Goal: Task Accomplishment & Management: Complete application form

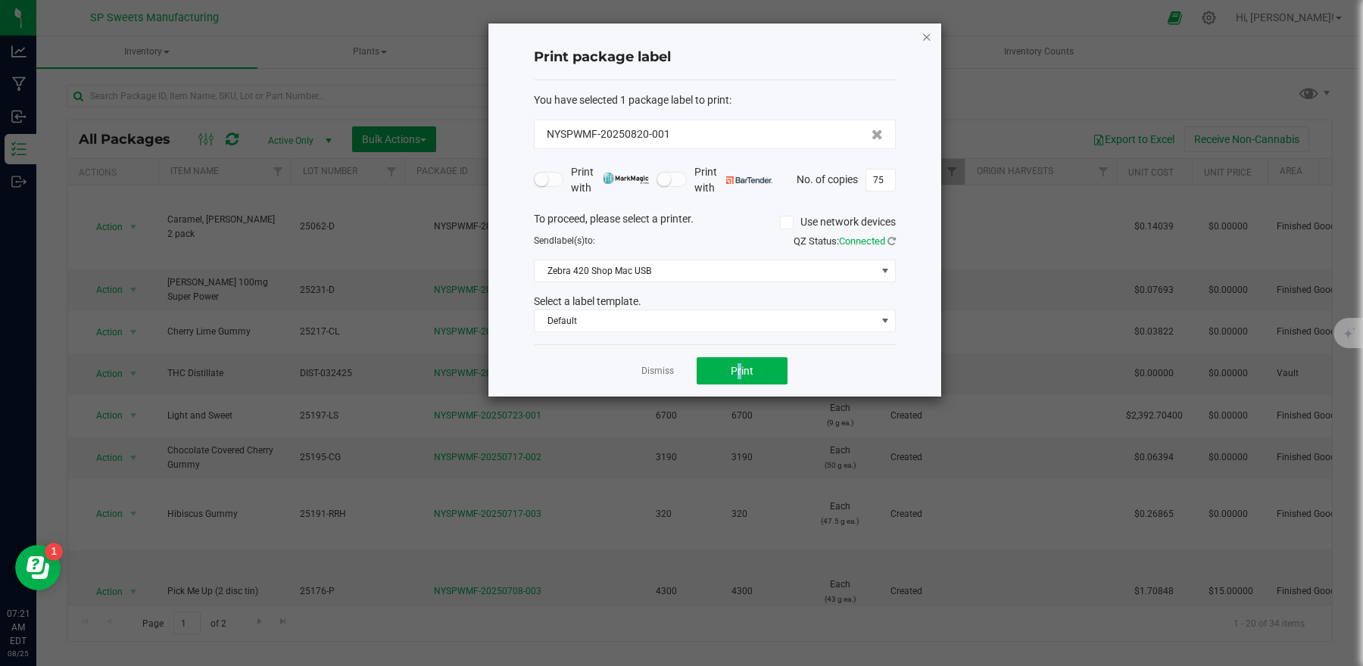
click at [924, 36] on icon "button" at bounding box center [926, 36] width 11 height 18
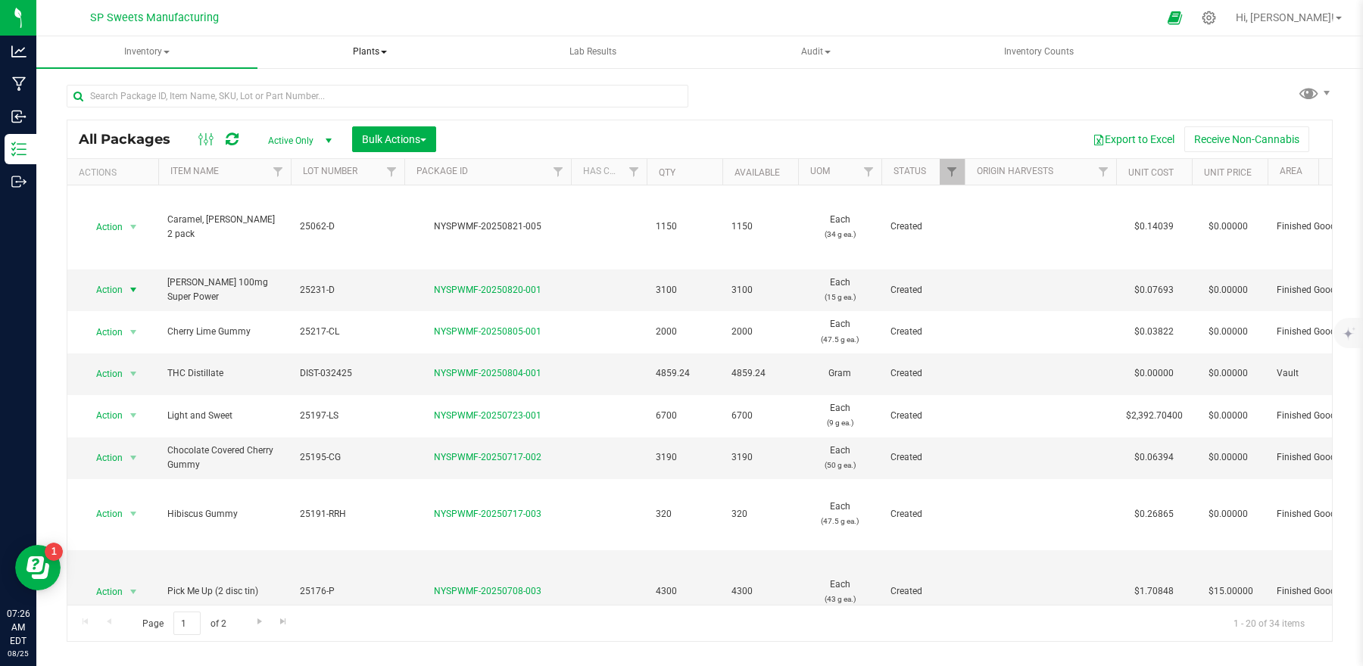
click at [388, 55] on span "Plants" at bounding box center [370, 52] width 220 height 30
click at [388, 55] on span "Plants" at bounding box center [369, 52] width 221 height 32
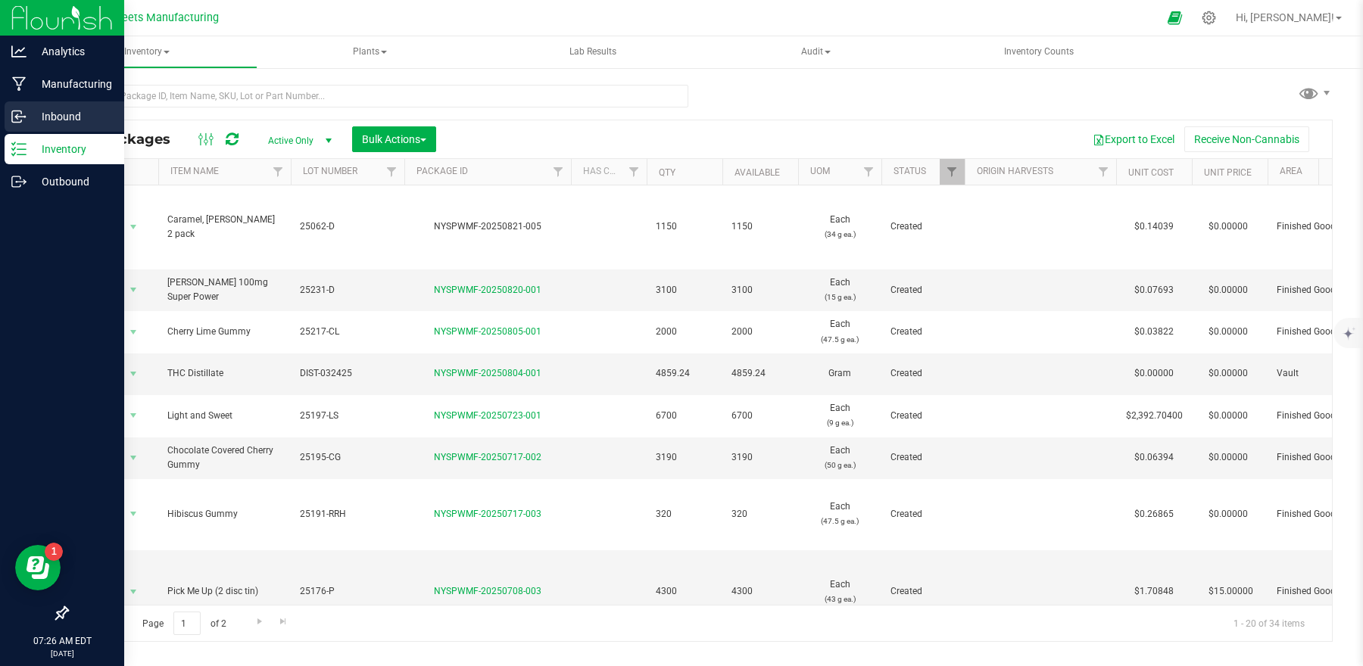
click at [32, 114] on p "Inbound" at bounding box center [71, 117] width 91 height 18
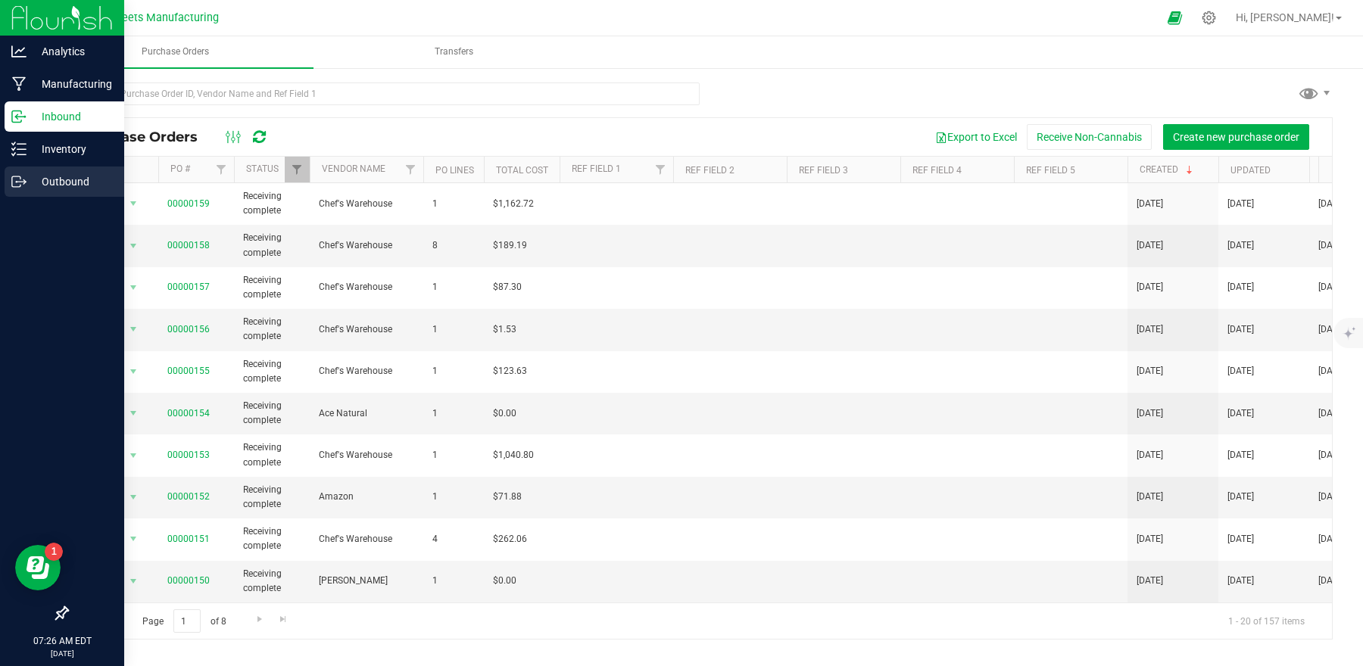
click at [55, 174] on p "Outbound" at bounding box center [71, 182] width 91 height 18
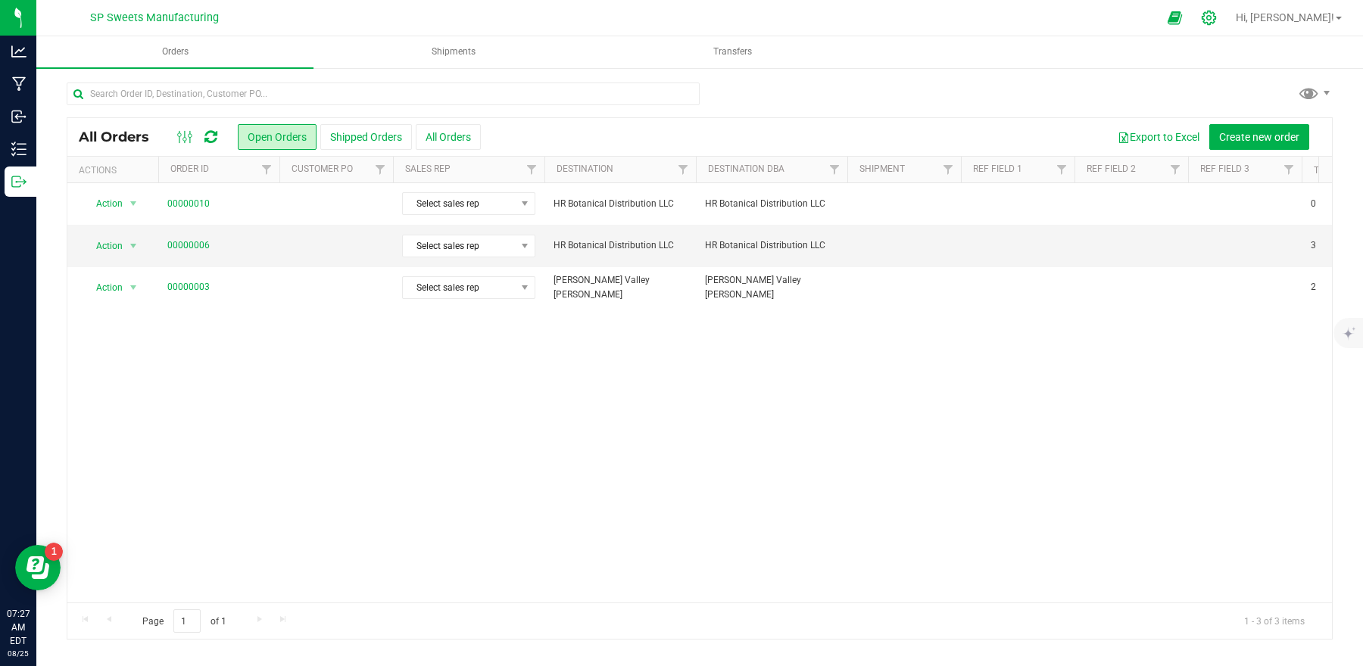
click at [1217, 12] on icon at bounding box center [1209, 18] width 16 height 16
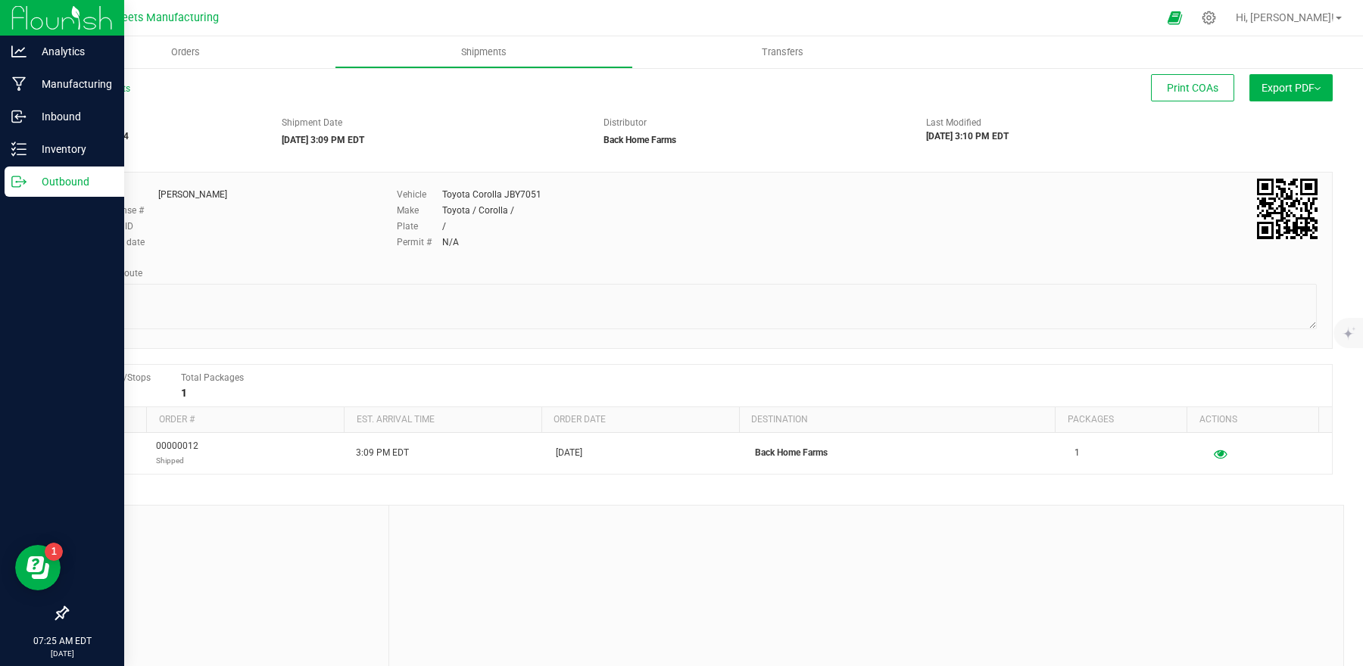
click at [55, 186] on p "Outbound" at bounding box center [71, 182] width 91 height 18
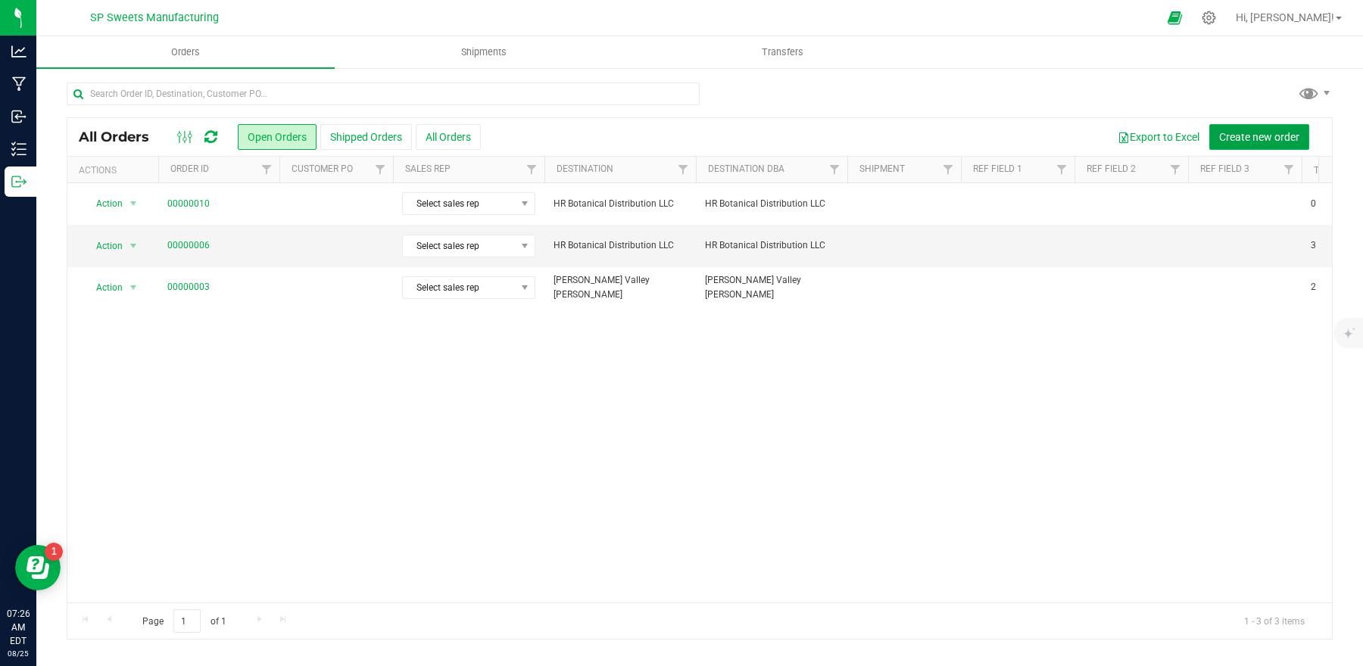
click at [1224, 132] on span "Create new order" at bounding box center [1259, 137] width 80 height 12
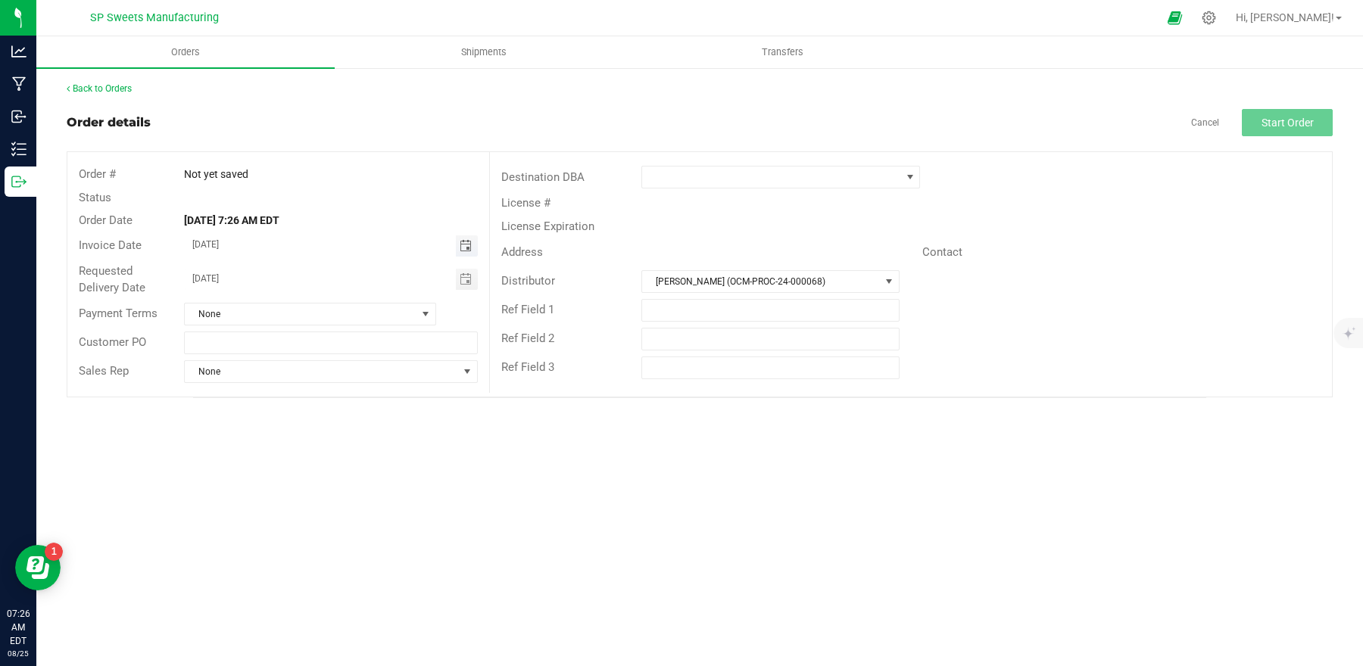
click at [467, 248] on span "Toggle calendar" at bounding box center [466, 246] width 12 height 12
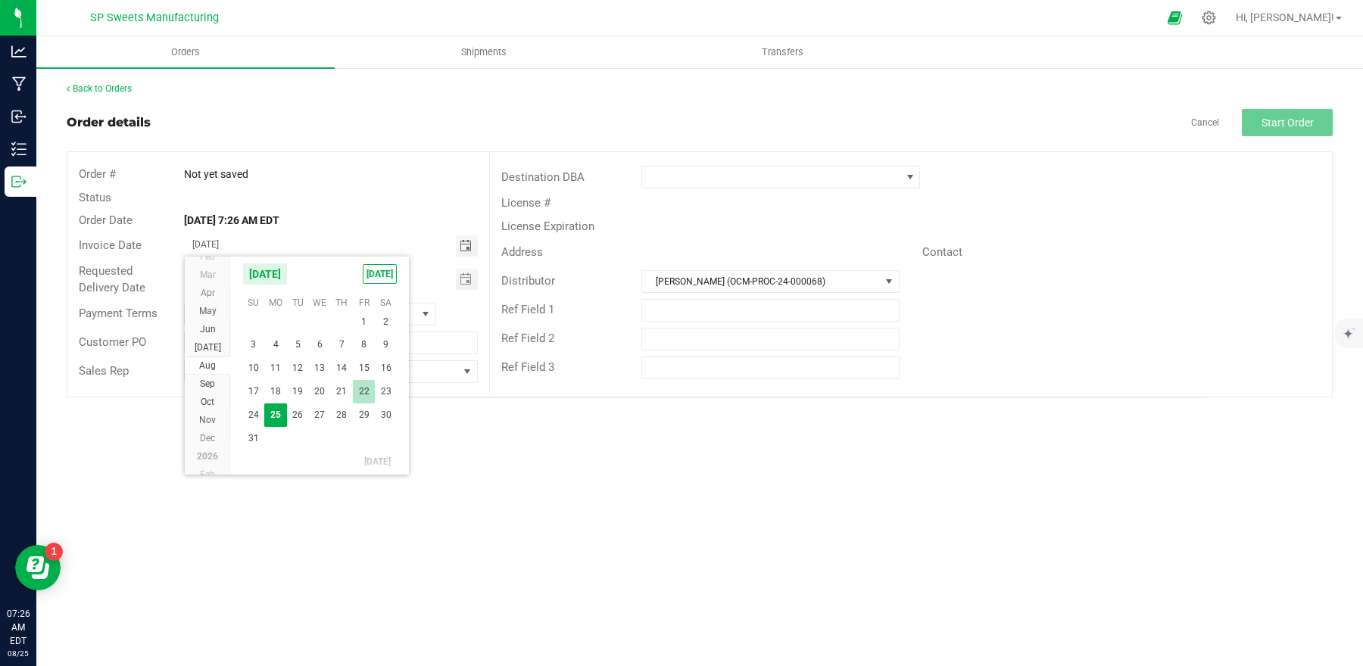
click at [363, 391] on span "22" at bounding box center [364, 391] width 22 height 23
type input "08/22/2025"
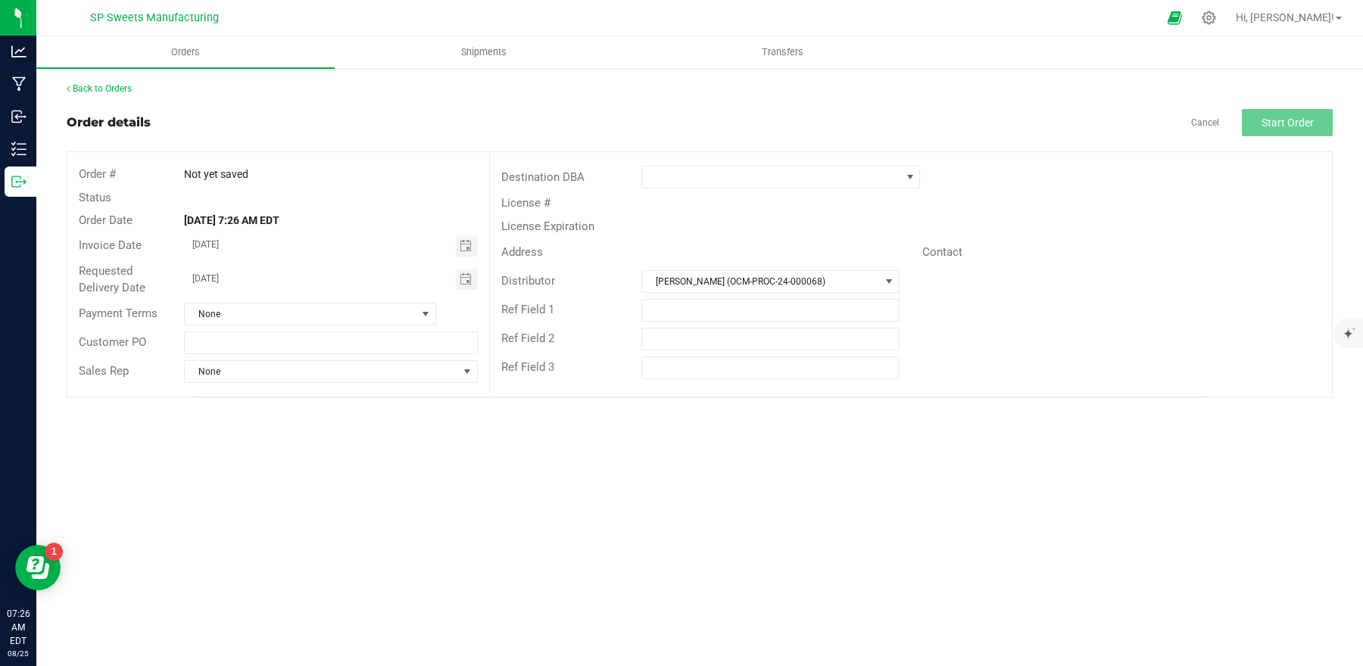
click at [241, 217] on strong "Aug 25, 2025 7:26 AM EDT" at bounding box center [231, 220] width 95 height 12
click at [460, 276] on span "Toggle calendar" at bounding box center [466, 279] width 12 height 12
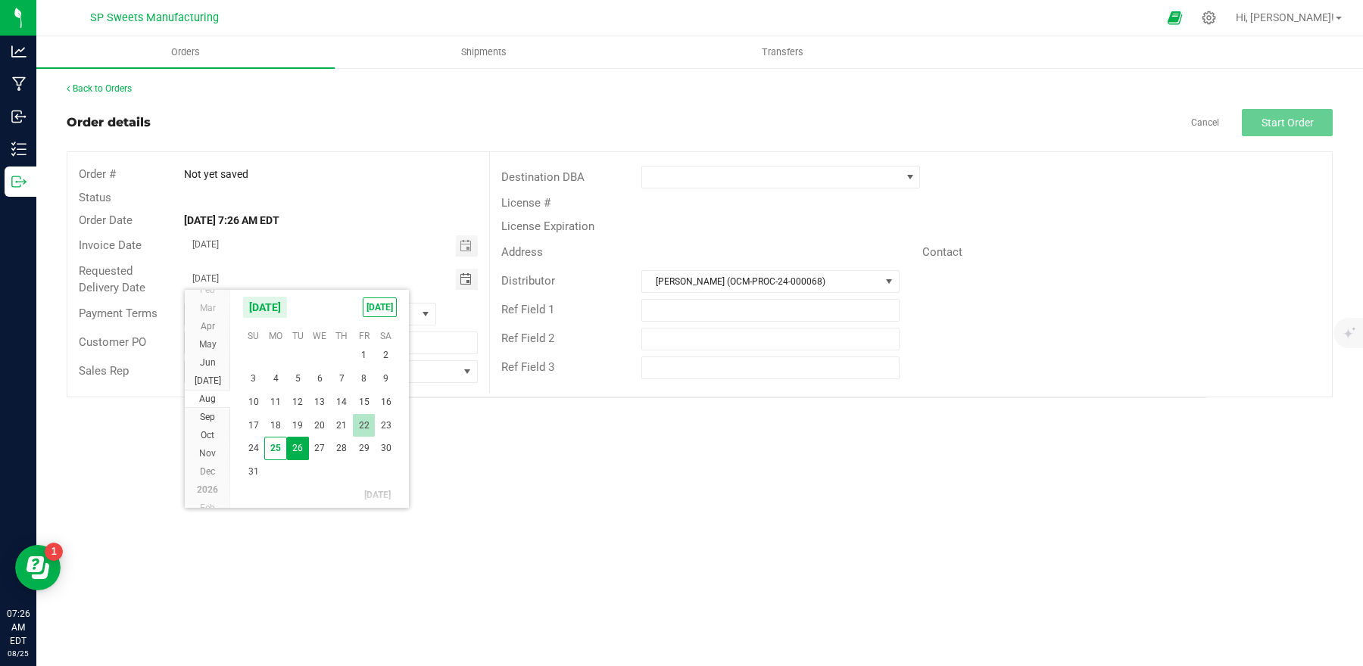
click at [357, 425] on span "22" at bounding box center [364, 425] width 22 height 23
type input "[DATE]"
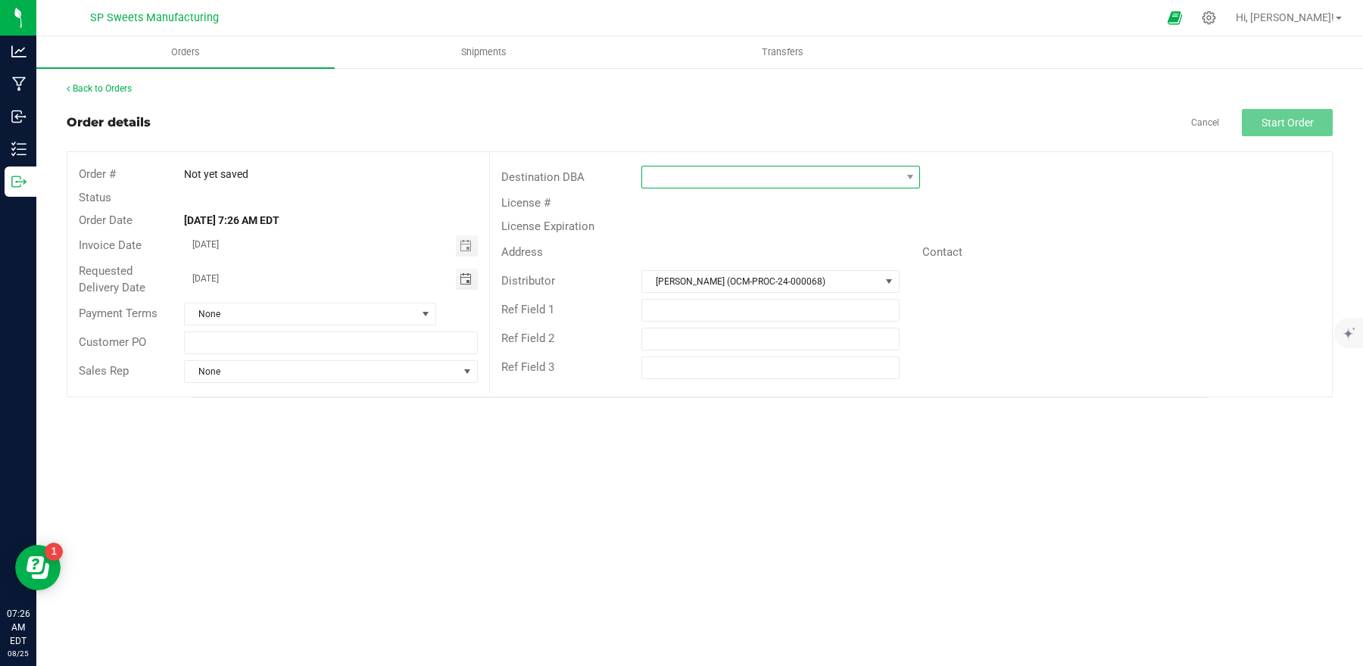
click at [699, 181] on span at bounding box center [771, 177] width 258 height 21
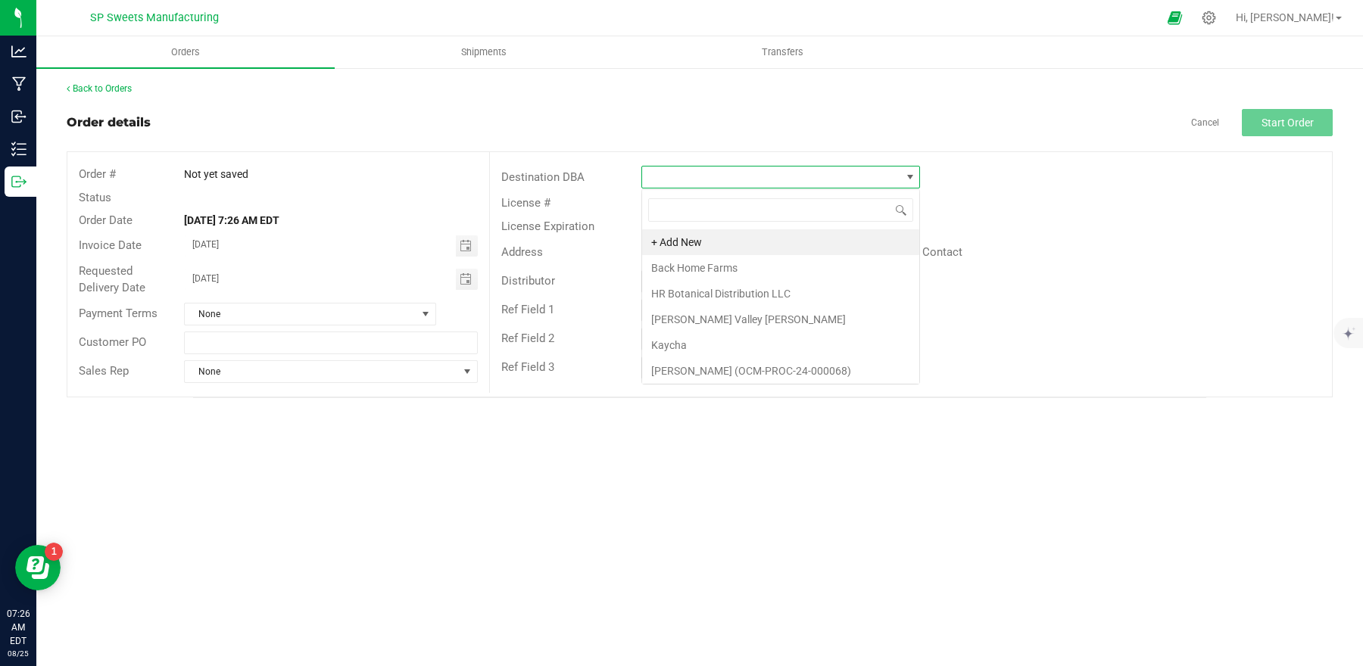
scroll to position [23, 278]
click at [992, 444] on div "Orders Shipments Transfers Back to Orders Order details Cancel Start Order Orde…" at bounding box center [699, 351] width 1326 height 630
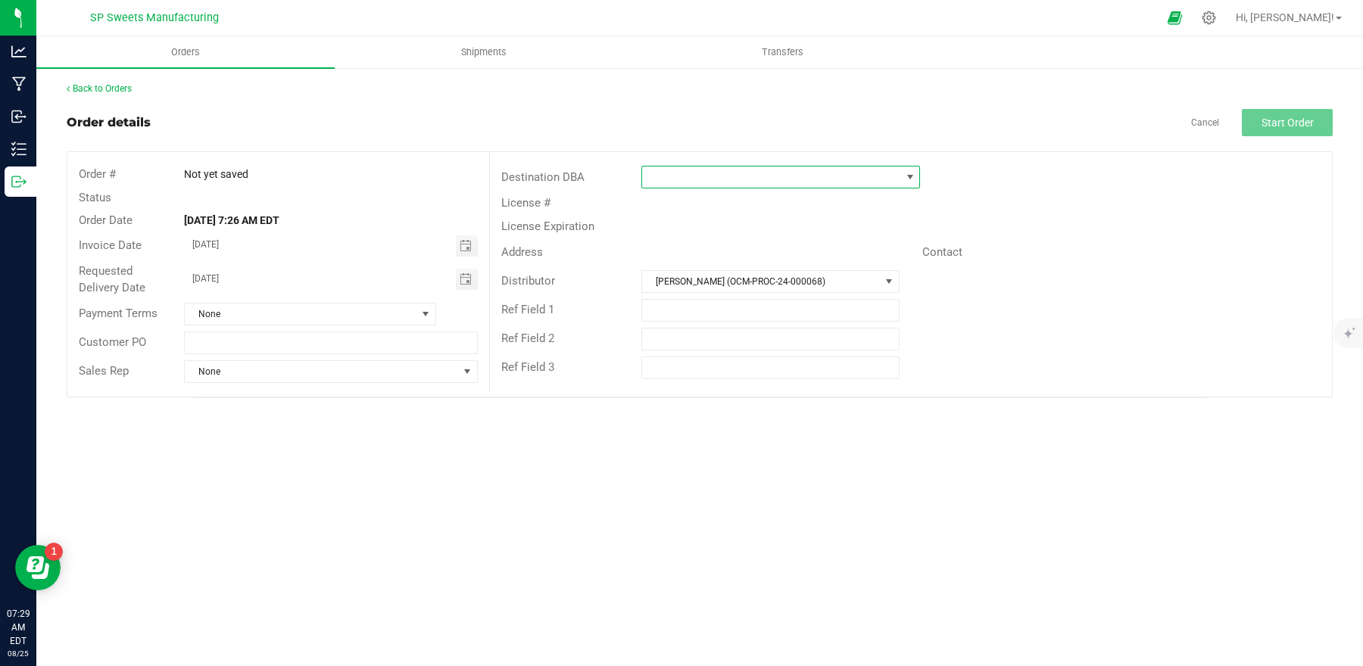
click at [879, 179] on span at bounding box center [771, 177] width 258 height 21
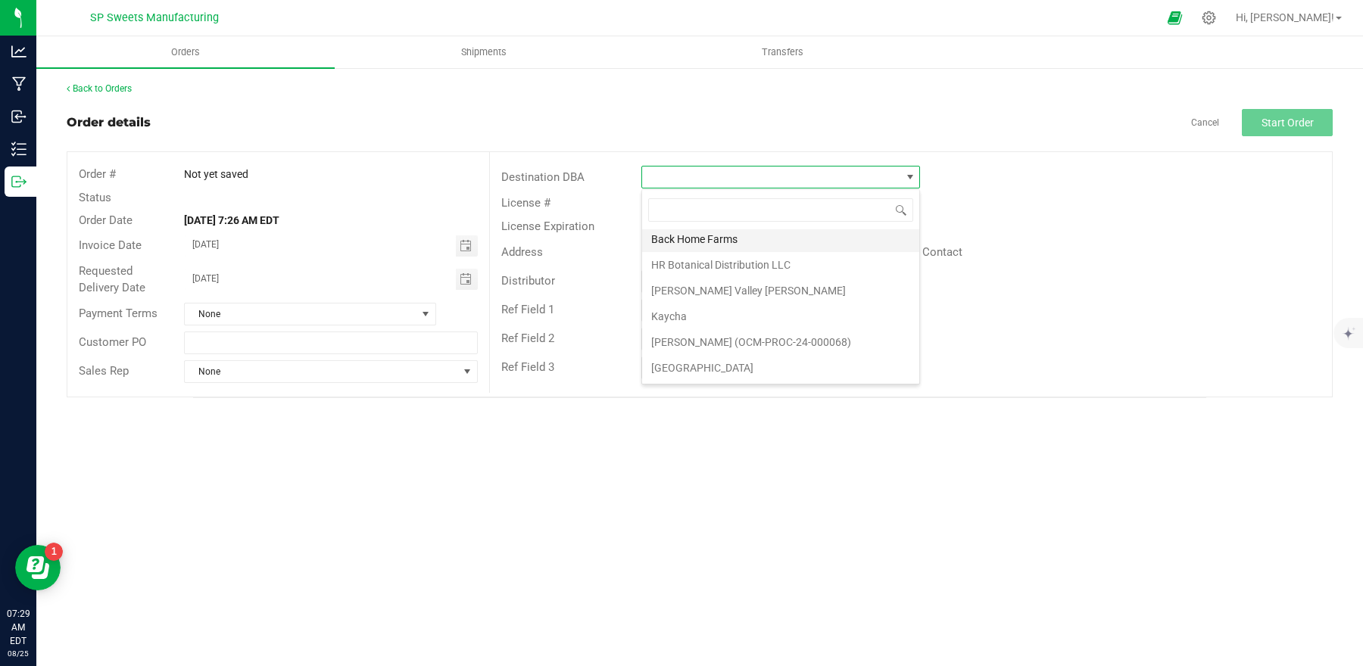
scroll to position [58, 0]
click at [721, 117] on div "Order details Cancel Start Order" at bounding box center [700, 122] width 1266 height 27
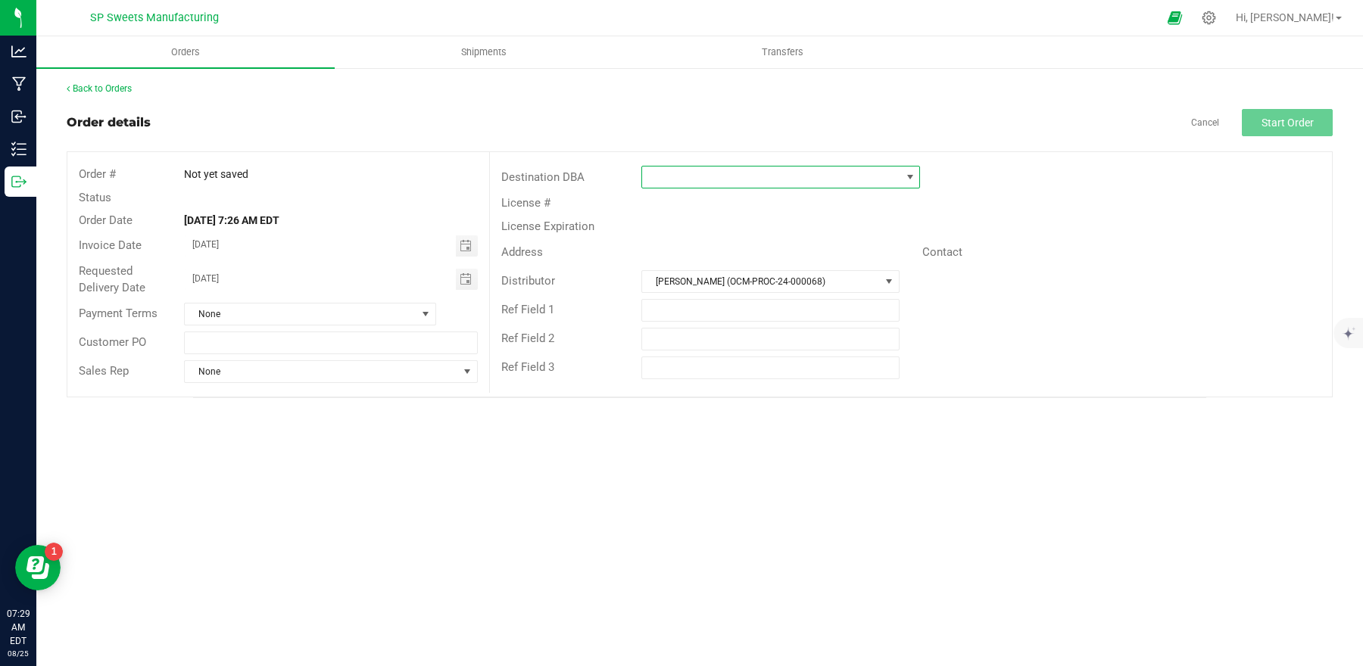
click at [724, 170] on span at bounding box center [771, 177] width 258 height 21
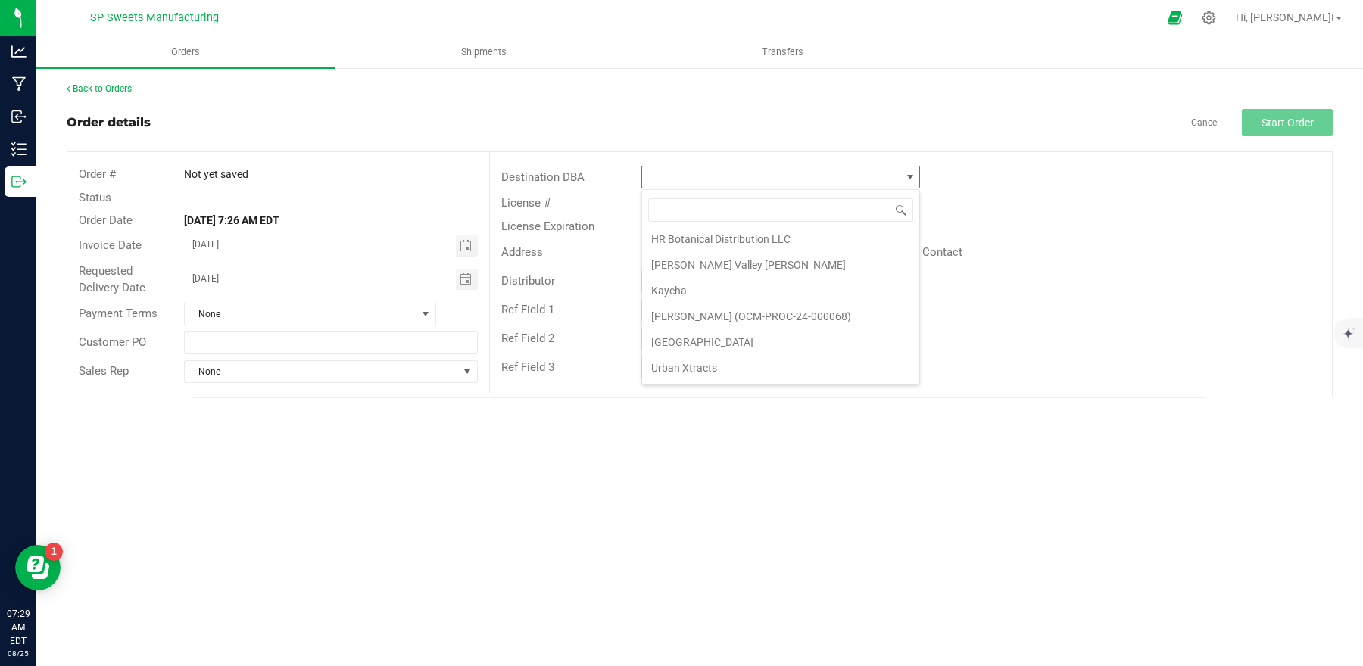
drag, startPoint x: 731, startPoint y: 104, endPoint x: 743, endPoint y: 117, distance: 17.7
click at [731, 107] on div "Back to Orders Order details Cancel Start Order Order # Not yet saved Status Or…" at bounding box center [700, 240] width 1266 height 316
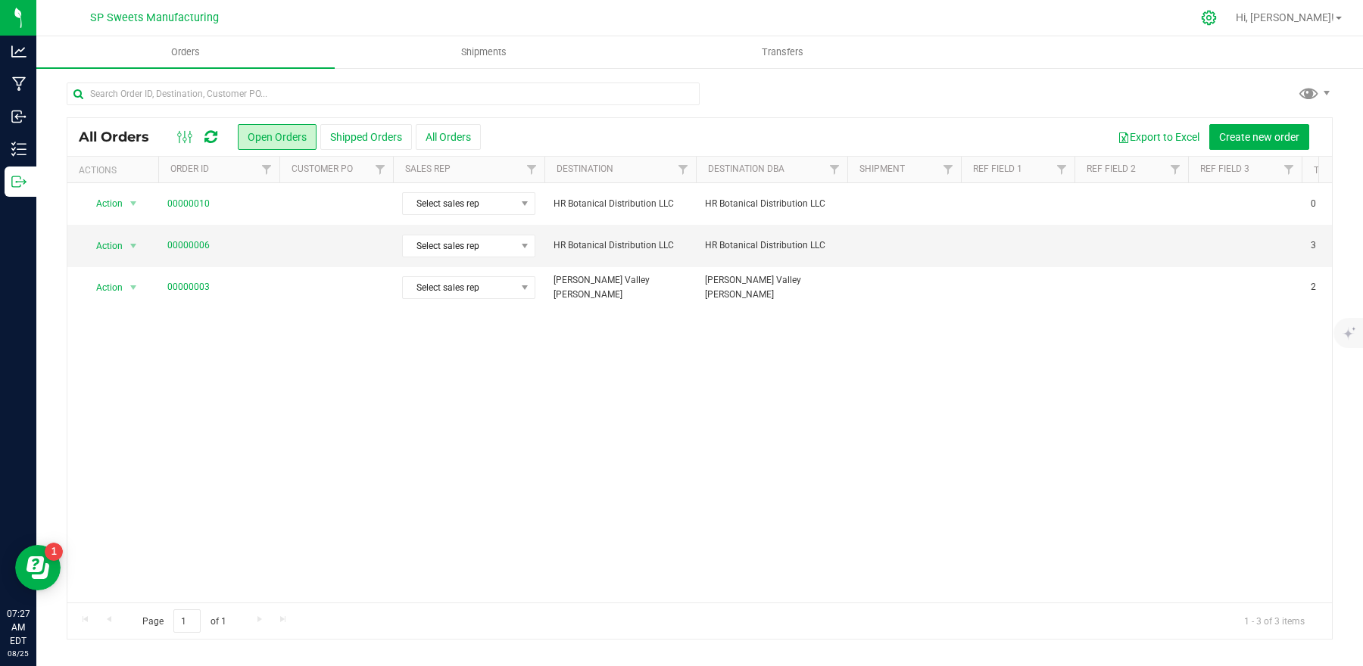
click at [1217, 14] on icon at bounding box center [1209, 18] width 16 height 16
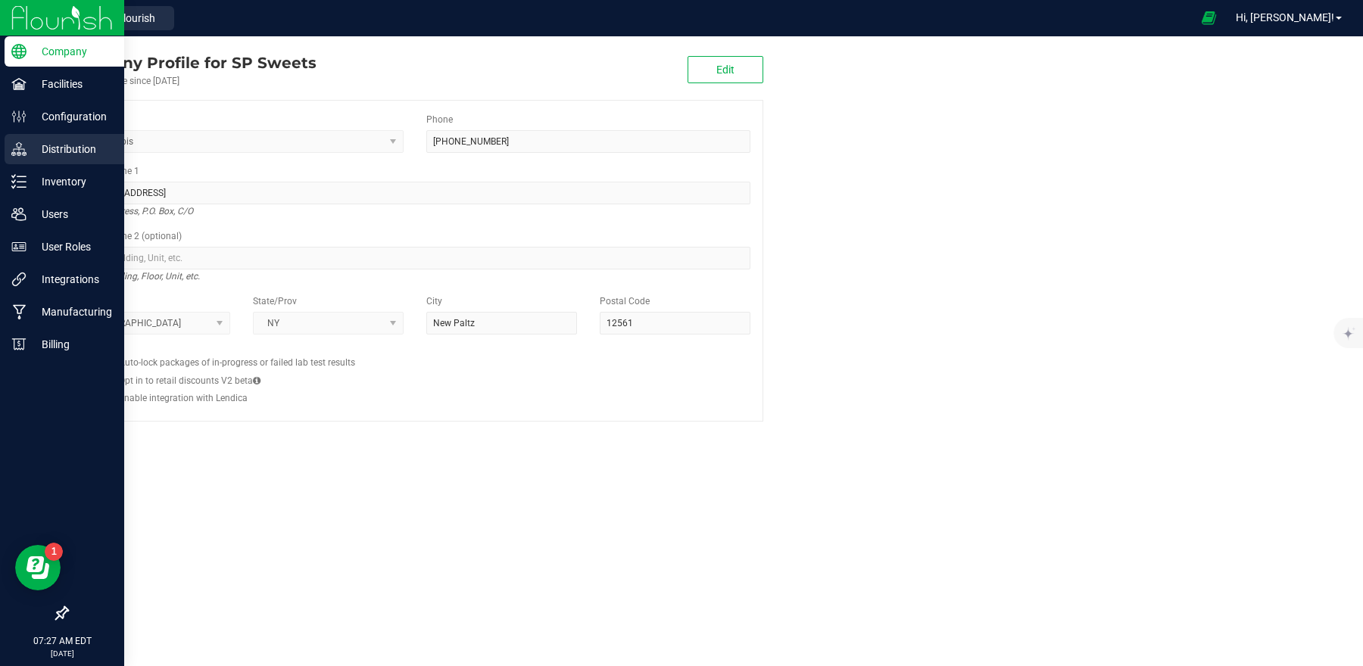
click at [76, 157] on p "Distribution" at bounding box center [71, 149] width 91 height 18
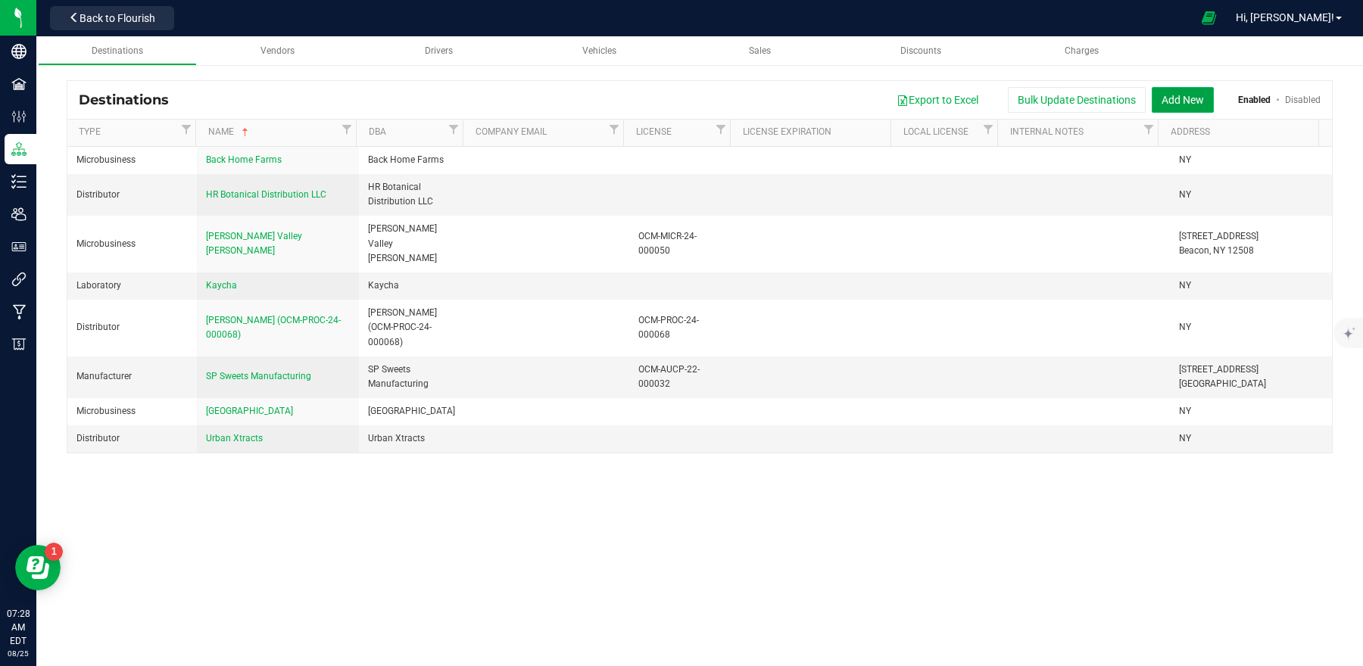
click at [1185, 94] on button "Add New" at bounding box center [1183, 100] width 62 height 26
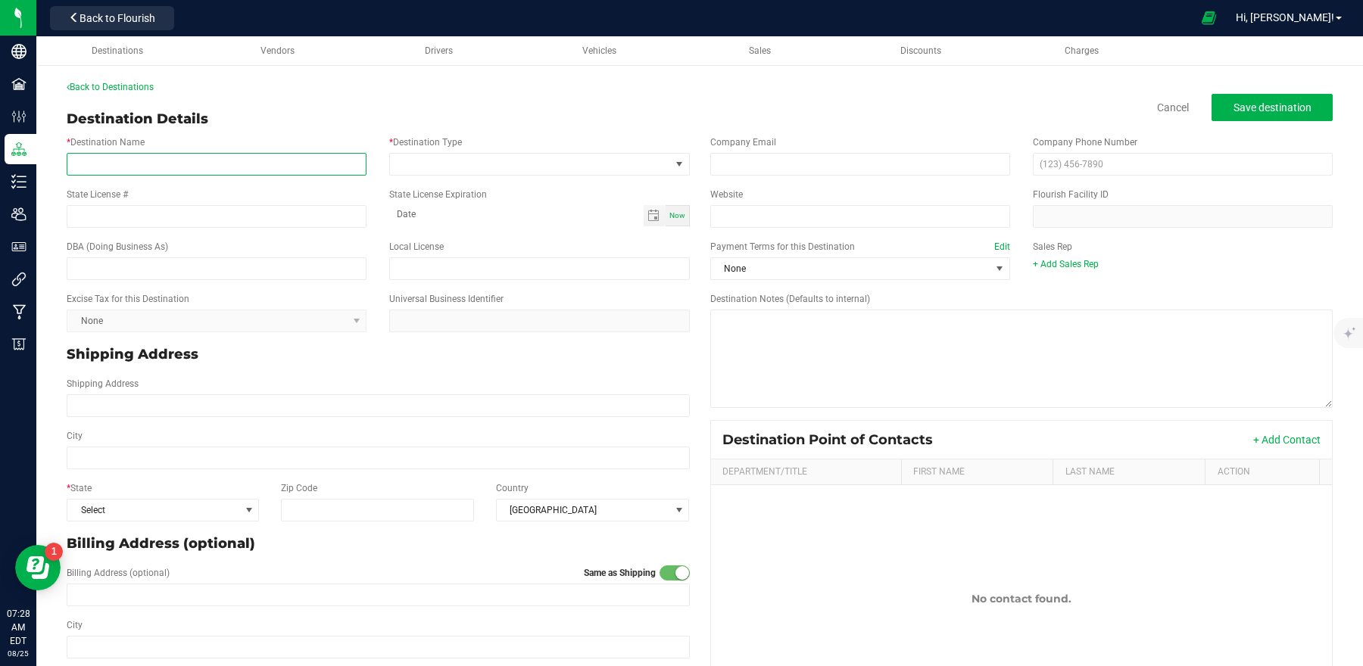
click at [303, 170] on input "* Destination Name" at bounding box center [217, 164] width 300 height 23
type input "[PERSON_NAME] Blue Farm LLC"
click at [481, 157] on span at bounding box center [529, 164] width 279 height 21
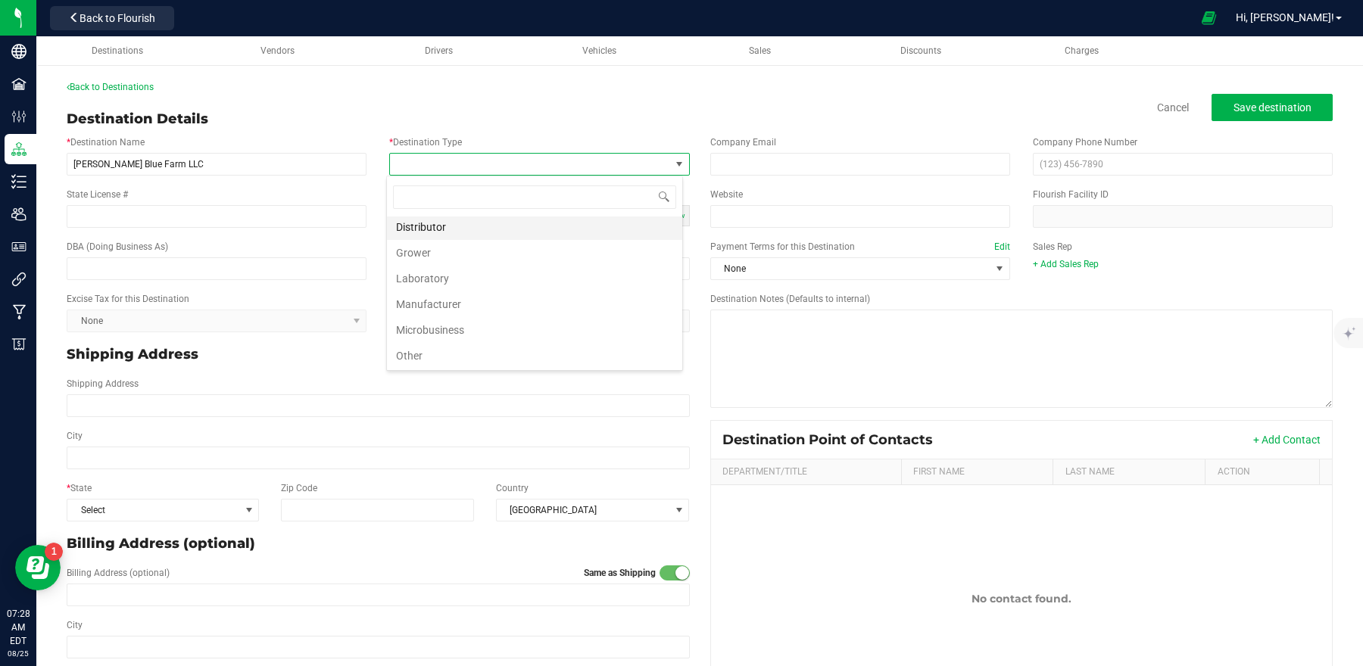
scroll to position [58, 0]
click at [463, 304] on li "Microbusiness" at bounding box center [534, 304] width 295 height 26
click at [510, 351] on p "Shipping Address" at bounding box center [378, 354] width 623 height 20
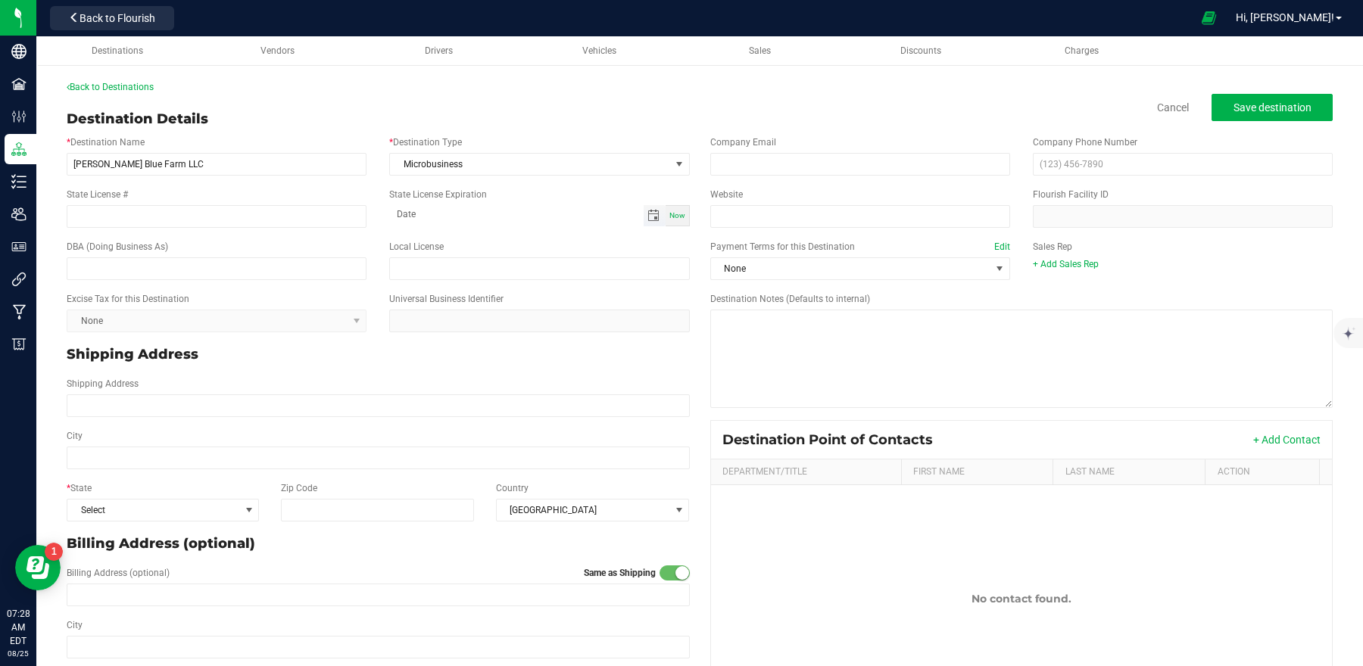
click at [649, 212] on span "Toggle calendar" at bounding box center [653, 216] width 12 height 12
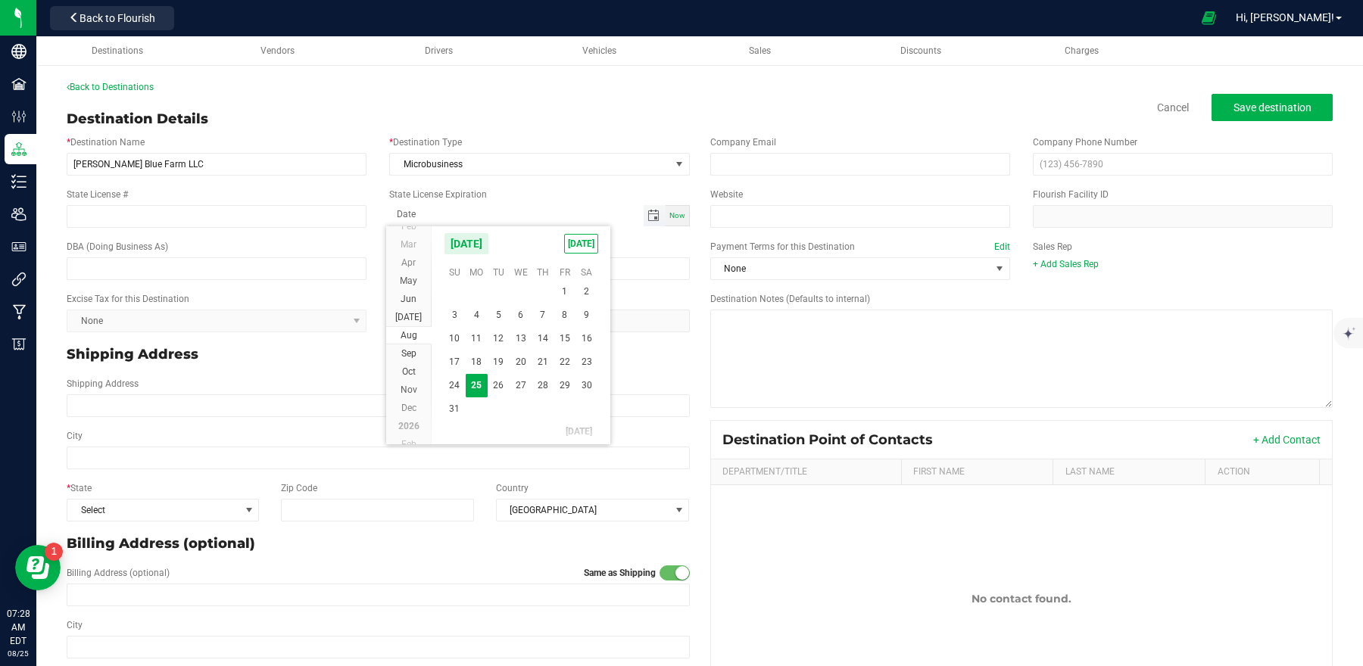
click at [649, 212] on span "Toggle calendar" at bounding box center [653, 216] width 12 height 12
type input "month-day-year"
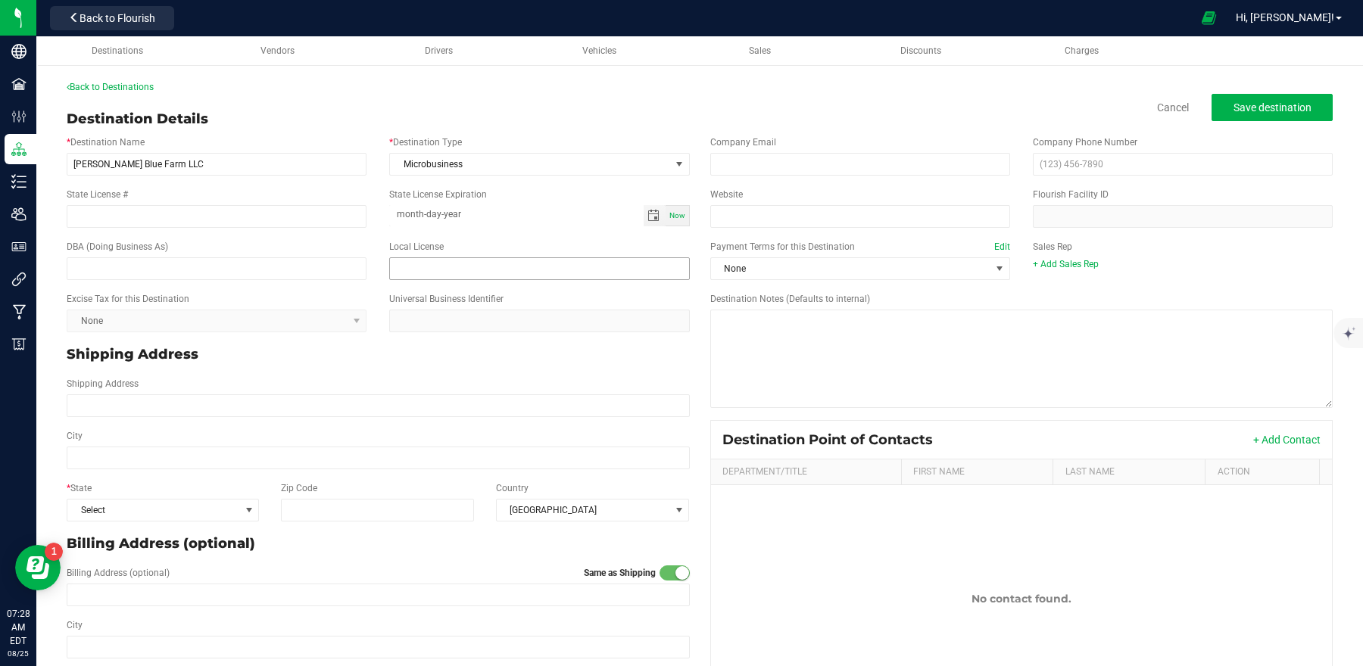
scroll to position [67, 0]
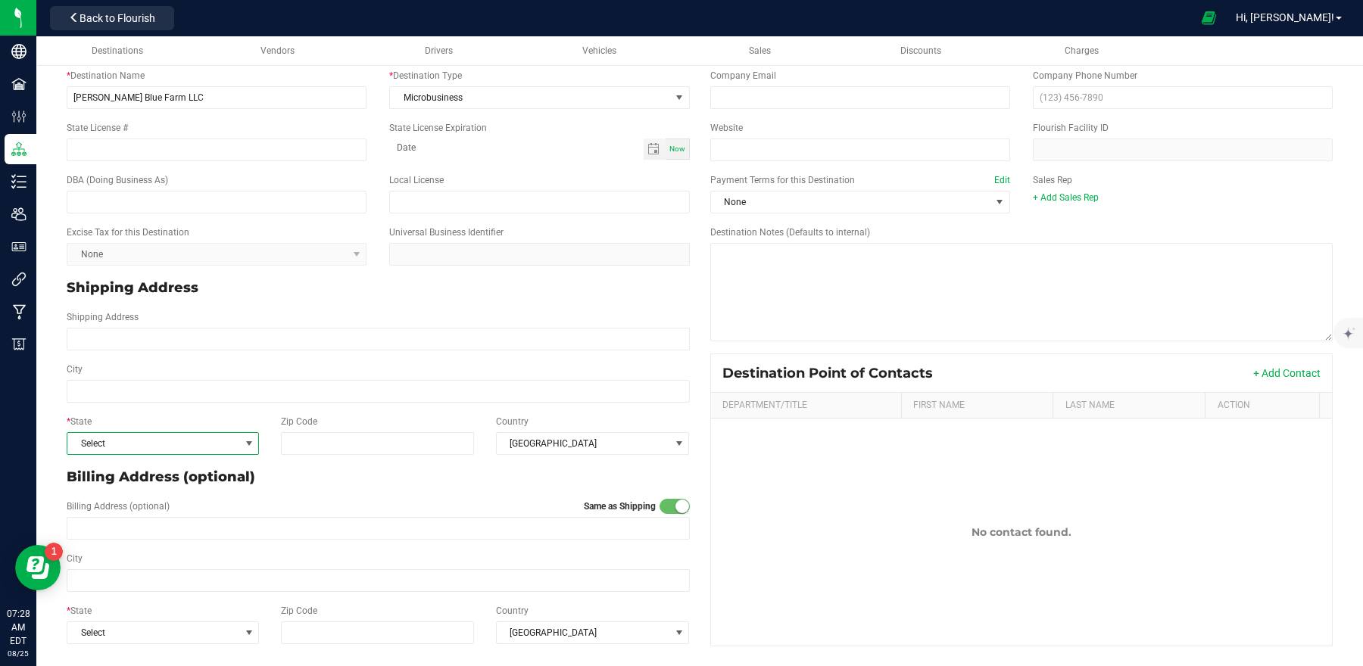
click at [204, 436] on span "Select" at bounding box center [153, 443] width 172 height 21
click at [95, 357] on li "NY" at bounding box center [161, 351] width 189 height 26
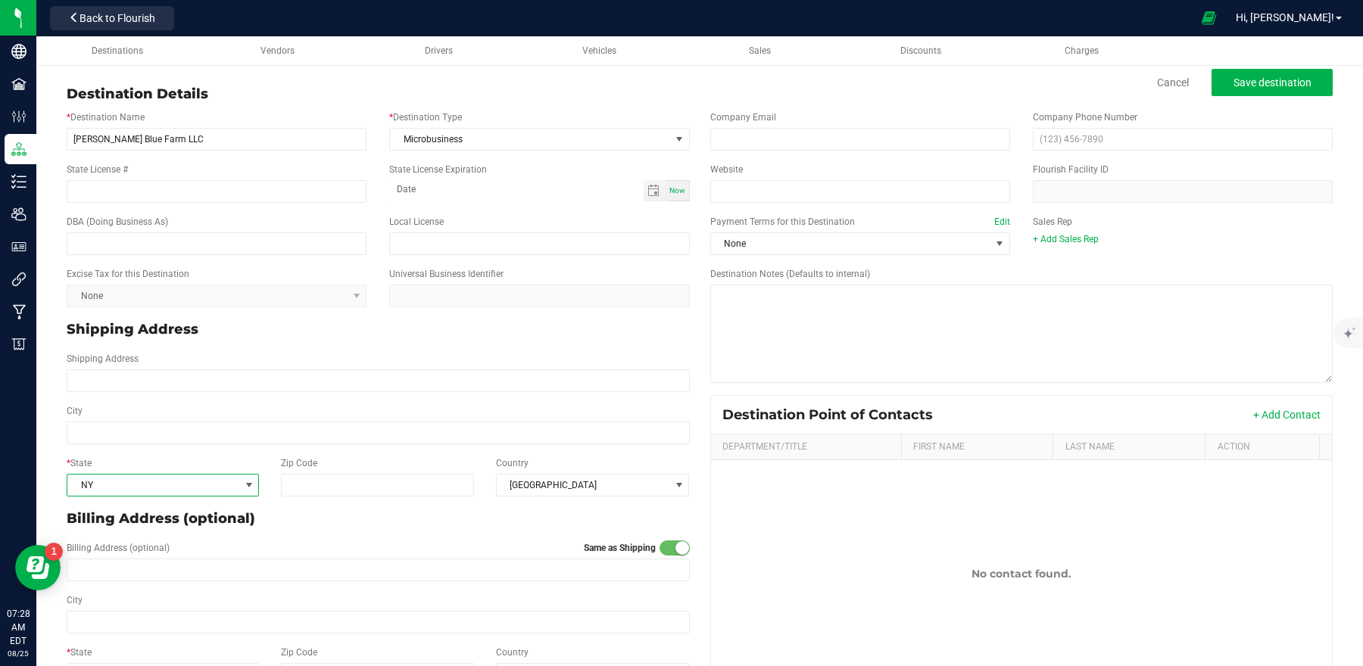
scroll to position [0, 0]
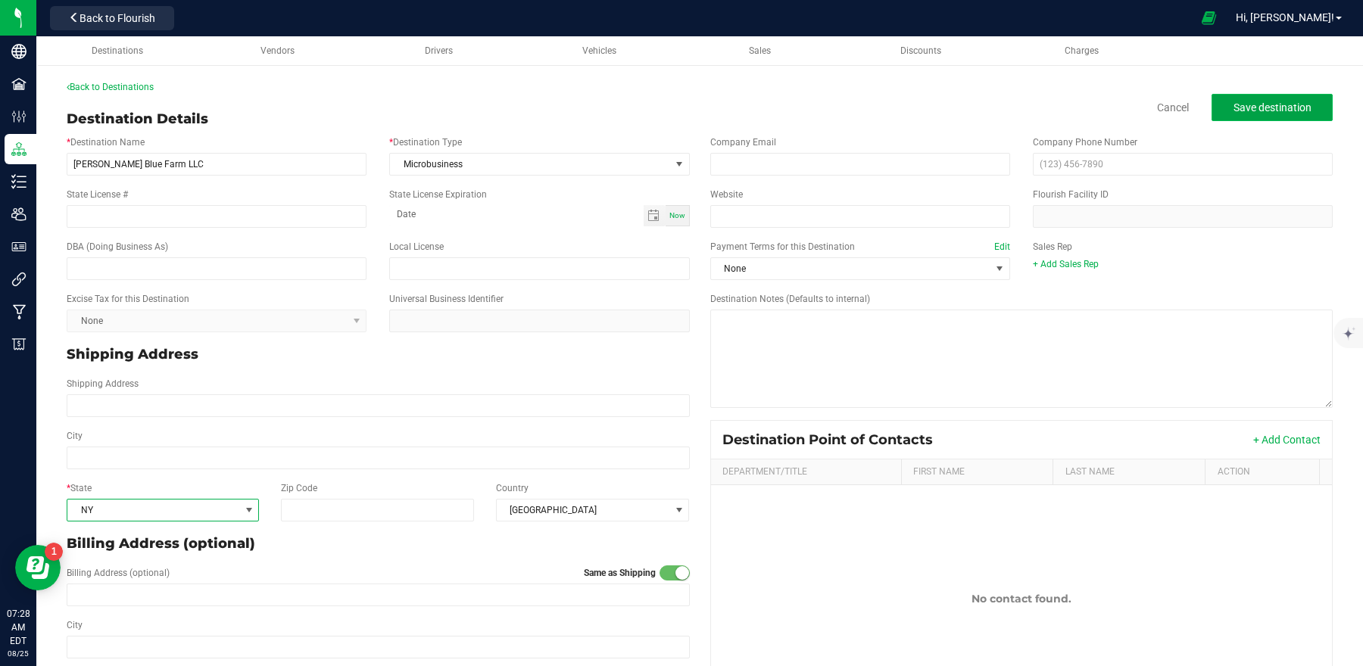
click at [1244, 108] on span "Save destination" at bounding box center [1272, 107] width 78 height 12
click at [1214, 115] on button "Save destination" at bounding box center [1271, 107] width 121 height 27
click at [432, 42] on link "Drivers" at bounding box center [438, 51] width 159 height 30
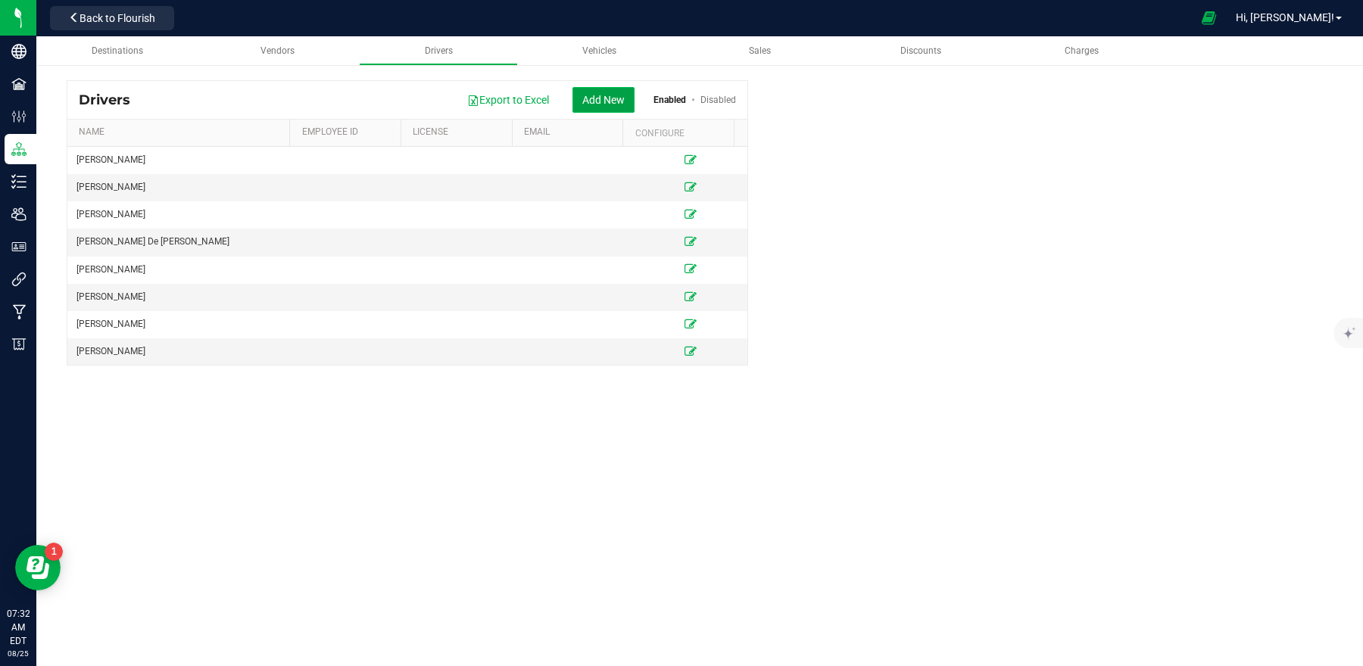
click at [609, 93] on button "Add New" at bounding box center [603, 100] width 62 height 26
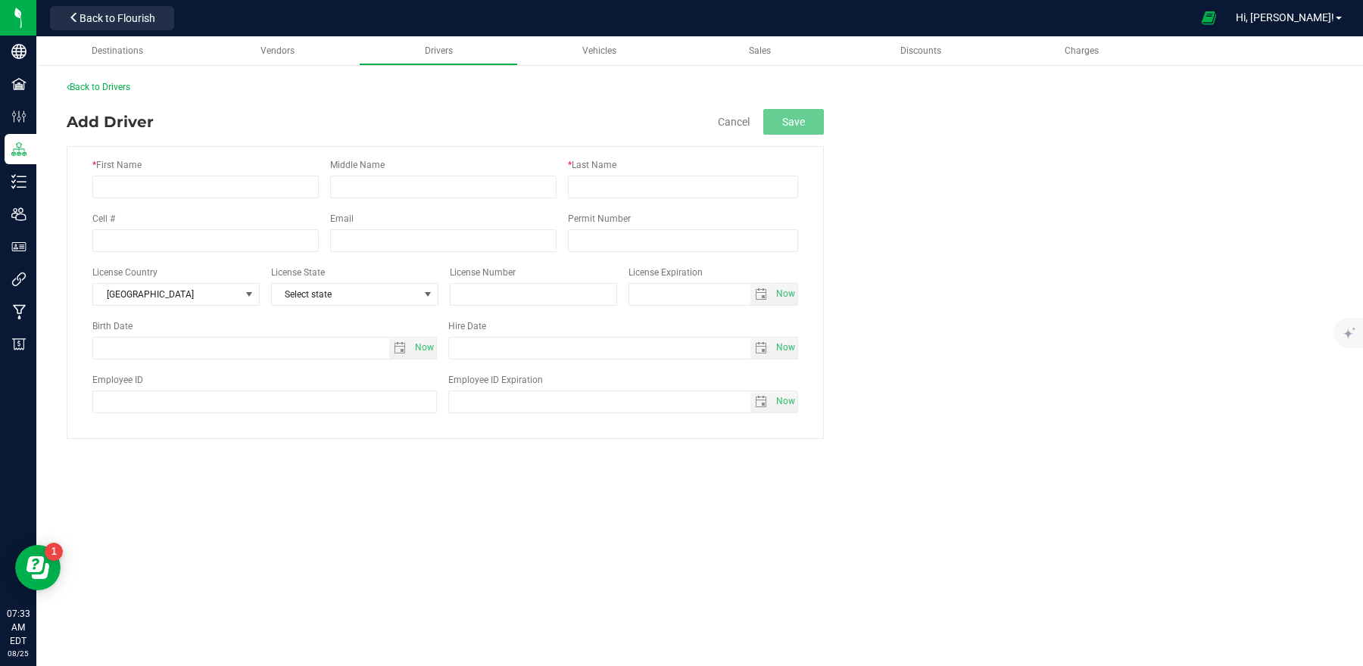
click at [661, 90] on div "Back to Drivers" at bounding box center [700, 87] width 1266 height 14
click at [283, 181] on input "* First Name" at bounding box center [205, 187] width 226 height 23
type input "Rich"
click at [746, 176] on input "* Last Name" at bounding box center [683, 187] width 230 height 23
type input "Taylor"
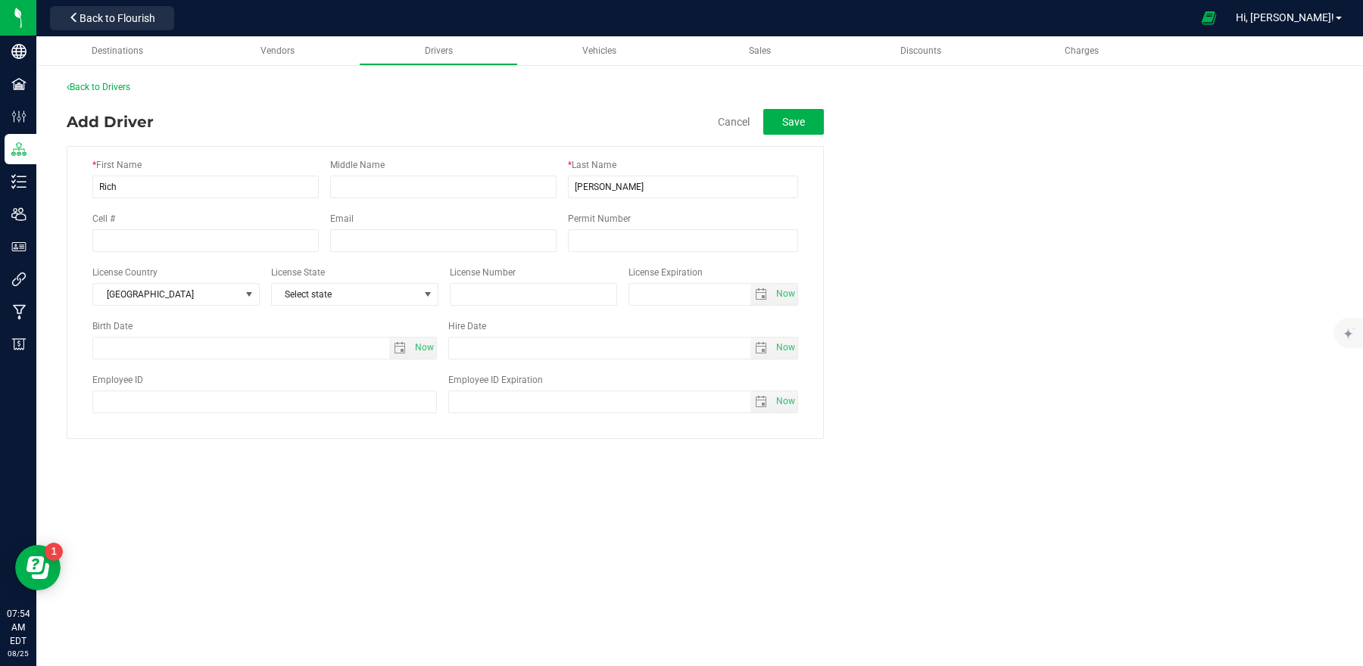
click at [971, 192] on fieldset "* First Name Rich Middle Name * Last Name Taylor Cell # Email Permit Number Lic…" at bounding box center [700, 287] width 1266 height 304
click at [805, 116] on button "Save" at bounding box center [793, 122] width 61 height 26
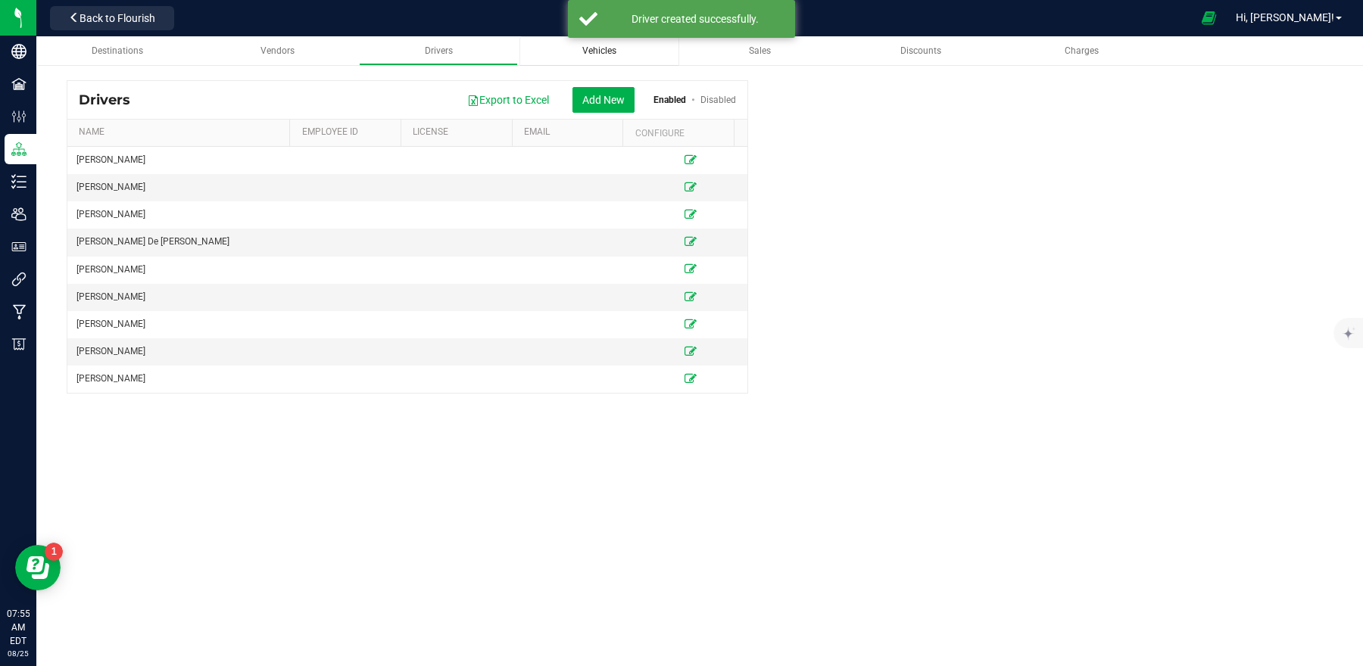
click at [613, 56] on div "Vehicles" at bounding box center [598, 51] width 135 height 13
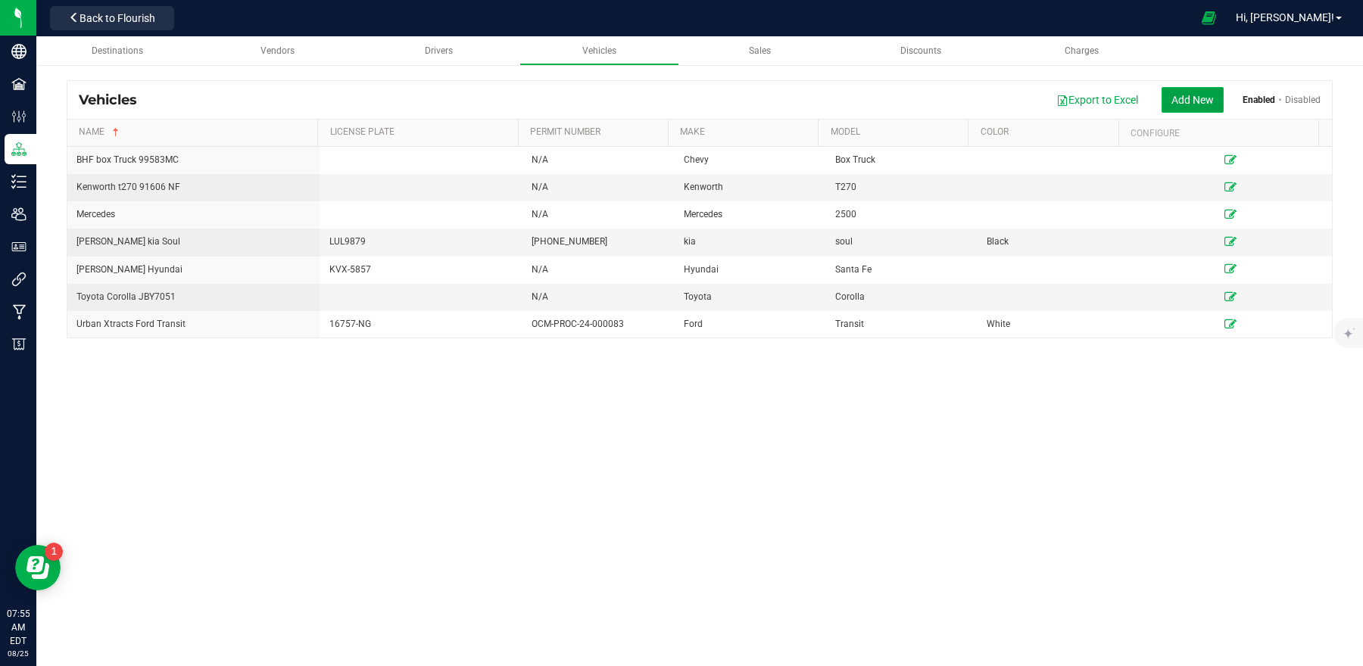
click at [1193, 104] on button "Add New" at bounding box center [1192, 100] width 62 height 26
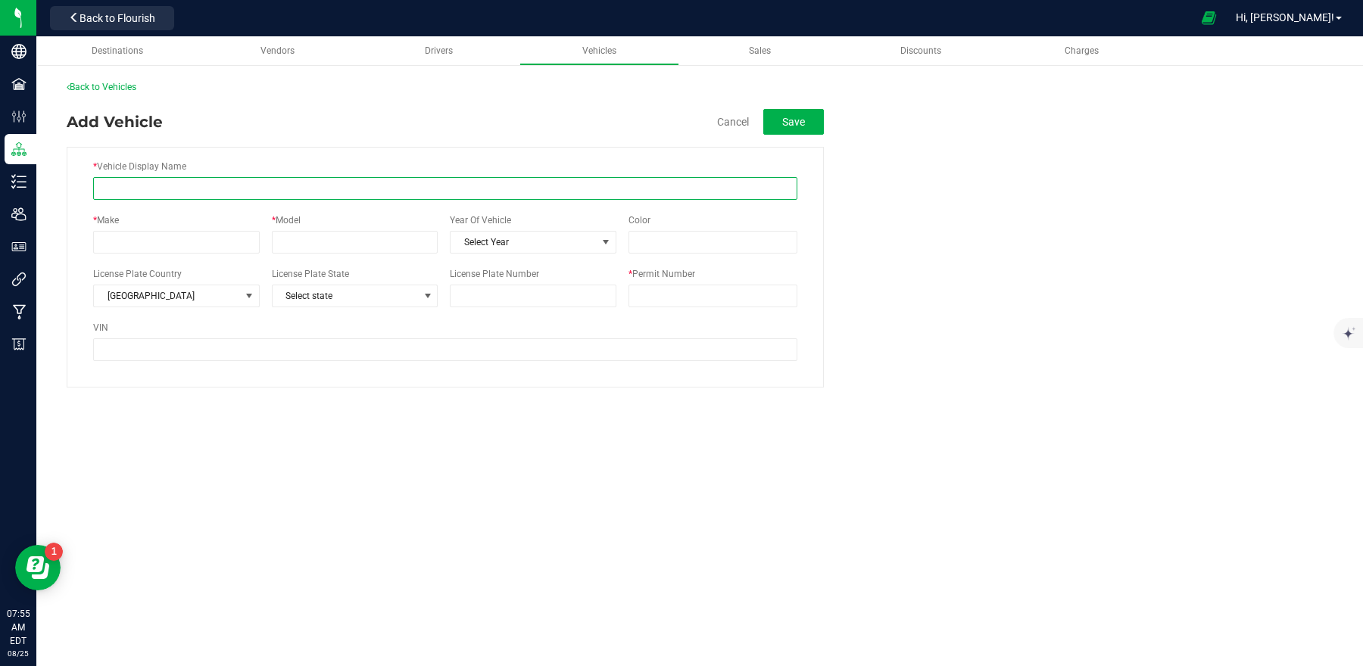
click at [303, 183] on input "* Vehicle Display Name" at bounding box center [445, 188] width 704 height 23
type input "[PERSON_NAME] Blue Nissan"
click at [189, 236] on input "* Make" at bounding box center [176, 242] width 167 height 23
type input "Nissan"
click at [308, 241] on input "* Model" at bounding box center [355, 242] width 167 height 23
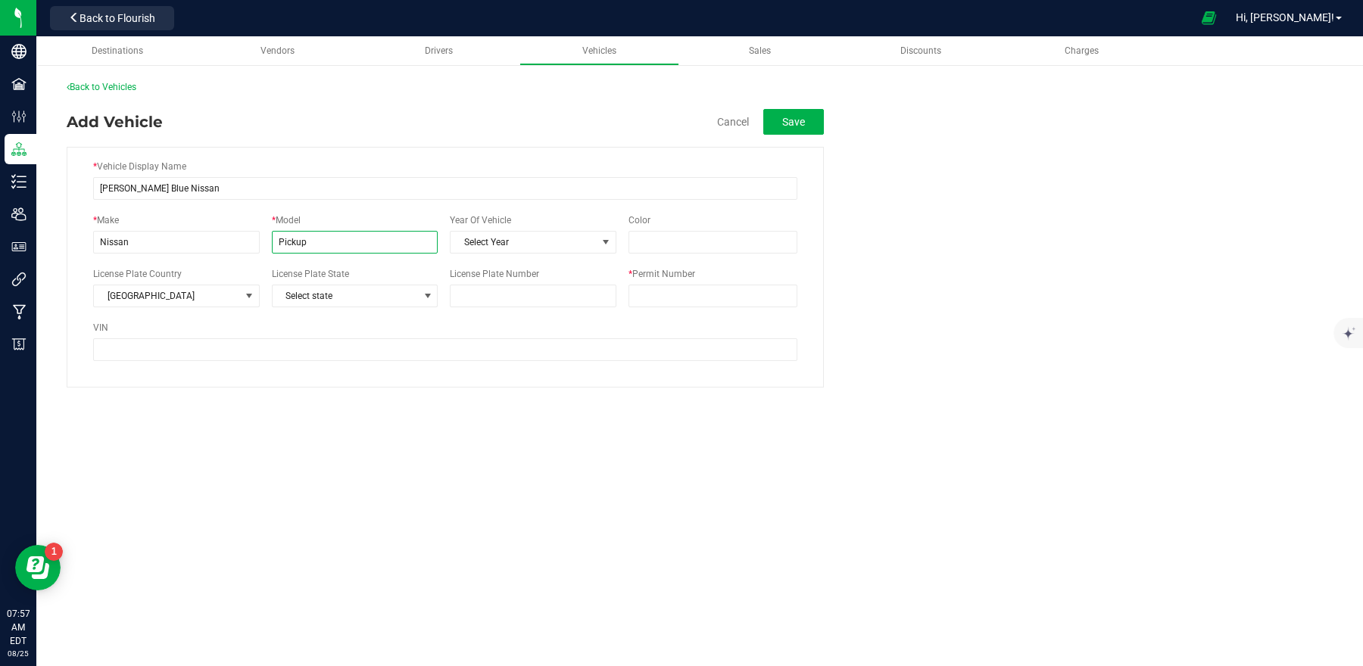
type input "Pickup"
click at [361, 207] on div "* Vehicle Display Name Misty Blue Nissan * Make Nissan * Model Pickup Year Of V…" at bounding box center [445, 267] width 757 height 241
click at [644, 295] on input "* Permit Number" at bounding box center [712, 296] width 169 height 23
type input "OCM-MICR-24-000081"
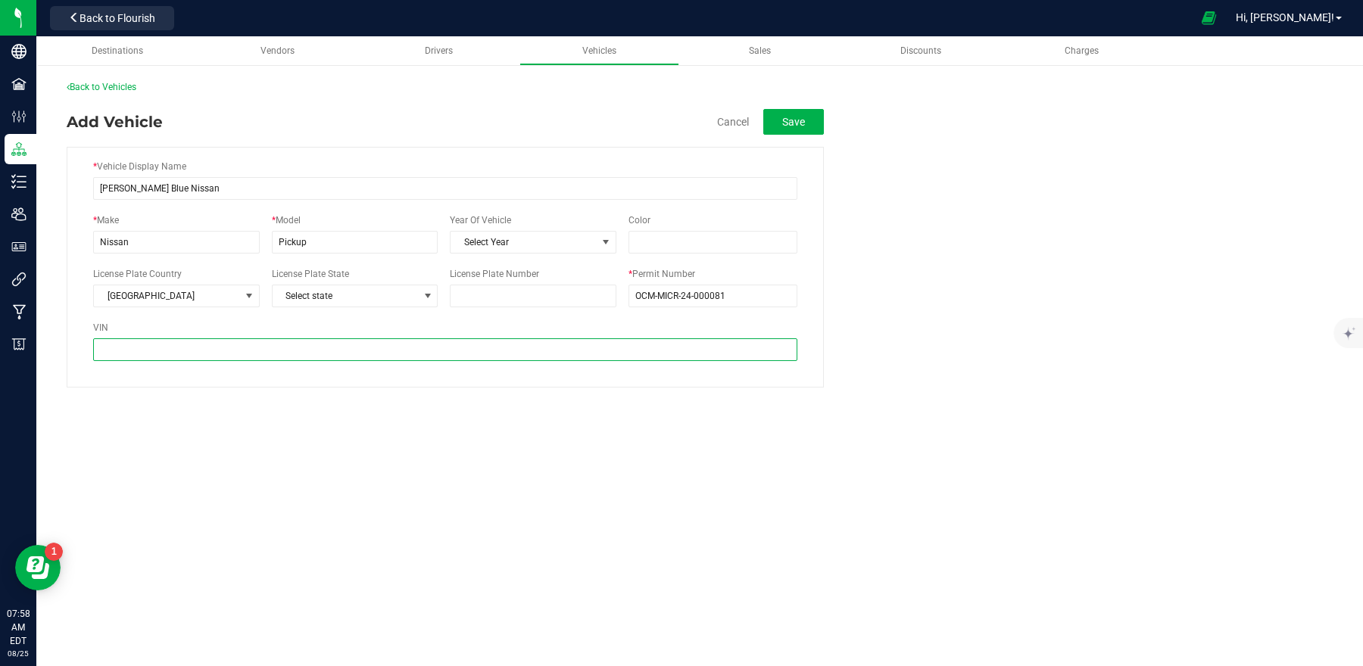
click at [615, 349] on input "VIN" at bounding box center [445, 349] width 704 height 23
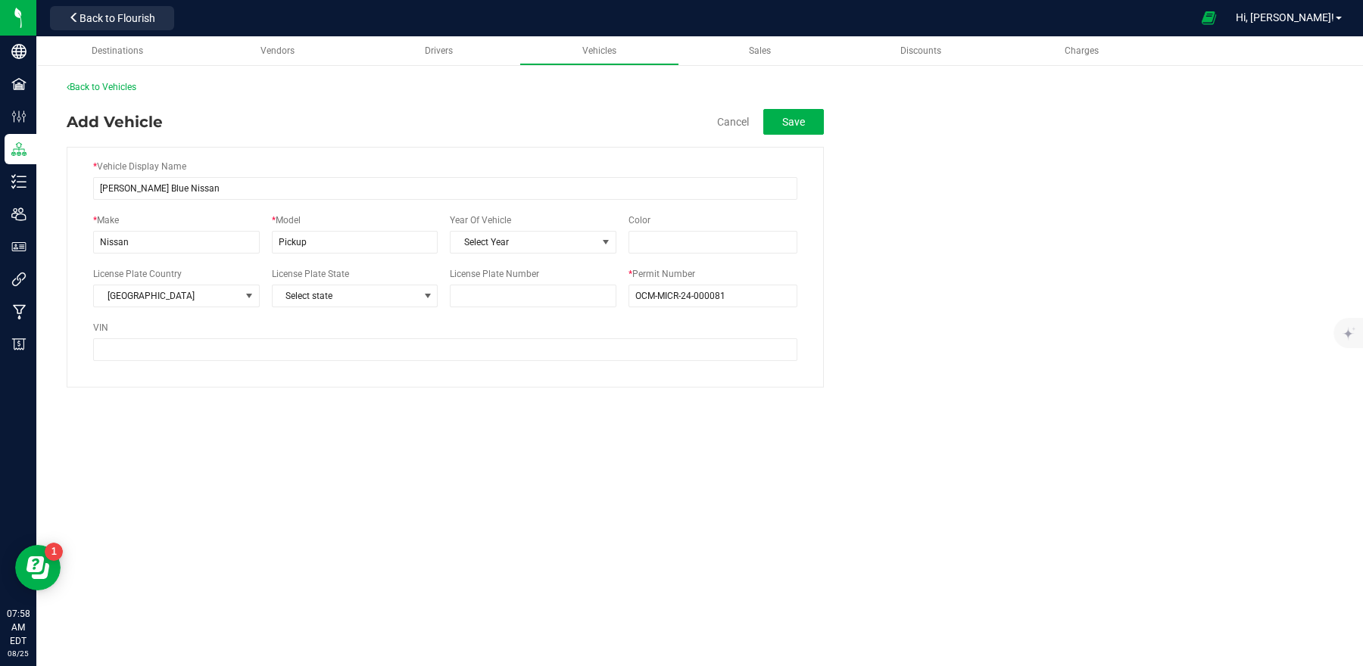
click at [854, 245] on fieldset "* Vehicle Display Name Misty Blue Nissan * Make Nissan * Model Pickup Year Of V…" at bounding box center [700, 261] width 1266 height 253
click at [796, 128] on button "Save" at bounding box center [793, 122] width 61 height 26
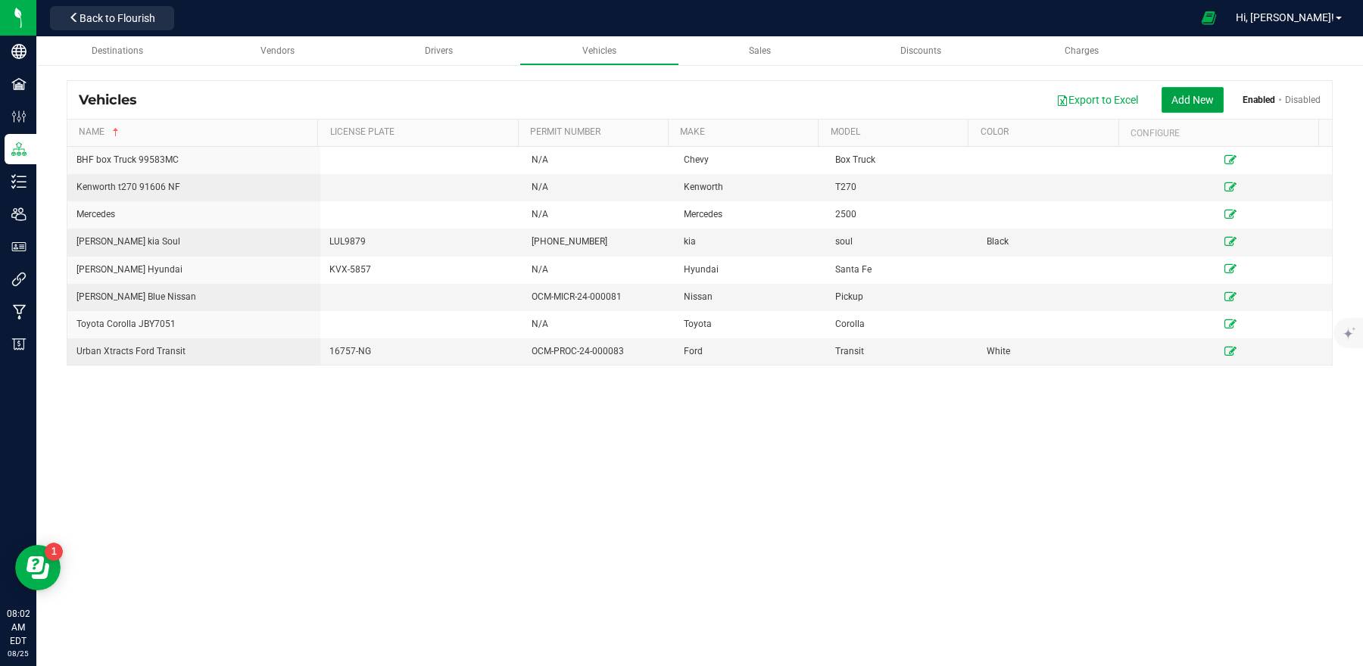
click at [1186, 94] on button "Add New" at bounding box center [1192, 100] width 62 height 26
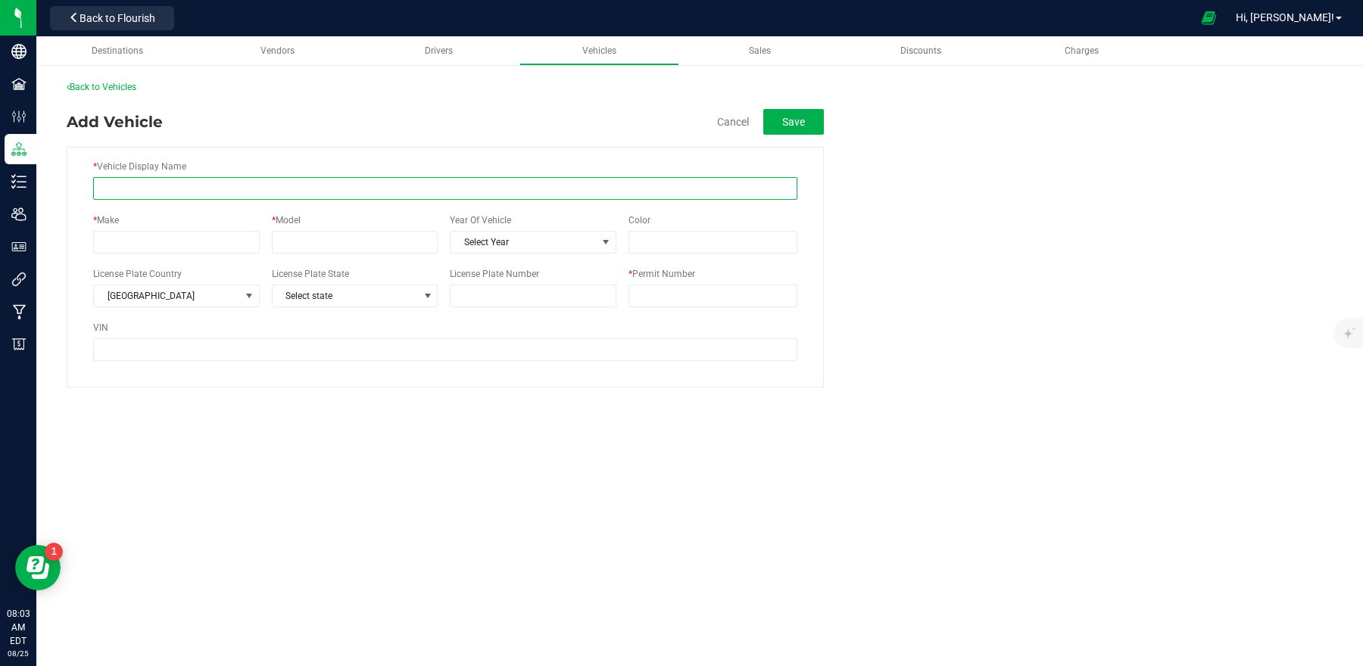
click at [525, 181] on input "* Vehicle Display Name" at bounding box center [445, 188] width 704 height 23
click at [100, 193] on input "Hyundai" at bounding box center [445, 188] width 704 height 23
click at [229, 205] on div "* Vehicle Display Name Urban Xtracts Hyundai * Make * Model Year Of Vehicle Sel…" at bounding box center [445, 267] width 757 height 241
click at [236, 192] on input "Urban Xtracts Hyundai" at bounding box center [445, 188] width 704 height 23
type input "Urban Xtracts Hyundai FVX-3738"
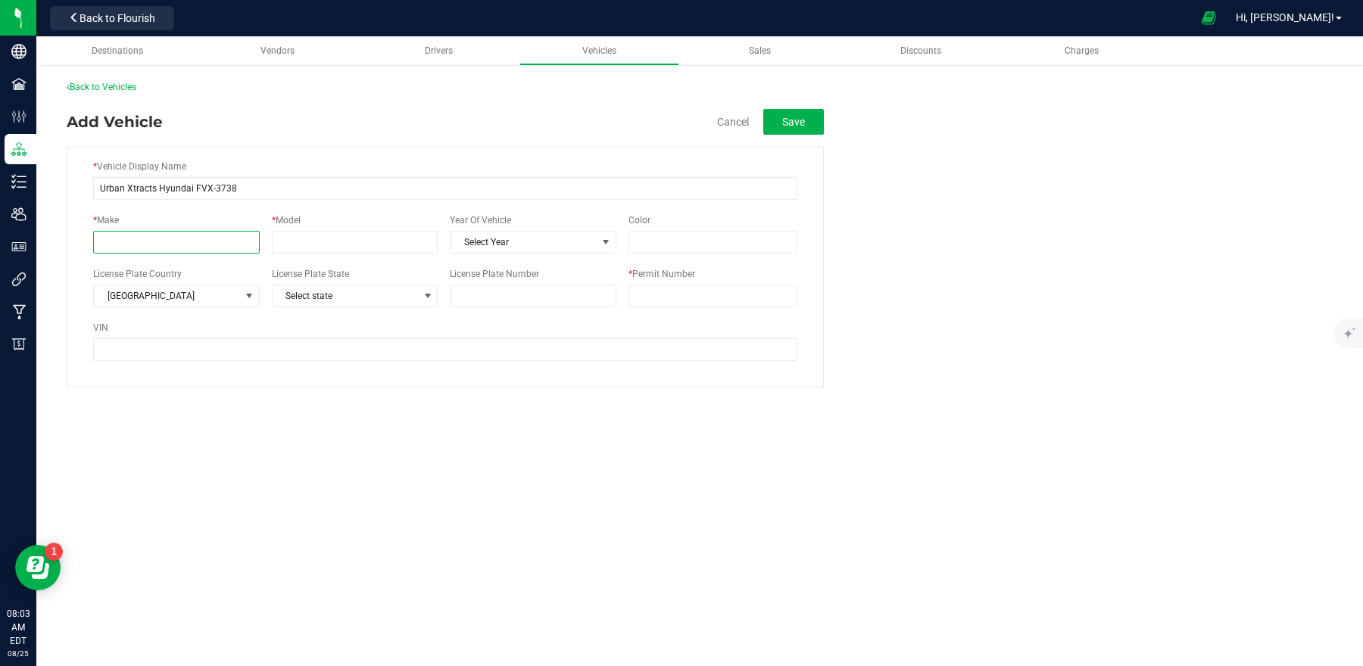
click at [142, 237] on input "* Make" at bounding box center [176, 242] width 167 height 23
type input "Hyundai"
click at [304, 238] on input "* Model" at bounding box center [355, 242] width 167 height 23
type input "Santa Fe"
click at [497, 235] on span "Select Year" at bounding box center [523, 242] width 146 height 21
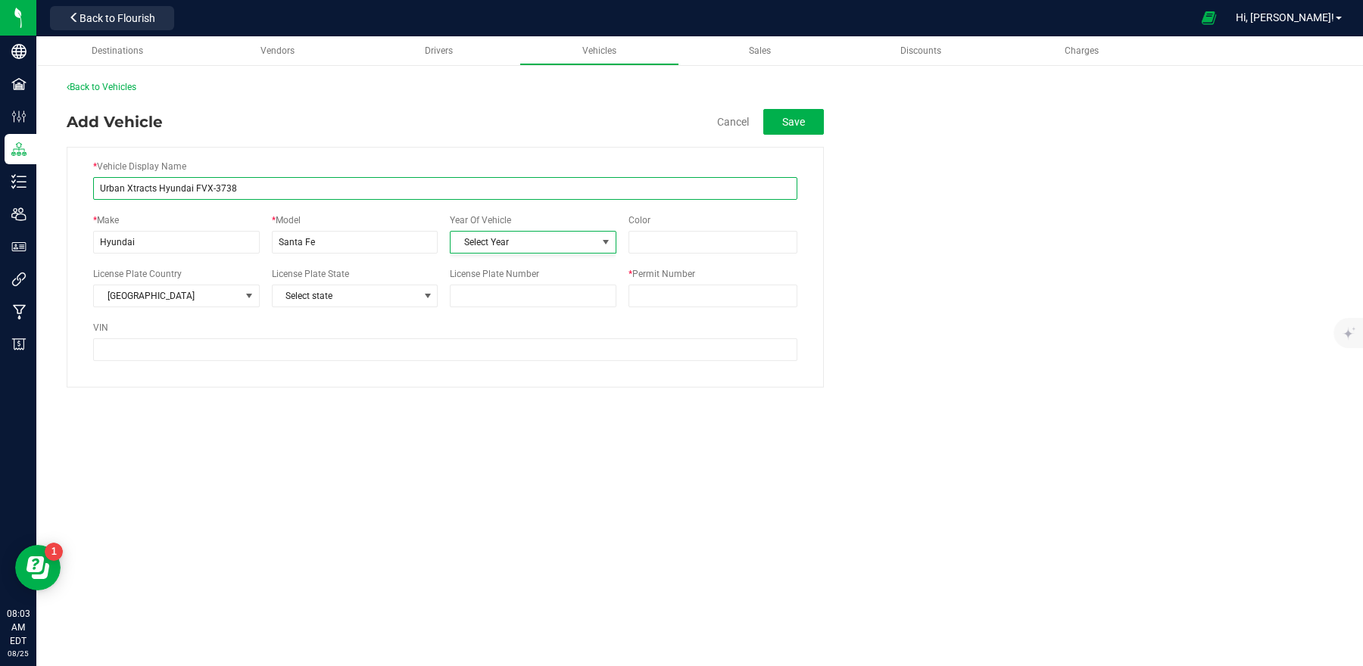
click at [535, 190] on input "Urban Xtracts Hyundai FVX-3738" at bounding box center [445, 188] width 704 height 23
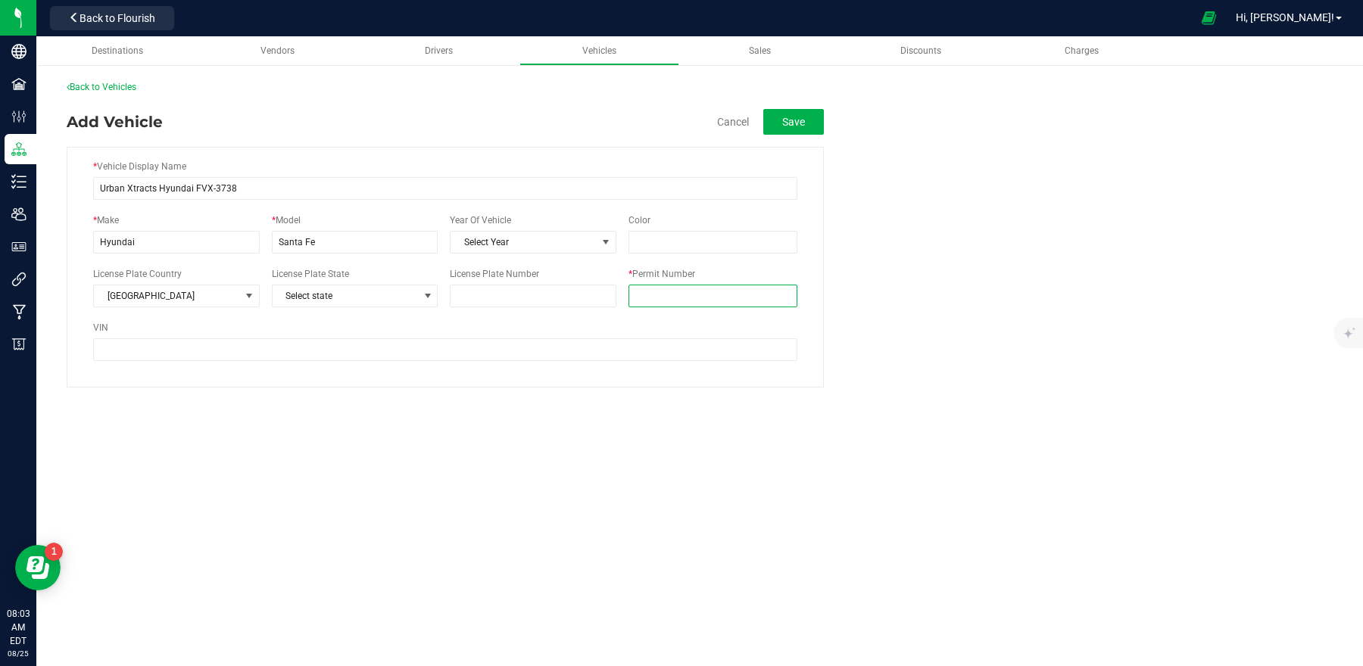
click at [644, 299] on input "* Permit Number" at bounding box center [712, 296] width 169 height 23
type input "OCM-PROC-24-000083"
click at [865, 329] on fieldset "* Vehicle Display Name Urban Xtracts Hyundai FVX-3738 * Make Hyundai * Model Sa…" at bounding box center [700, 261] width 1266 height 253
click at [785, 129] on button "Save" at bounding box center [793, 122] width 61 height 26
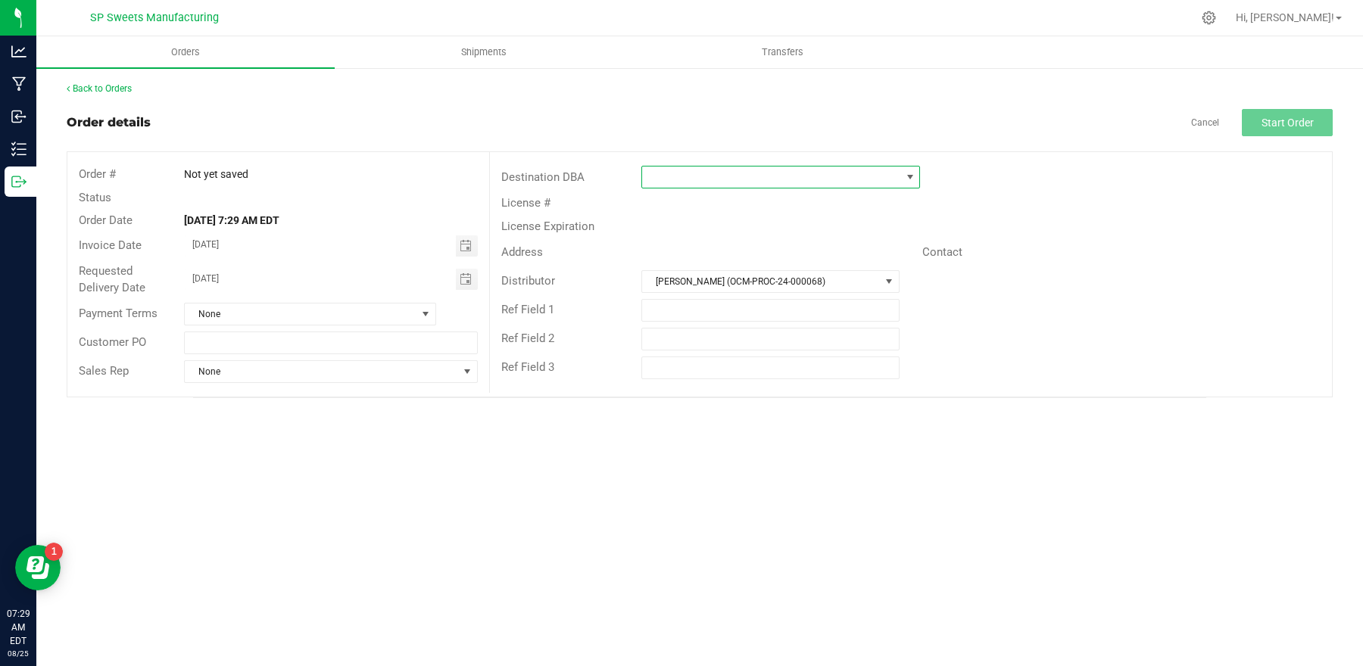
click at [741, 181] on span at bounding box center [771, 177] width 258 height 21
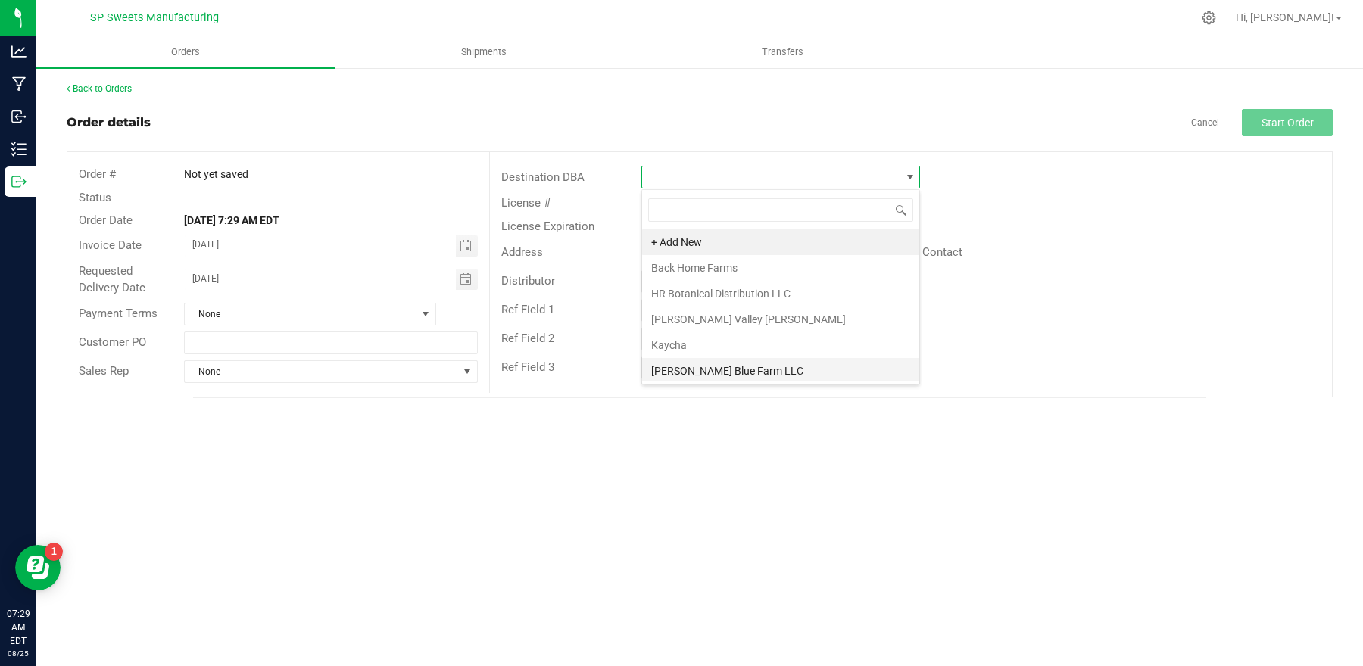
click at [748, 371] on li "[PERSON_NAME] Blue Farm LLC" at bounding box center [780, 371] width 277 height 26
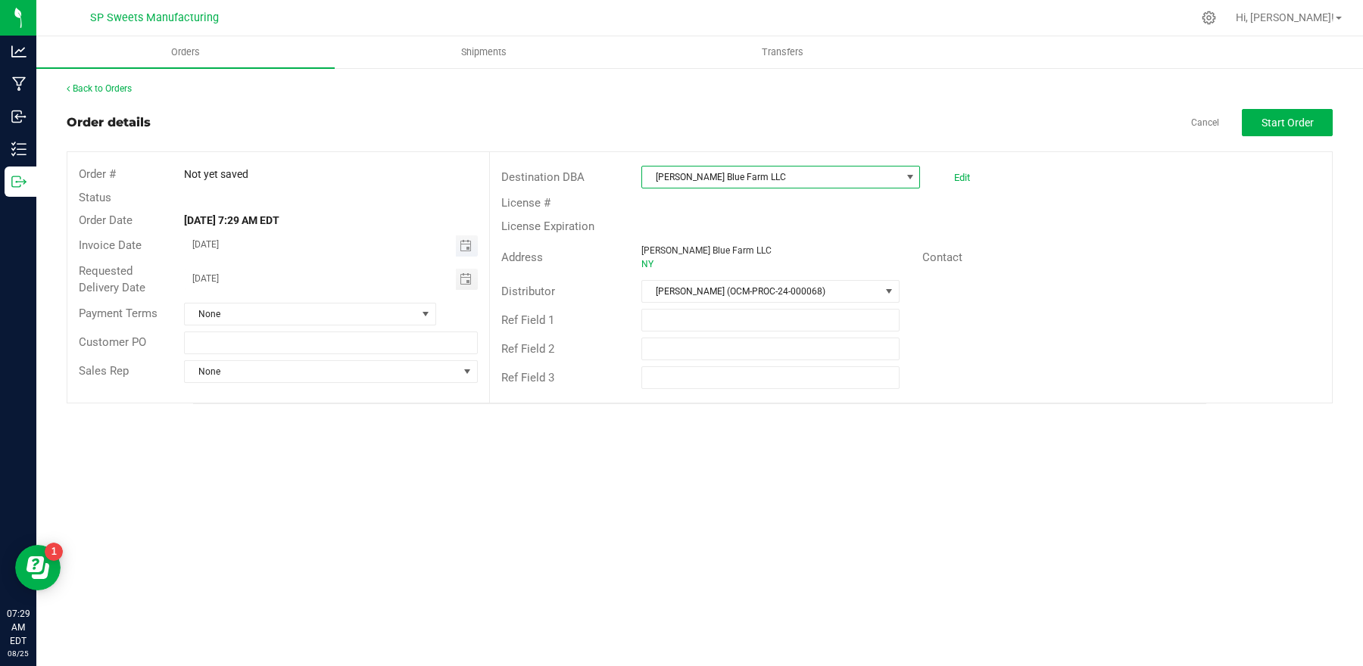
click at [472, 242] on span "Toggle calendar" at bounding box center [467, 245] width 22 height 21
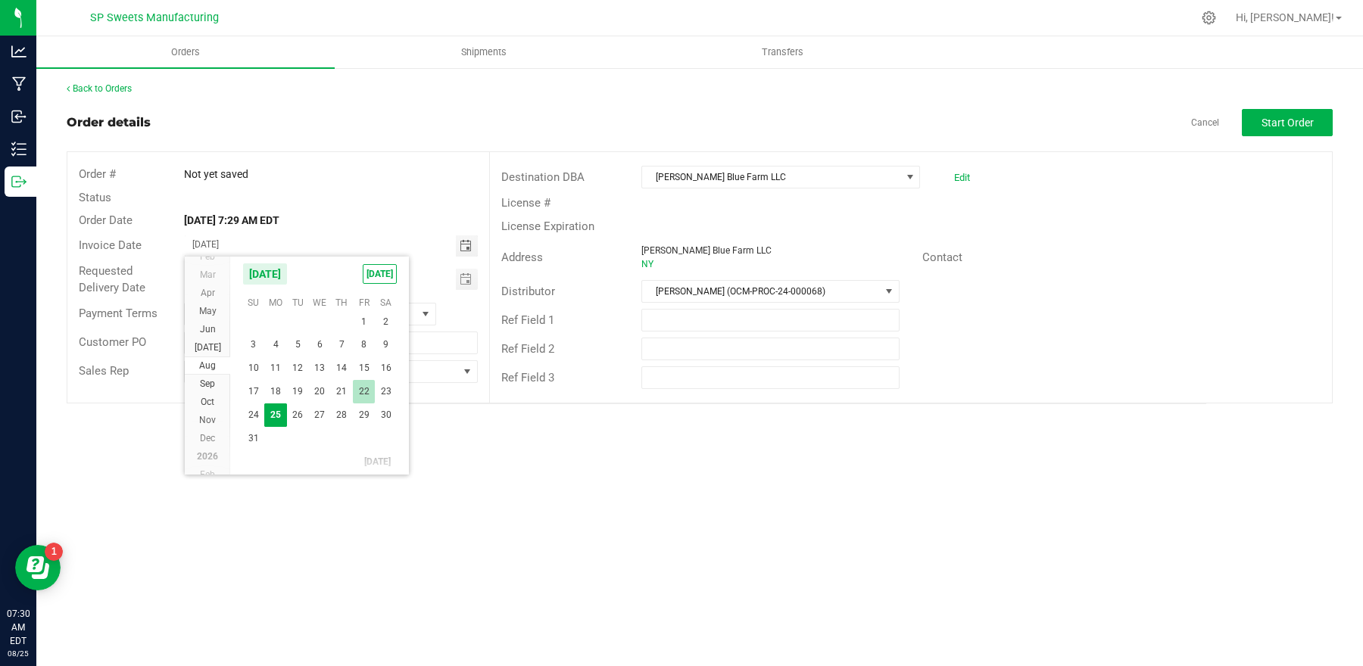
click at [359, 391] on span "22" at bounding box center [364, 391] width 22 height 23
type input "[DATE]"
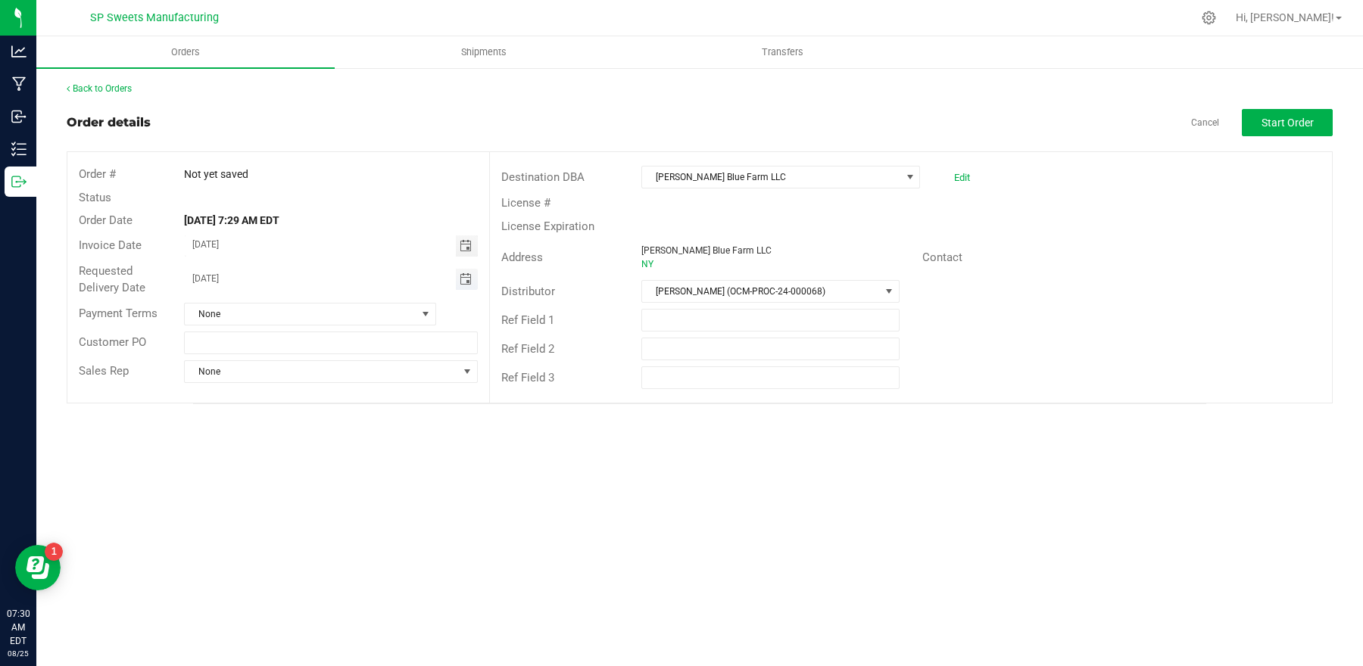
click at [466, 276] on span "Toggle calendar" at bounding box center [466, 279] width 12 height 12
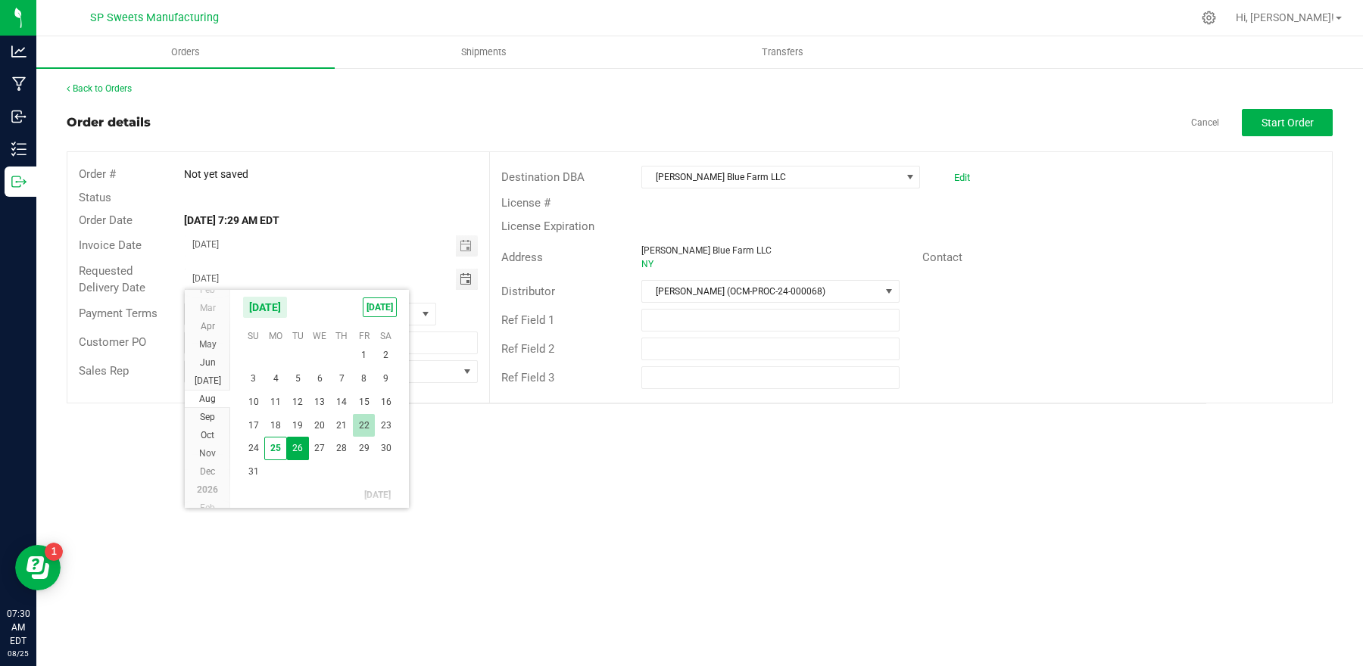
click at [363, 425] on span "22" at bounding box center [364, 425] width 22 height 23
type input "[DATE]"
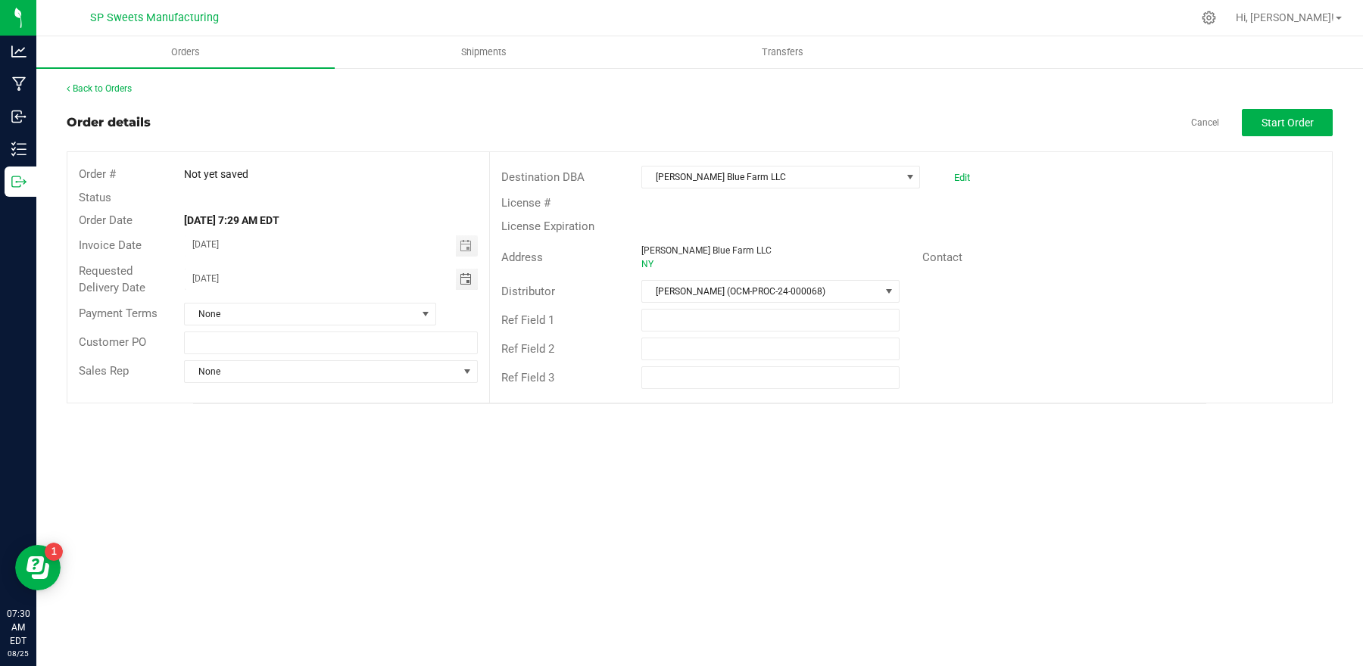
click at [522, 437] on div "Orders Shipments Transfers Back to Orders Order details Cancel Start Order Orde…" at bounding box center [699, 351] width 1326 height 630
click at [1295, 132] on button "Start Order" at bounding box center [1287, 122] width 91 height 27
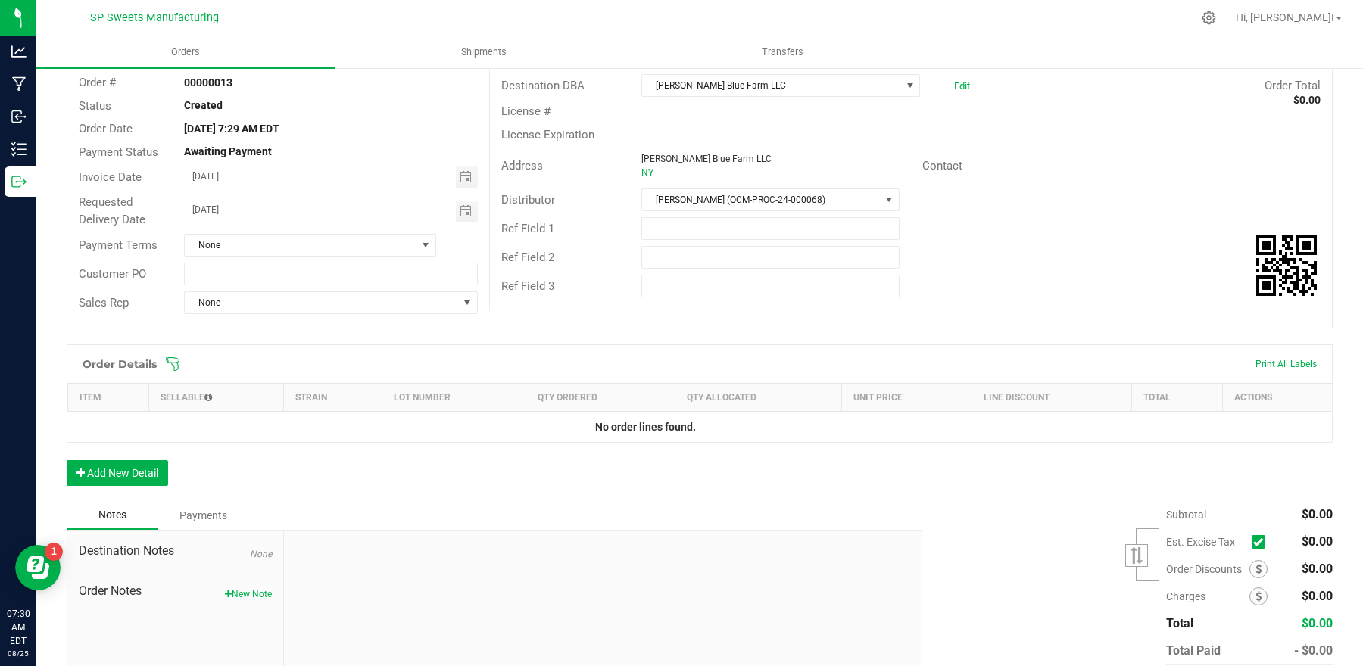
scroll to position [176, 0]
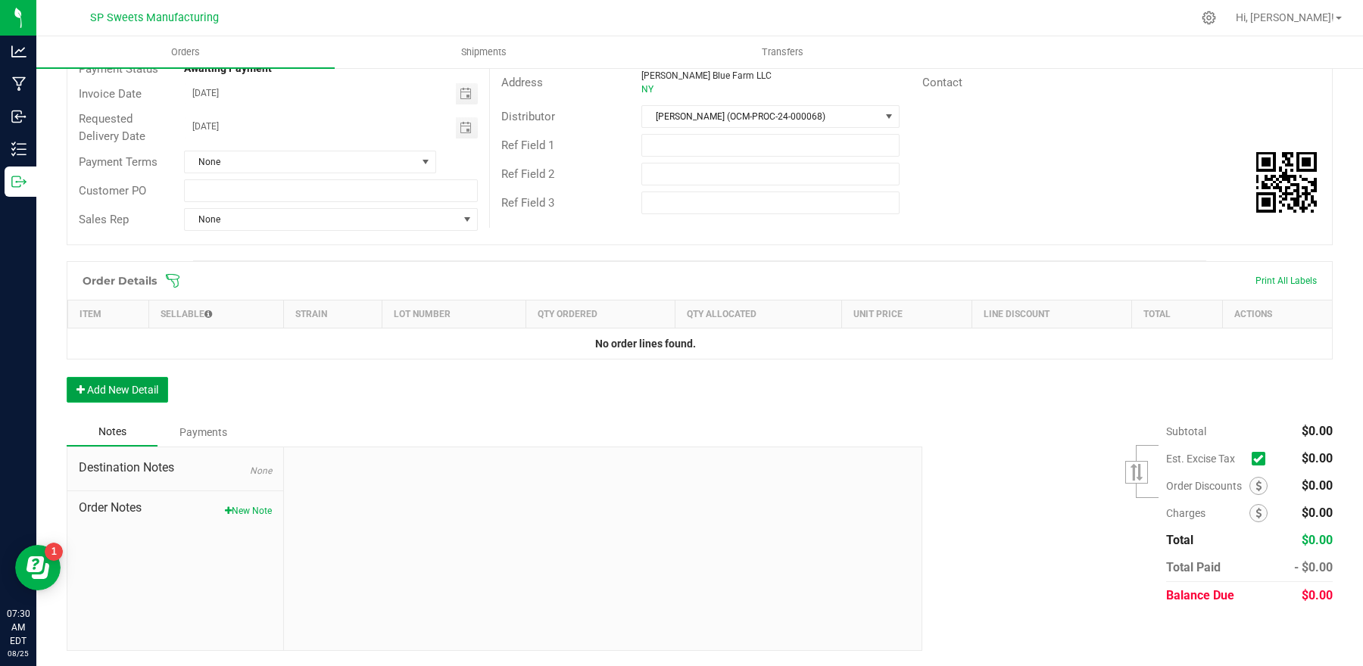
click at [95, 388] on button "Add New Detail" at bounding box center [117, 390] width 101 height 26
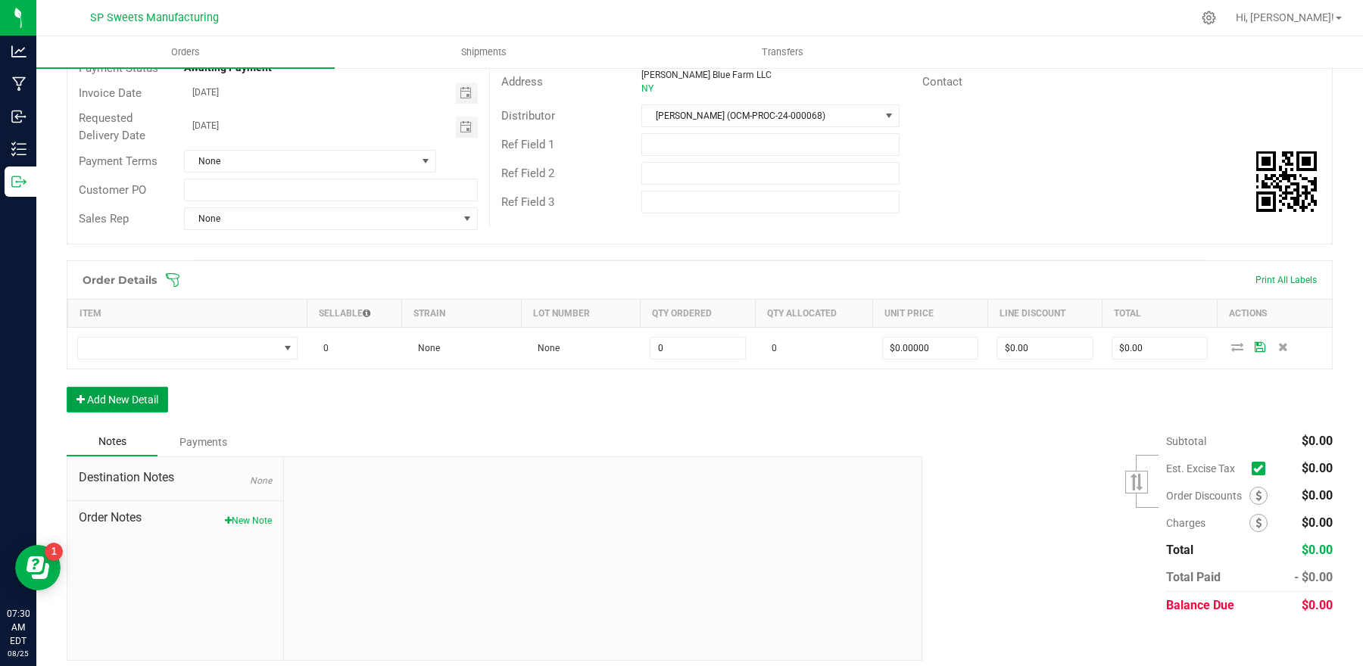
click at [95, 388] on button "Add New Detail" at bounding box center [117, 400] width 101 height 26
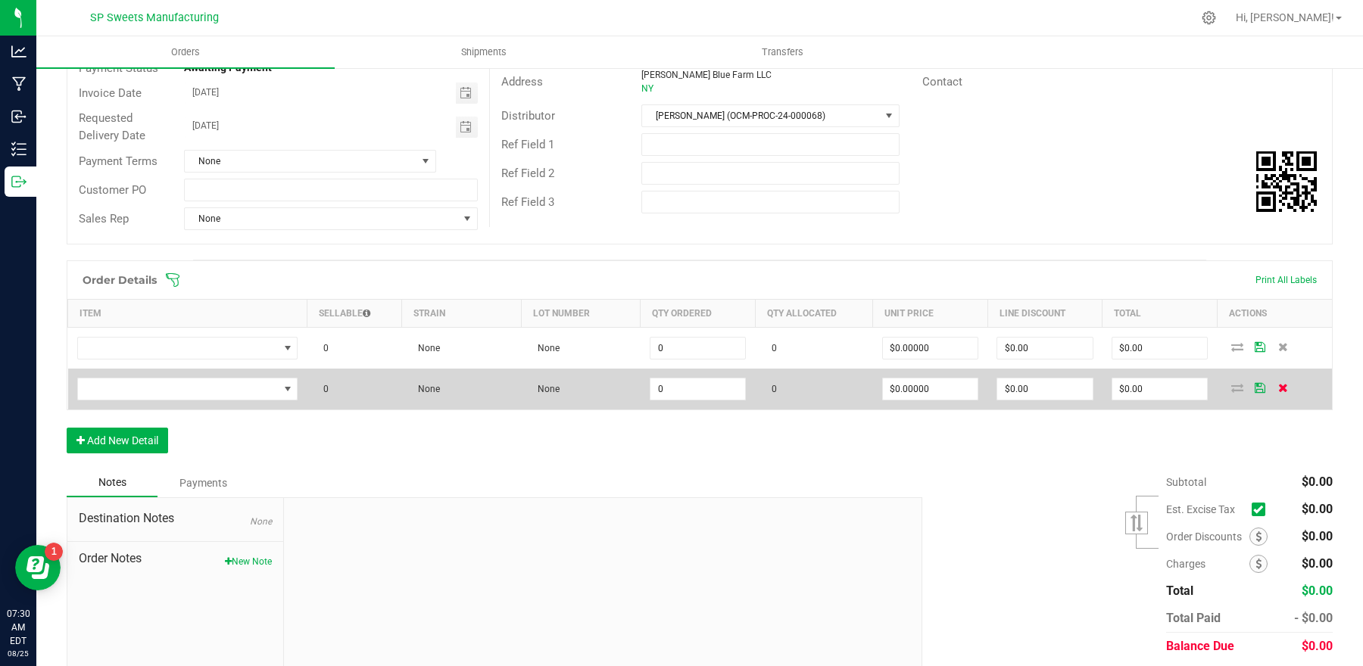
click at [1278, 392] on icon at bounding box center [1283, 387] width 10 height 9
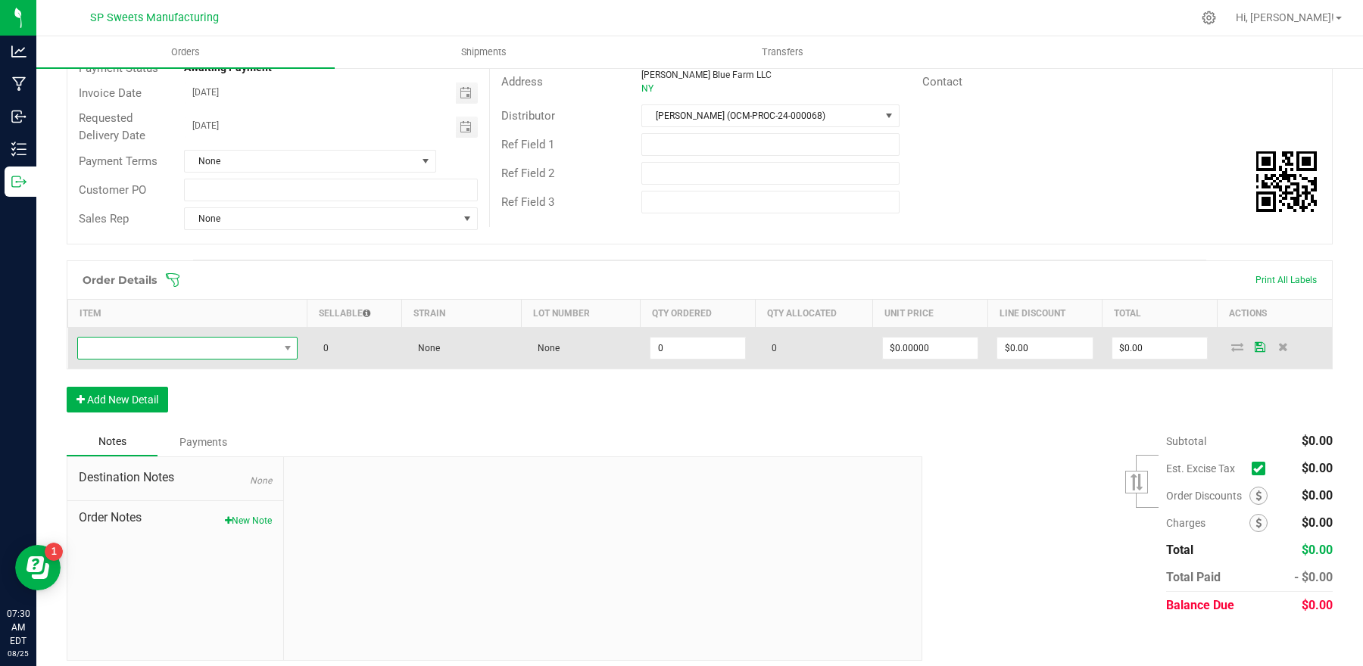
click at [260, 338] on span "NO DATA FOUND" at bounding box center [178, 348] width 201 height 21
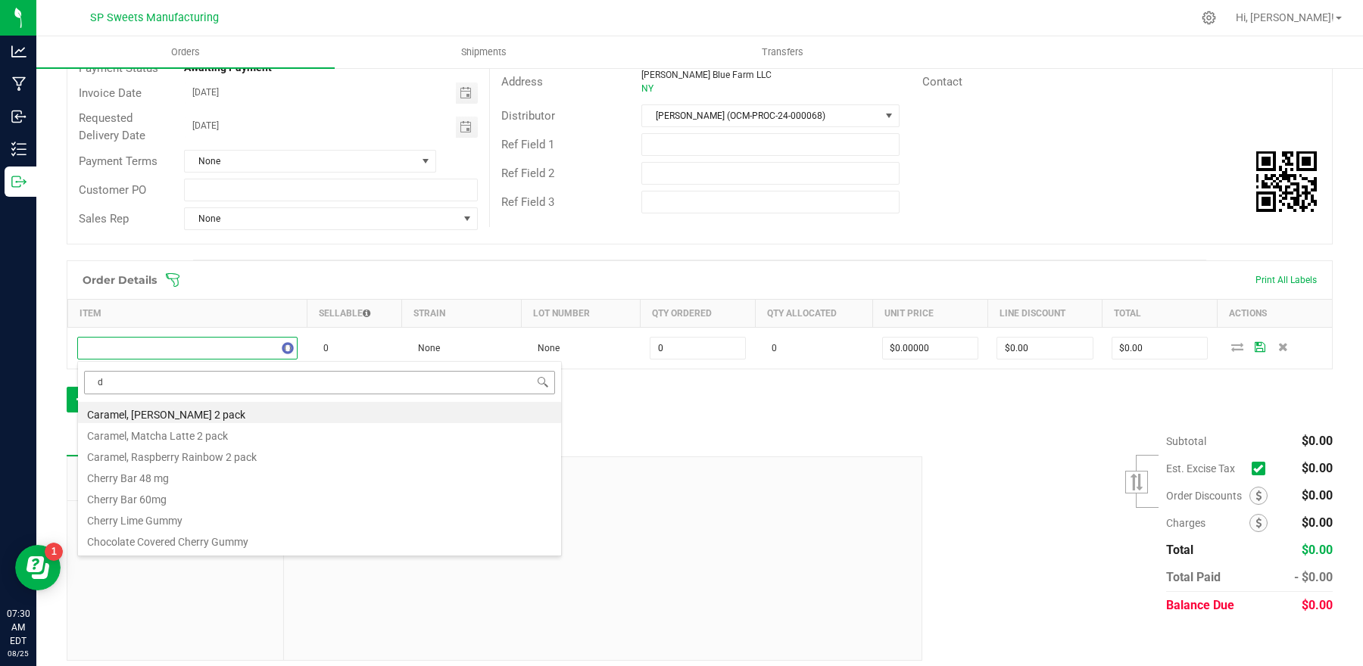
type input "du"
click at [248, 416] on li "Caramel, [PERSON_NAME] 2 pack" at bounding box center [319, 412] width 483 height 21
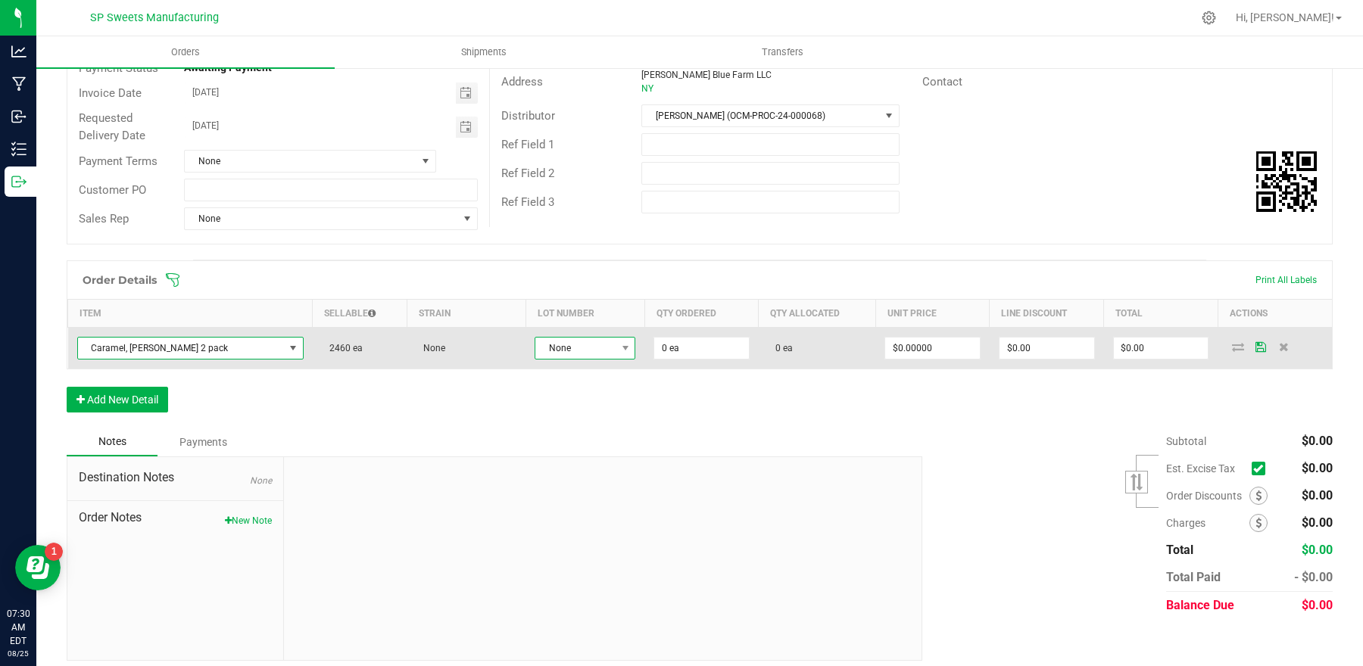
click at [559, 352] on span "None" at bounding box center [575, 348] width 80 height 21
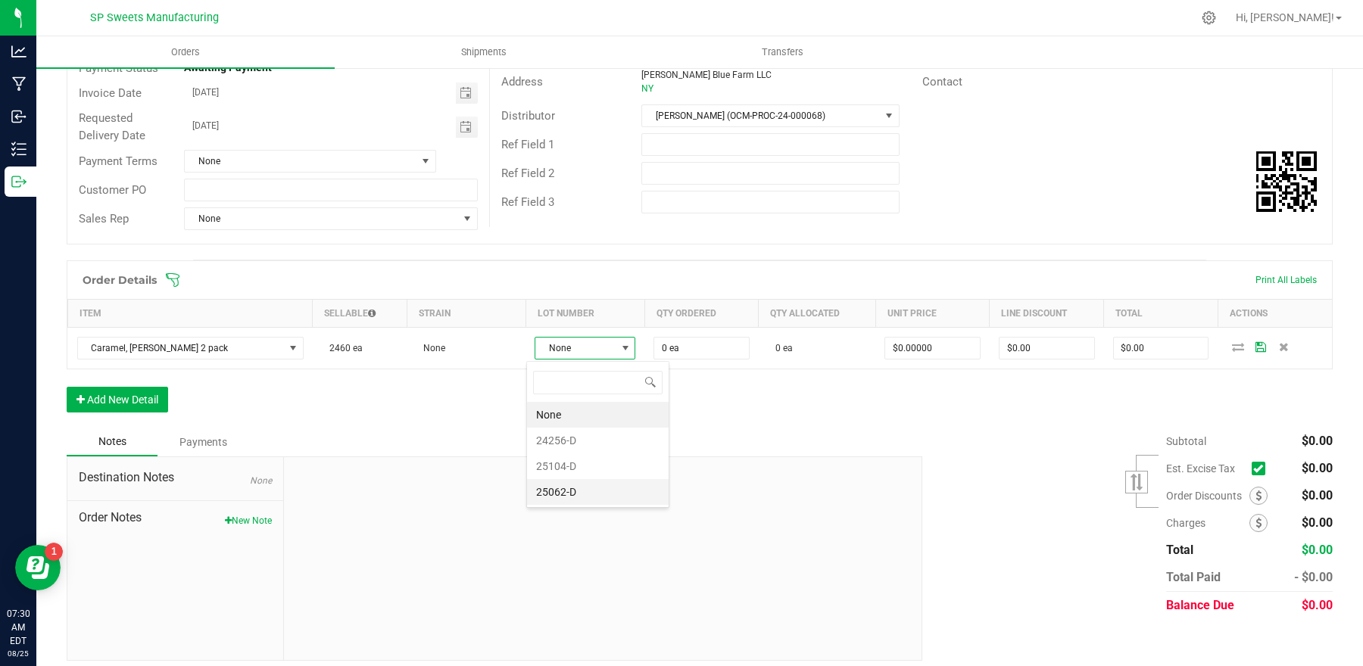
click at [584, 490] on li "25062-D" at bounding box center [598, 492] width 142 height 26
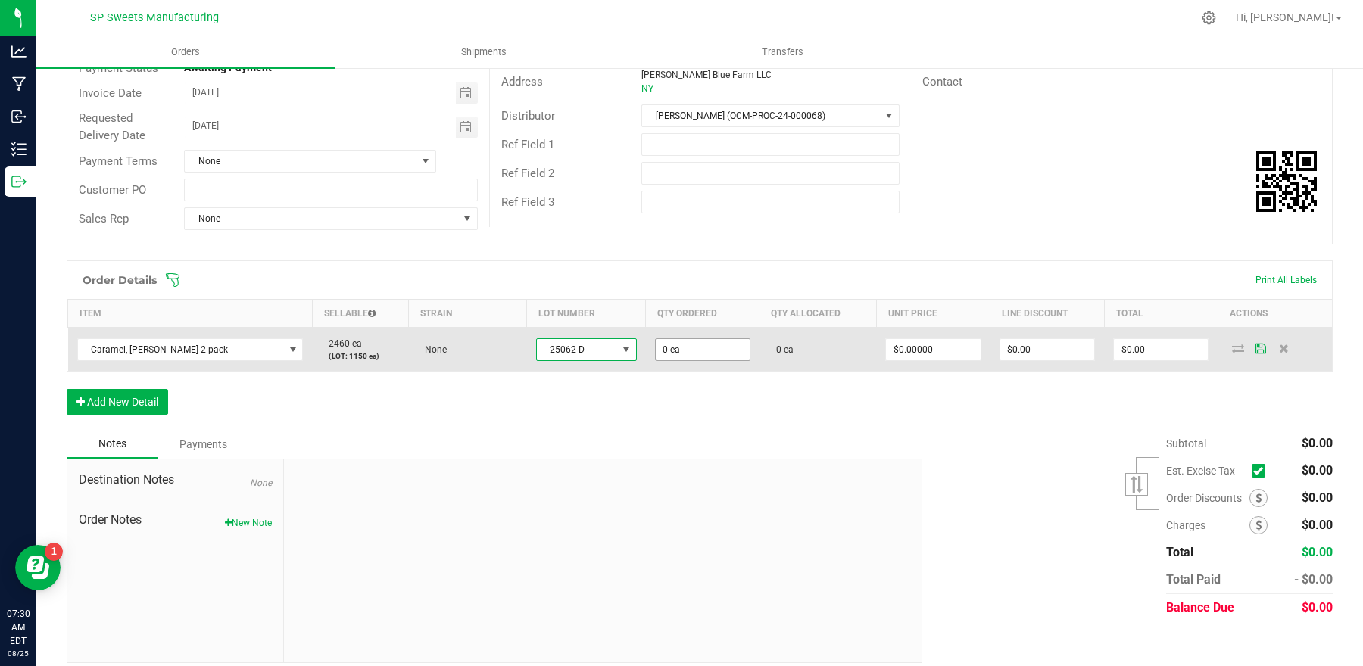
type input "0"
click at [690, 355] on input "0" at bounding box center [703, 349] width 94 height 21
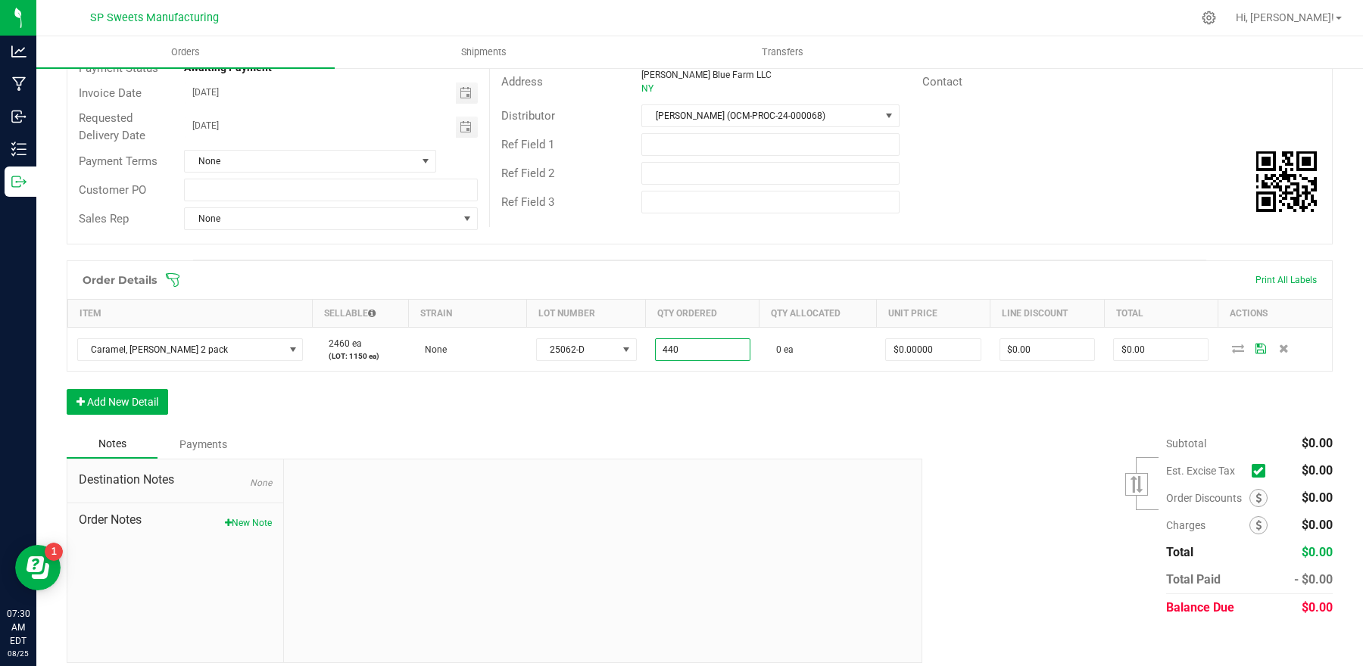
type input "440 ea"
click at [902, 423] on div "Order Details Print All Labels Item Sellable Strain Lot Number Qty Ordered Qty …" at bounding box center [700, 345] width 1266 height 170
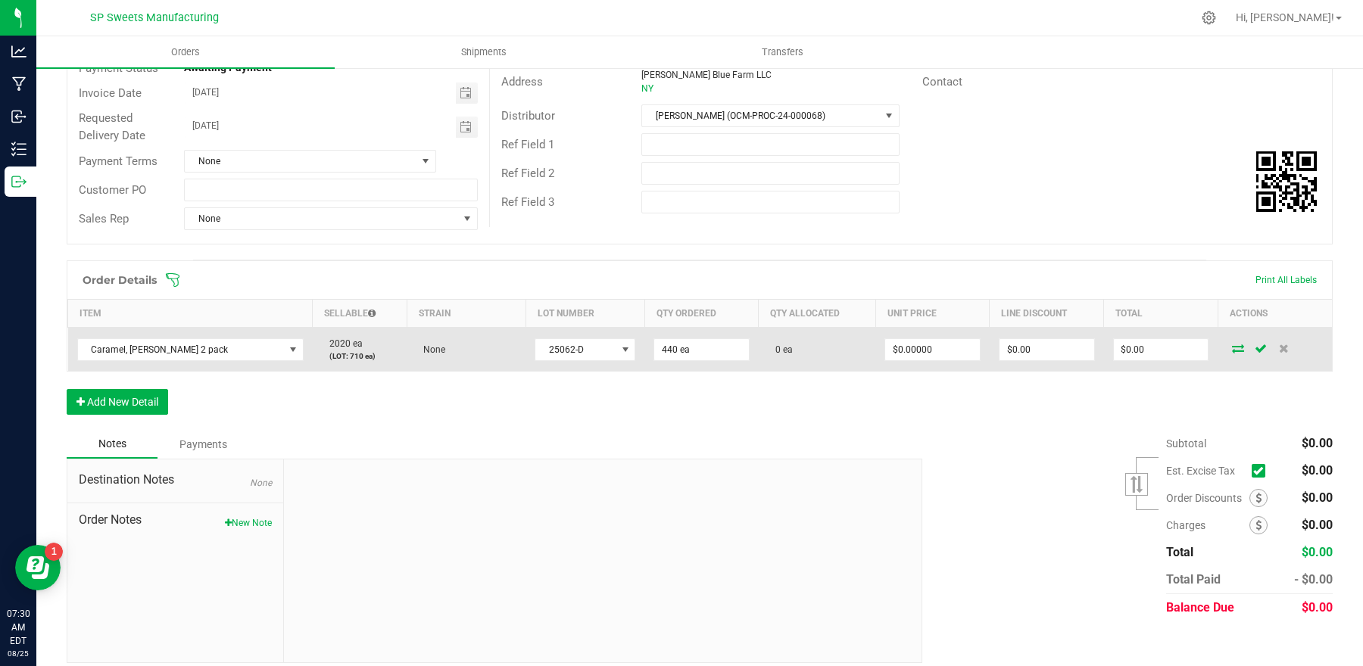
click at [1255, 351] on icon at bounding box center [1261, 348] width 12 height 9
click at [1232, 350] on icon at bounding box center [1238, 348] width 12 height 9
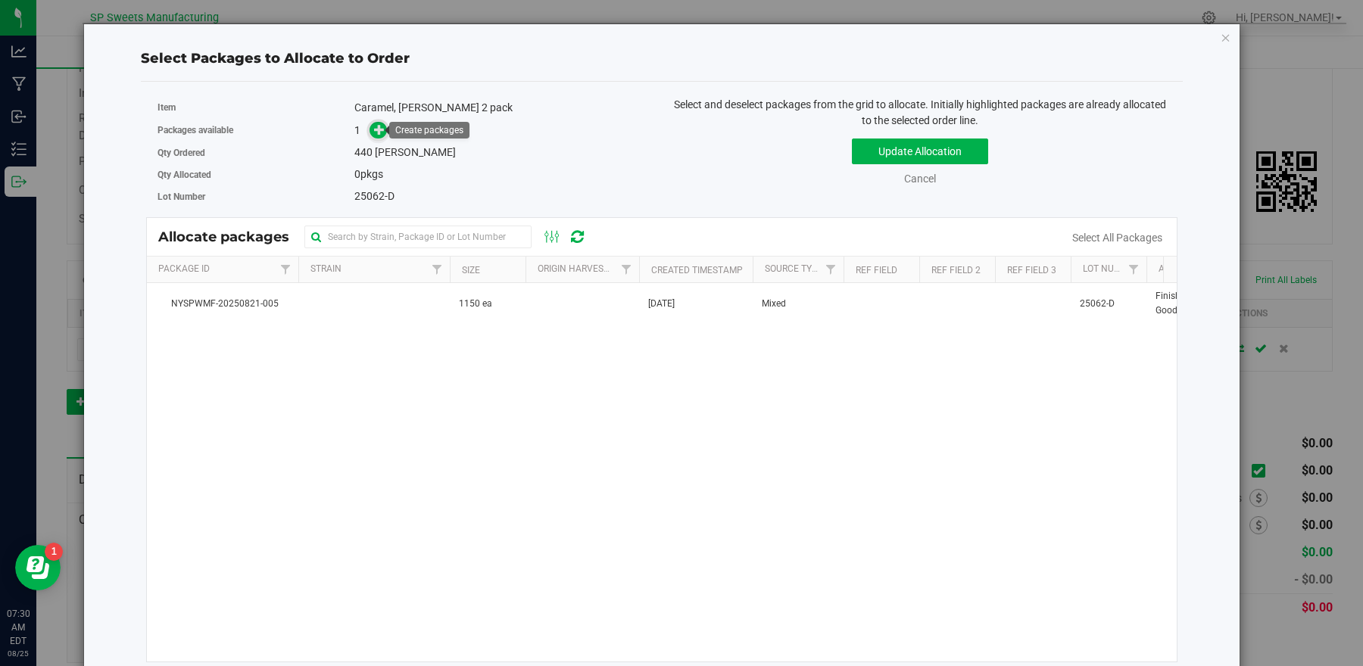
click at [376, 129] on icon at bounding box center [379, 128] width 11 height 11
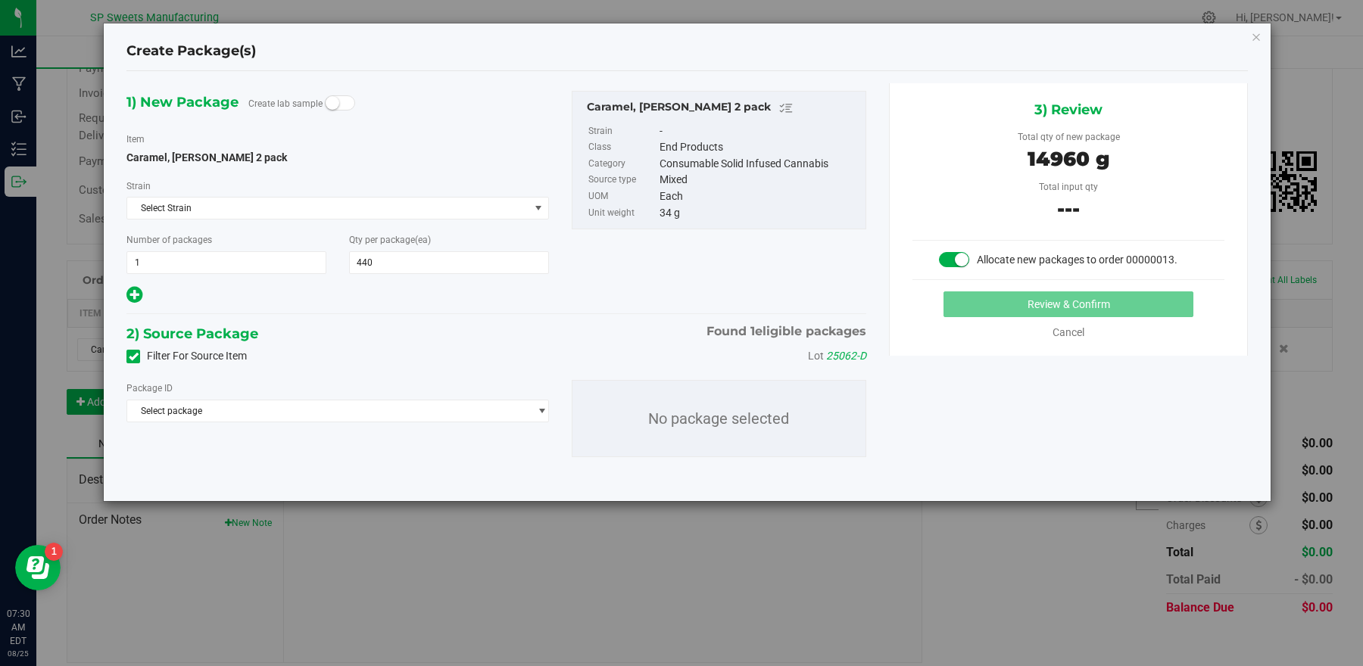
click at [578, 314] on hr at bounding box center [496, 314] width 740 height 2
click at [391, 406] on span "Select package" at bounding box center [328, 411] width 402 height 21
click at [301, 471] on span "( Caramel, [PERSON_NAME] 2 pack )" at bounding box center [320, 474] width 148 height 11
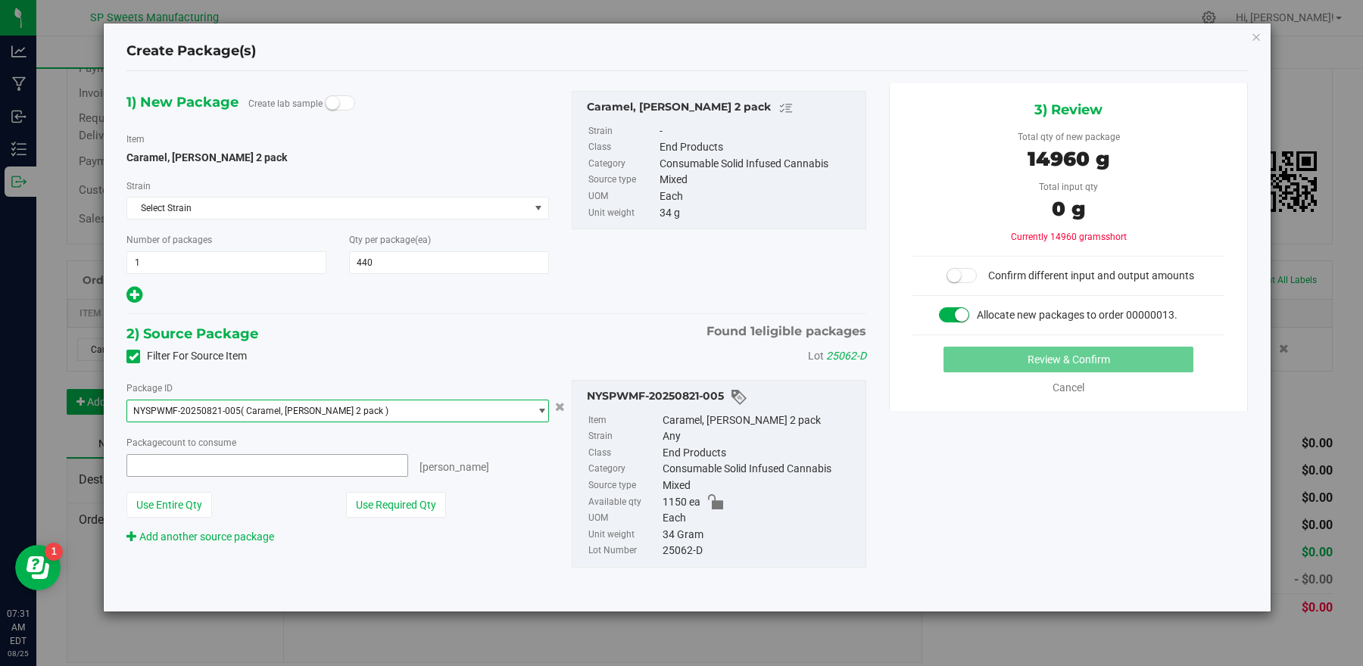
click at [220, 466] on span at bounding box center [267, 465] width 282 height 23
type input "440"
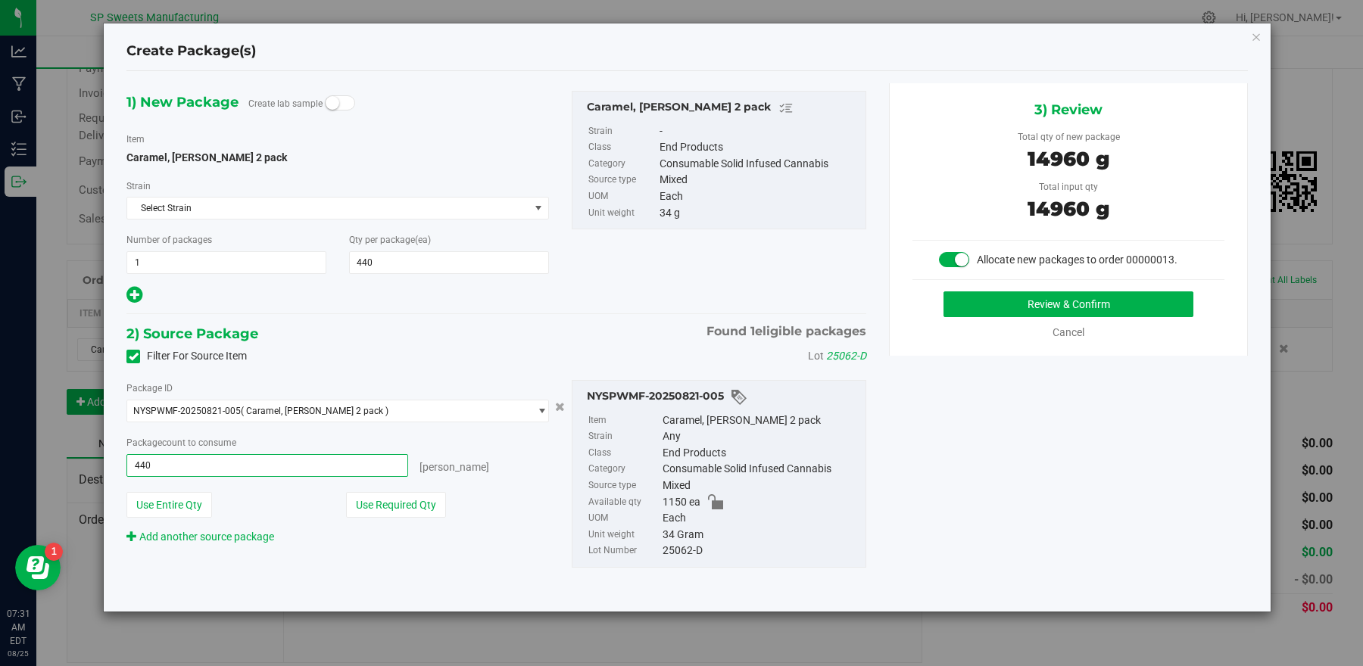
type input "440 ea"
click at [479, 381] on div "Package ID" at bounding box center [337, 388] width 422 height 16
click at [1049, 298] on button "Review & Confirm" at bounding box center [1067, 304] width 249 height 26
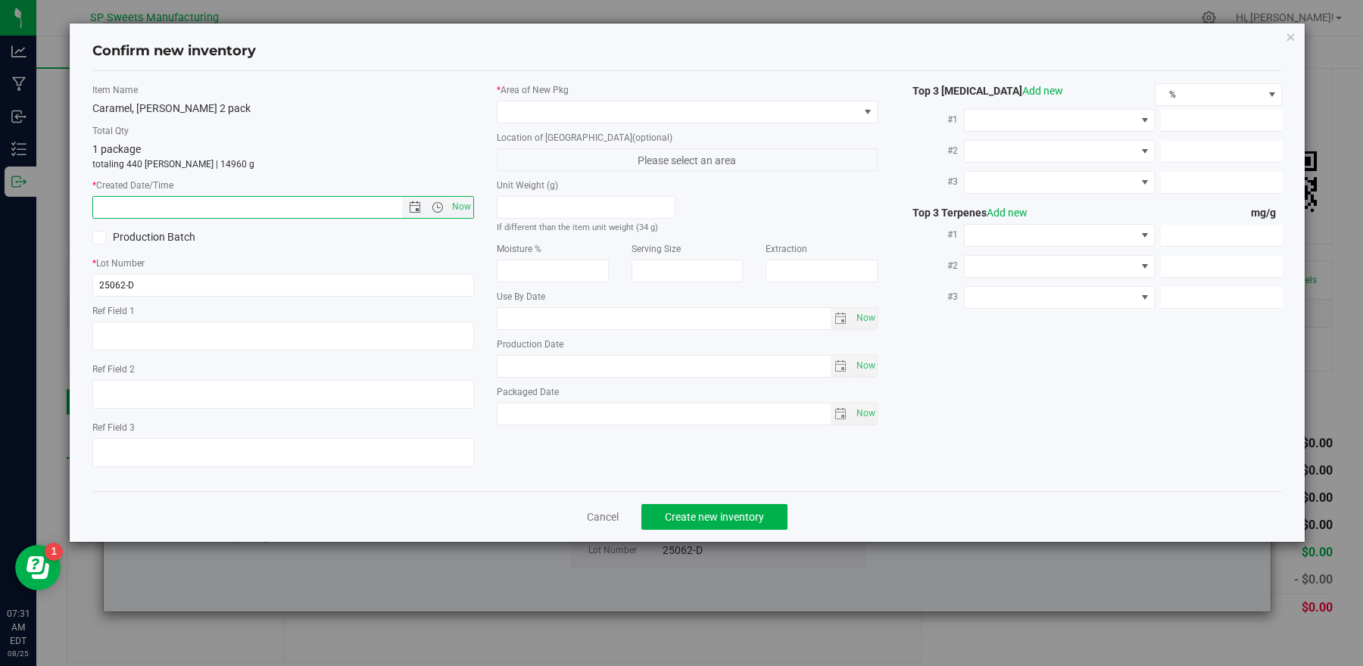
click at [366, 206] on input "text" at bounding box center [260, 207] width 335 height 21
click at [412, 213] on span "Open the date view" at bounding box center [415, 207] width 12 height 12
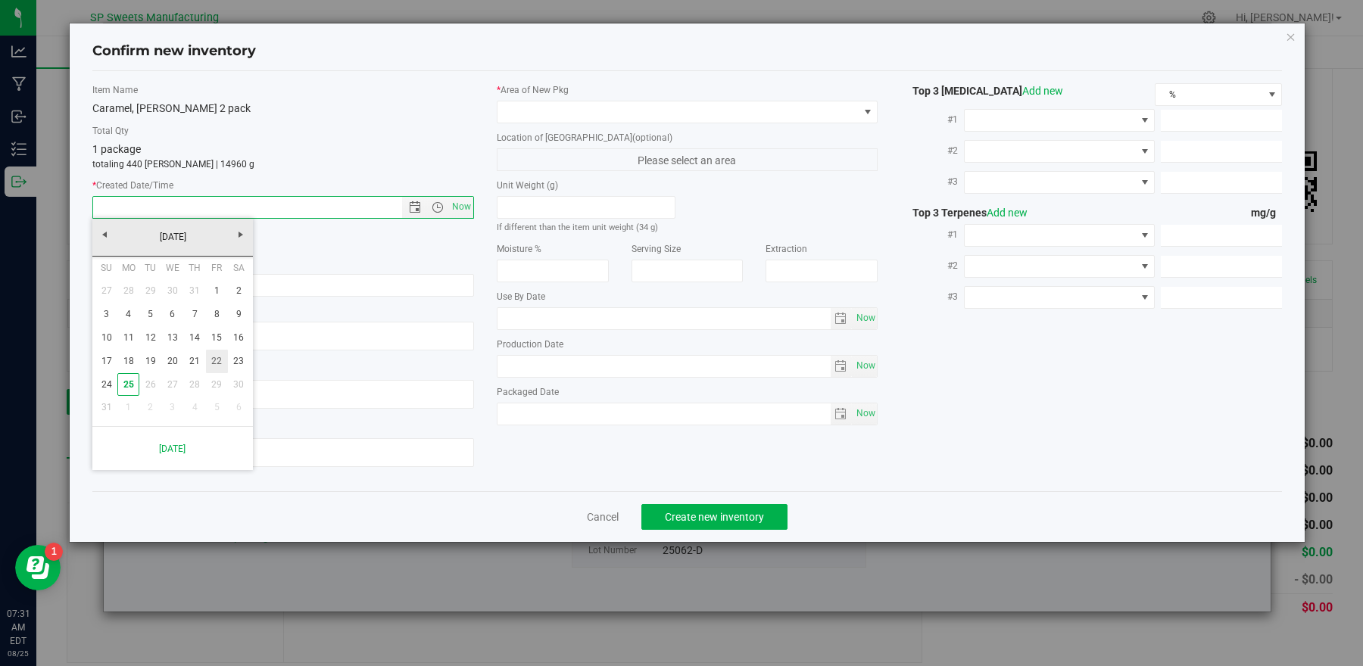
click at [210, 359] on link "22" at bounding box center [217, 361] width 22 height 23
type input "[DATE] 7:31 AM"
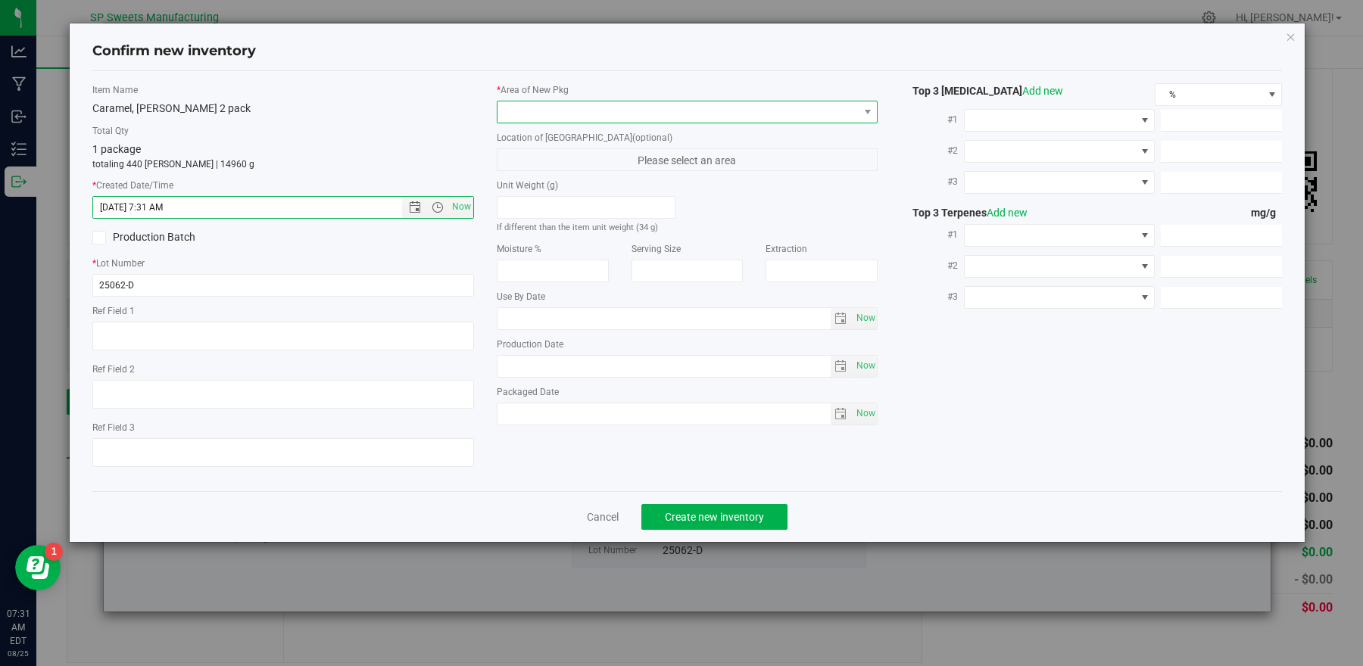
click at [640, 119] on span at bounding box center [677, 111] width 361 height 21
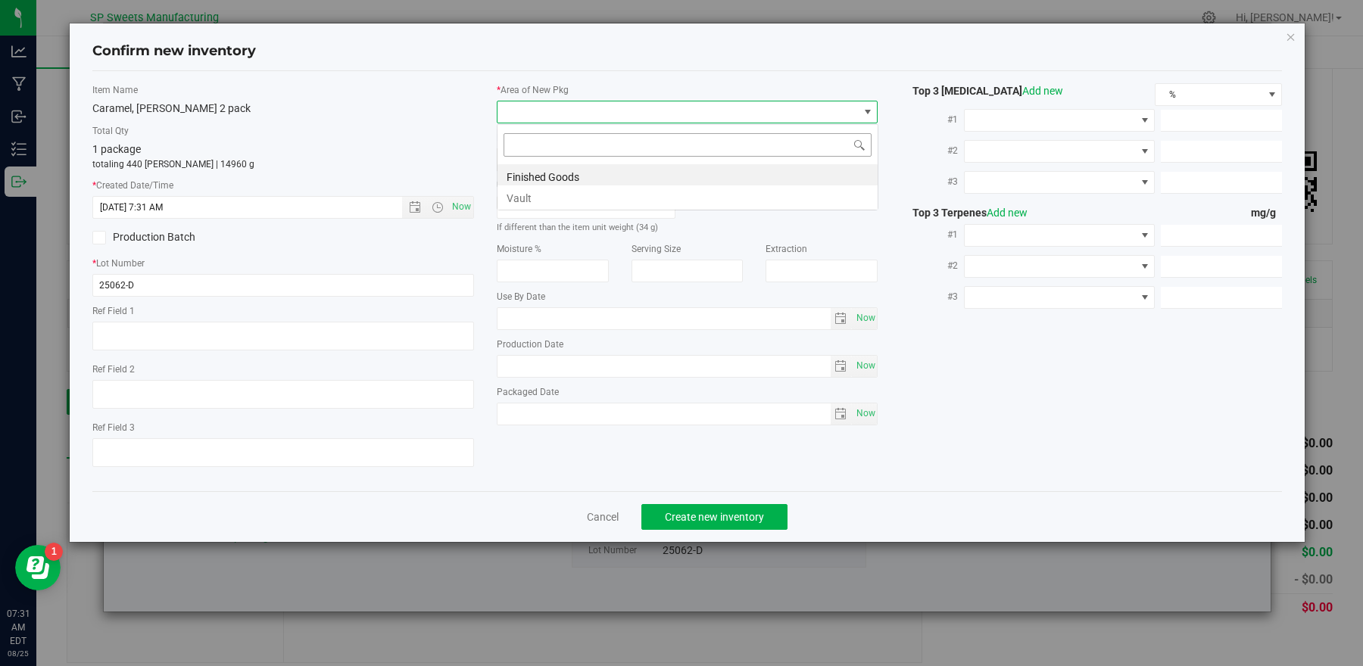
scroll to position [23, 381]
click at [570, 171] on li "Finished Goods" at bounding box center [687, 174] width 380 height 21
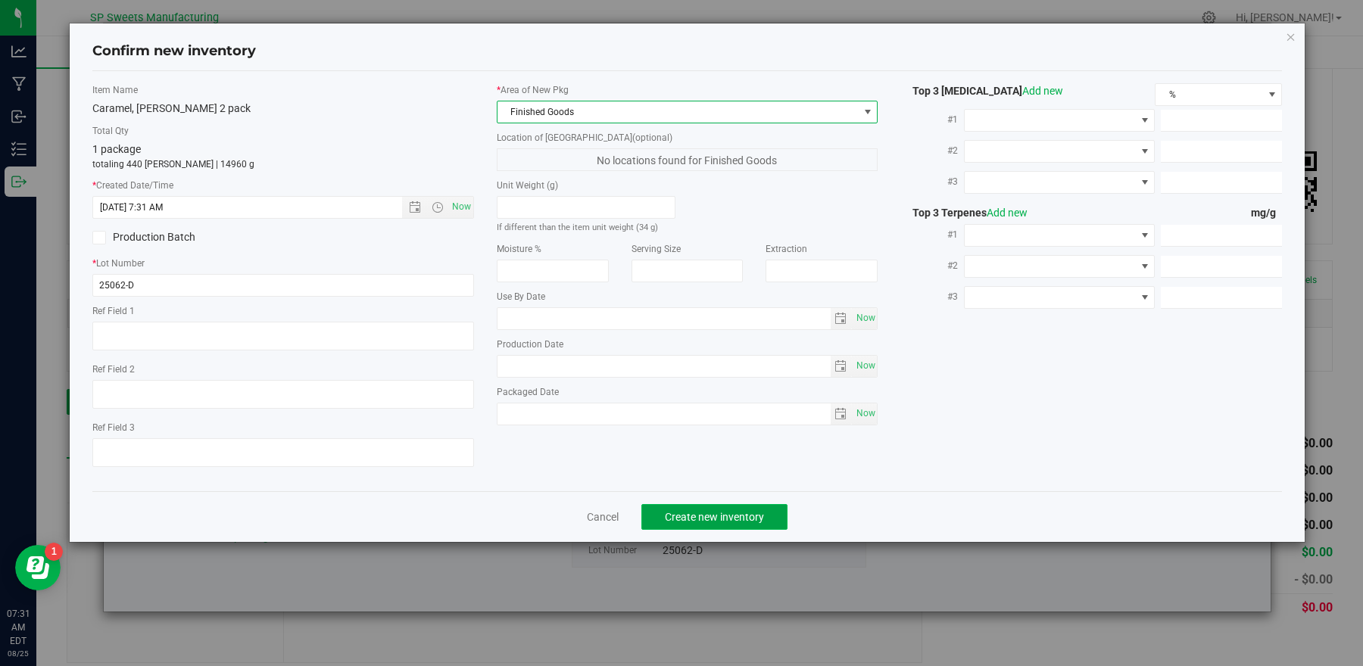
click at [734, 519] on span "Create new inventory" at bounding box center [714, 517] width 99 height 12
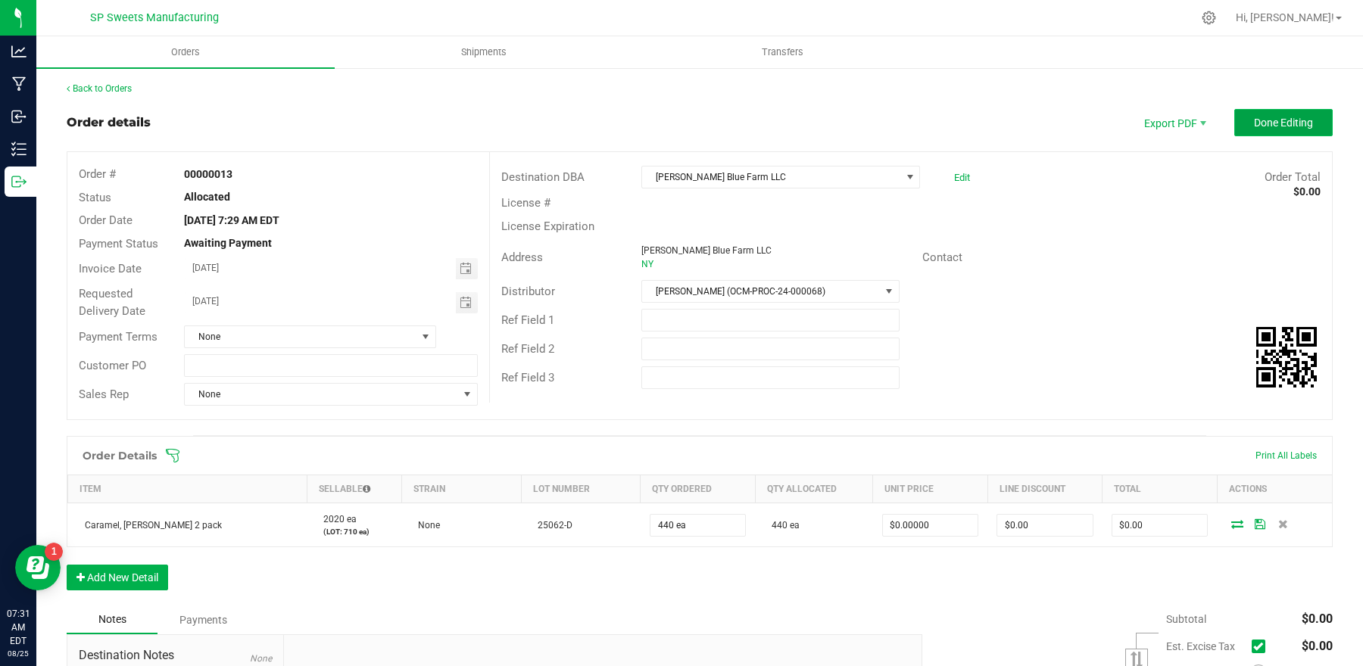
click at [1262, 125] on span "Done Editing" at bounding box center [1283, 123] width 59 height 12
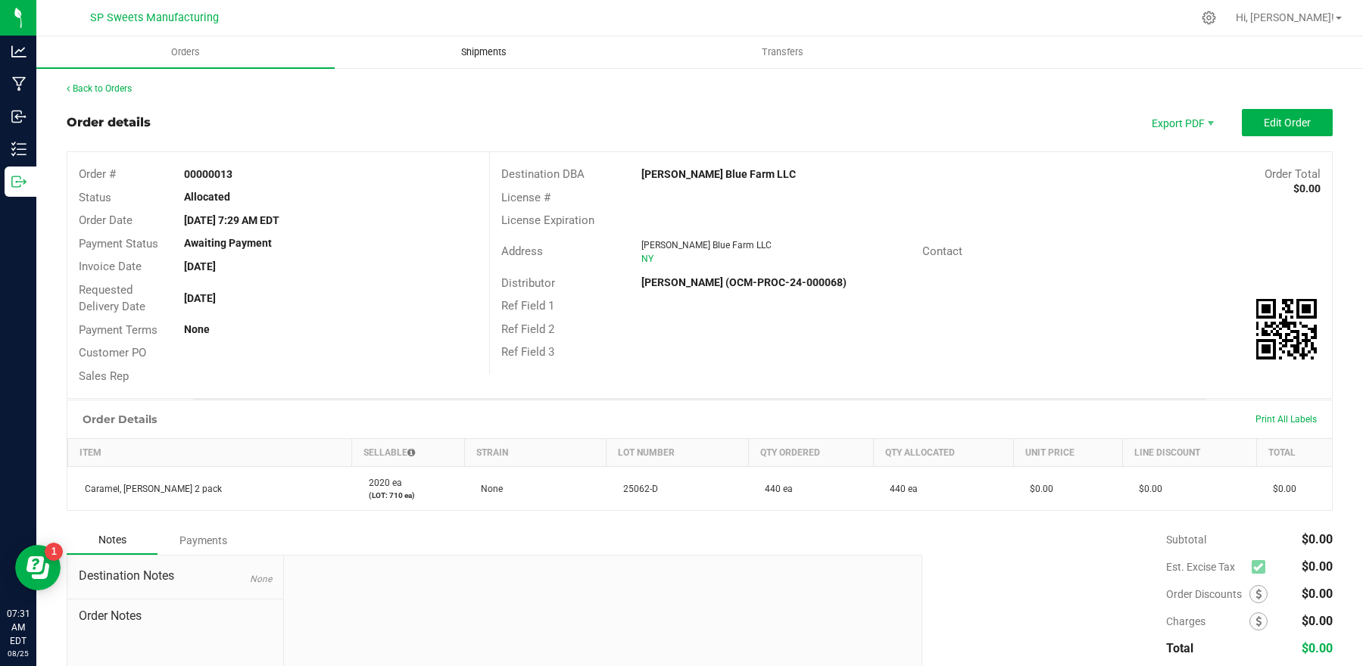
click at [501, 55] on span "Shipments" at bounding box center [484, 52] width 86 height 14
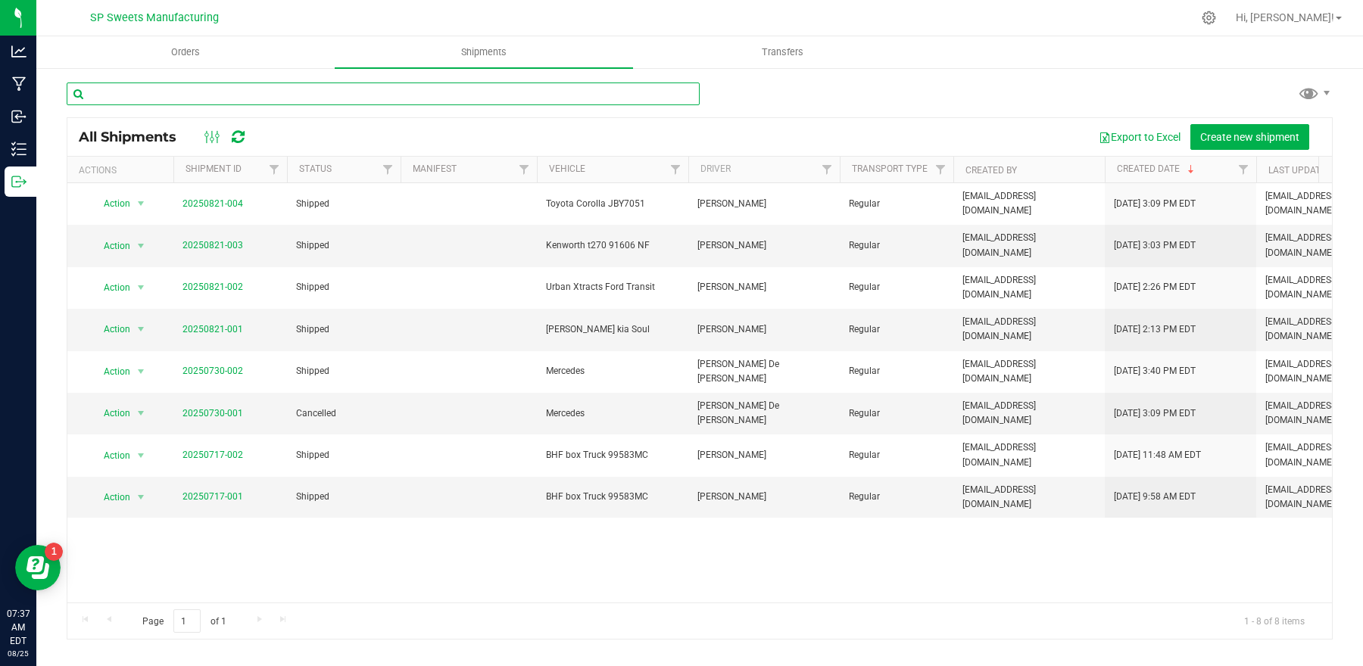
click at [246, 89] on input "text" at bounding box center [383, 94] width 633 height 23
type input "25231"
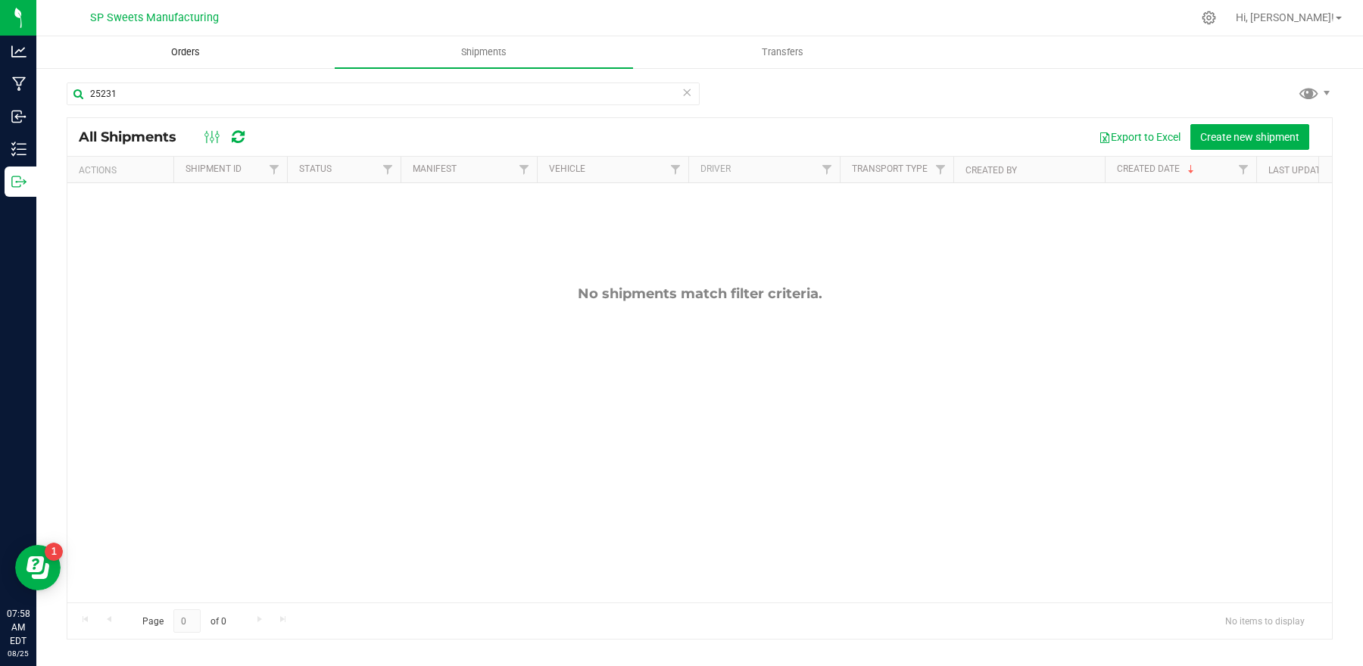
click at [210, 61] on uib-tab-heading "Orders" at bounding box center [185, 52] width 297 height 30
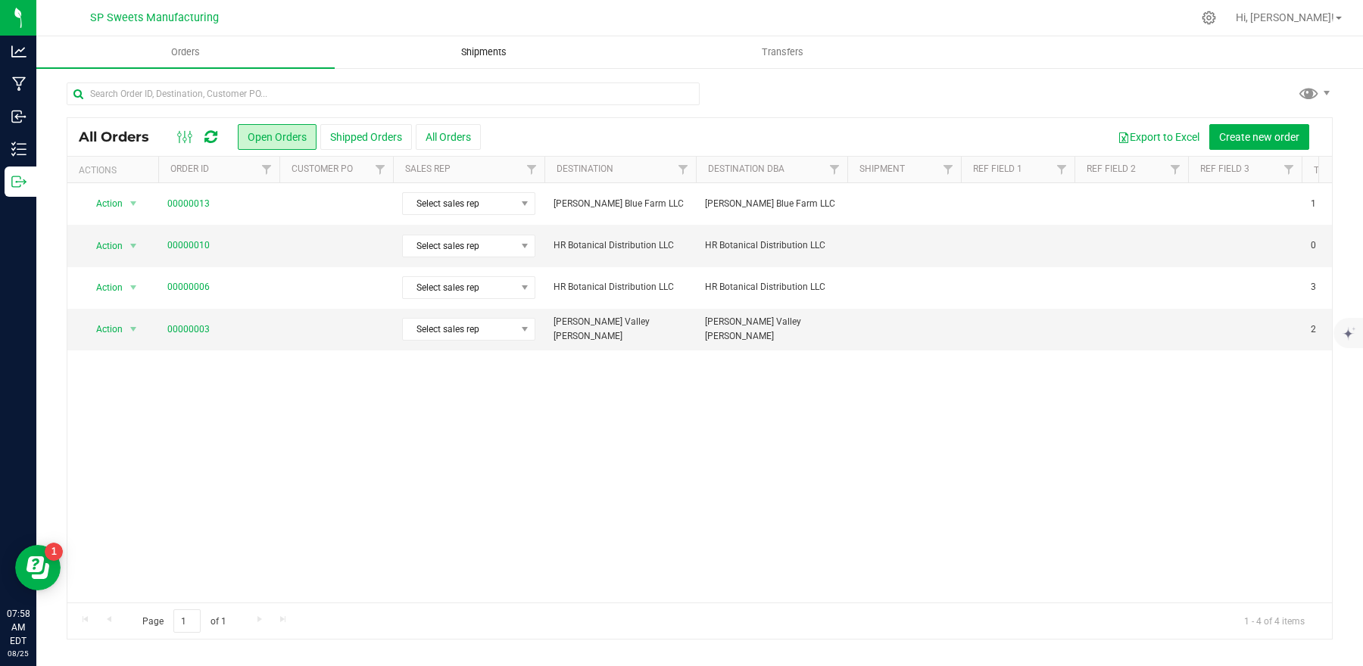
click at [468, 55] on span "Shipments" at bounding box center [484, 52] width 86 height 14
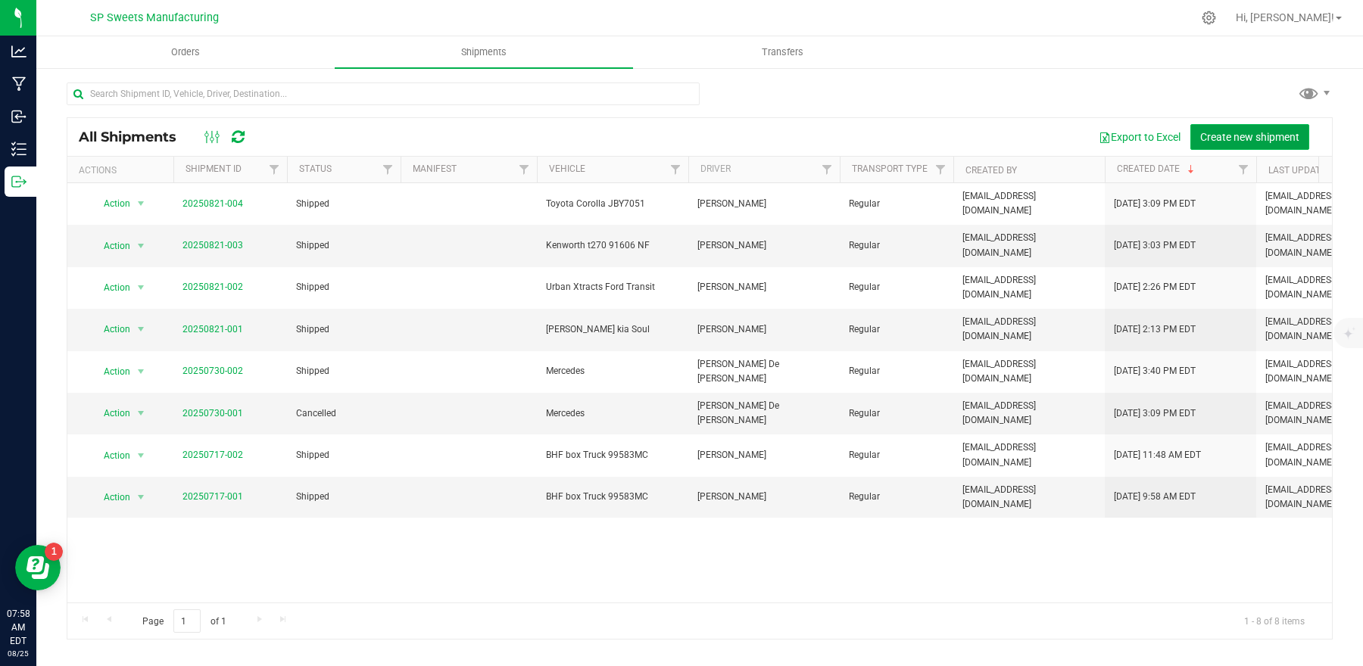
click at [1279, 145] on button "Create new shipment" at bounding box center [1249, 137] width 119 height 26
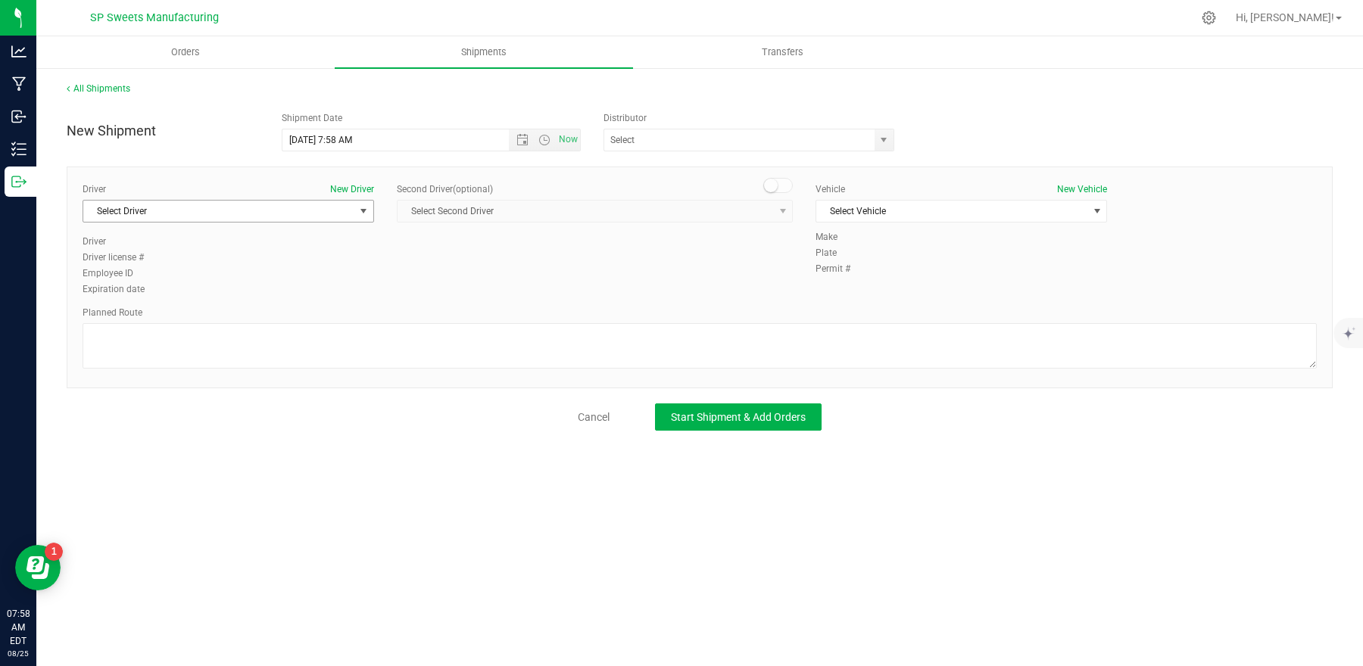
click at [265, 220] on span "Select Driver" at bounding box center [218, 211] width 271 height 21
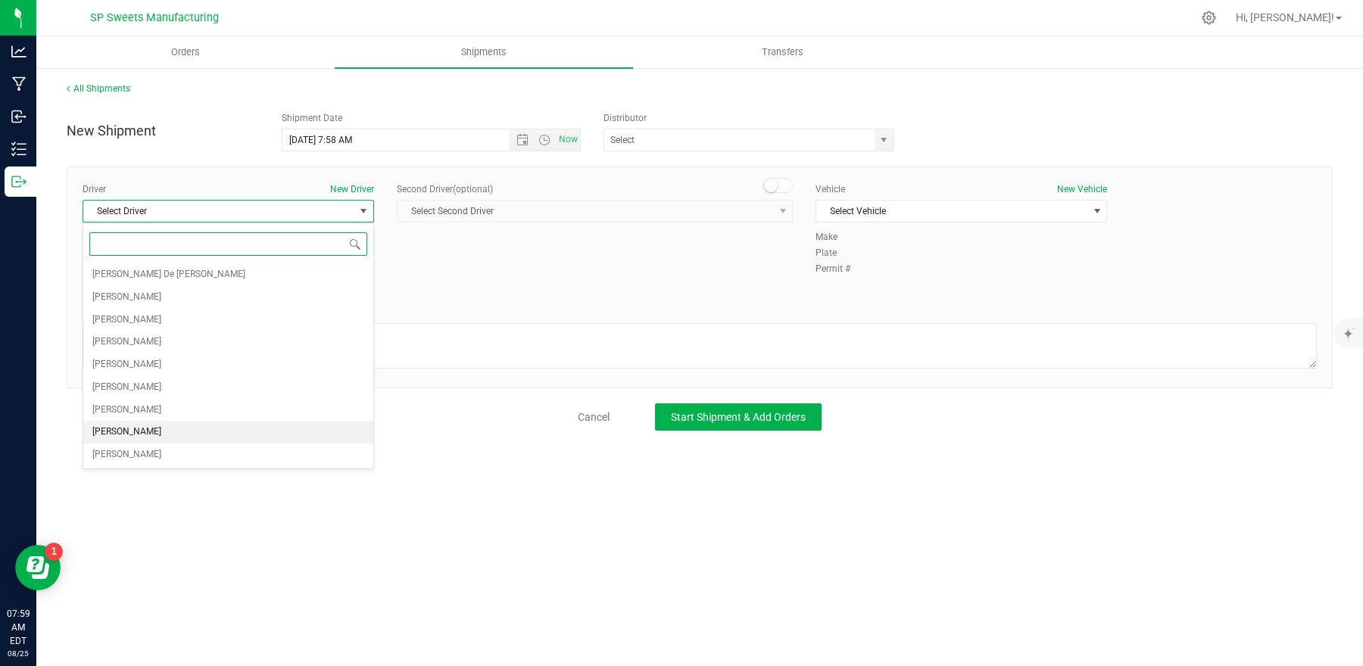
click at [226, 430] on li "[PERSON_NAME]" at bounding box center [228, 432] width 290 height 23
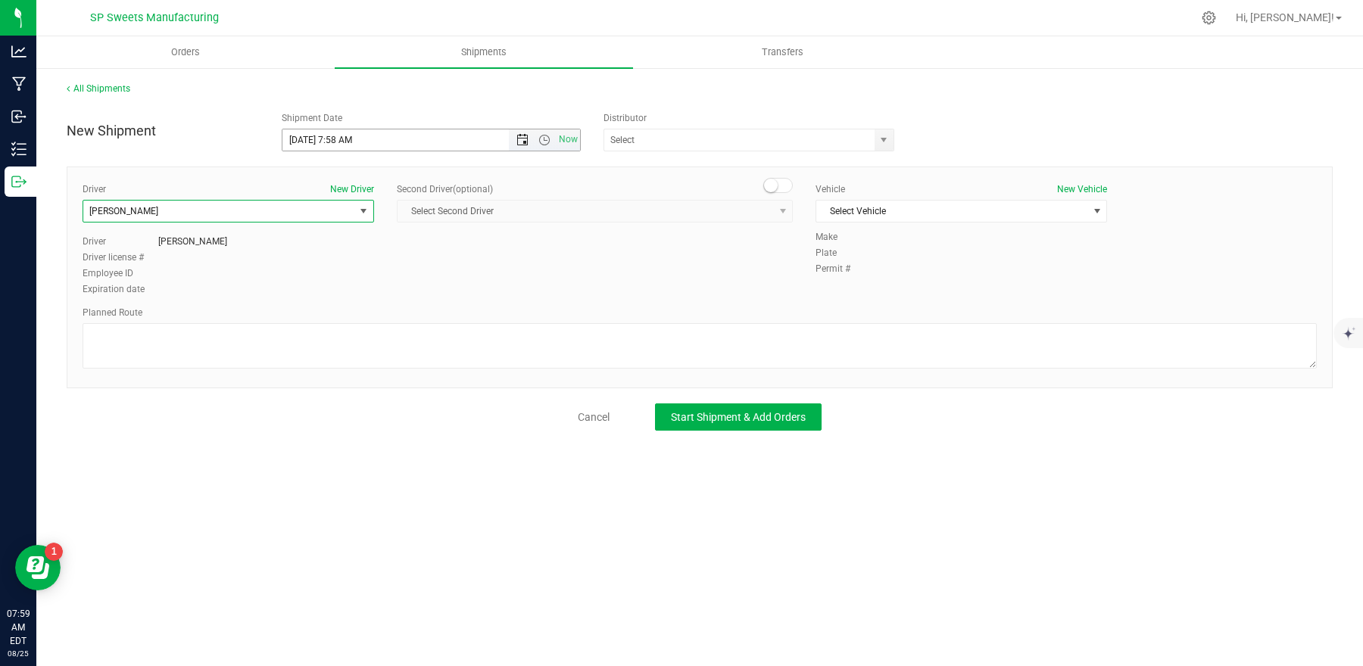
click at [521, 134] on span "Open the date view" at bounding box center [522, 140] width 12 height 12
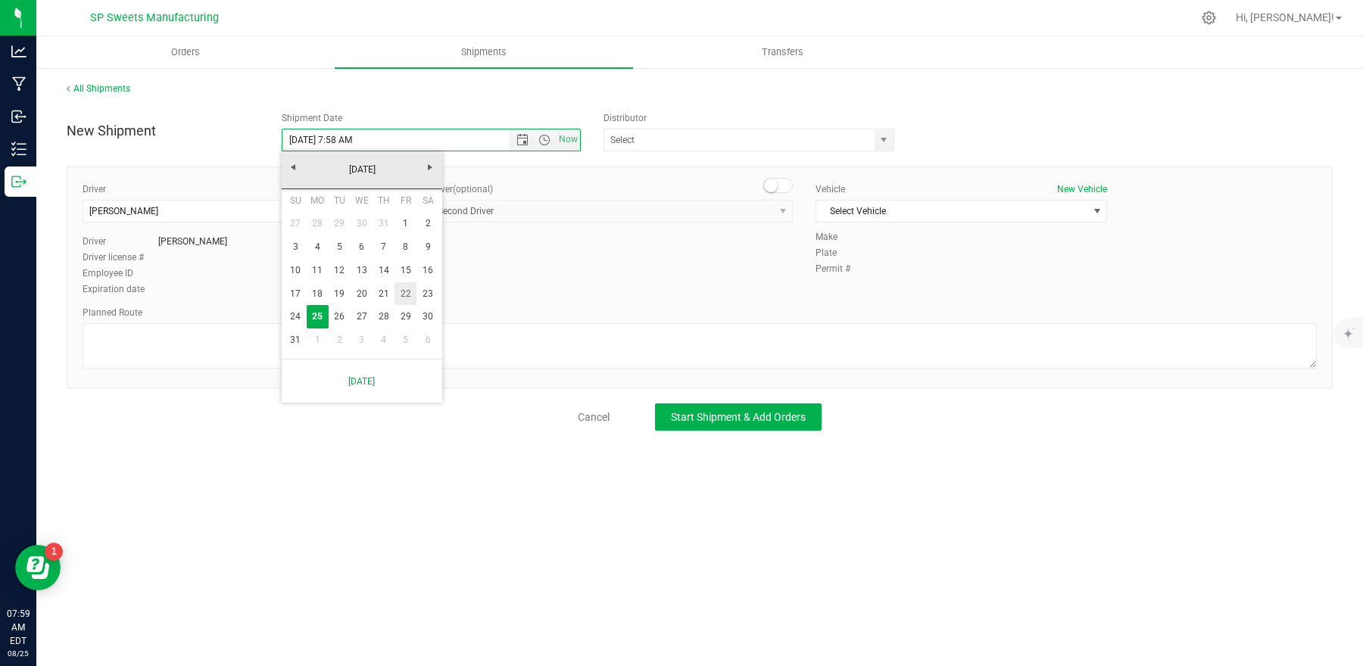
click at [404, 286] on link "22" at bounding box center [405, 293] width 22 height 23
click at [382, 143] on input "[DATE] 7:58 AM" at bounding box center [408, 139] width 253 height 21
type input "[DATE] 12:01 PM"
click at [410, 382] on div "Driver New Driver [PERSON_NAME] Select Driver [PERSON_NAME] De [PERSON_NAME] [P…" at bounding box center [700, 278] width 1266 height 222
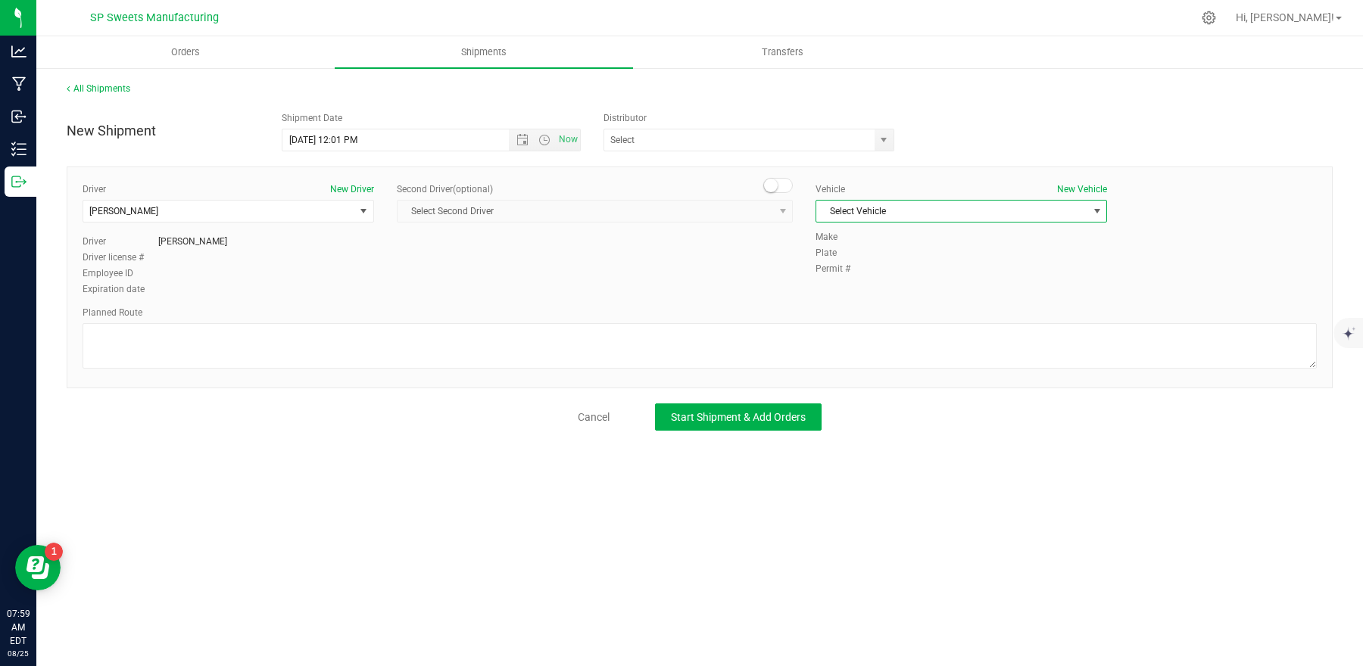
click at [857, 211] on span "Select Vehicle" at bounding box center [951, 211] width 271 height 21
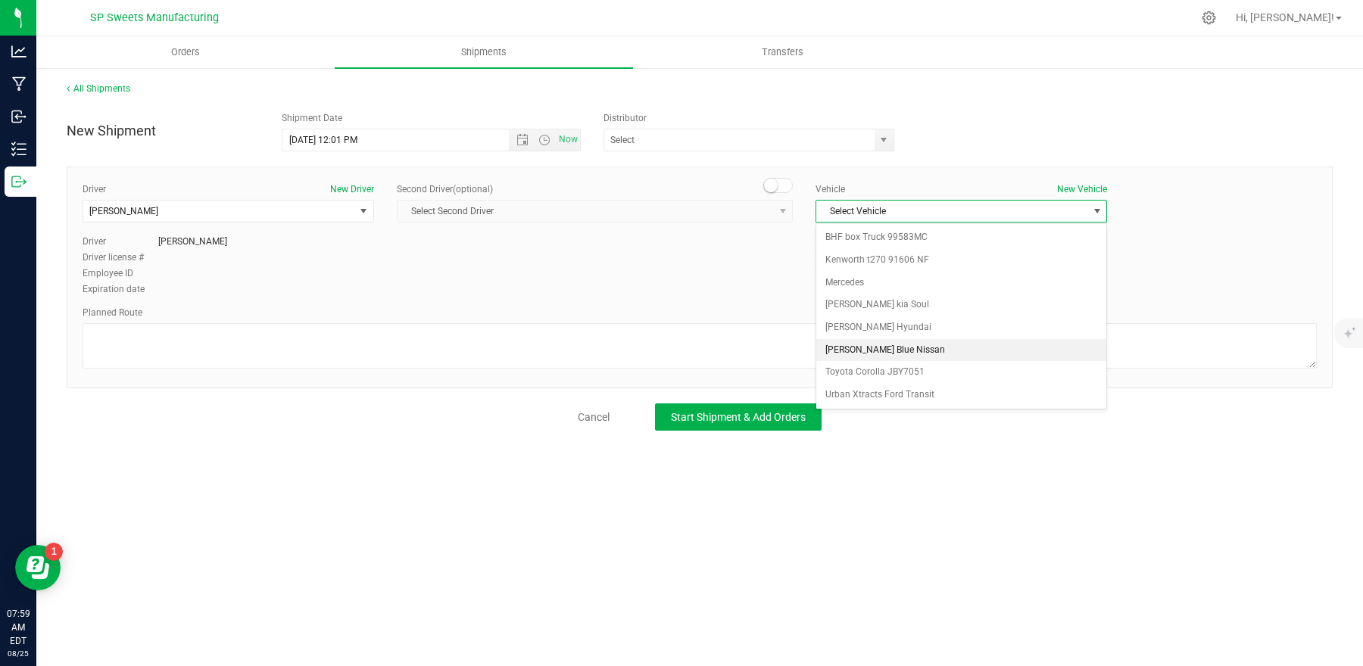
click at [862, 357] on li "[PERSON_NAME] Blue Nissan" at bounding box center [961, 350] width 290 height 23
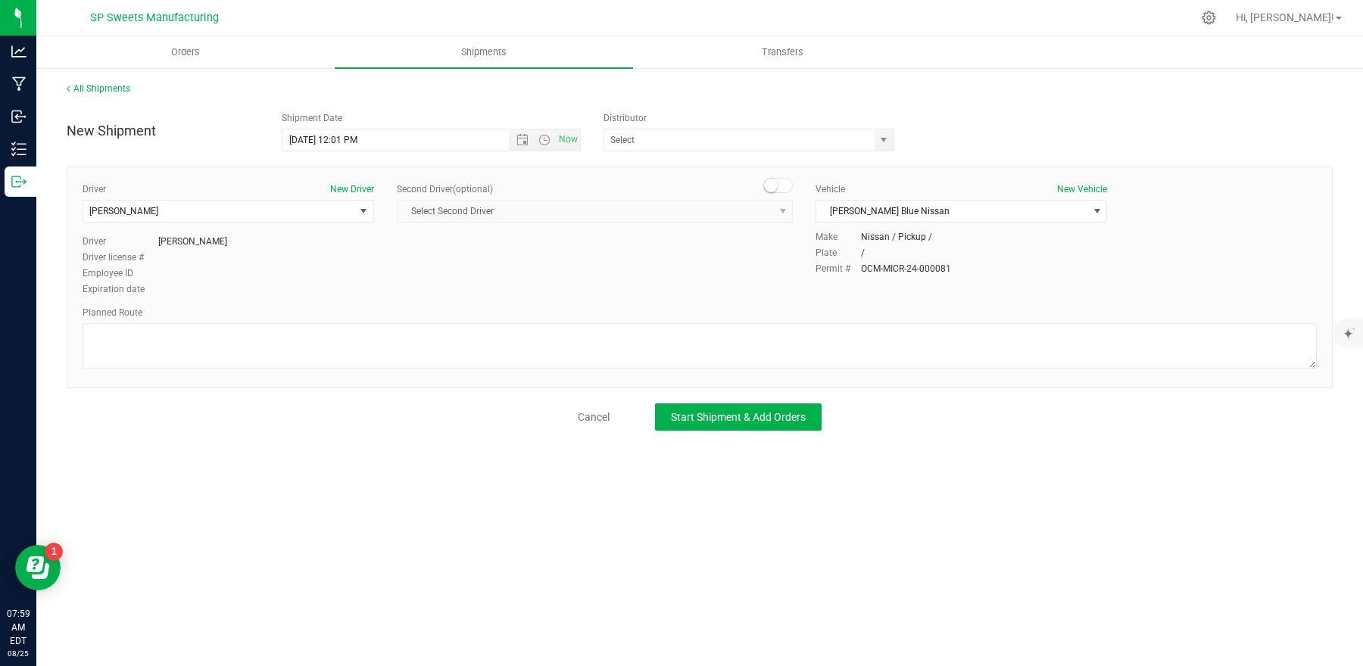
click at [657, 321] on div "Planned Route" at bounding box center [700, 339] width 1234 height 67
click at [766, 431] on button "Start Shipment & Add Orders" at bounding box center [738, 417] width 167 height 27
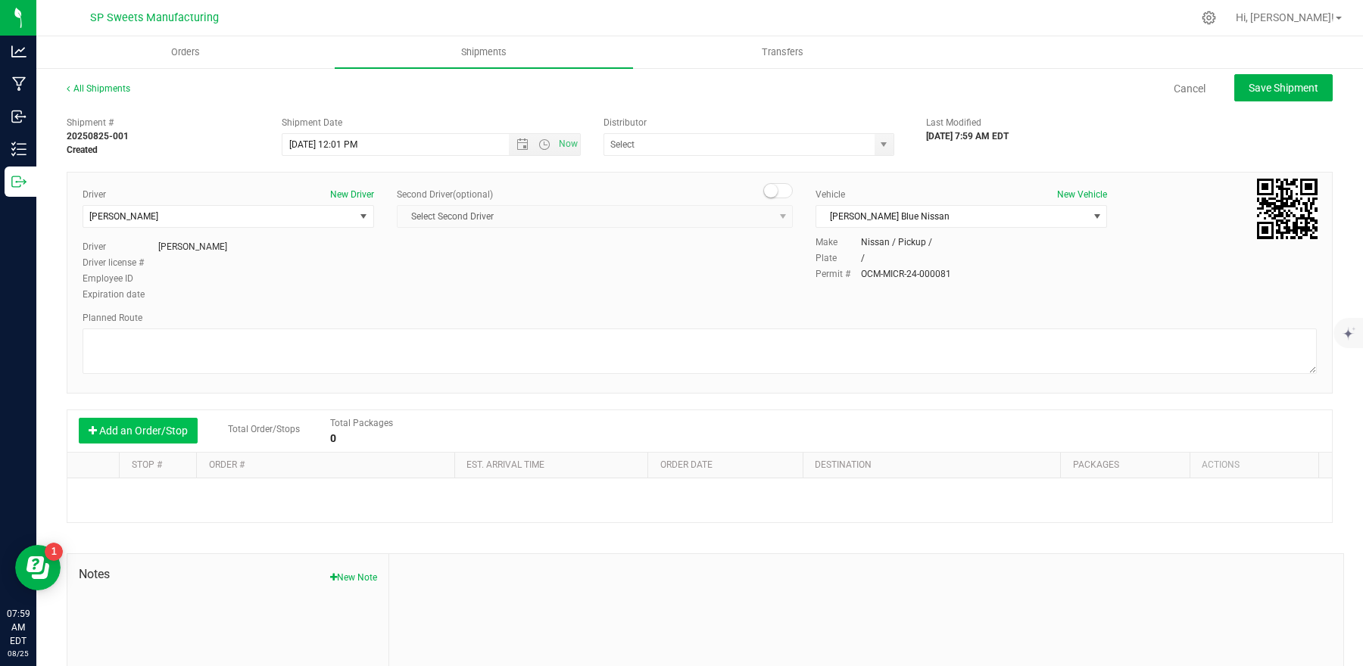
click at [117, 435] on button "Add an Order/Stop" at bounding box center [138, 431] width 119 height 26
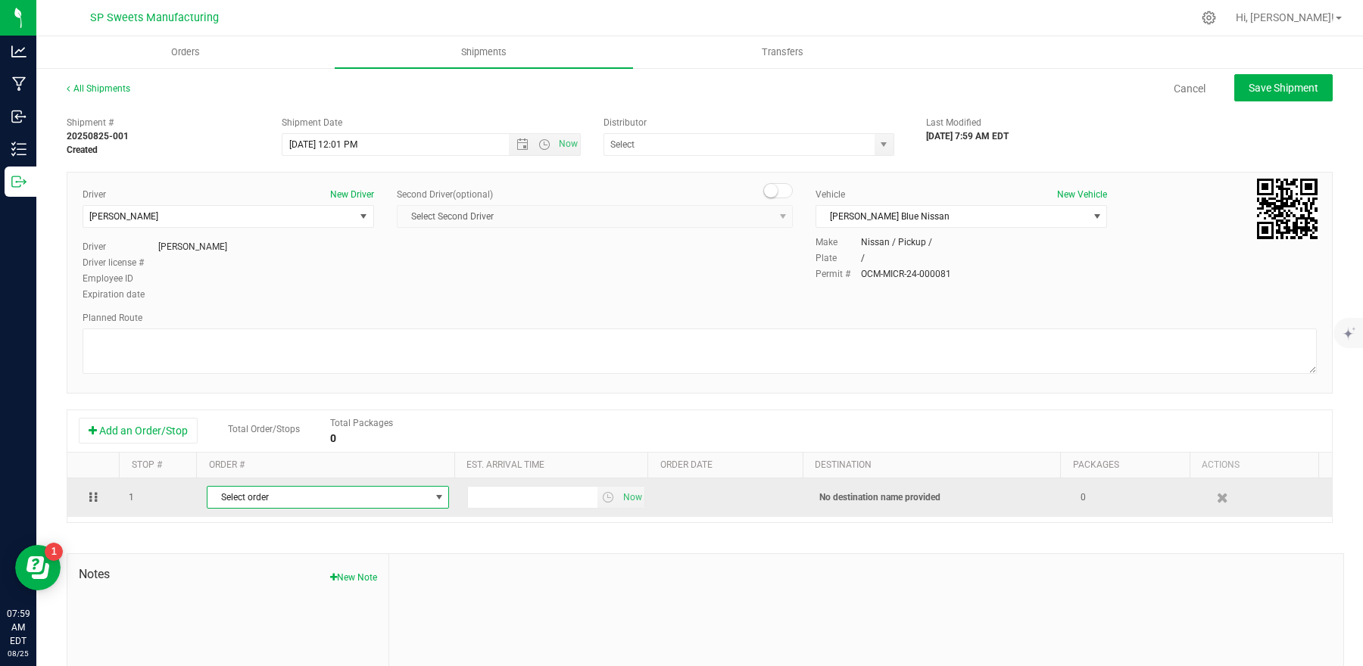
click at [263, 491] on span "Select order" at bounding box center [318, 497] width 222 height 21
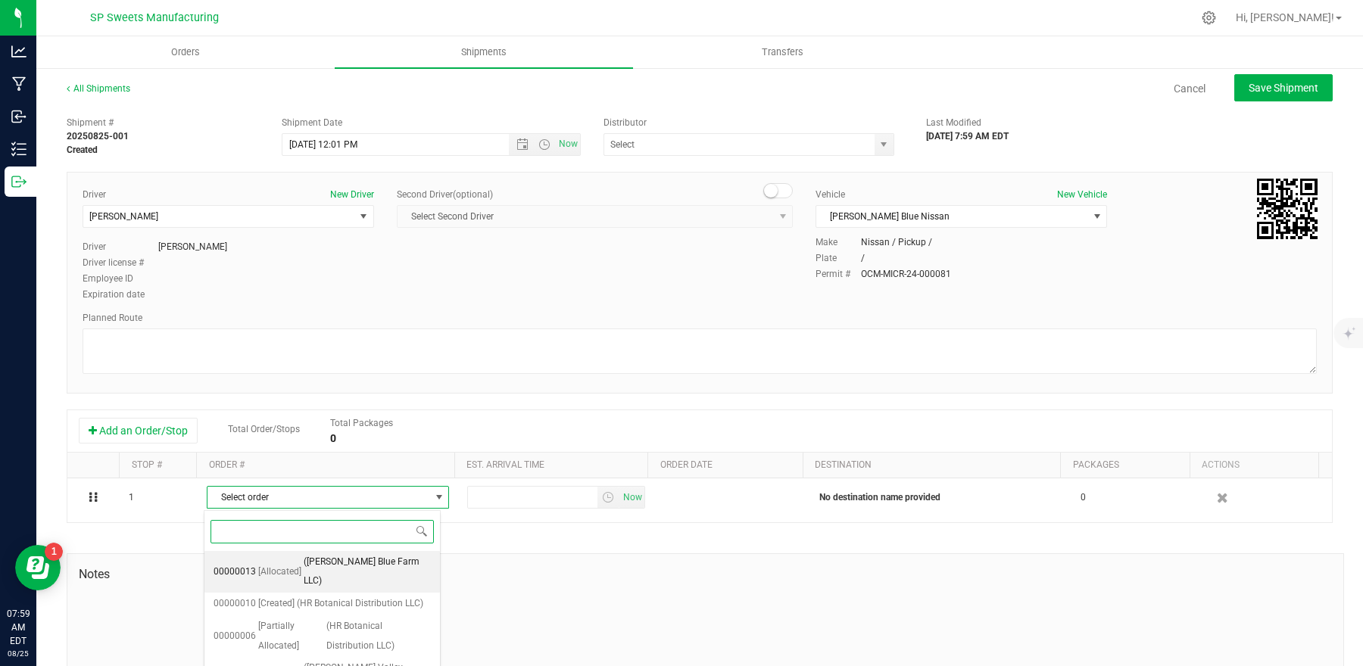
click at [285, 563] on span "[Allocated]" at bounding box center [279, 573] width 43 height 20
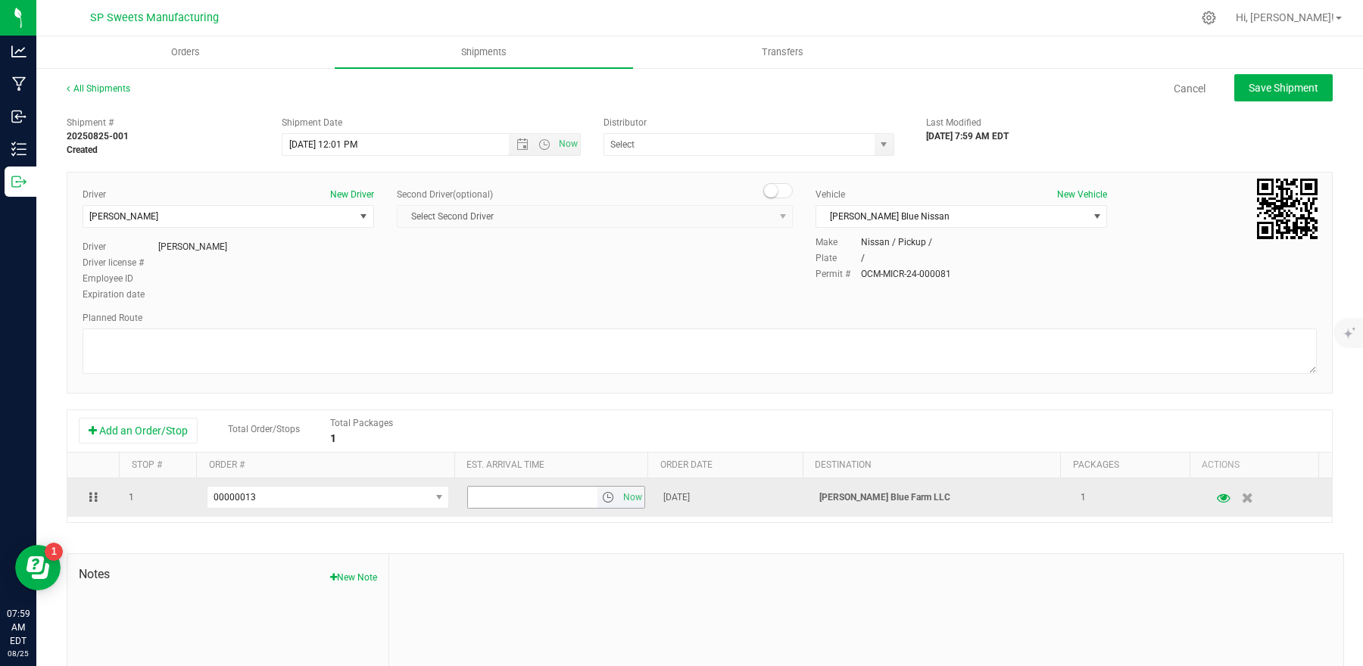
click at [602, 498] on span "select" at bounding box center [608, 497] width 12 height 12
click at [634, 502] on td "Now" at bounding box center [555, 497] width 195 height 39
click at [622, 501] on span "Now" at bounding box center [632, 498] width 26 height 22
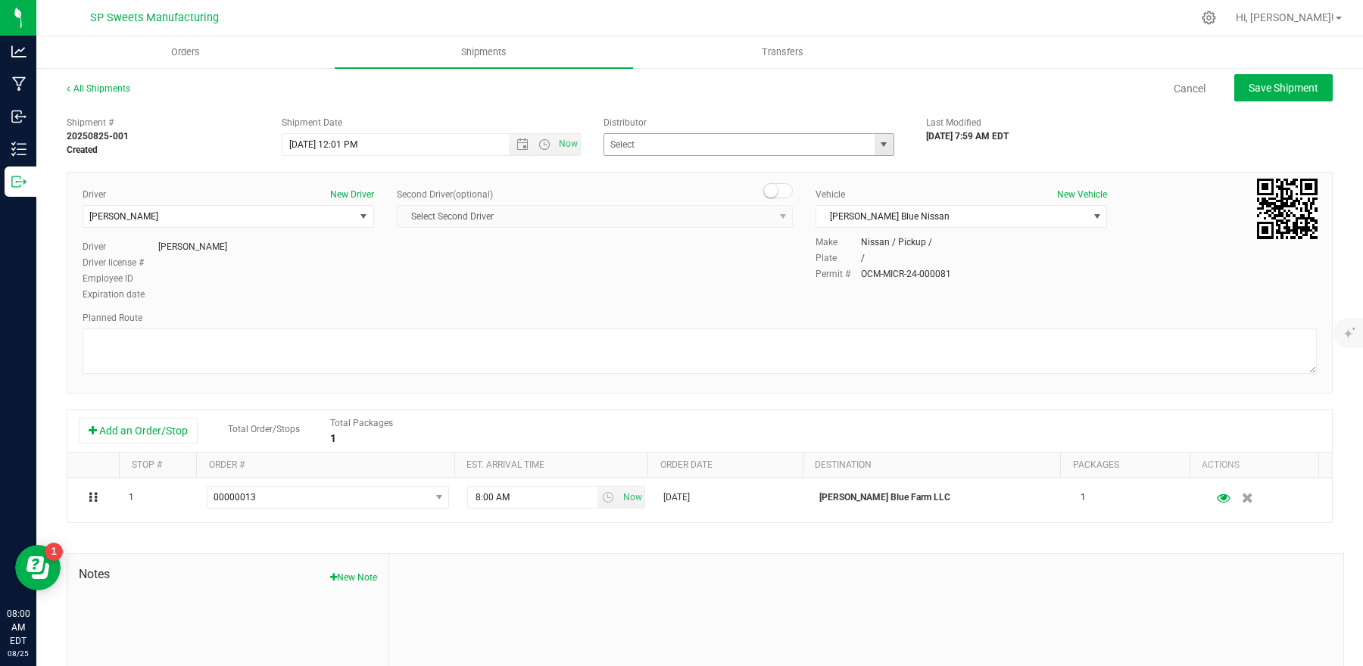
click at [881, 148] on span "select" at bounding box center [883, 144] width 19 height 21
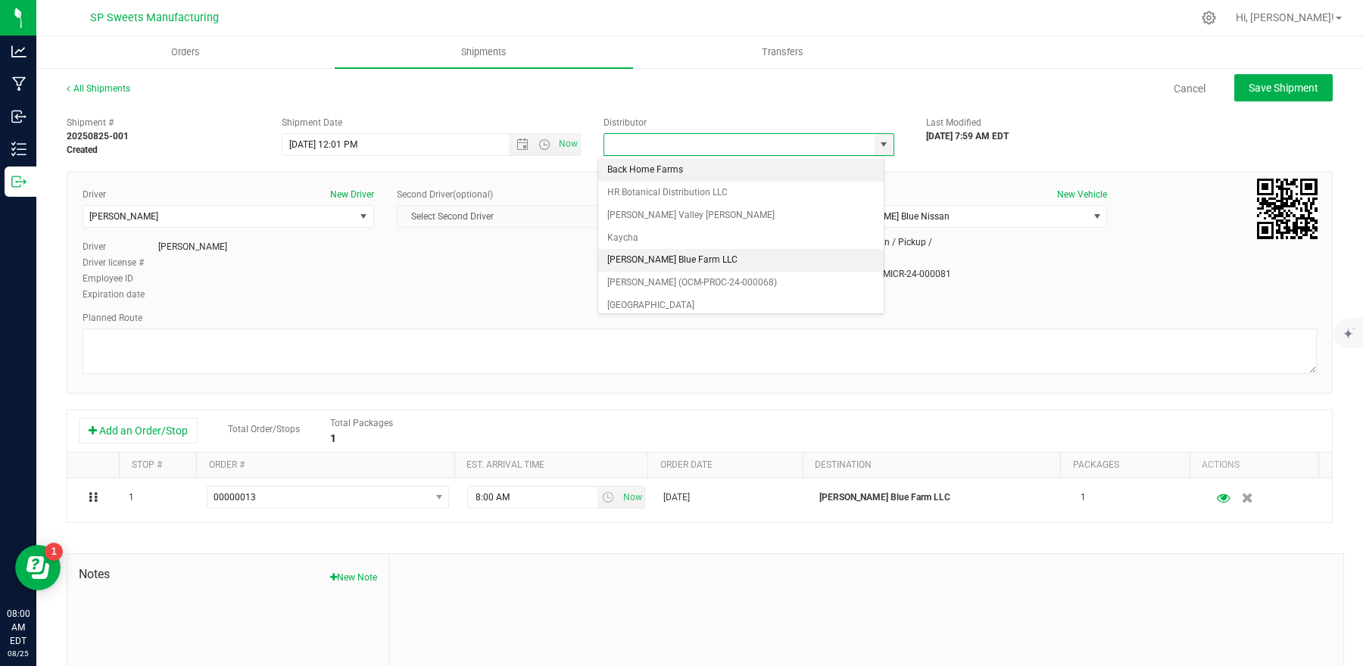
click at [766, 257] on li "[PERSON_NAME] Blue Farm LLC" at bounding box center [740, 260] width 285 height 23
type input "[PERSON_NAME] Blue Farm LLC"
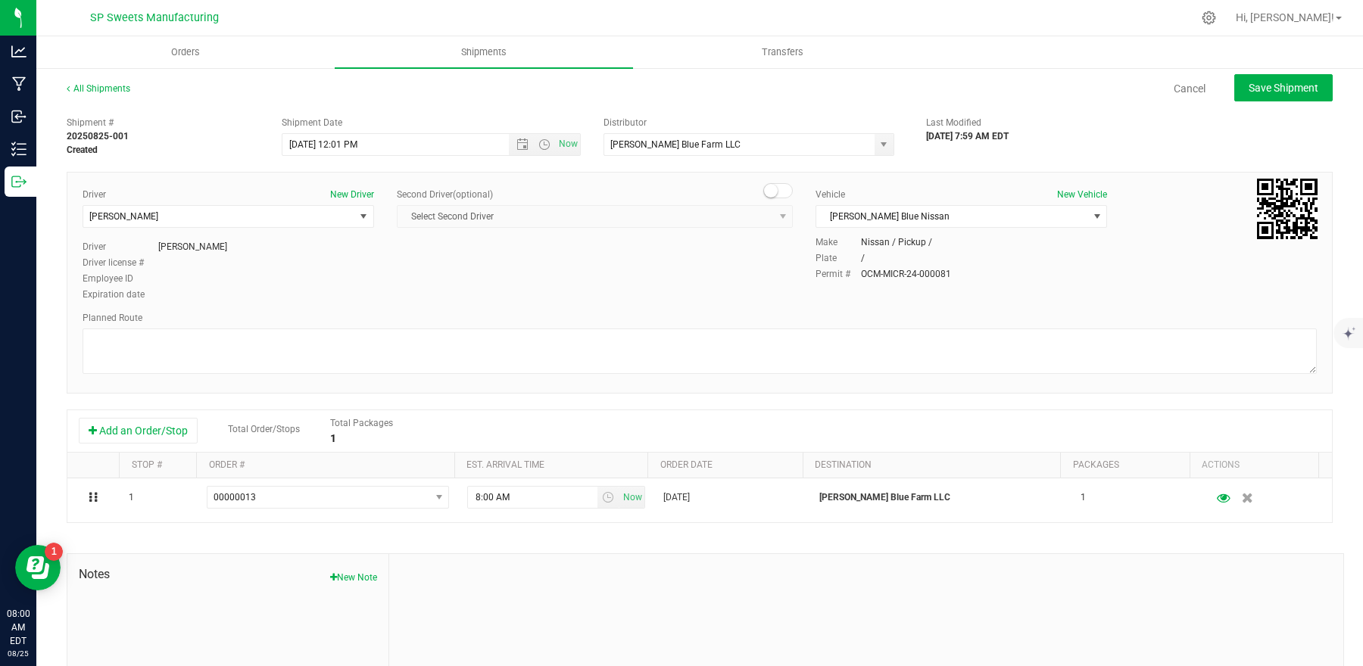
click at [772, 268] on div "Driver New Driver [PERSON_NAME] Select Driver [PERSON_NAME] De [PERSON_NAME] [P…" at bounding box center [699, 246] width 1257 height 116
click at [1248, 86] on span "Save Shipment" at bounding box center [1283, 88] width 70 height 12
type input "[DATE] 4:01 PM"
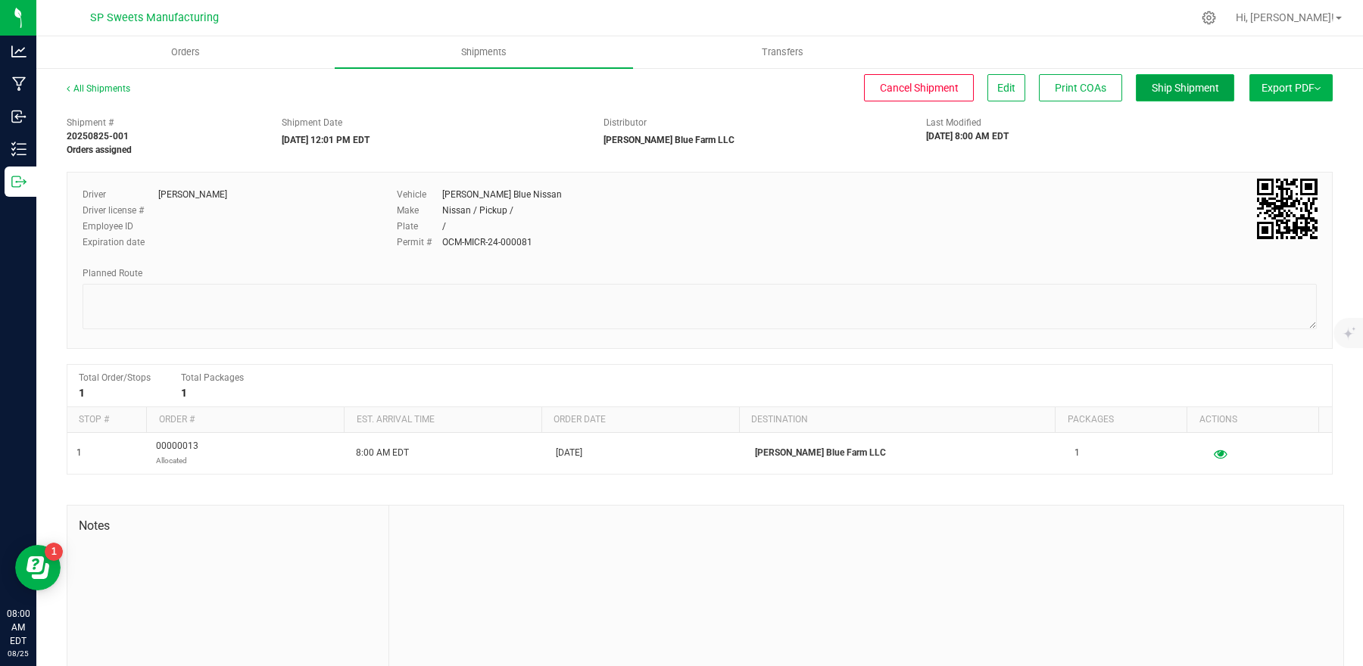
click at [1187, 86] on span "Ship Shipment" at bounding box center [1185, 88] width 67 height 12
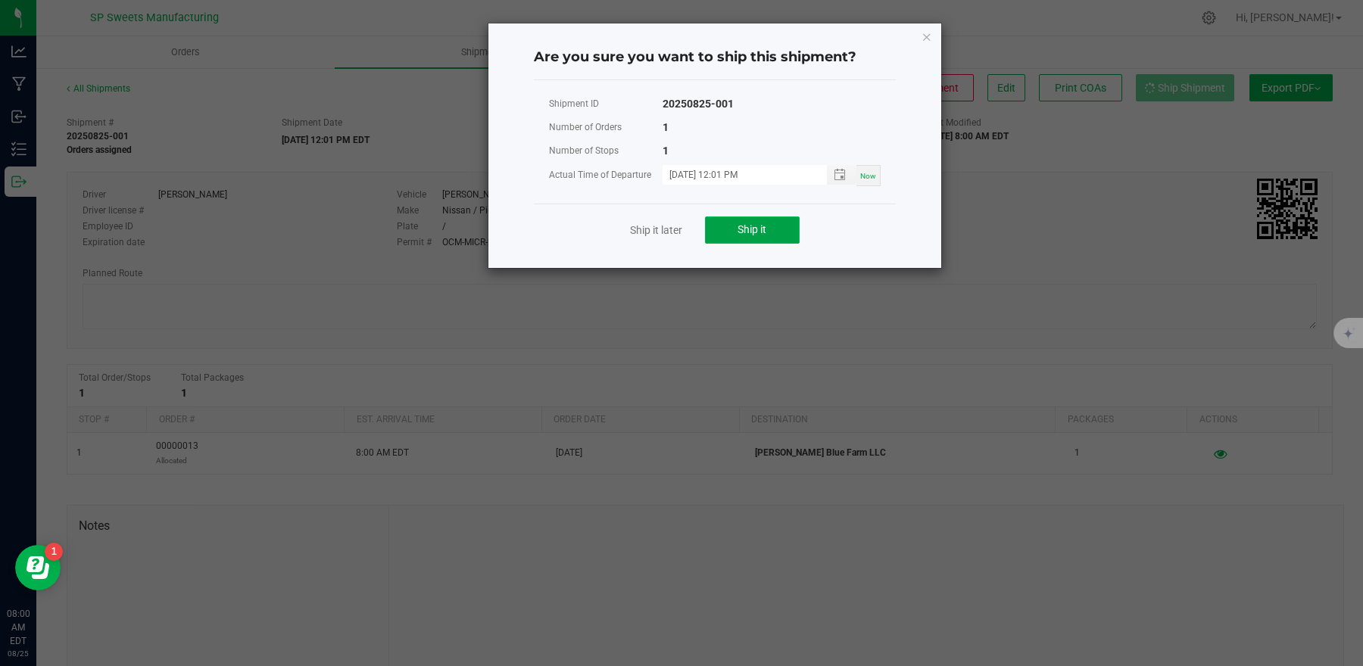
click at [764, 232] on span "Ship it" at bounding box center [751, 229] width 29 height 12
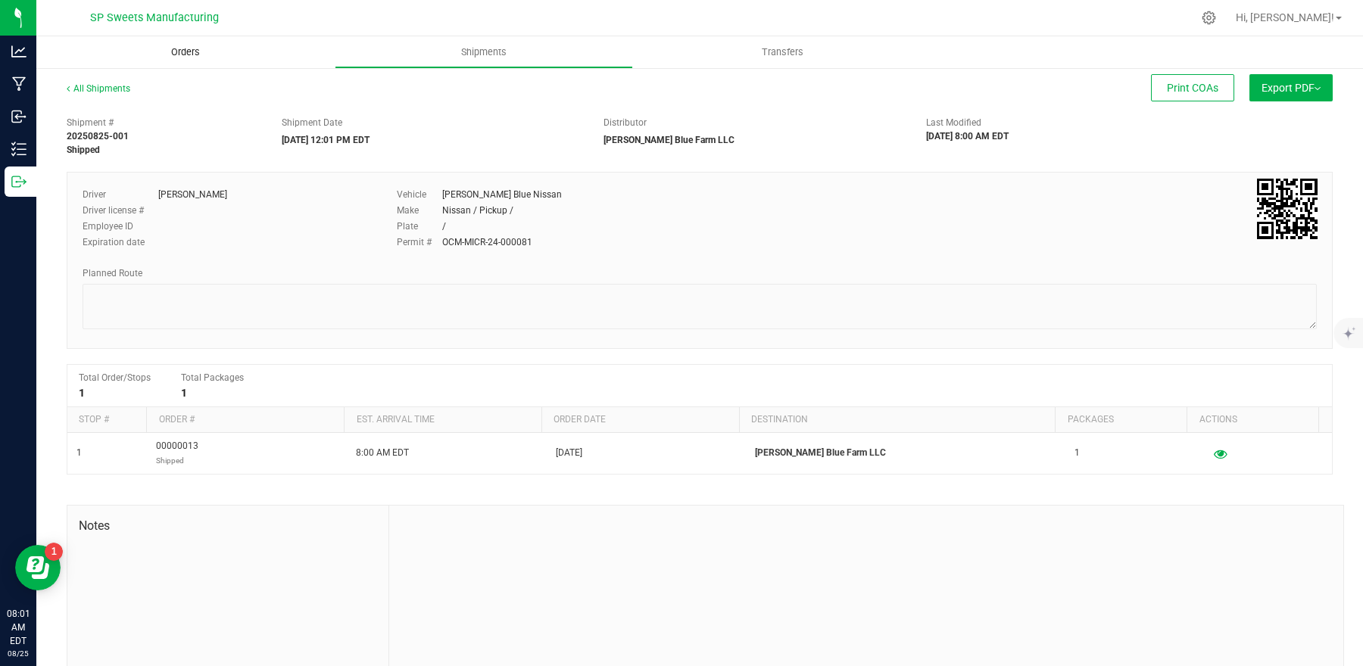
click at [200, 42] on uib-tab-heading "Orders" at bounding box center [185, 52] width 298 height 32
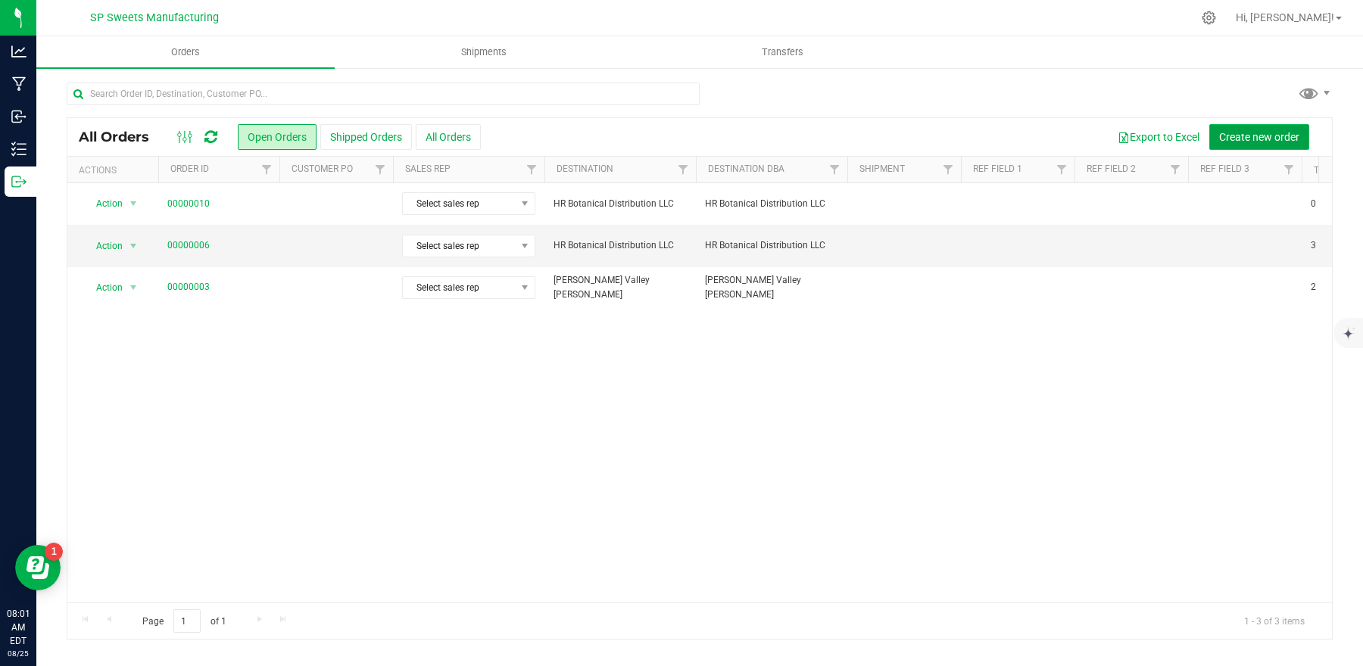
click at [1261, 142] on span "Create new order" at bounding box center [1259, 137] width 80 height 12
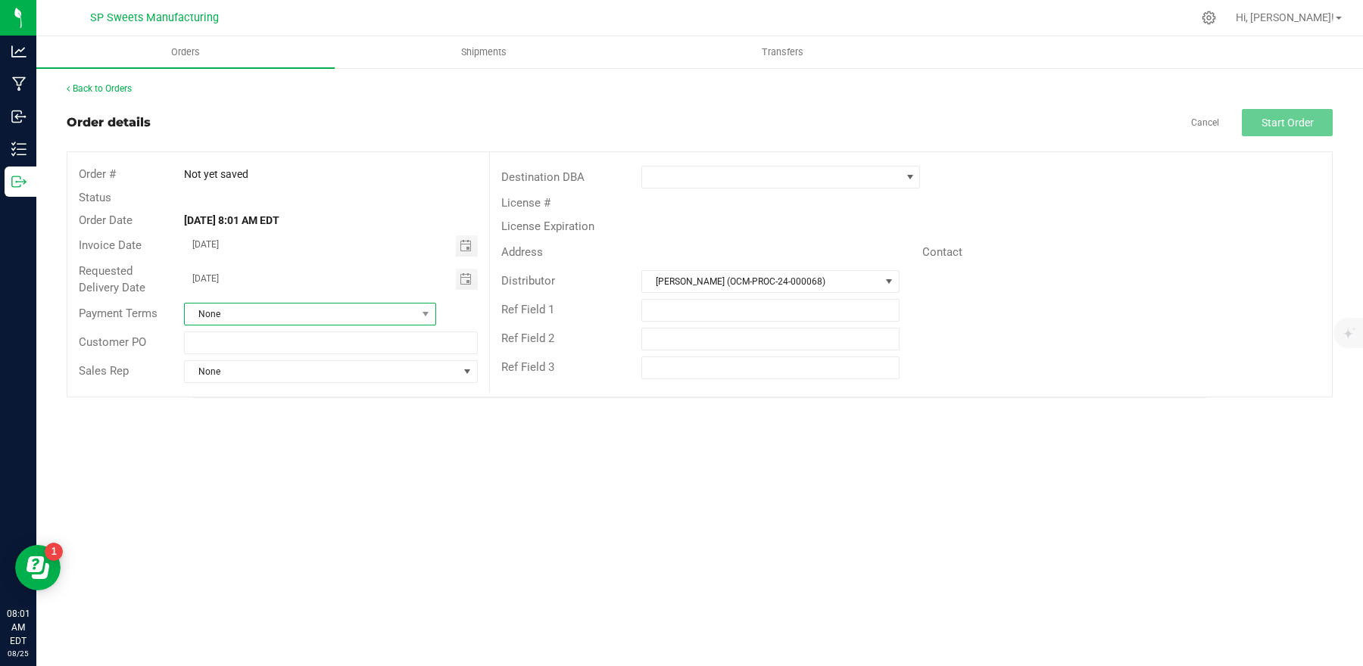
click at [328, 319] on span "None" at bounding box center [301, 314] width 232 height 21
click at [356, 100] on div "Back to Orders Order details Cancel Start Order Order # Not yet saved Status Or…" at bounding box center [700, 240] width 1266 height 316
click at [722, 181] on span at bounding box center [771, 177] width 258 height 21
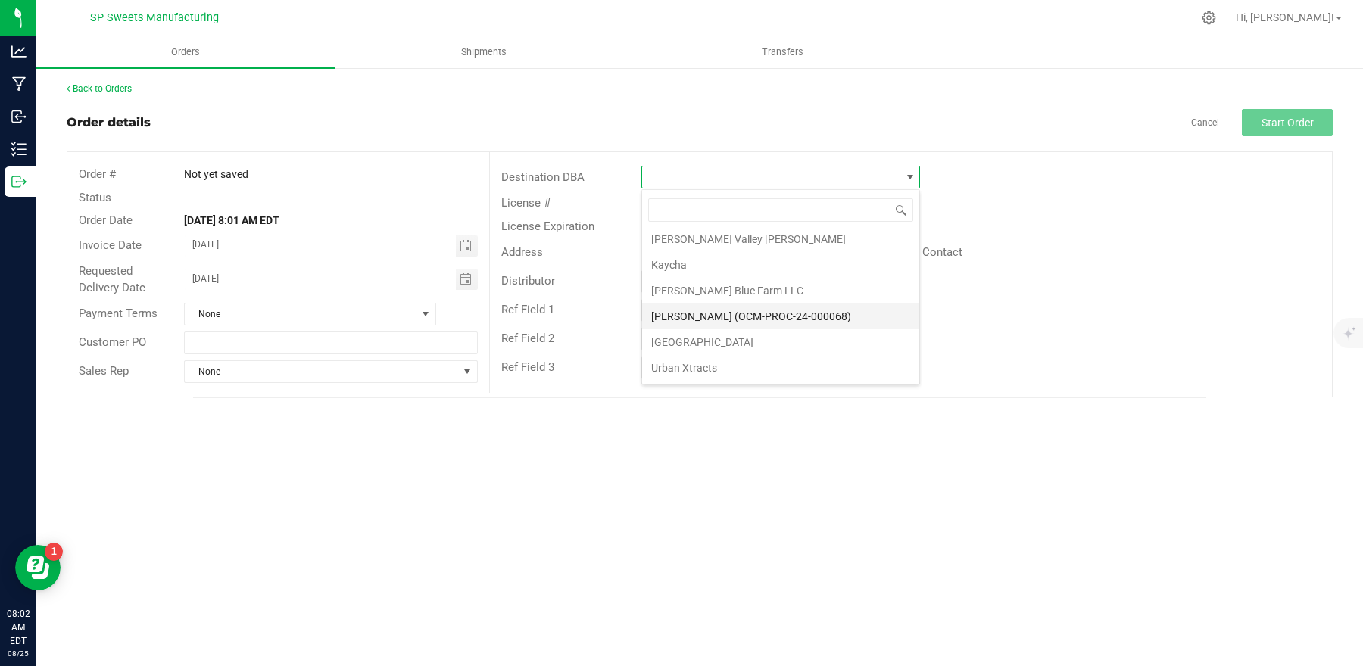
scroll to position [83, 0]
click at [740, 371] on li "Urban Xtracts" at bounding box center [780, 368] width 277 height 26
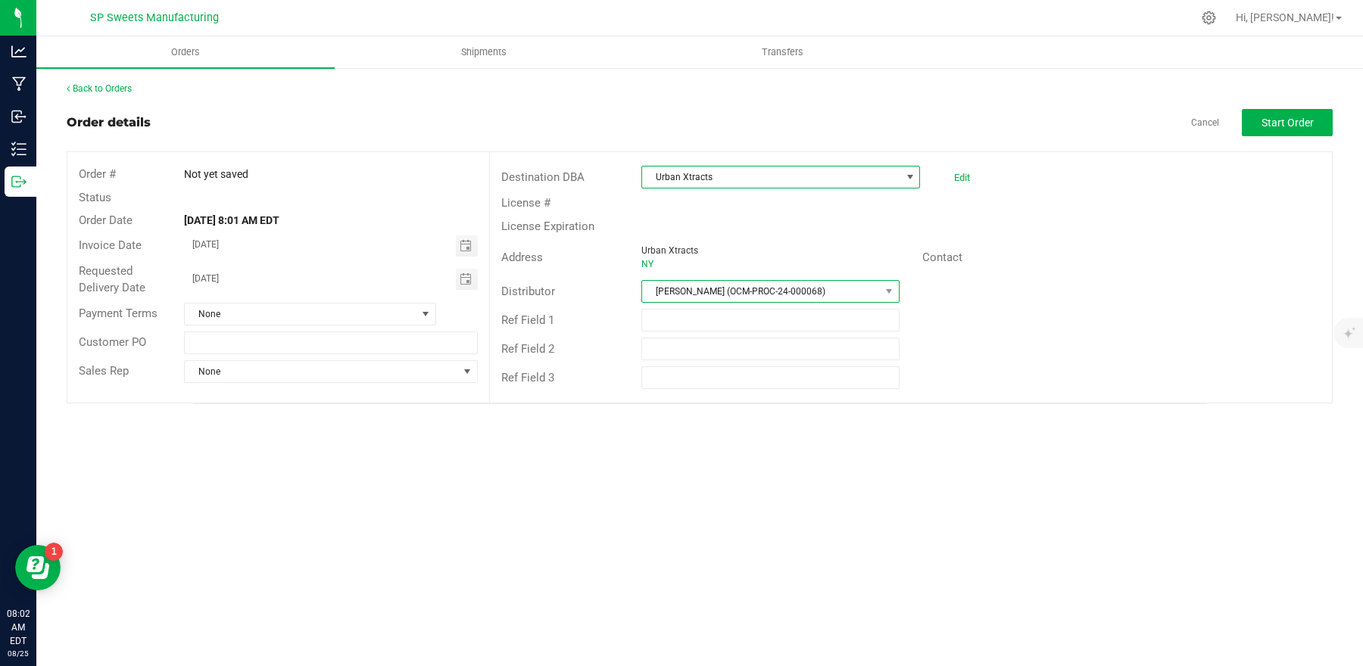
click at [749, 282] on span "[PERSON_NAME] (OCM-PROC-24-000068)" at bounding box center [761, 291] width 238 height 21
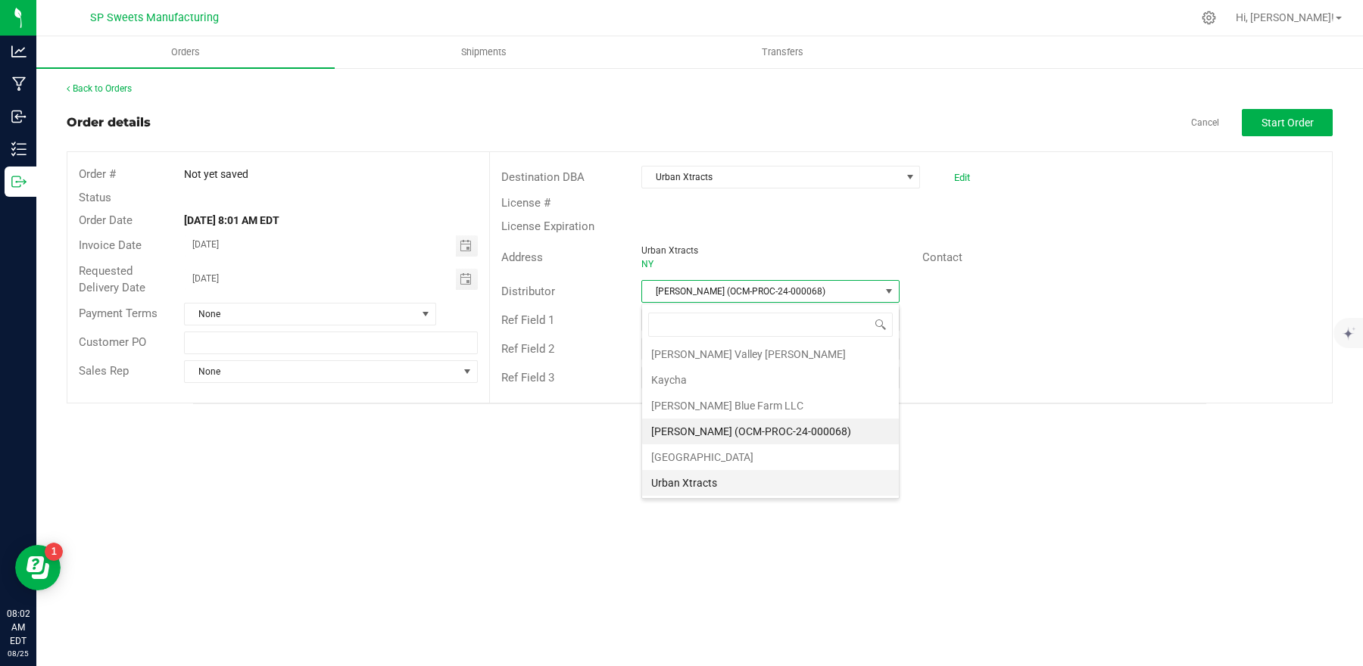
click at [719, 478] on li "Urban Xtracts" at bounding box center [770, 483] width 257 height 26
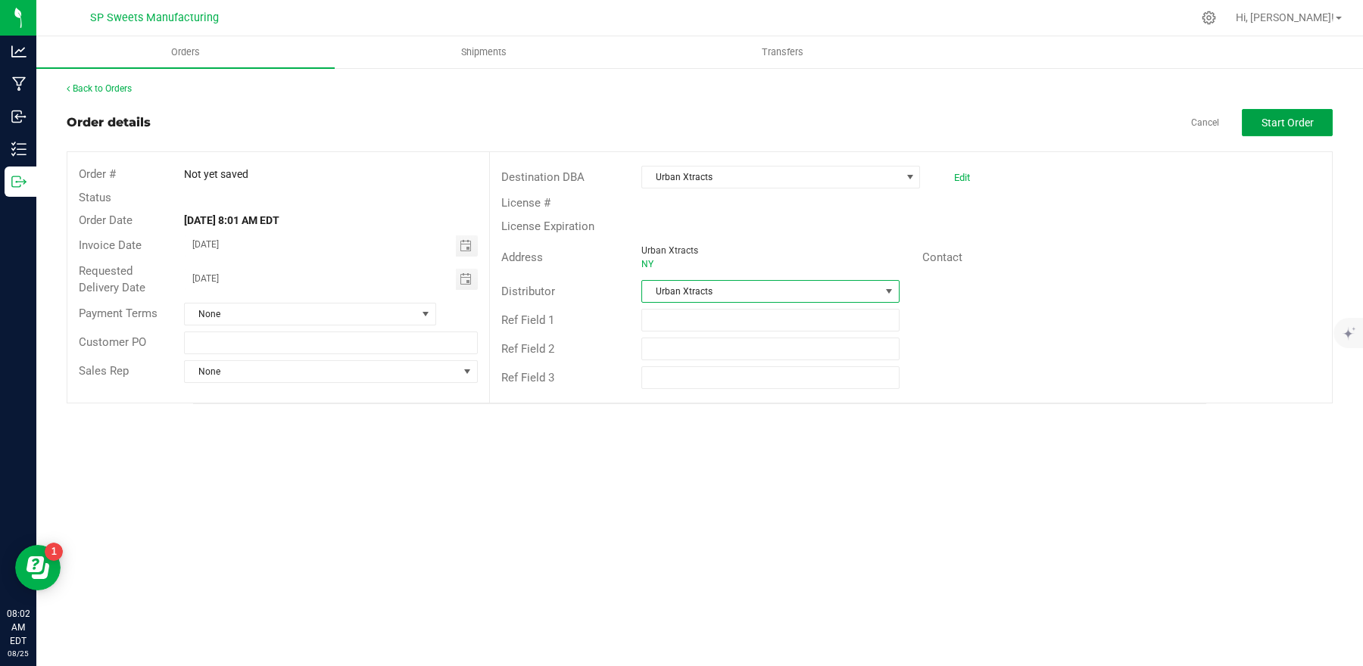
click at [1267, 117] on span "Start Order" at bounding box center [1287, 123] width 52 height 12
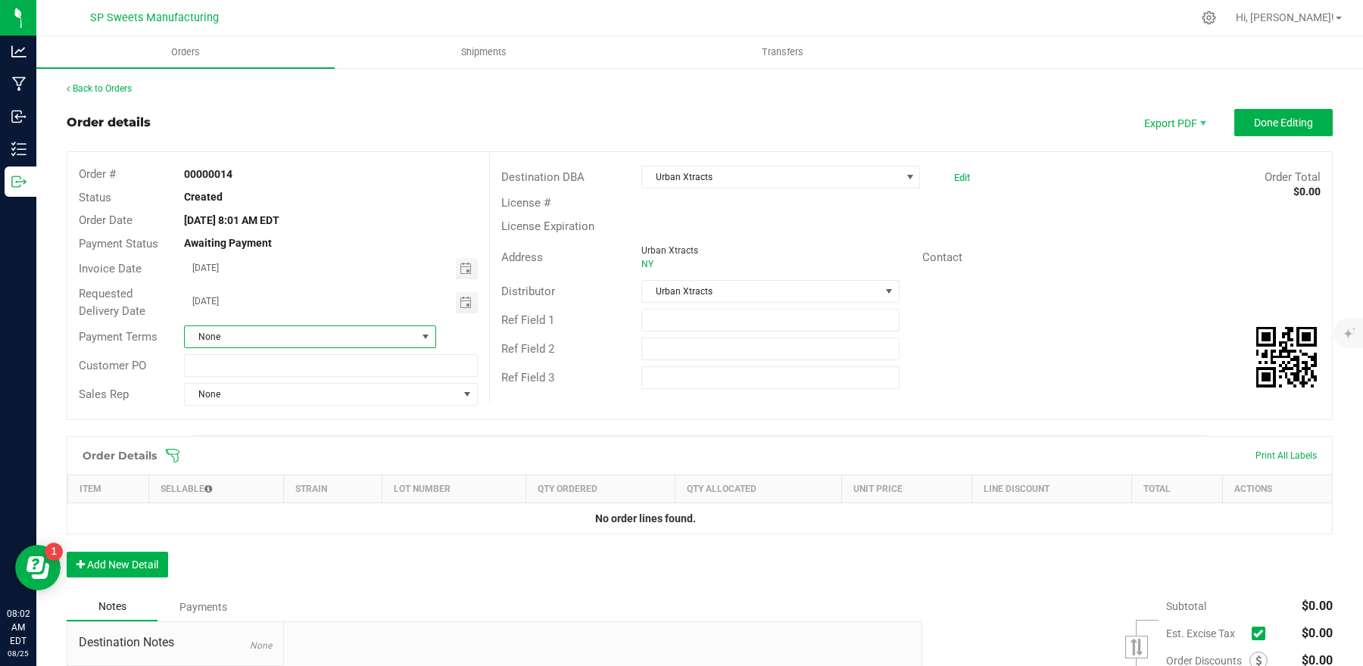
click at [297, 344] on span "None" at bounding box center [301, 336] width 232 height 21
click at [342, 285] on div "Requested Delivery Date [DATE]" at bounding box center [278, 302] width 422 height 40
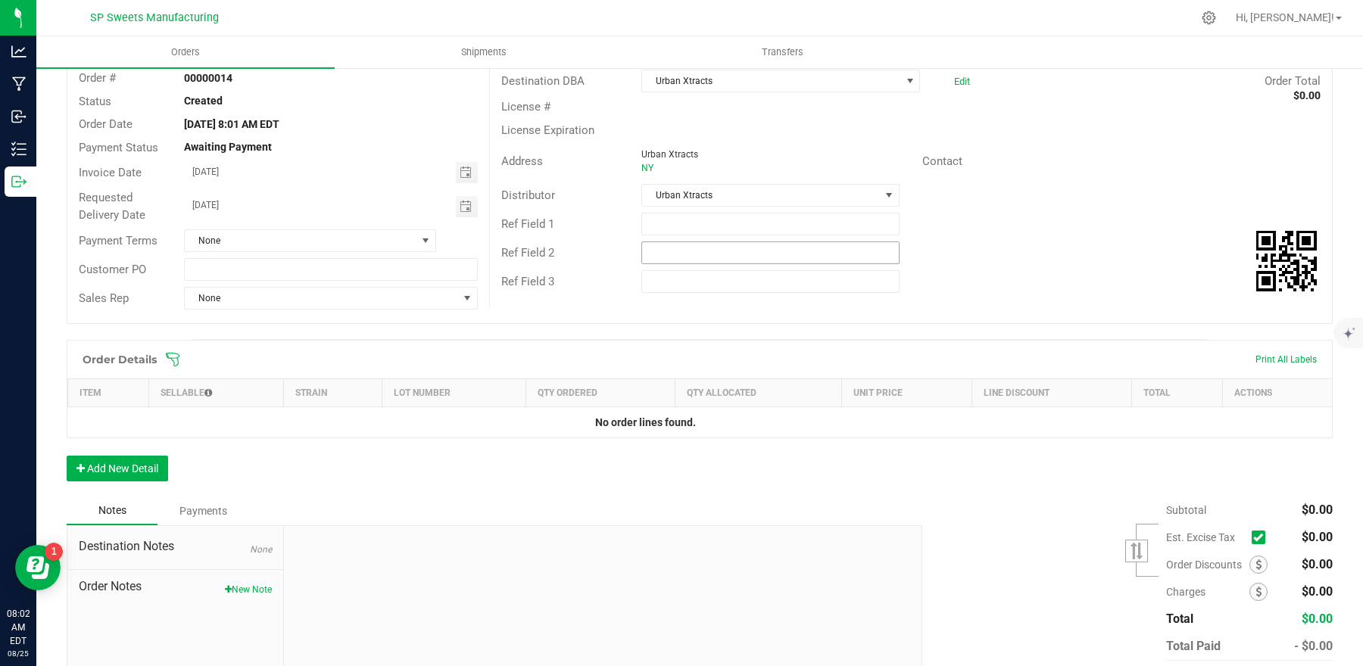
scroll to position [97, 0]
click at [868, 76] on span "Urban Xtracts" at bounding box center [771, 80] width 258 height 21
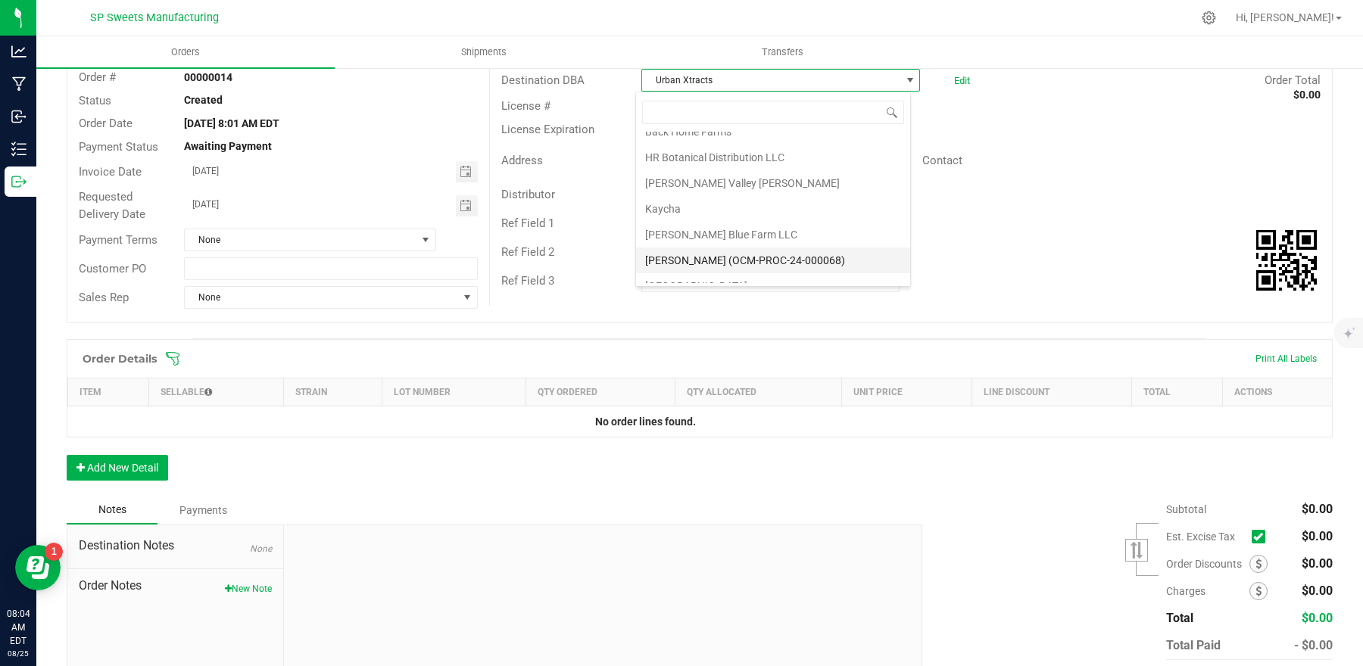
scroll to position [0, 0]
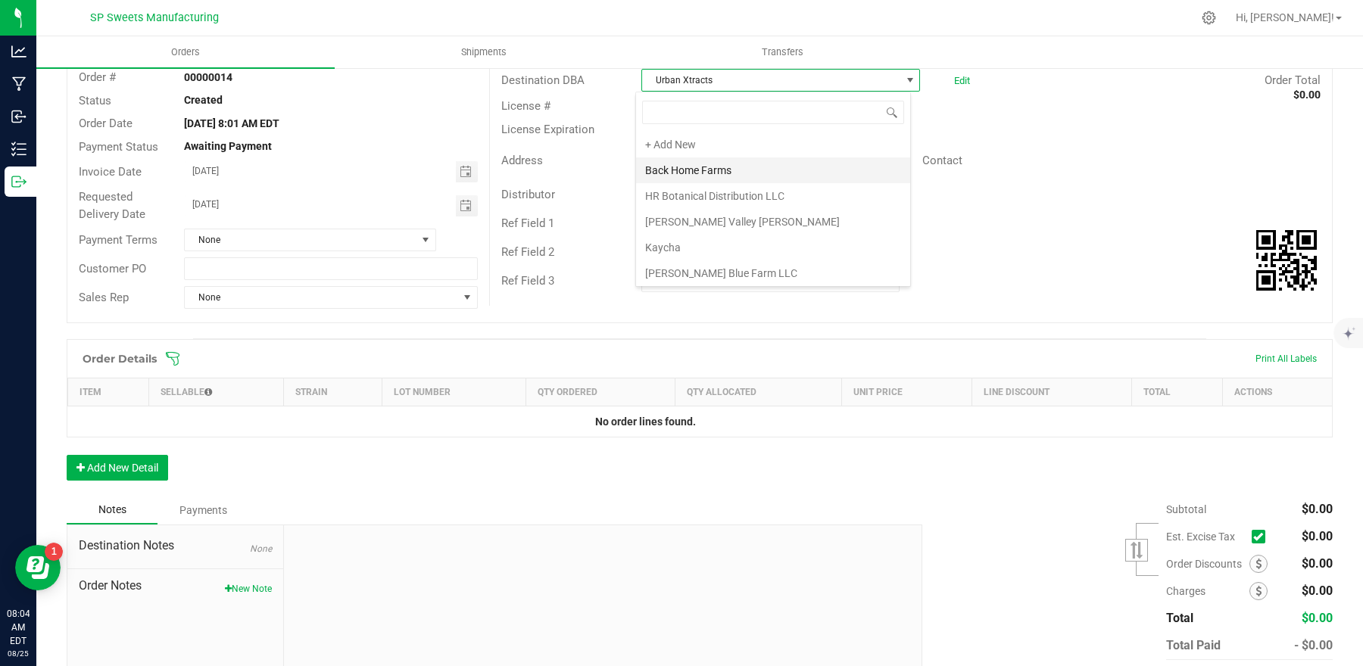
click at [741, 171] on li "Back Home Farms" at bounding box center [773, 170] width 274 height 26
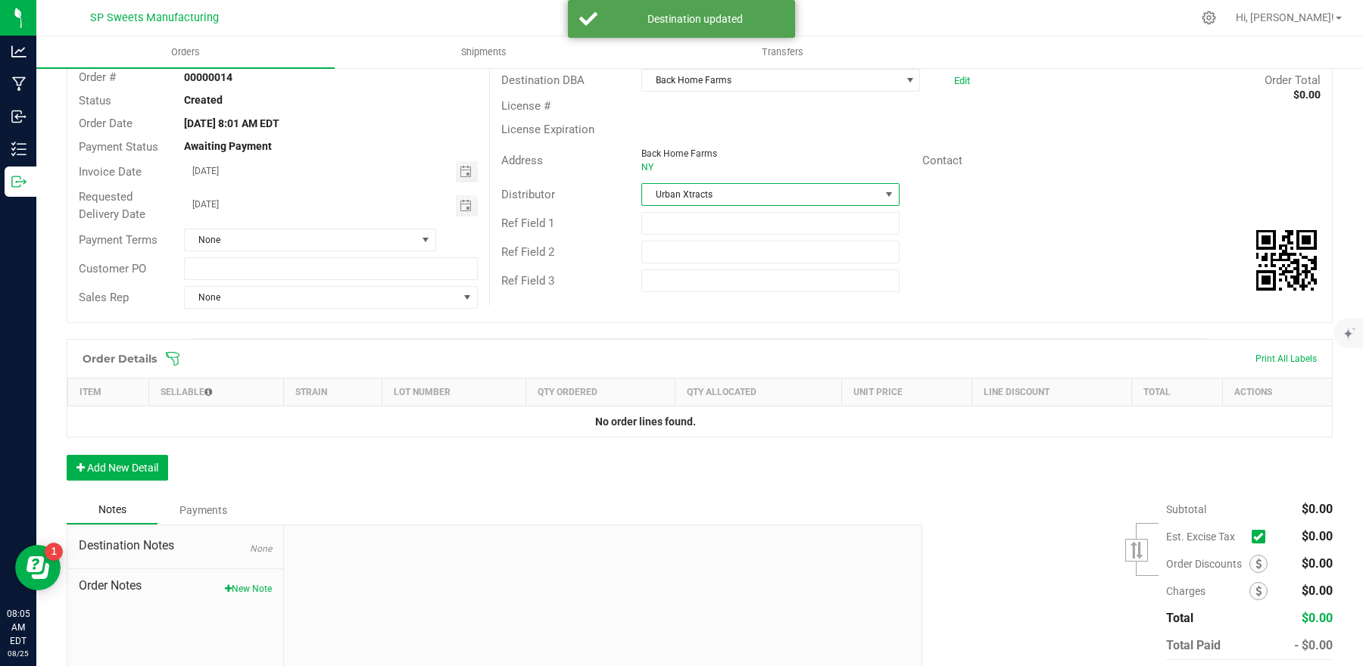
click at [761, 185] on span "Urban Xtracts" at bounding box center [761, 194] width 238 height 21
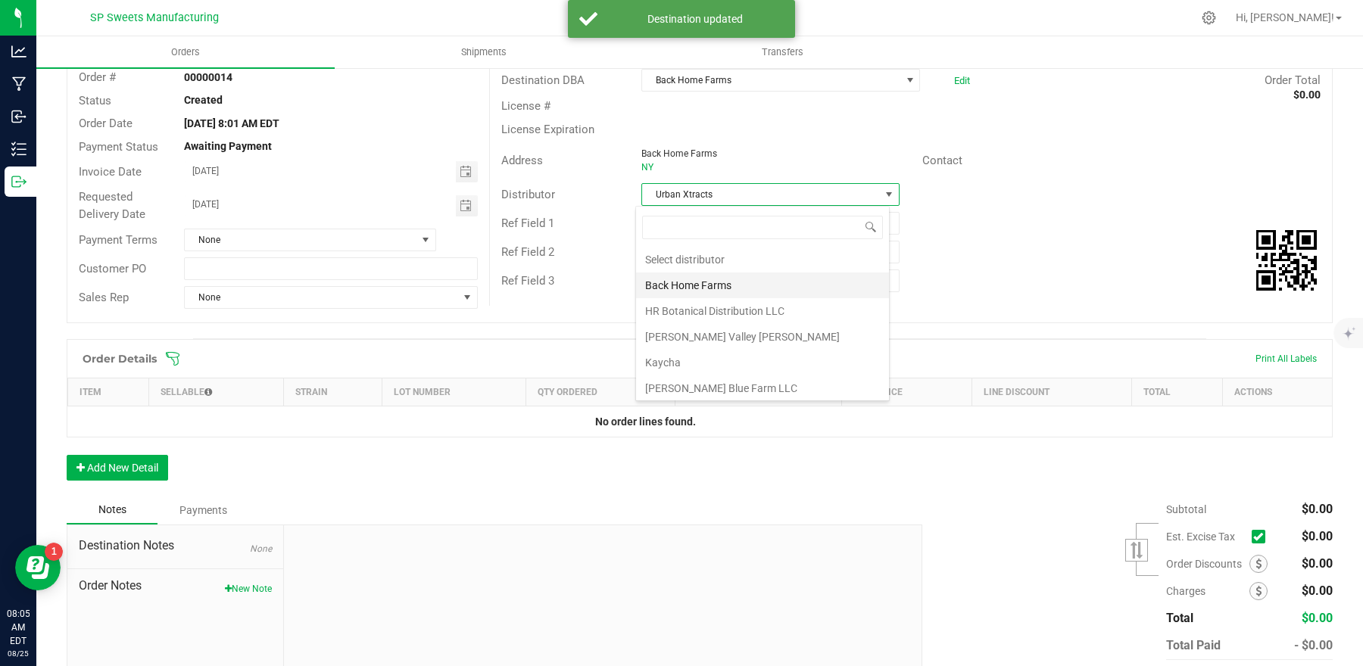
click at [734, 286] on li "Back Home Farms" at bounding box center [762, 286] width 253 height 26
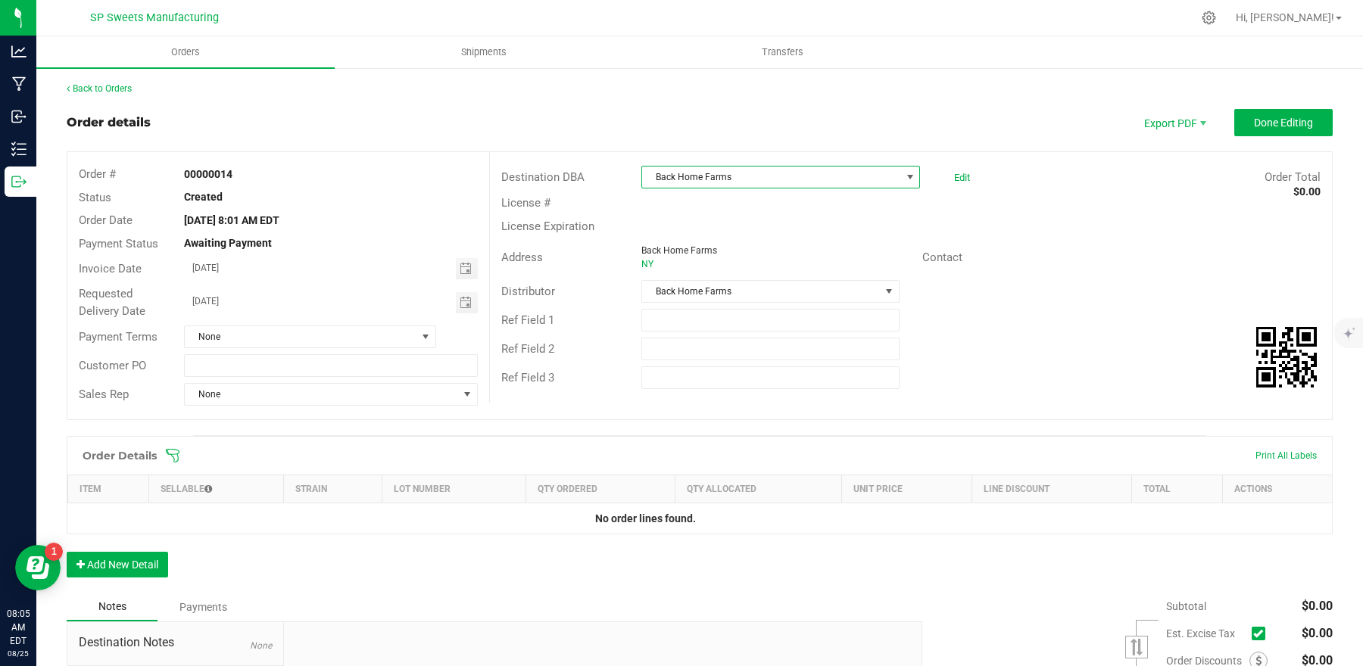
click at [831, 177] on span "Back Home Farms" at bounding box center [771, 177] width 258 height 21
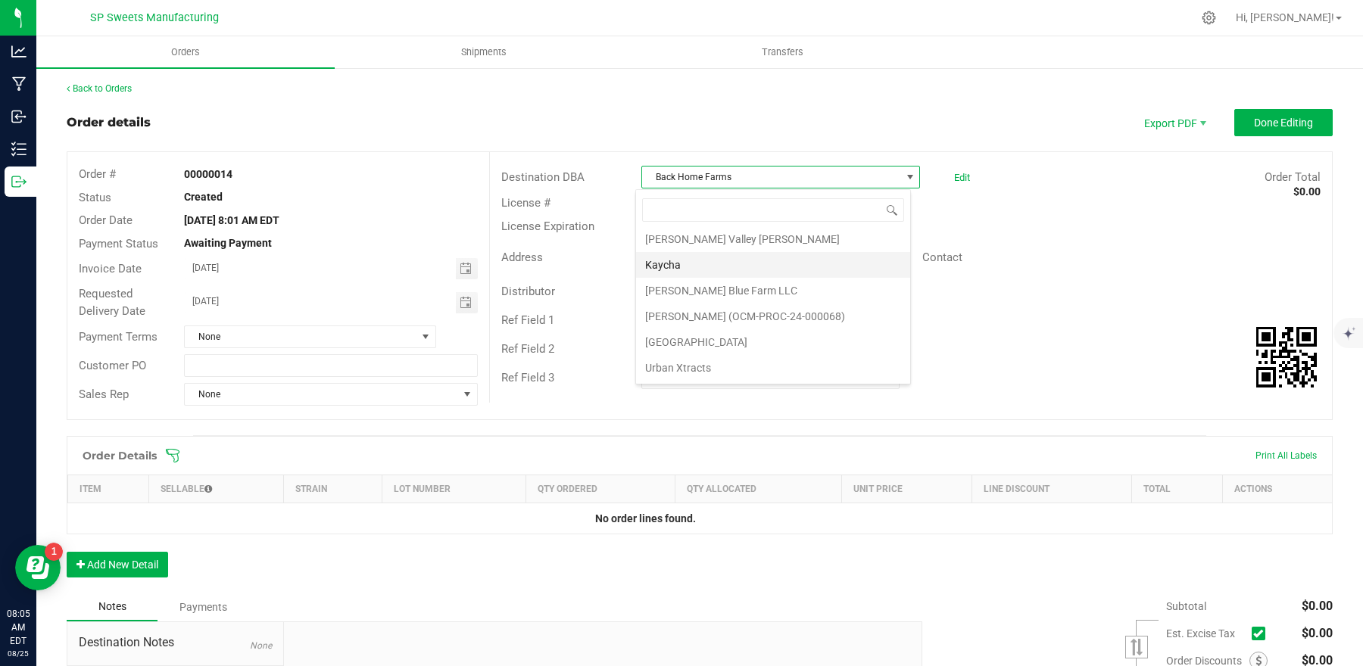
scroll to position [83, 0]
click at [707, 361] on li "Urban Xtracts" at bounding box center [773, 368] width 274 height 26
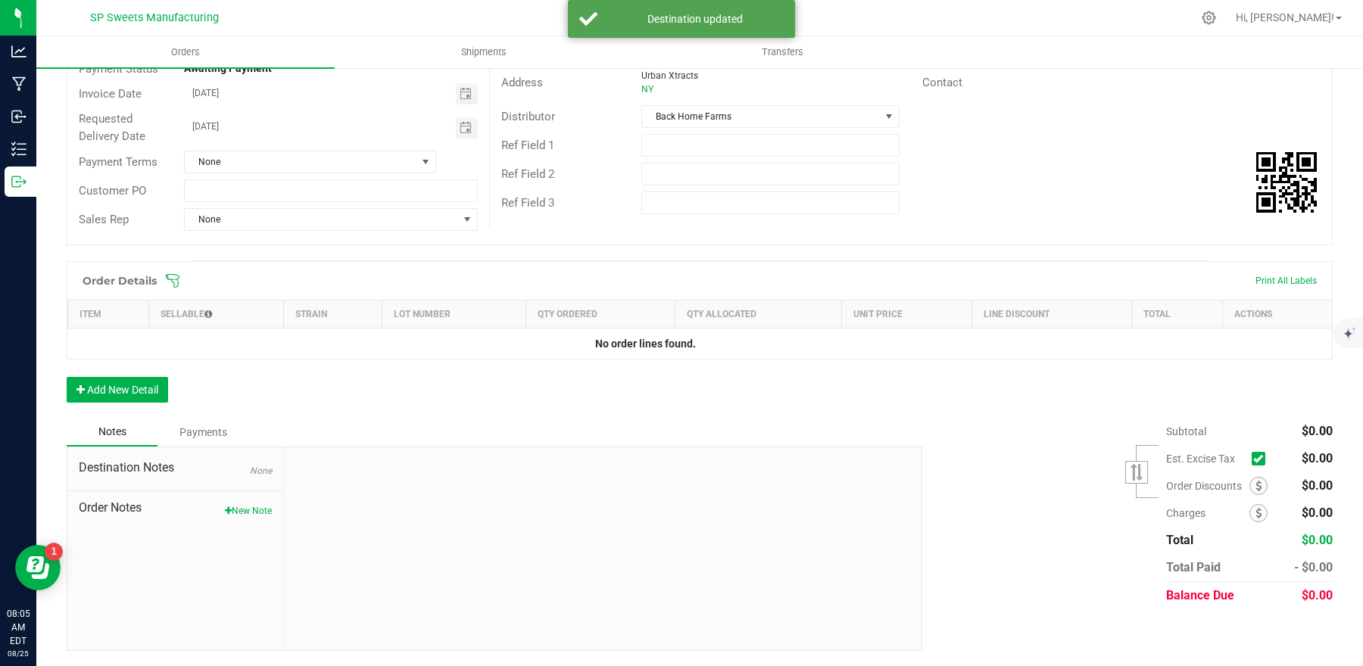
scroll to position [58, 0]
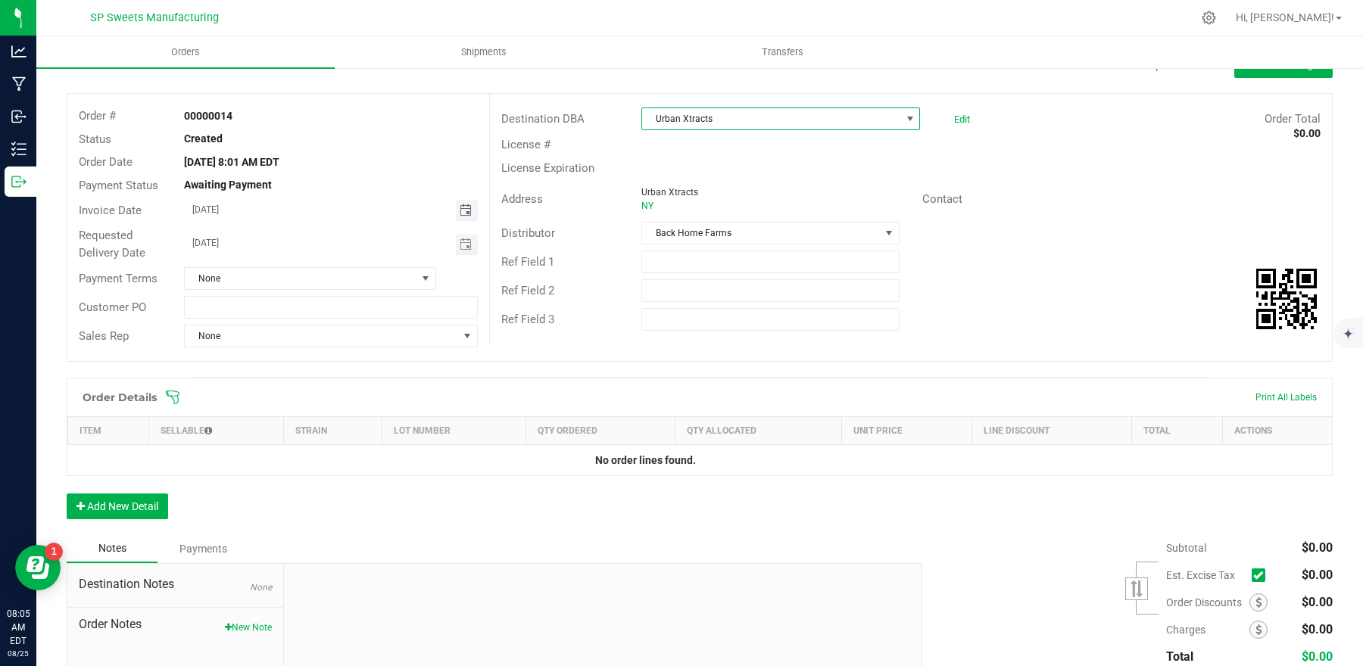
click at [460, 204] on span "Toggle calendar" at bounding box center [466, 210] width 12 height 12
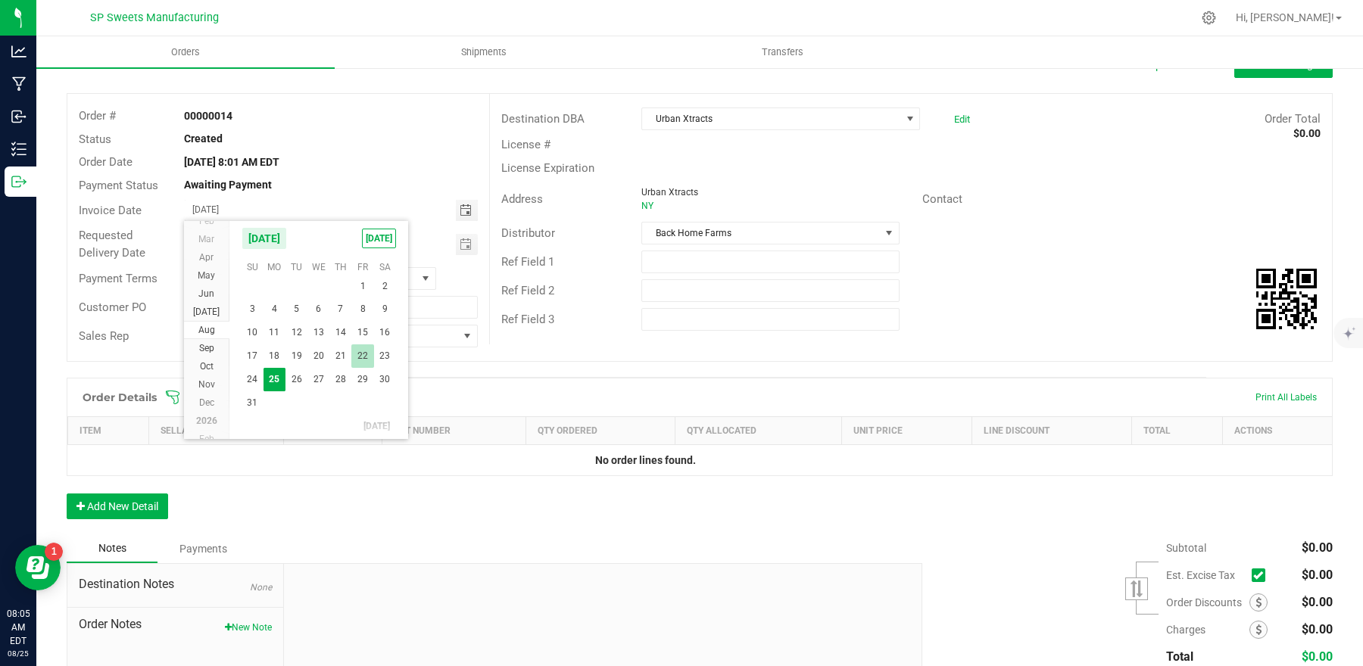
click at [354, 354] on span "22" at bounding box center [362, 355] width 22 height 23
type input "[DATE]"
click at [460, 242] on span "Toggle calendar" at bounding box center [466, 244] width 12 height 12
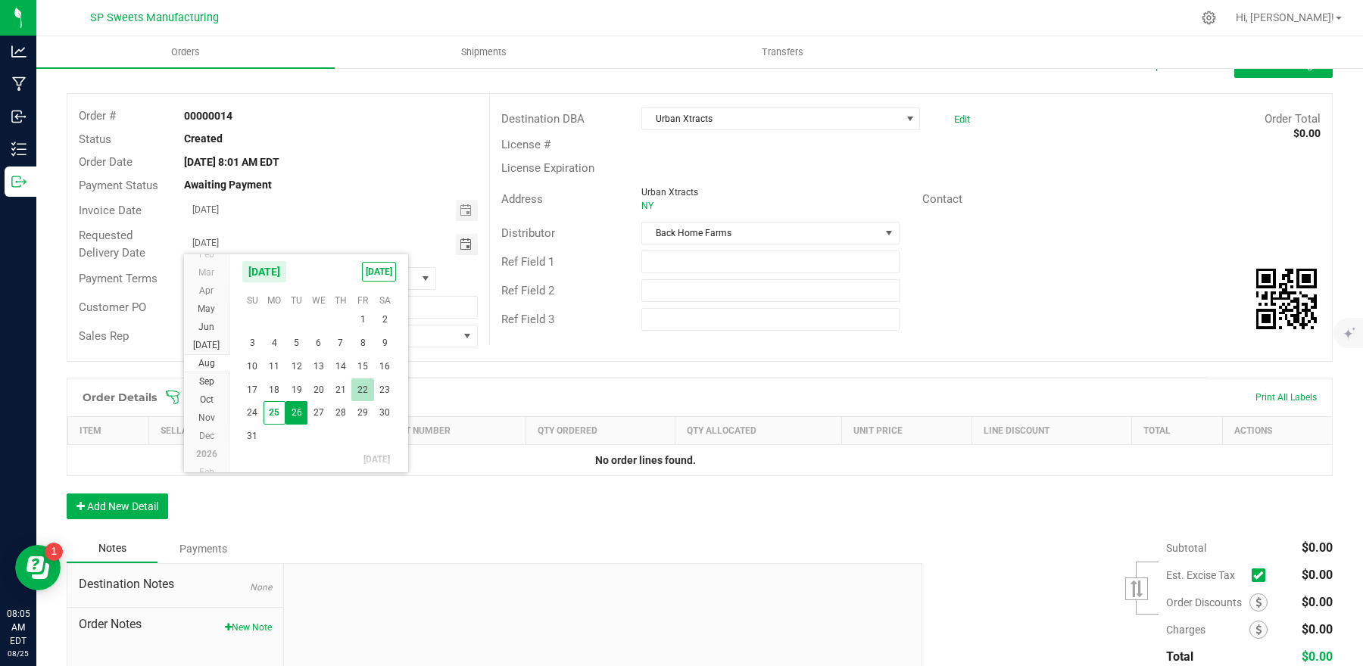
click at [364, 388] on span "22" at bounding box center [362, 390] width 22 height 23
type input "[DATE]"
click at [479, 283] on div "None" at bounding box center [331, 278] width 316 height 23
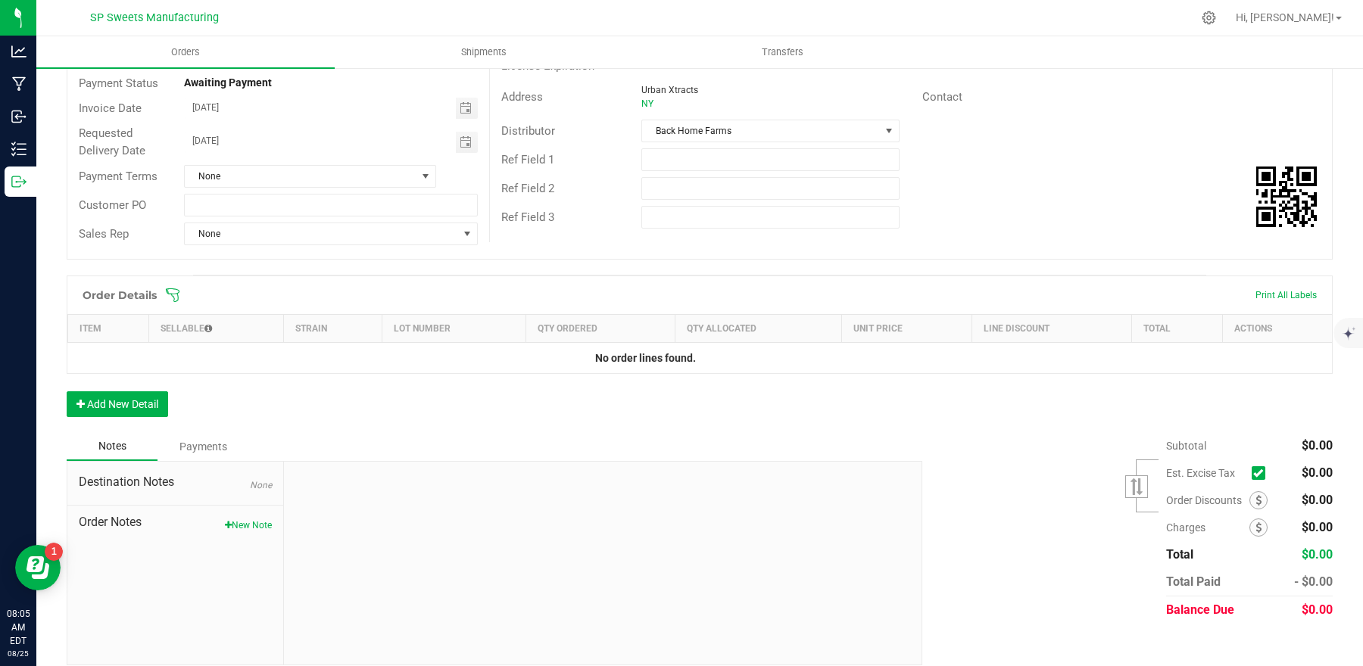
scroll to position [164, 0]
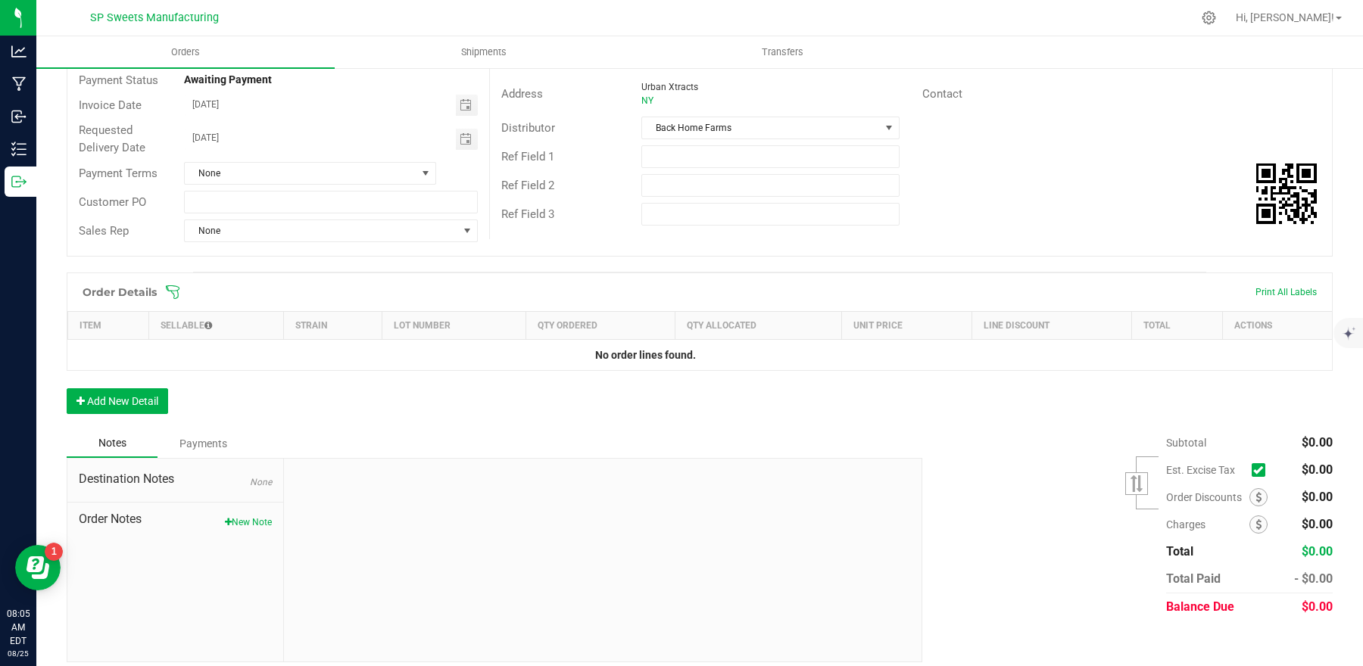
click at [146, 418] on div "Order Details Print All Labels Item Sellable Strain Lot Number Qty Ordered Qty …" at bounding box center [700, 351] width 1266 height 157
click at [151, 404] on button "Add New Detail" at bounding box center [117, 401] width 101 height 26
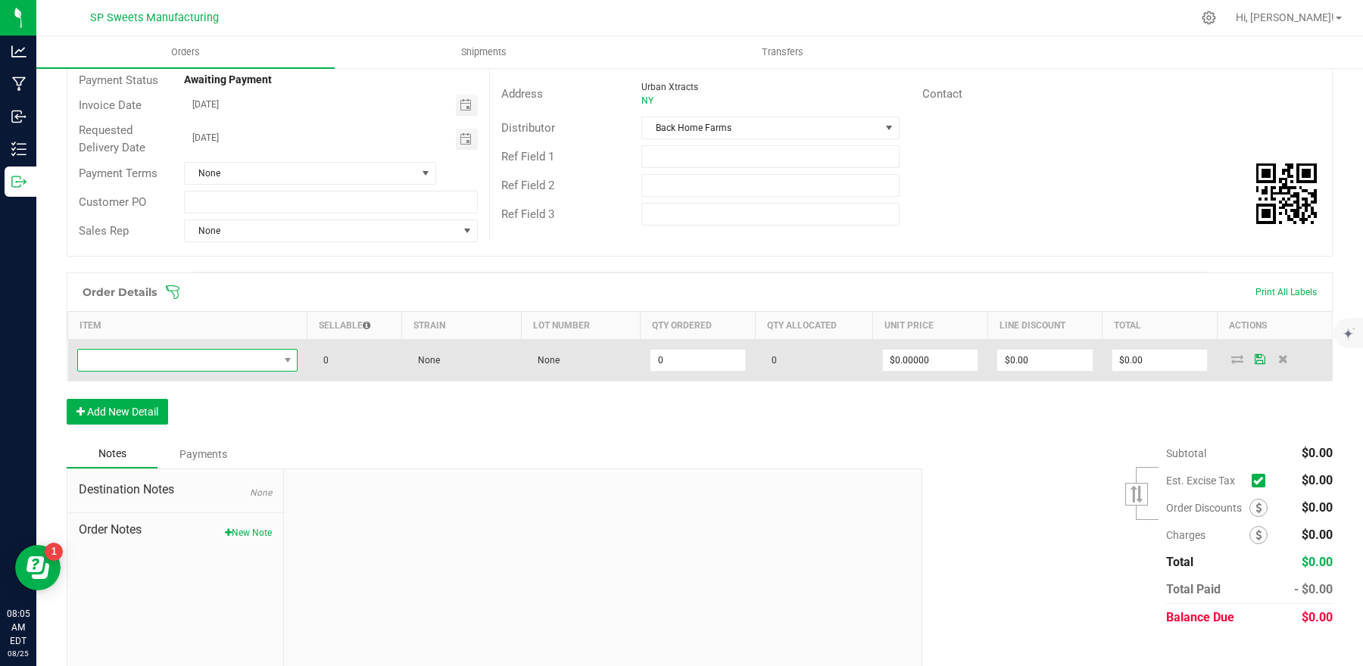
click at [176, 363] on span "NO DATA FOUND" at bounding box center [178, 360] width 201 height 21
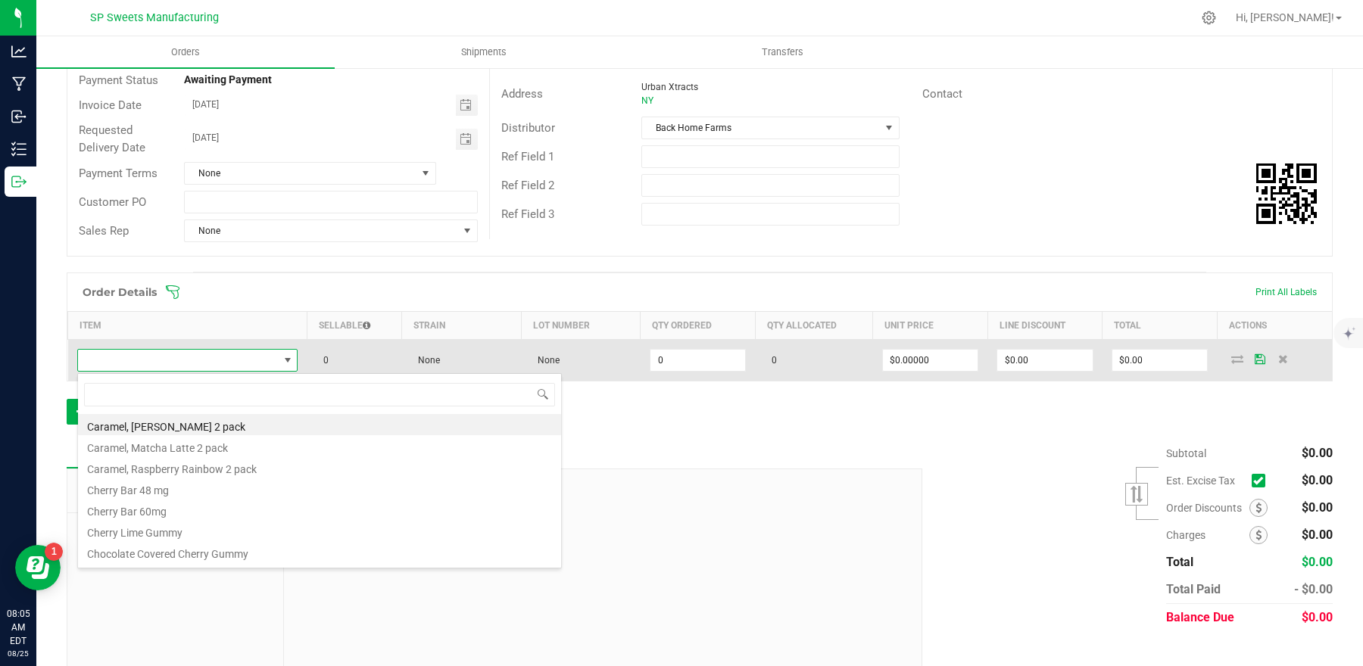
scroll to position [23, 214]
type input "kiw"
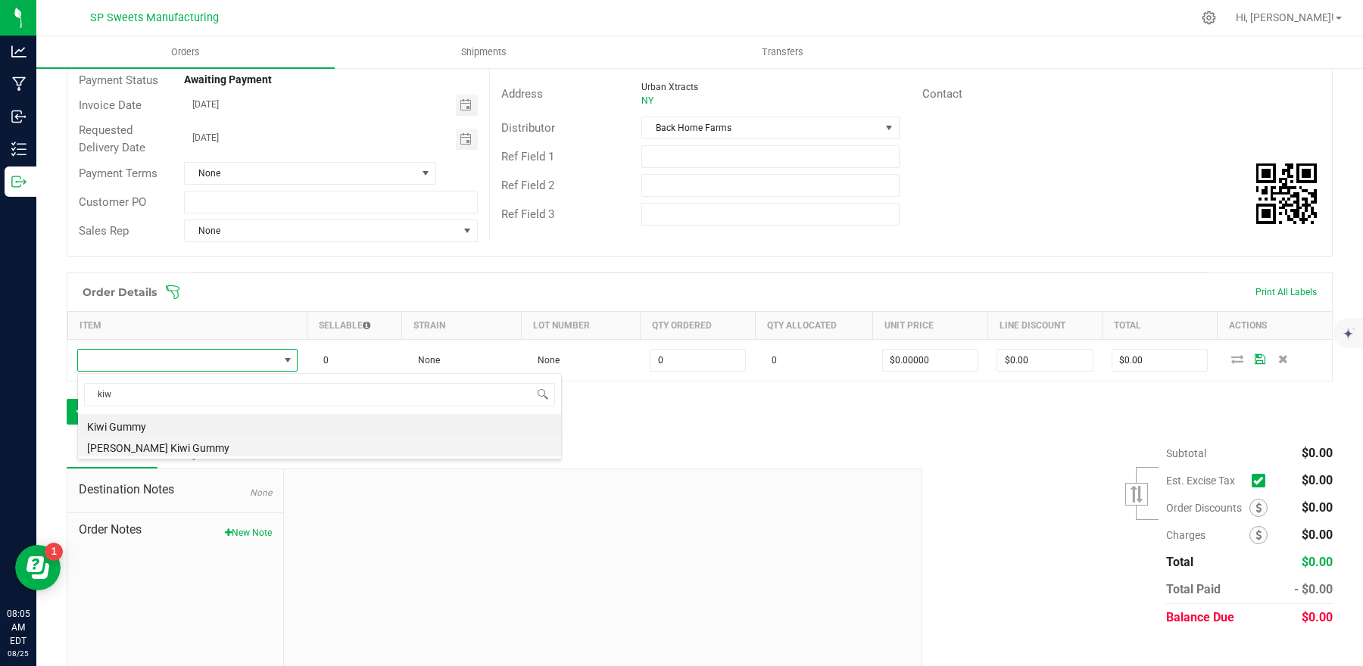
click at [169, 447] on li "[PERSON_NAME] Kiwi Gummy" at bounding box center [319, 445] width 483 height 21
type input "0 ea"
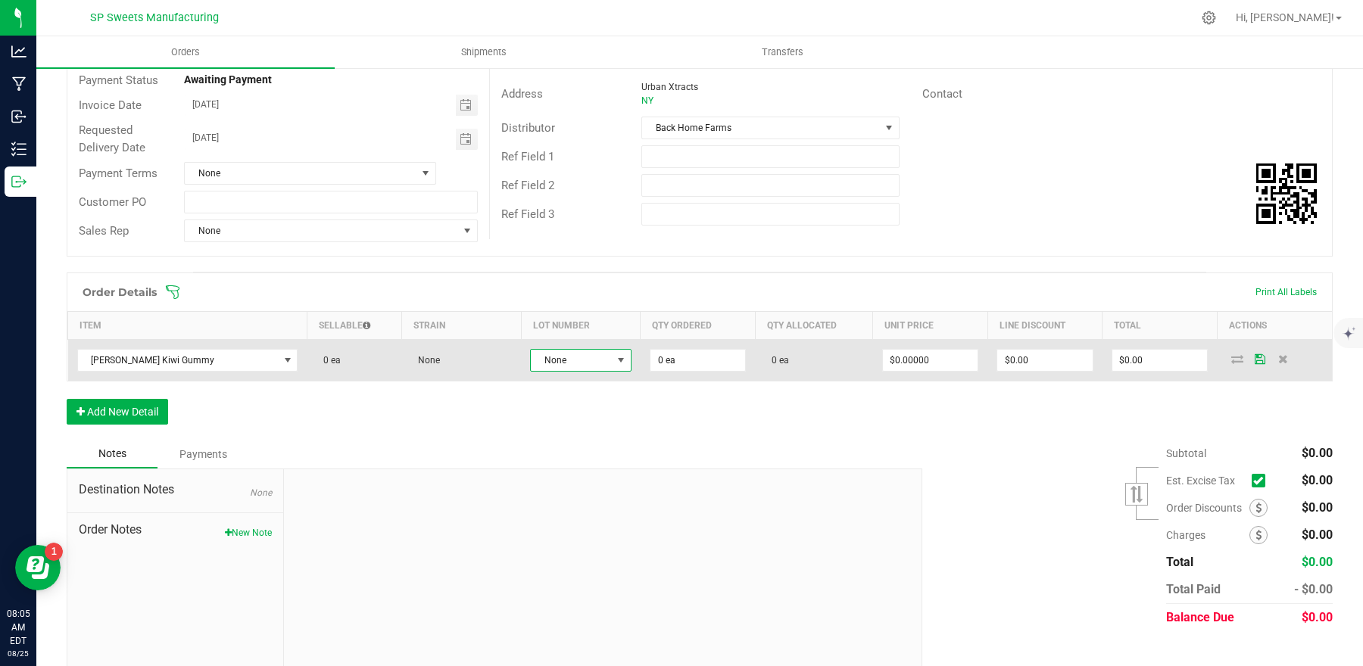
click at [546, 363] on span "None" at bounding box center [571, 360] width 81 height 21
click at [199, 358] on span "[PERSON_NAME] Kiwi Gummy" at bounding box center [178, 360] width 201 height 21
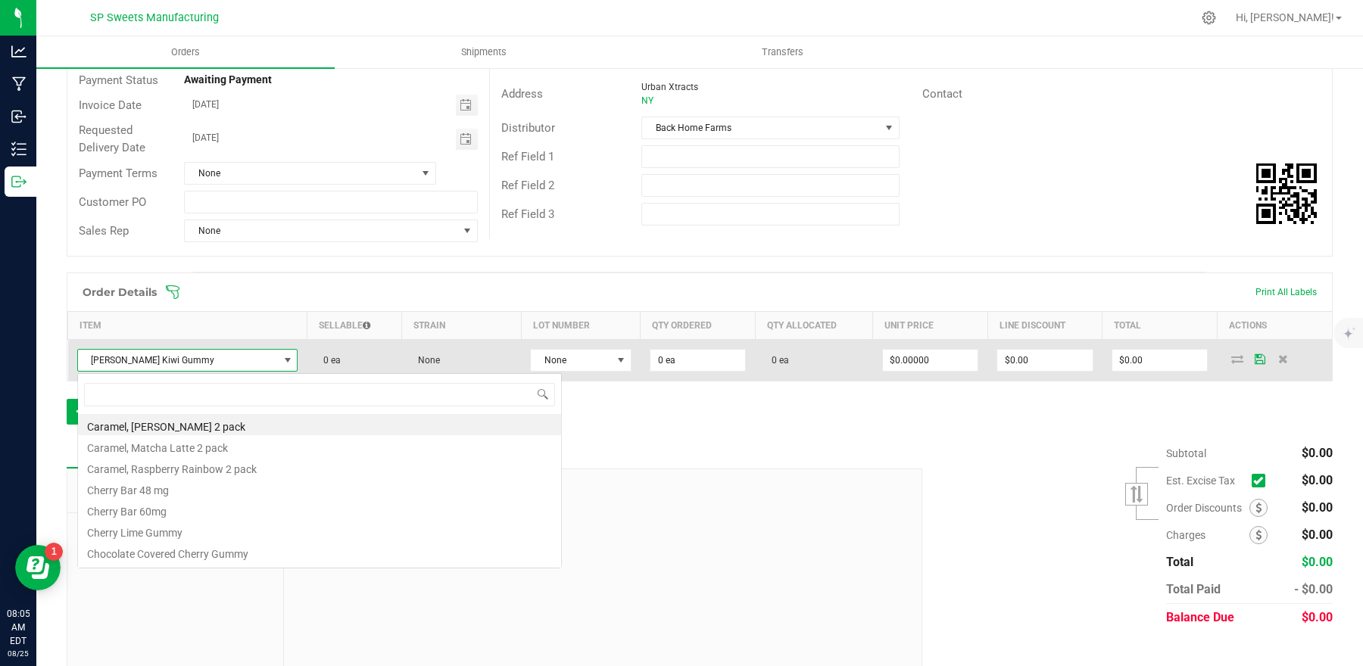
scroll to position [23, 217]
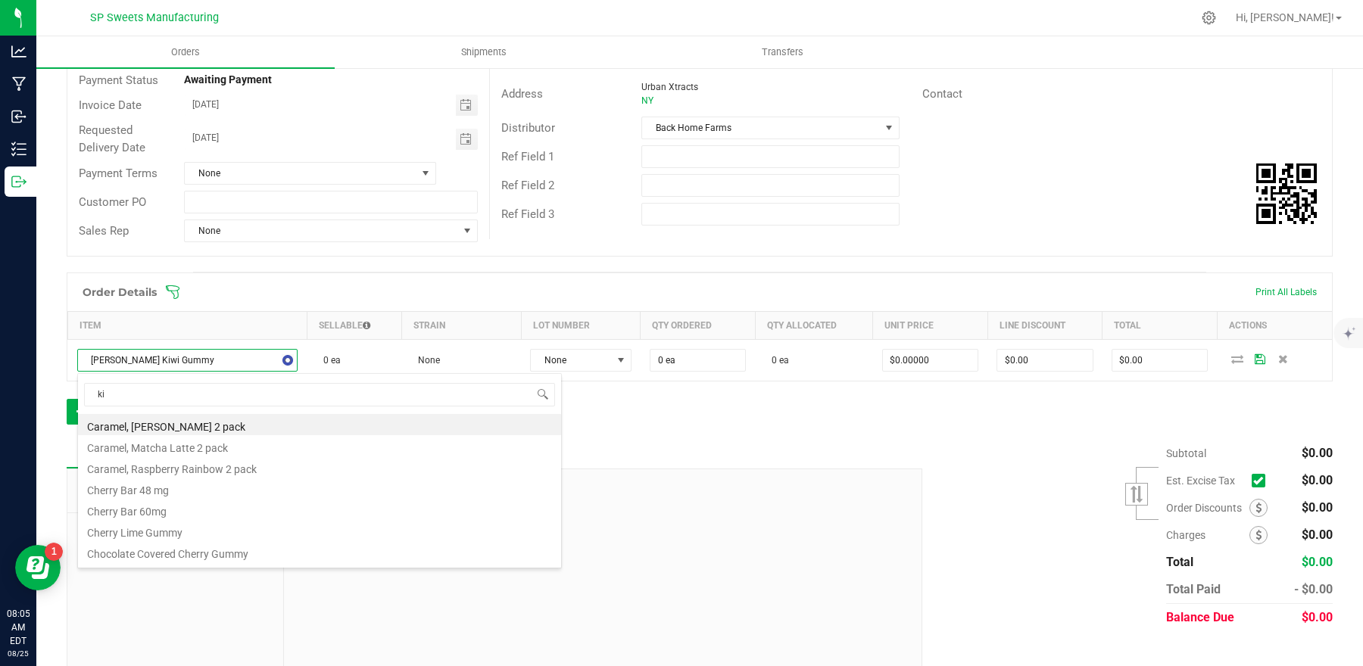
type input "kiw"
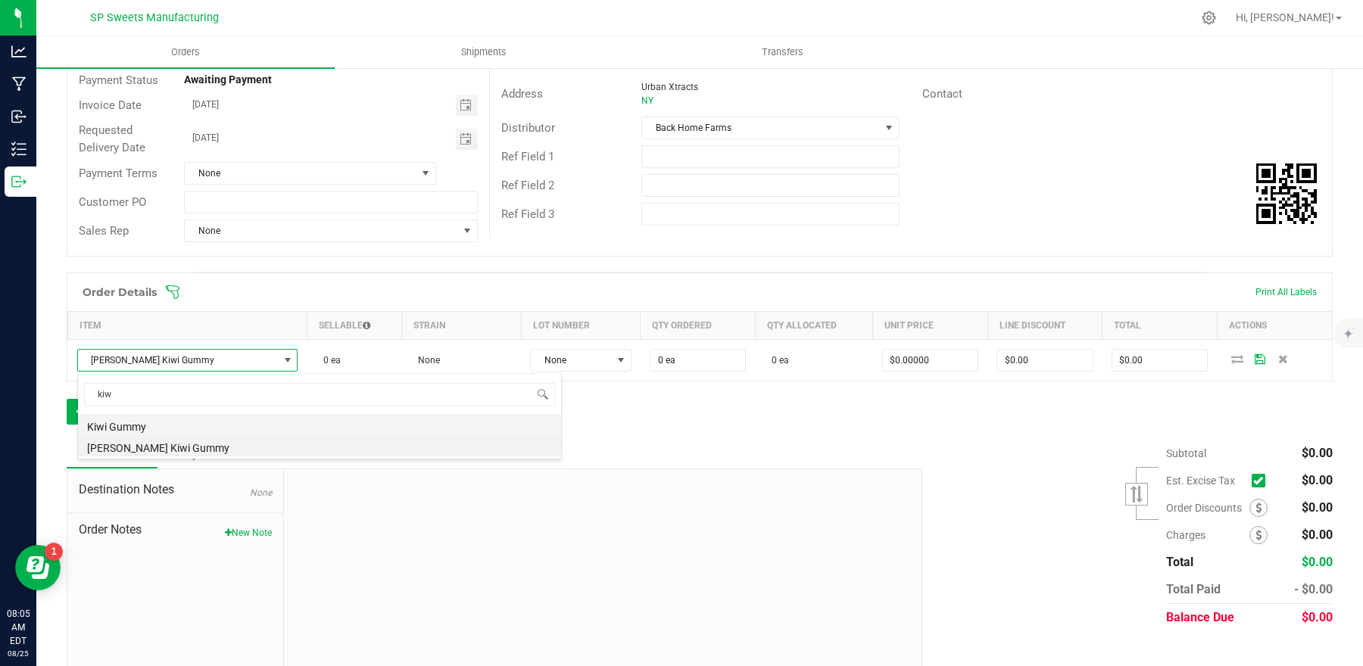
click at [154, 429] on li "Kiwi Gummy" at bounding box center [319, 424] width 483 height 21
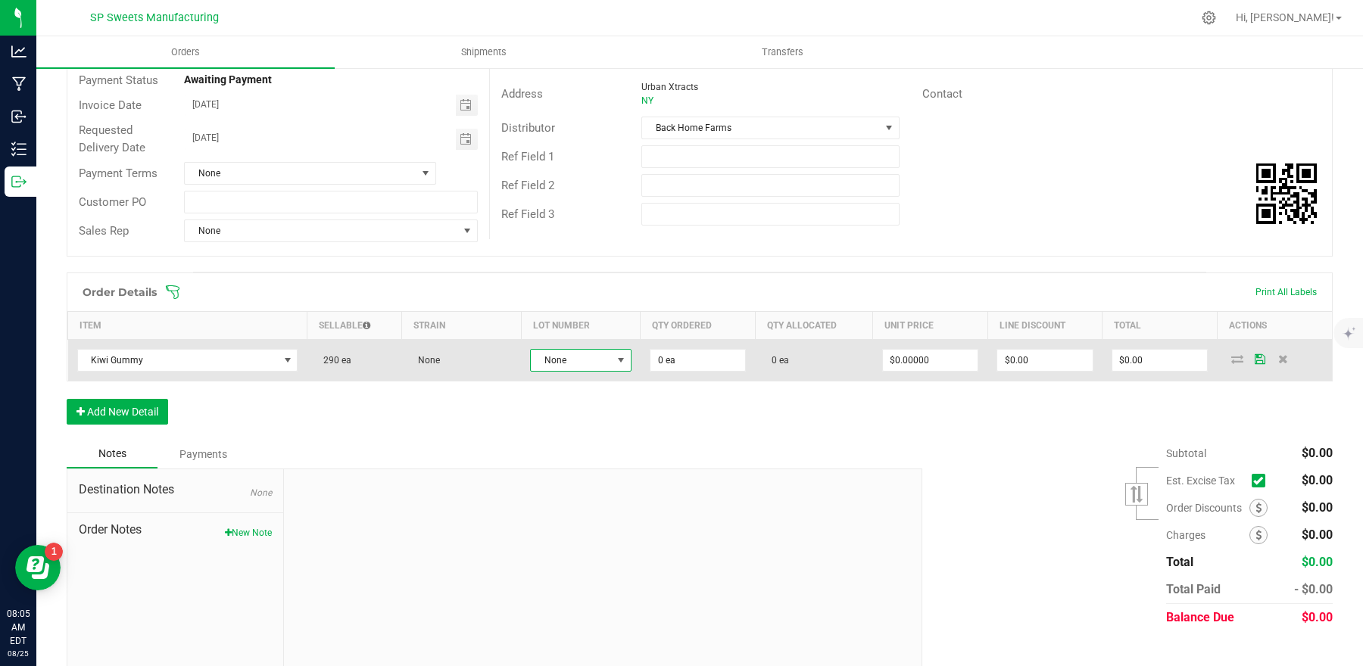
click at [590, 365] on span "None" at bounding box center [571, 360] width 81 height 21
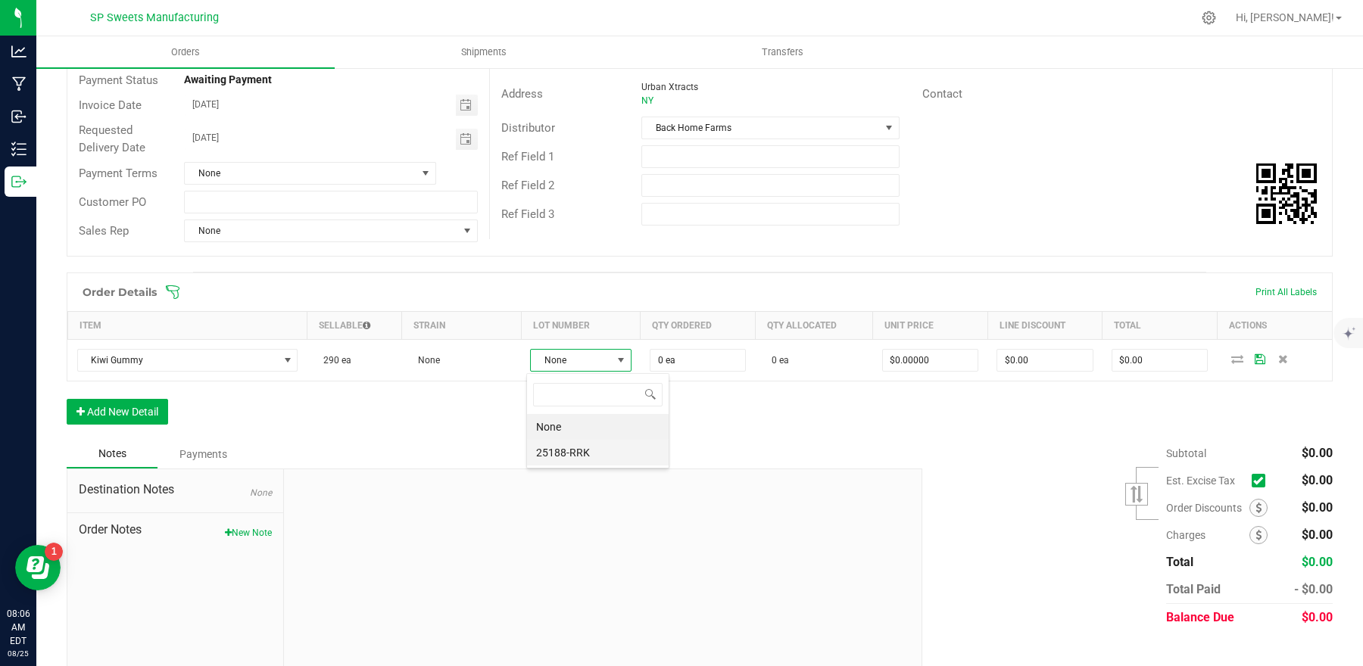
click at [585, 450] on li "25188-RRK" at bounding box center [598, 453] width 142 height 26
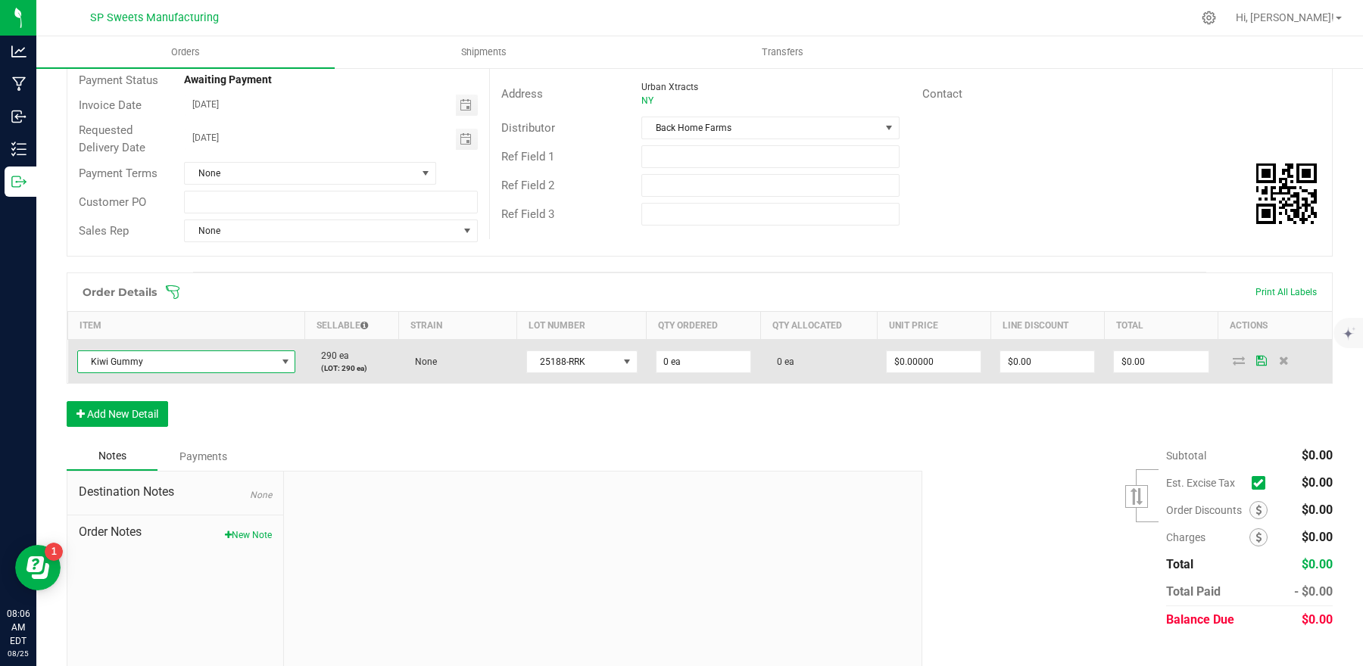
click at [279, 353] on span at bounding box center [285, 361] width 19 height 21
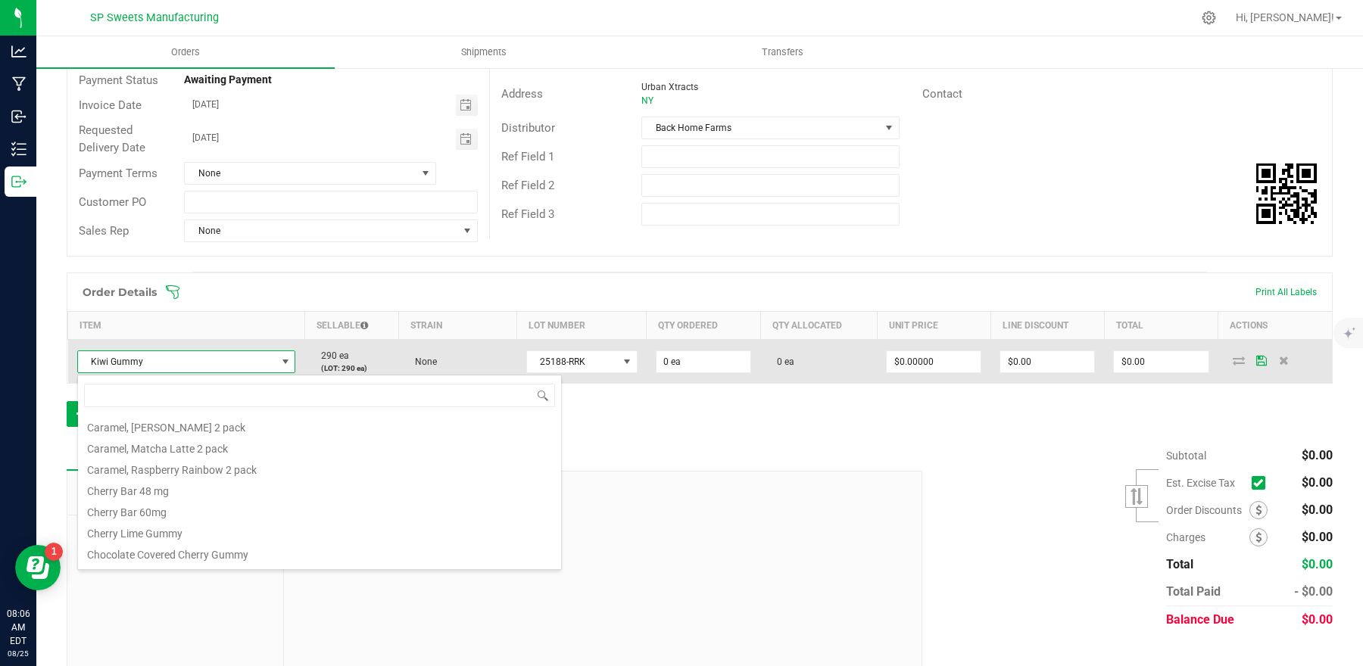
scroll to position [229, 0]
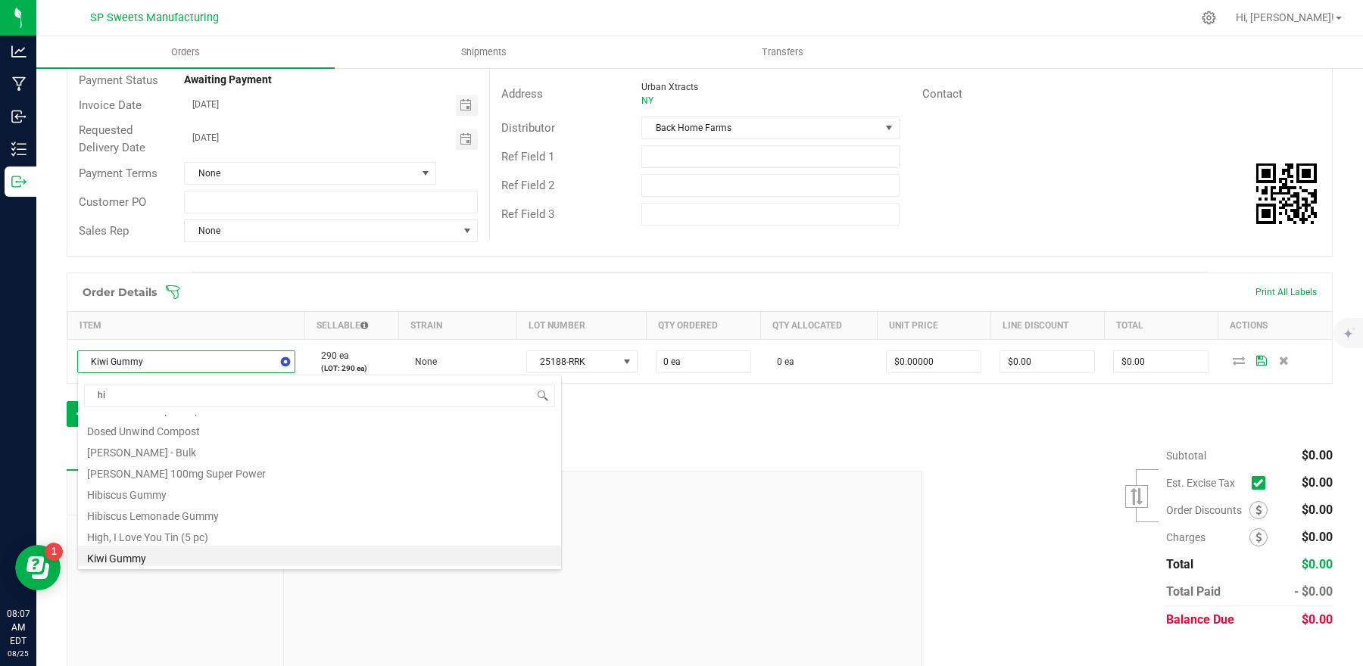
type input "hib"
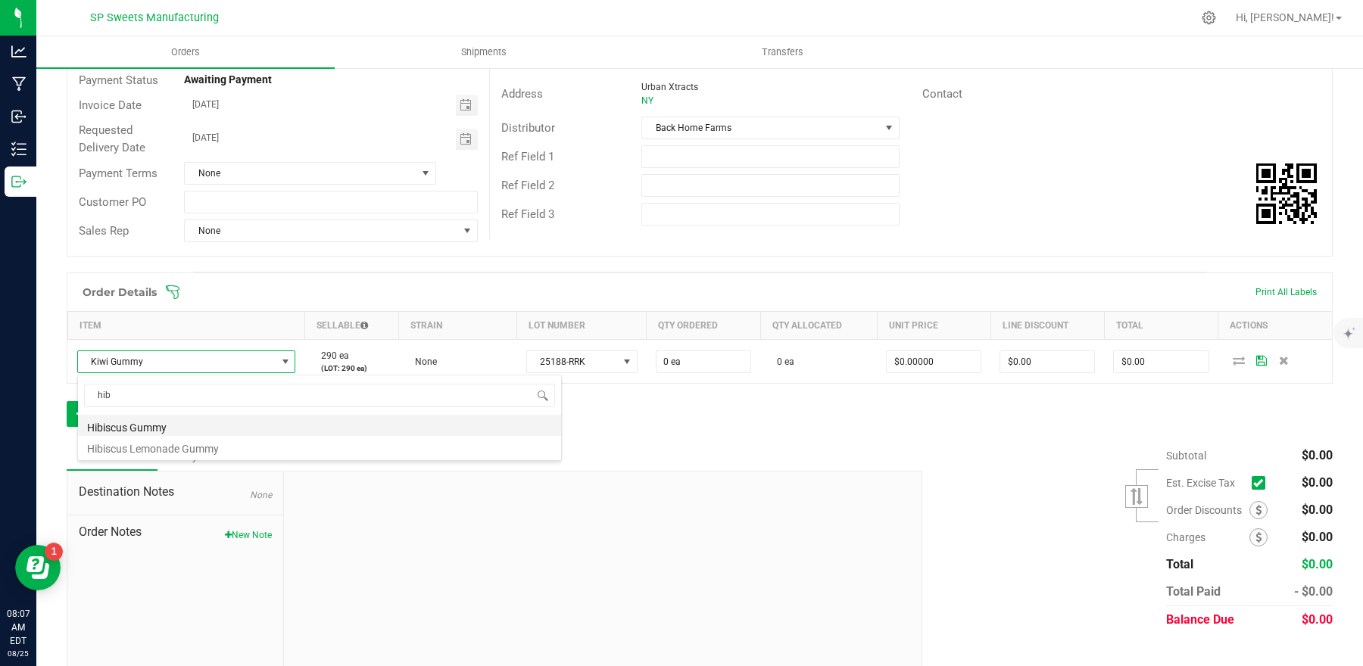
click at [147, 429] on li "Hibiscus Gummy" at bounding box center [319, 425] width 483 height 21
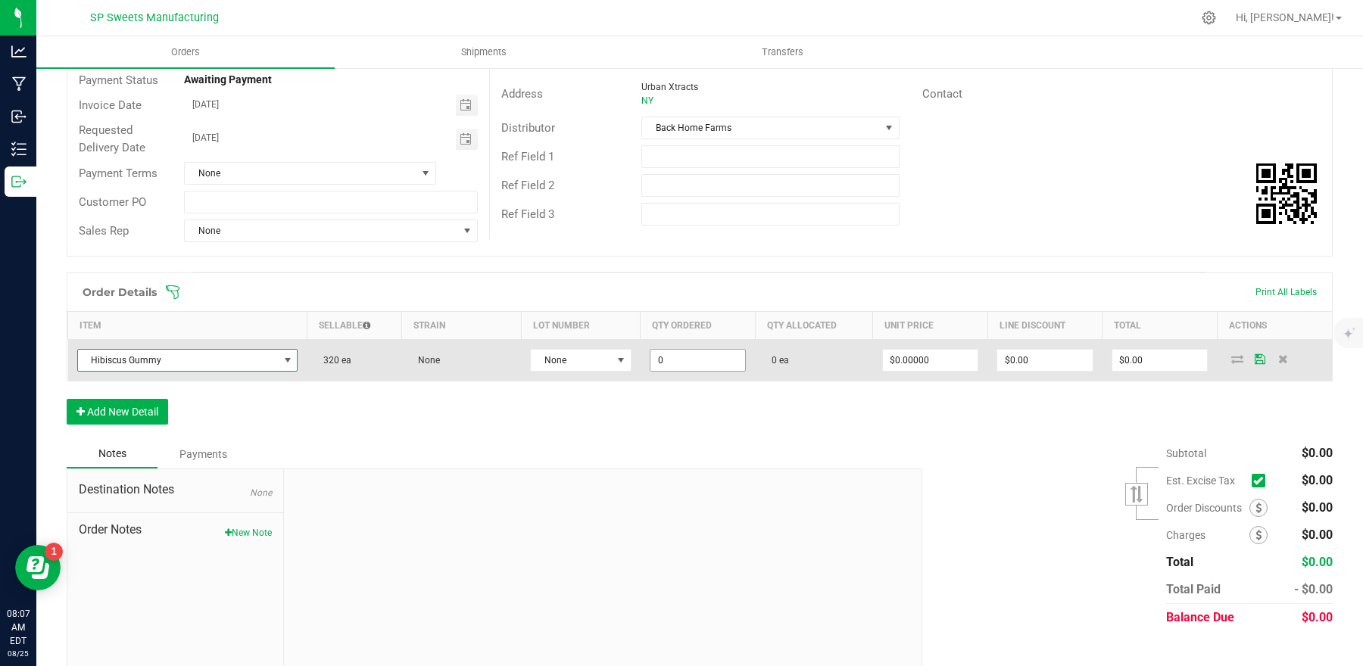
click at [689, 366] on input "0" at bounding box center [697, 360] width 95 height 21
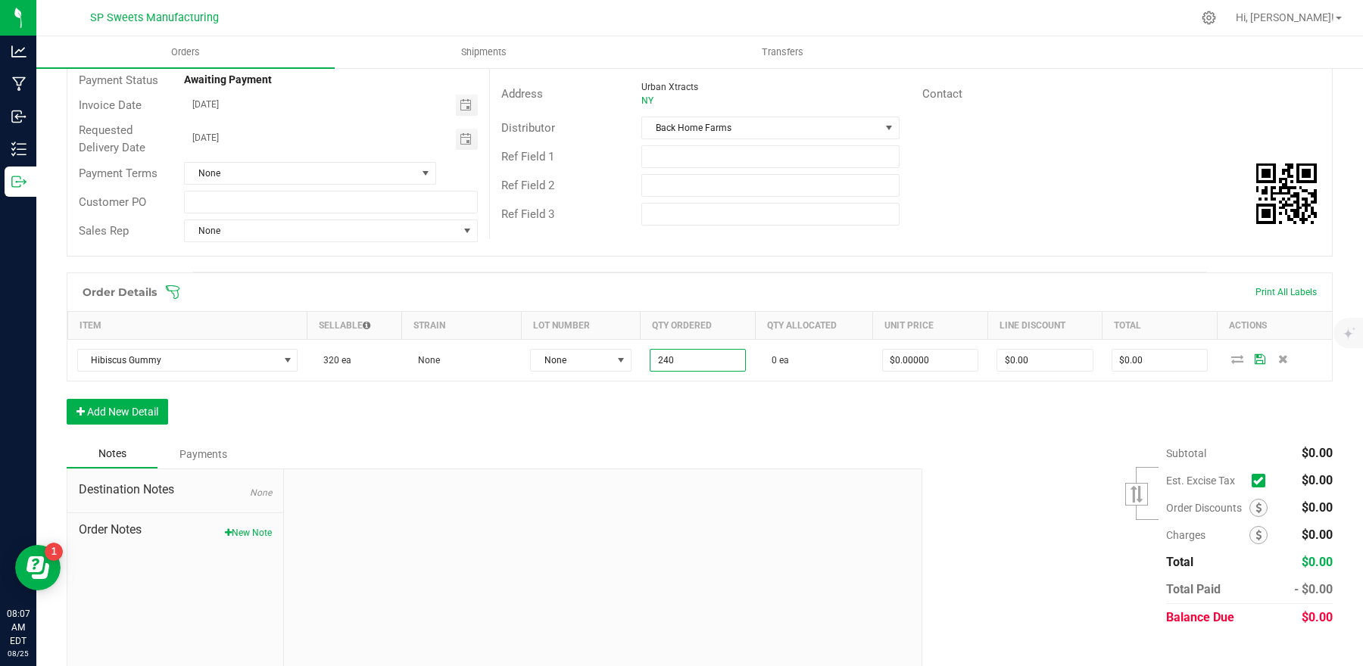
type input "240 ea"
click at [672, 416] on div "Order Details Print All Labels Item Sellable Strain Lot Number Qty Ordered Qty …" at bounding box center [700, 356] width 1266 height 167
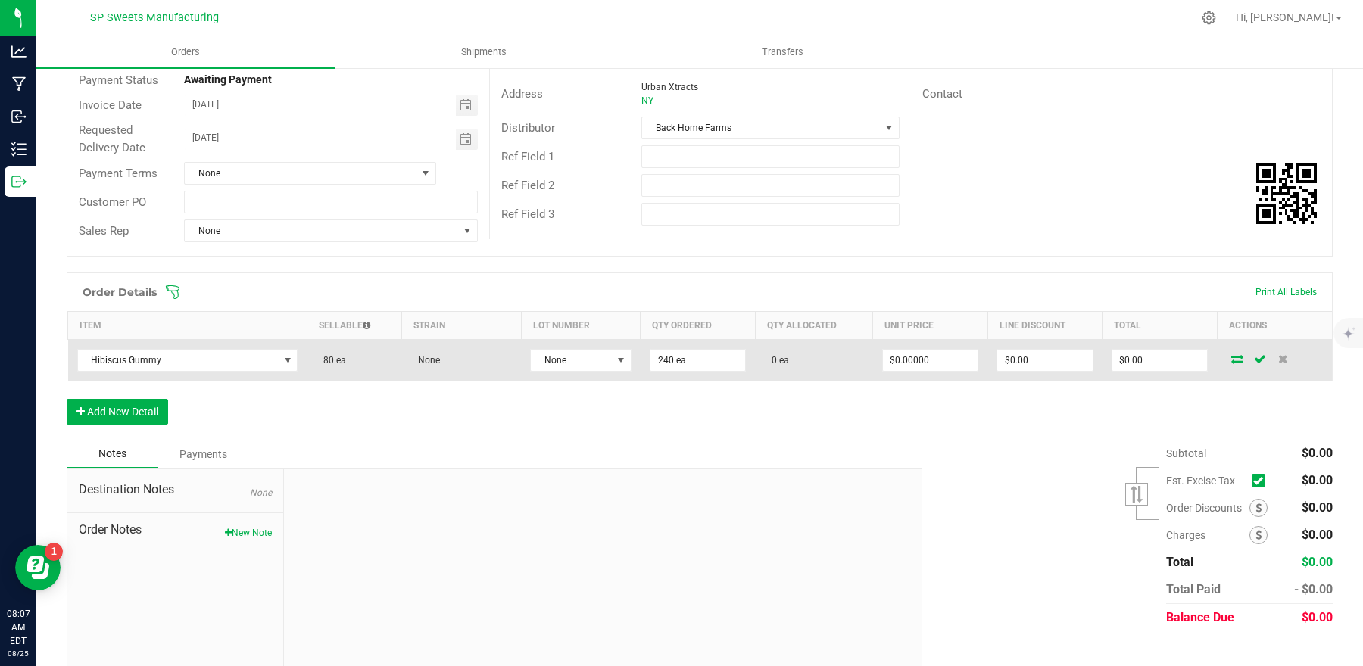
click at [1231, 361] on icon at bounding box center [1237, 358] width 12 height 9
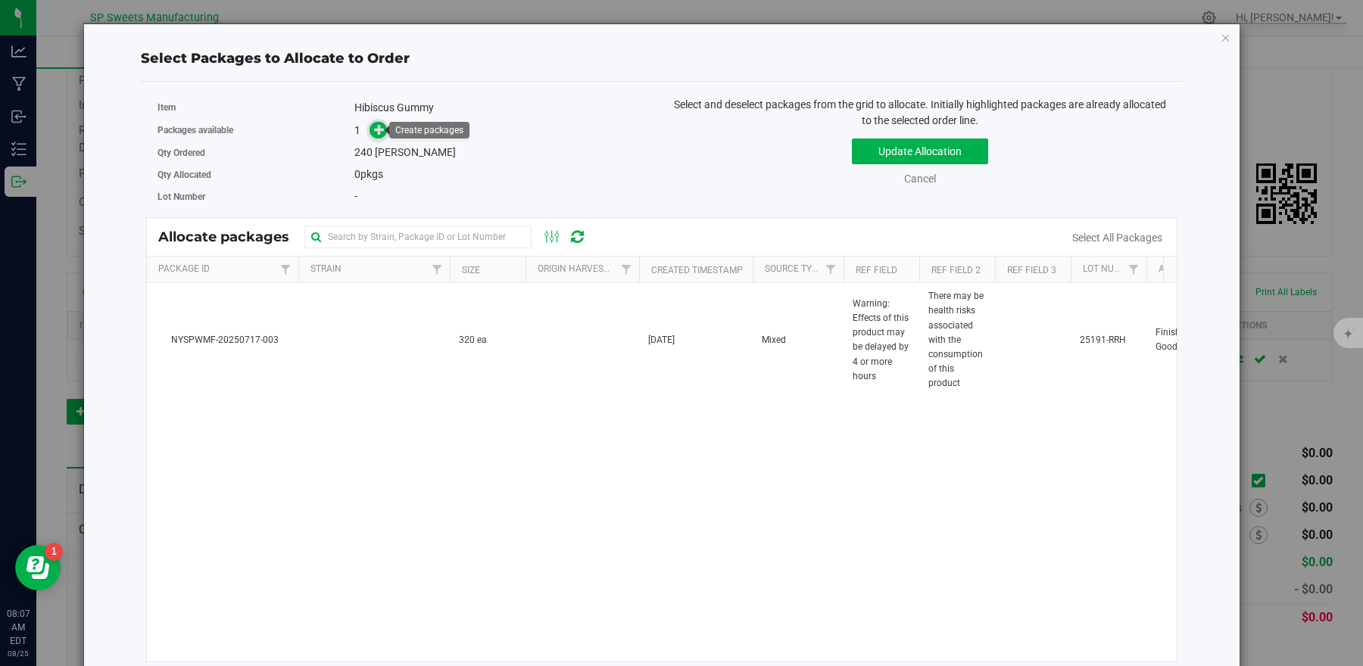
click at [380, 132] on icon at bounding box center [379, 129] width 11 height 11
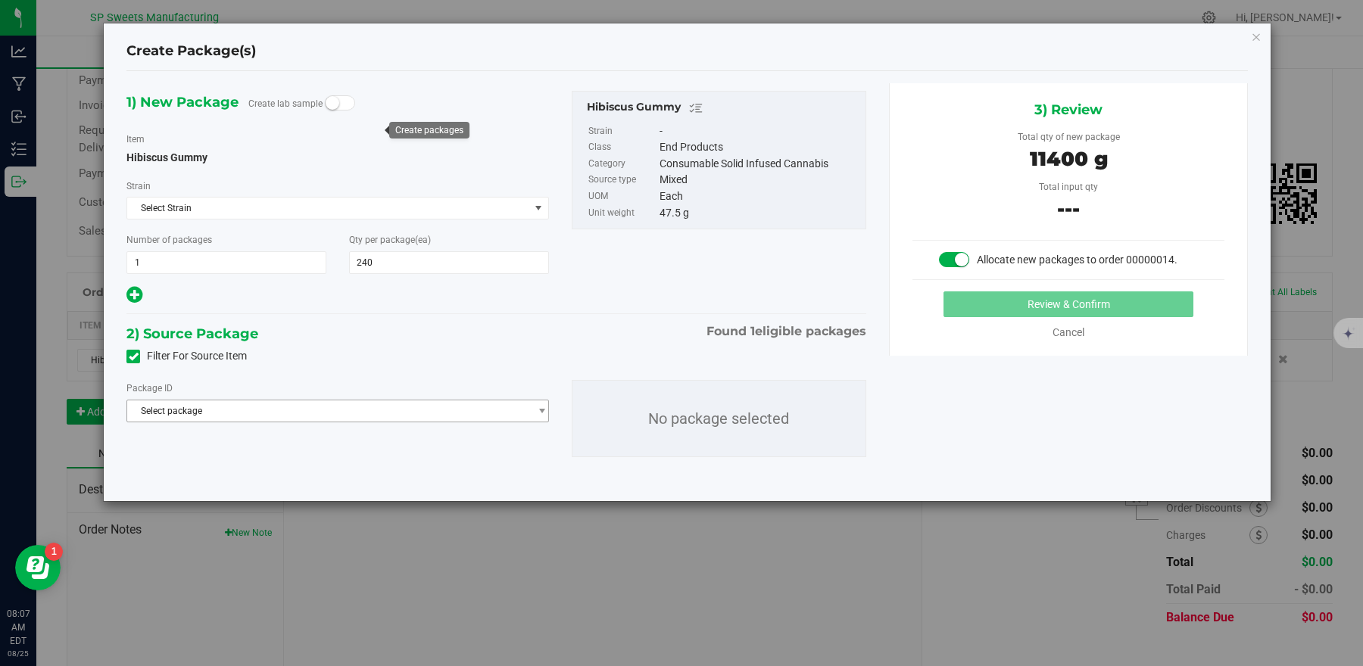
click at [189, 399] on div "Package ID Select package NYSPWMF-20250717-003" at bounding box center [337, 401] width 422 height 42
click at [192, 404] on span "Select package" at bounding box center [328, 411] width 402 height 21
click at [202, 464] on div "Select package NYSPWMF-20250717-003 ( Hibiscus Gummy ) No data found." at bounding box center [337, 456] width 422 height 65
click at [205, 470] on span "NYSPWMF-20250717-003" at bounding box center [190, 474] width 108 height 11
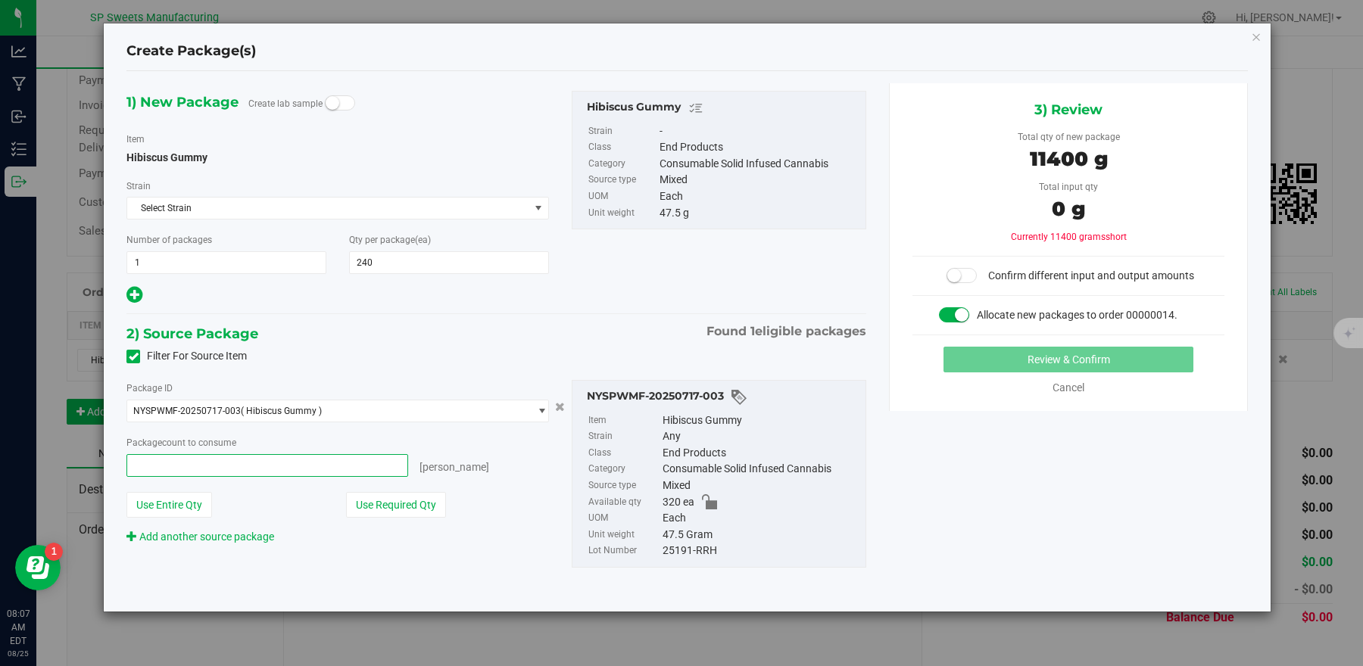
click at [204, 461] on span at bounding box center [267, 465] width 282 height 23
type input "240"
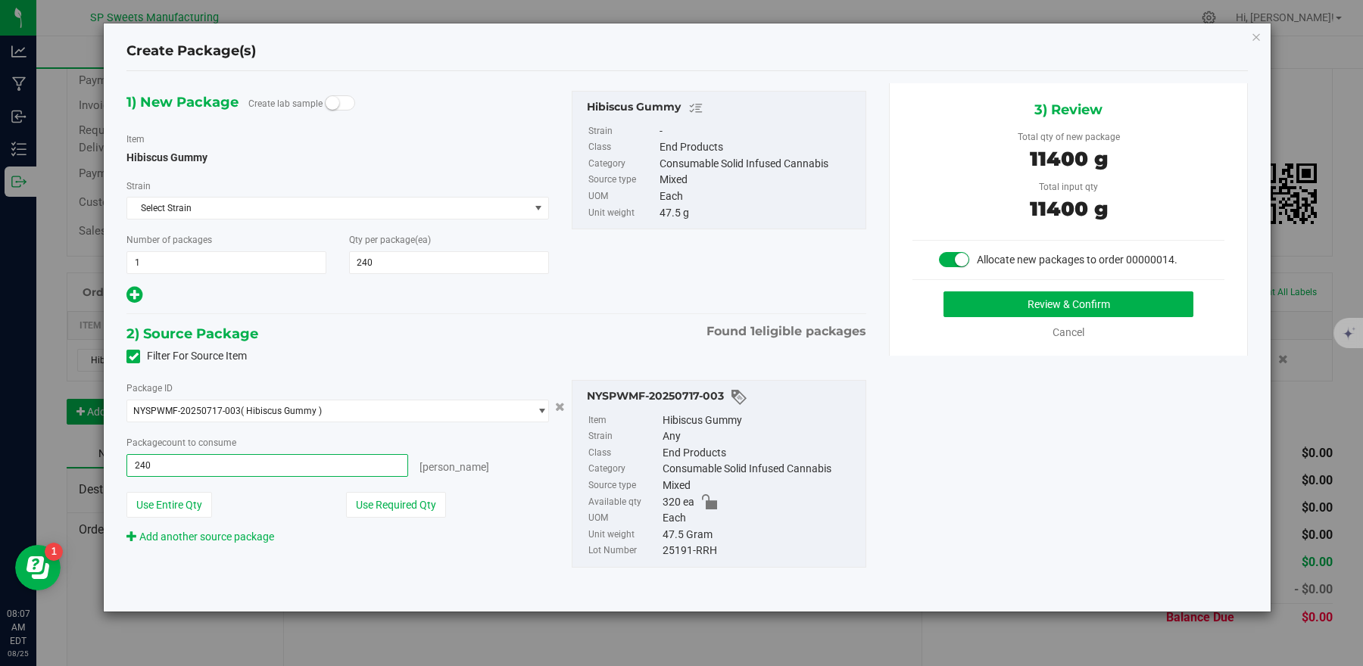
type input "240 ea"
click at [427, 343] on div "2) Source Package Found 1 eligible packages" at bounding box center [496, 334] width 740 height 23
click at [1024, 300] on button "Review & Confirm" at bounding box center [1067, 304] width 249 height 26
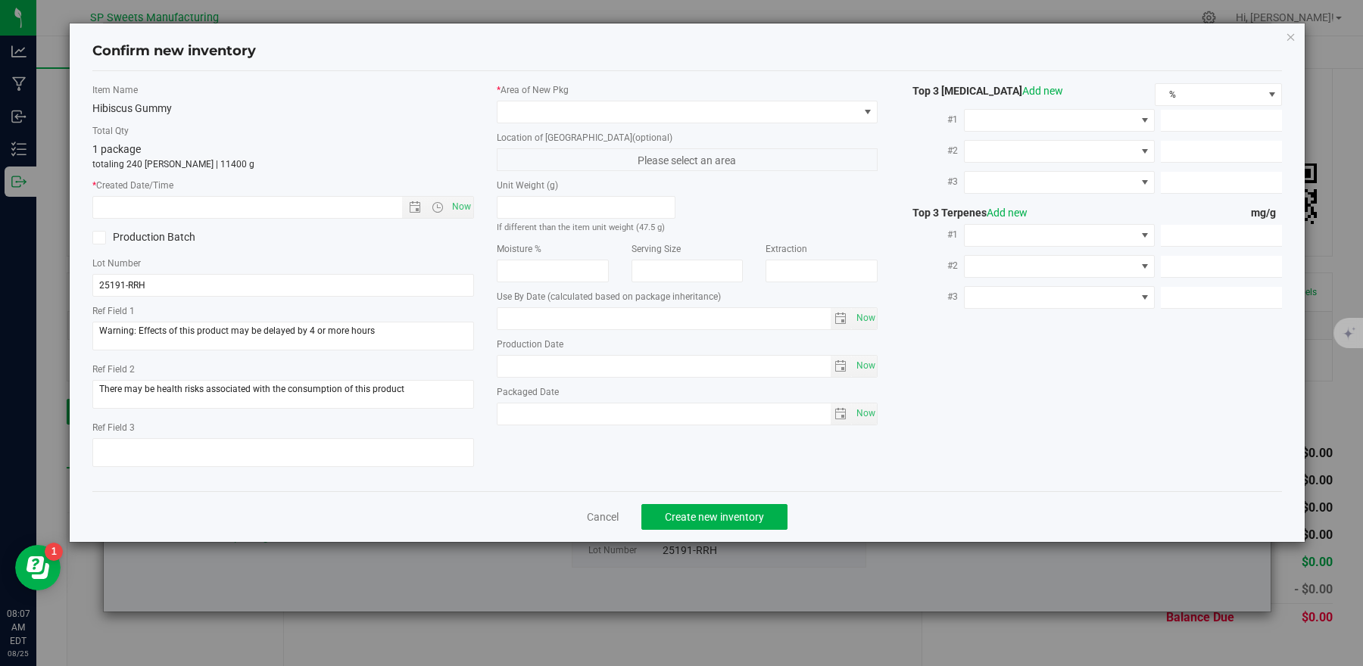
type input "[DATE]"
click at [411, 214] on span "Open the date view" at bounding box center [415, 207] width 12 height 12
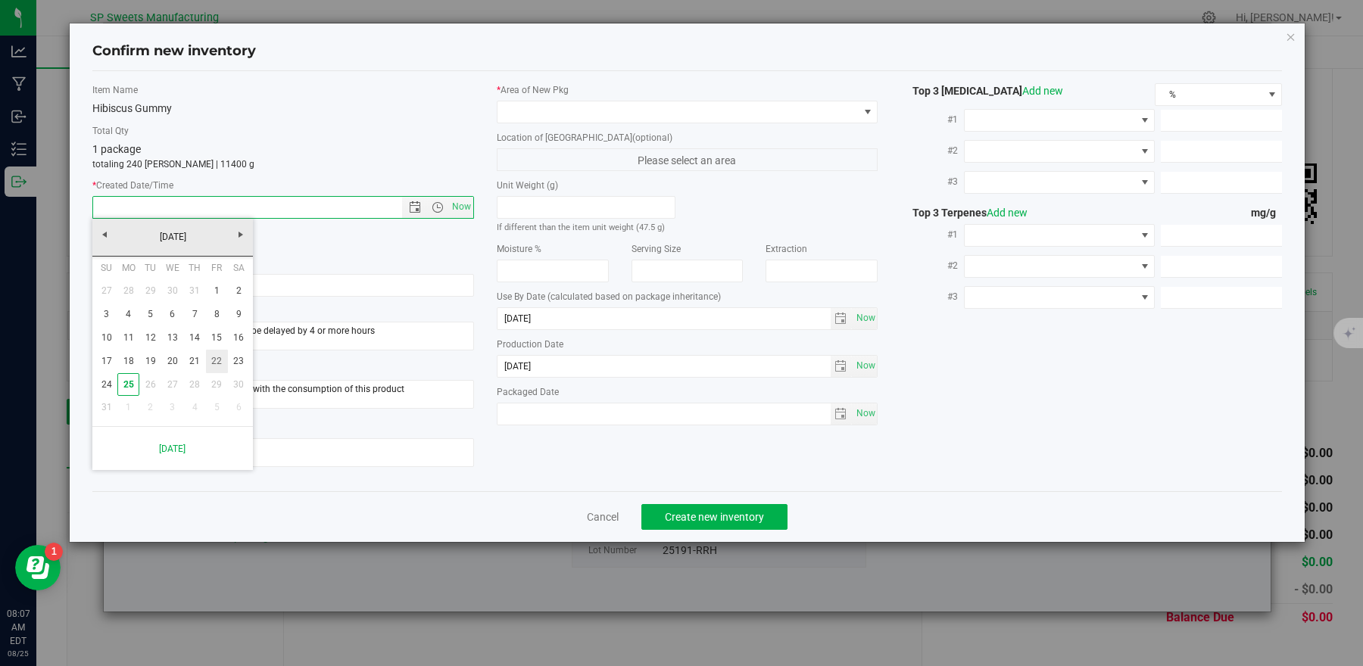
click at [207, 357] on link "22" at bounding box center [217, 361] width 22 height 23
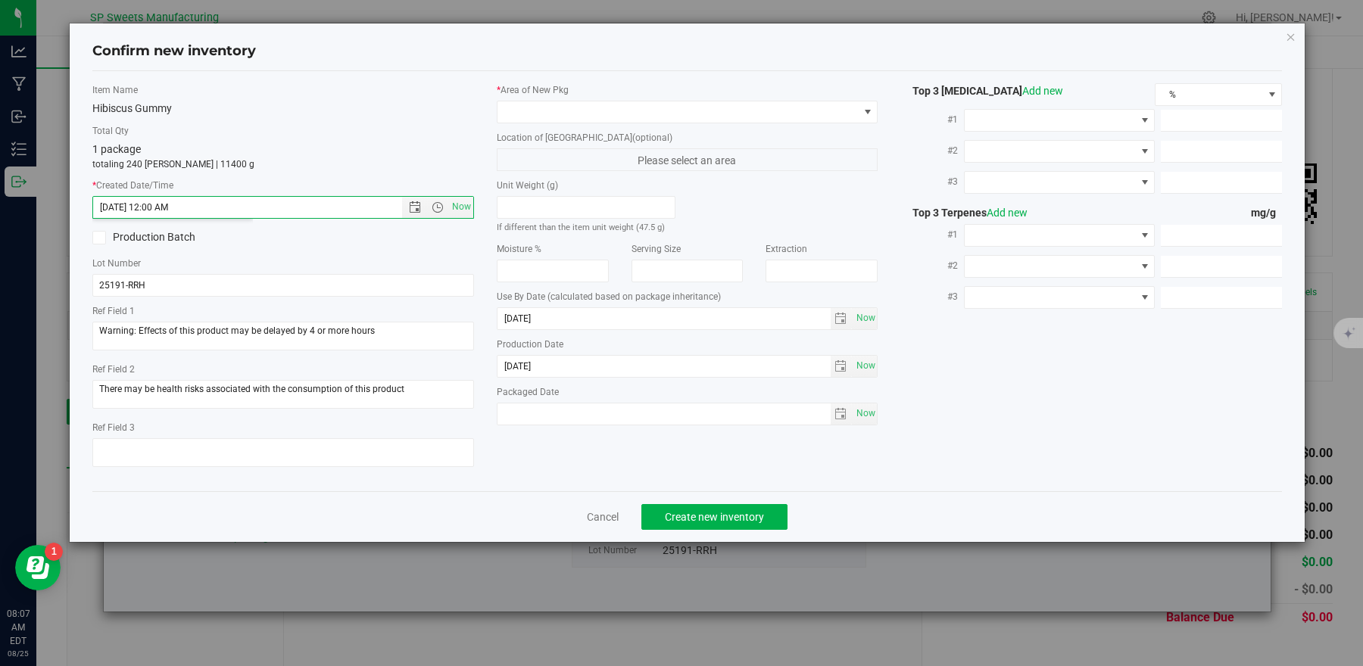
type input "[DATE] 8:07 AM"
click at [590, 105] on span at bounding box center [677, 111] width 361 height 21
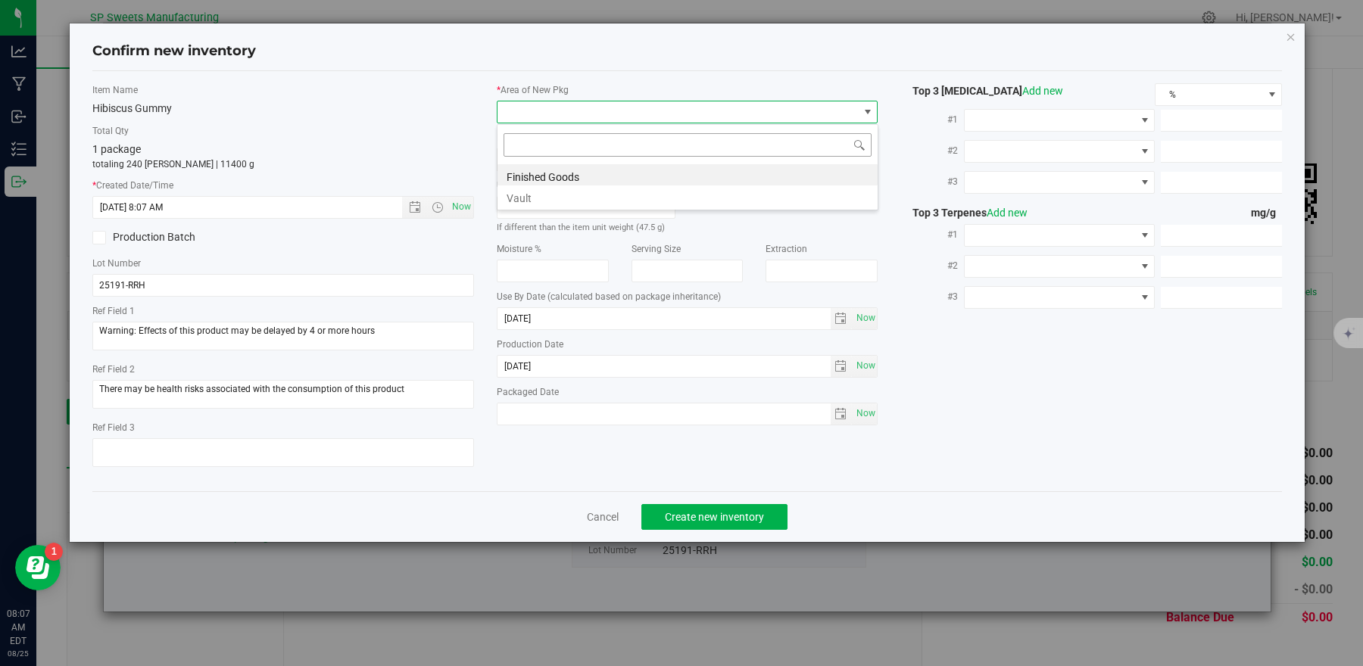
scroll to position [23, 381]
click at [571, 181] on li "Finished Goods" at bounding box center [687, 174] width 380 height 21
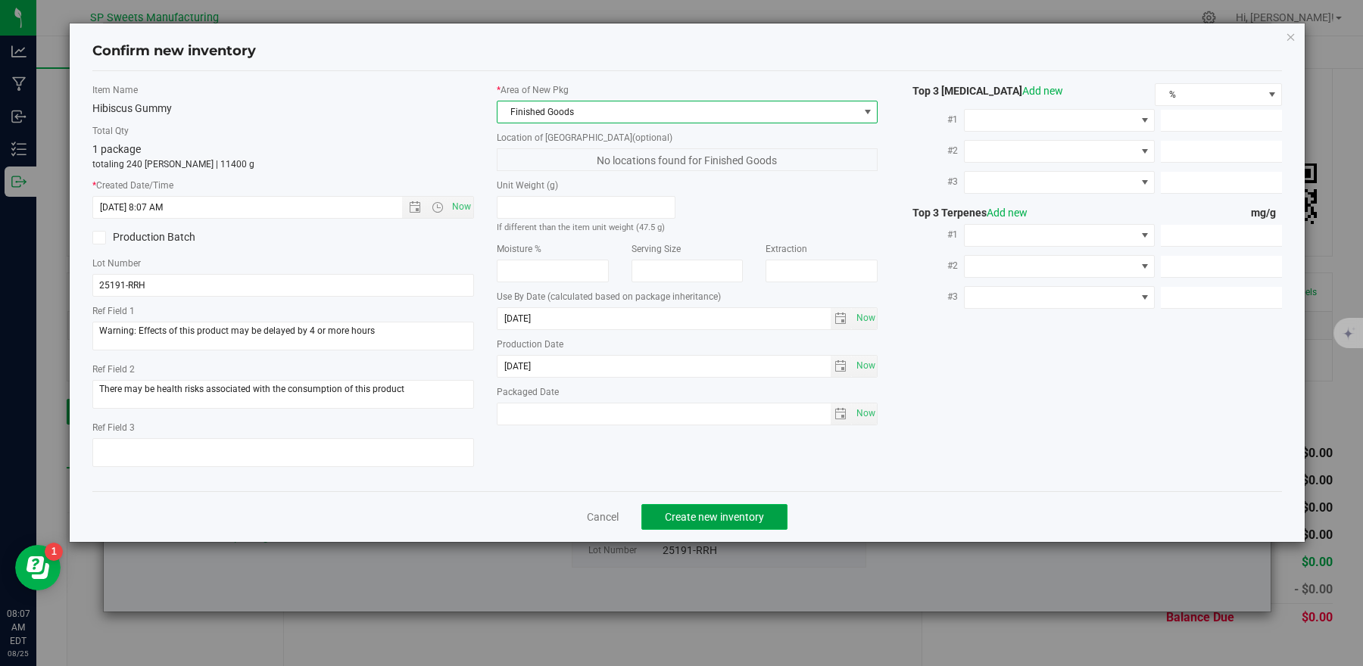
click at [775, 510] on button "Create new inventory" at bounding box center [714, 517] width 146 height 26
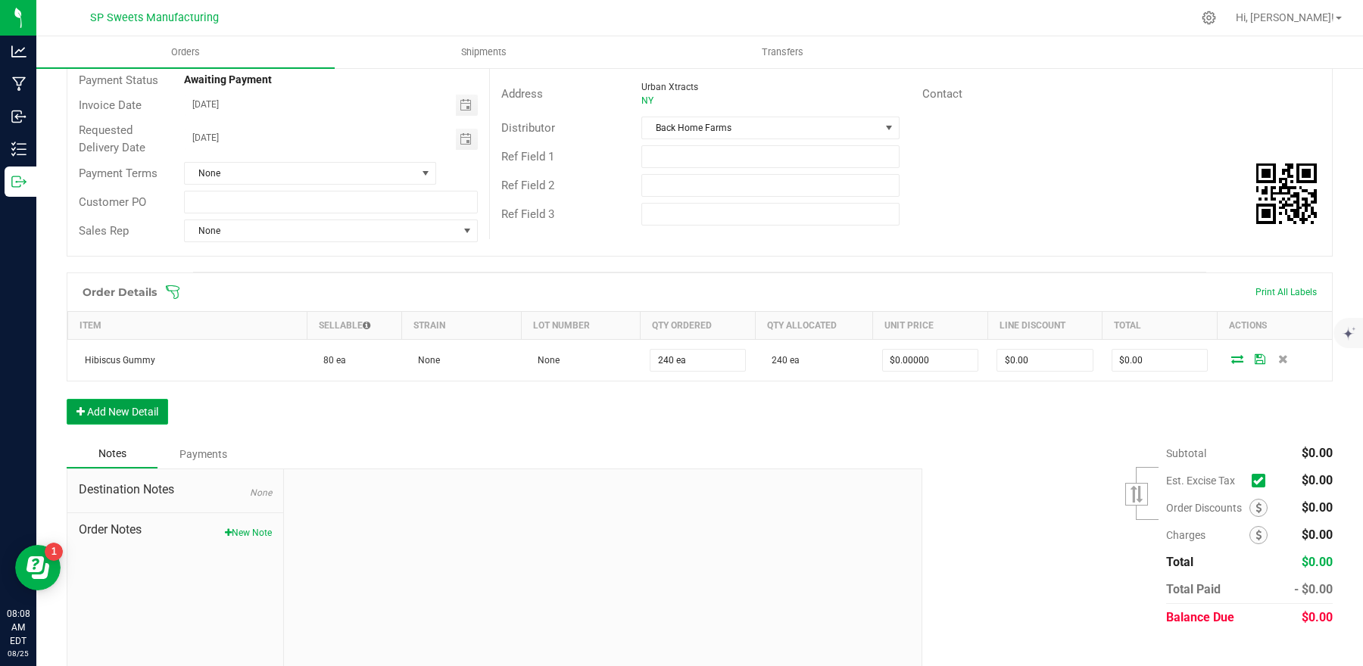
click at [139, 419] on button "Add New Detail" at bounding box center [117, 412] width 101 height 26
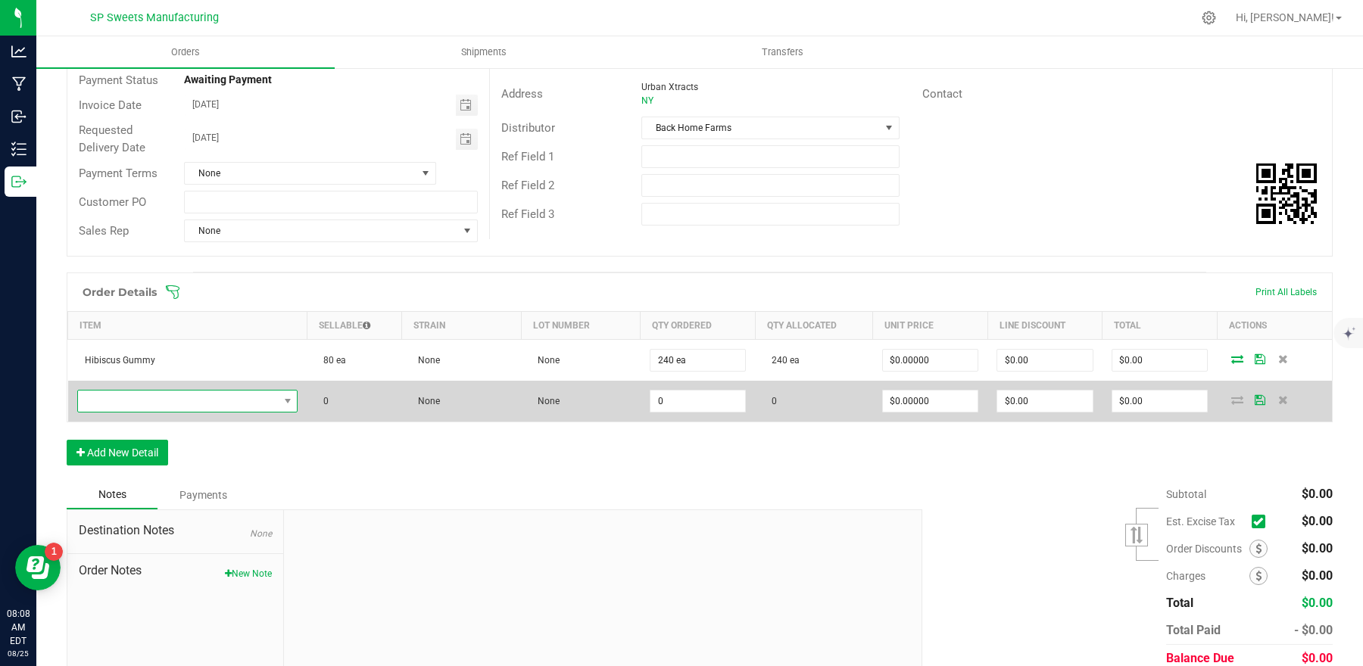
click at [145, 410] on span "NO DATA FOUND" at bounding box center [178, 401] width 201 height 21
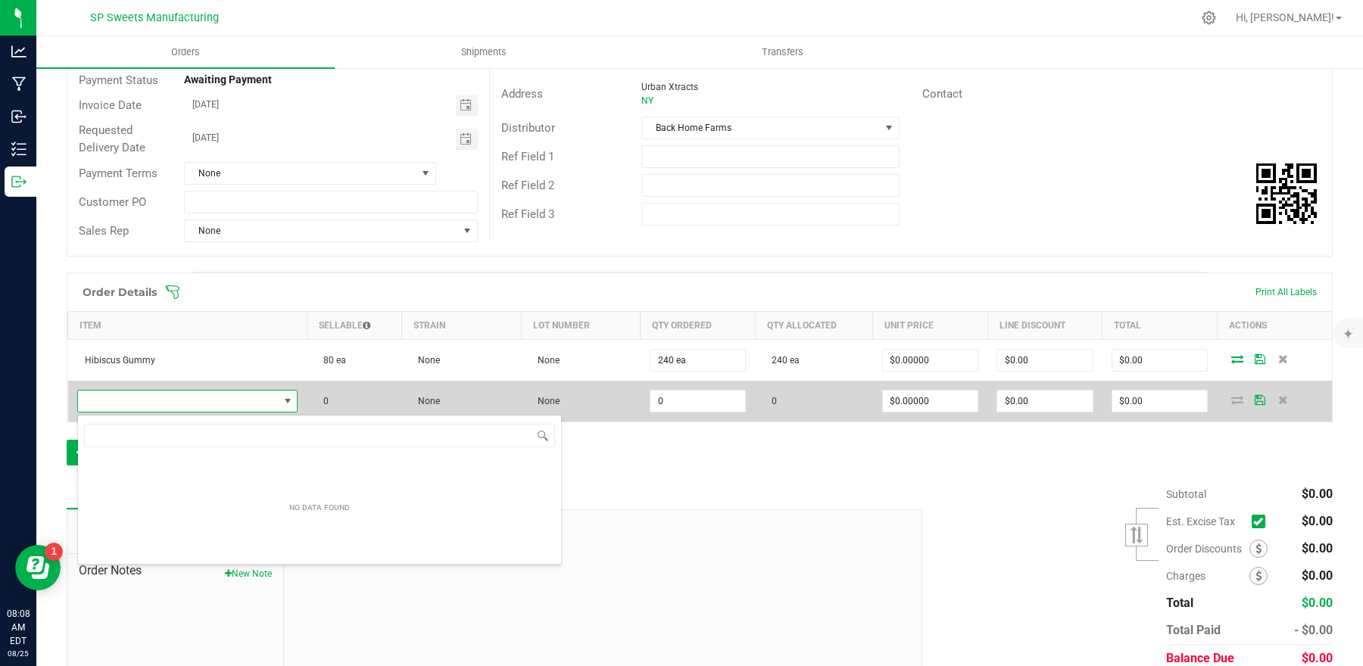
scroll to position [23, 214]
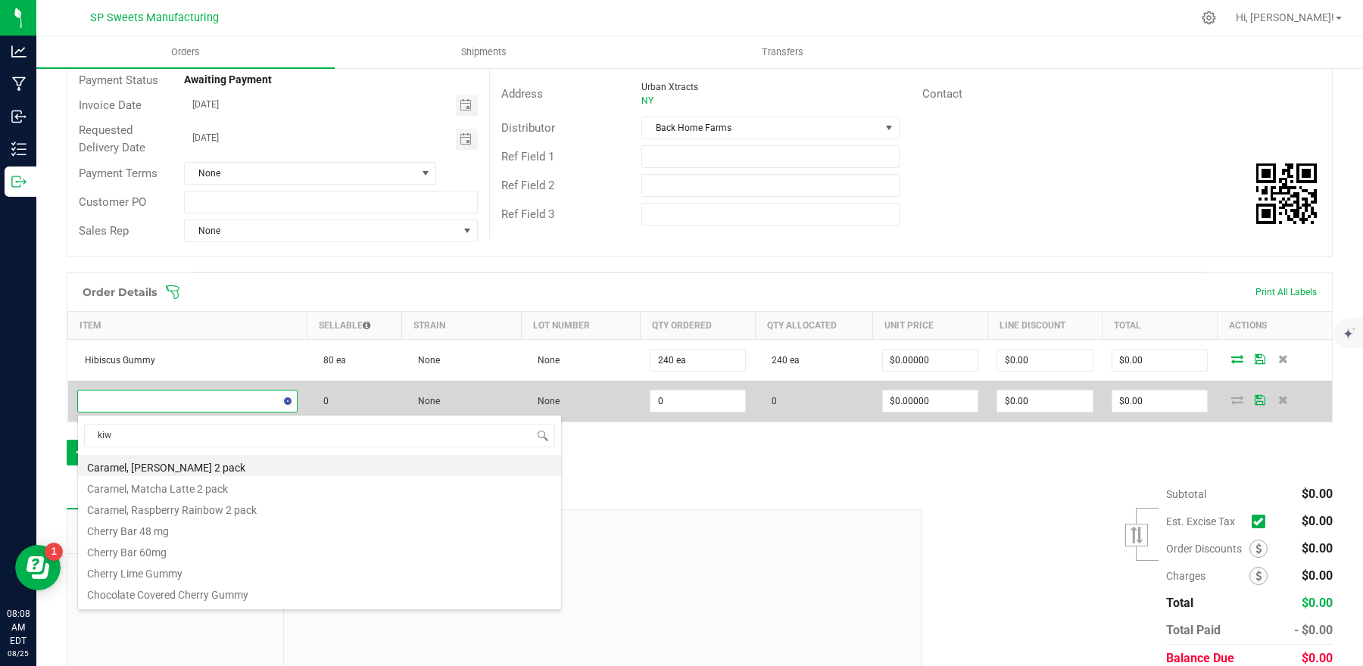
type input "kiwi"
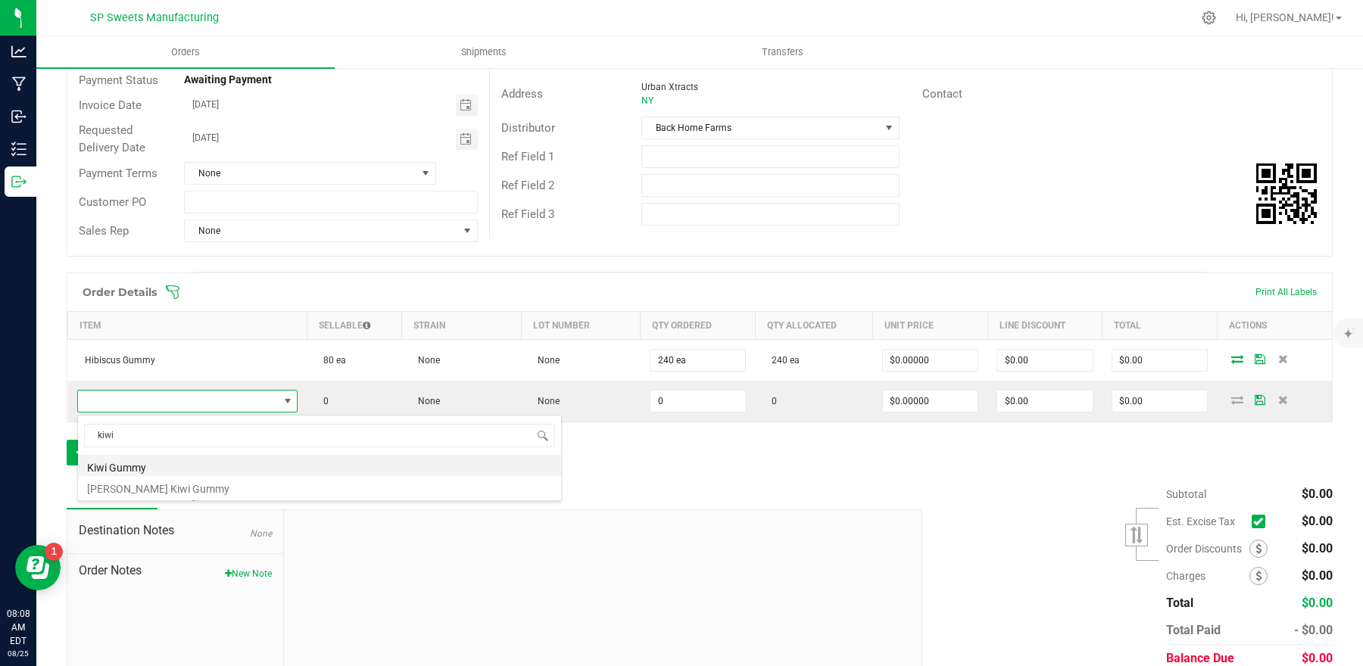
click at [141, 464] on li "Kiwi Gummy" at bounding box center [319, 465] width 483 height 21
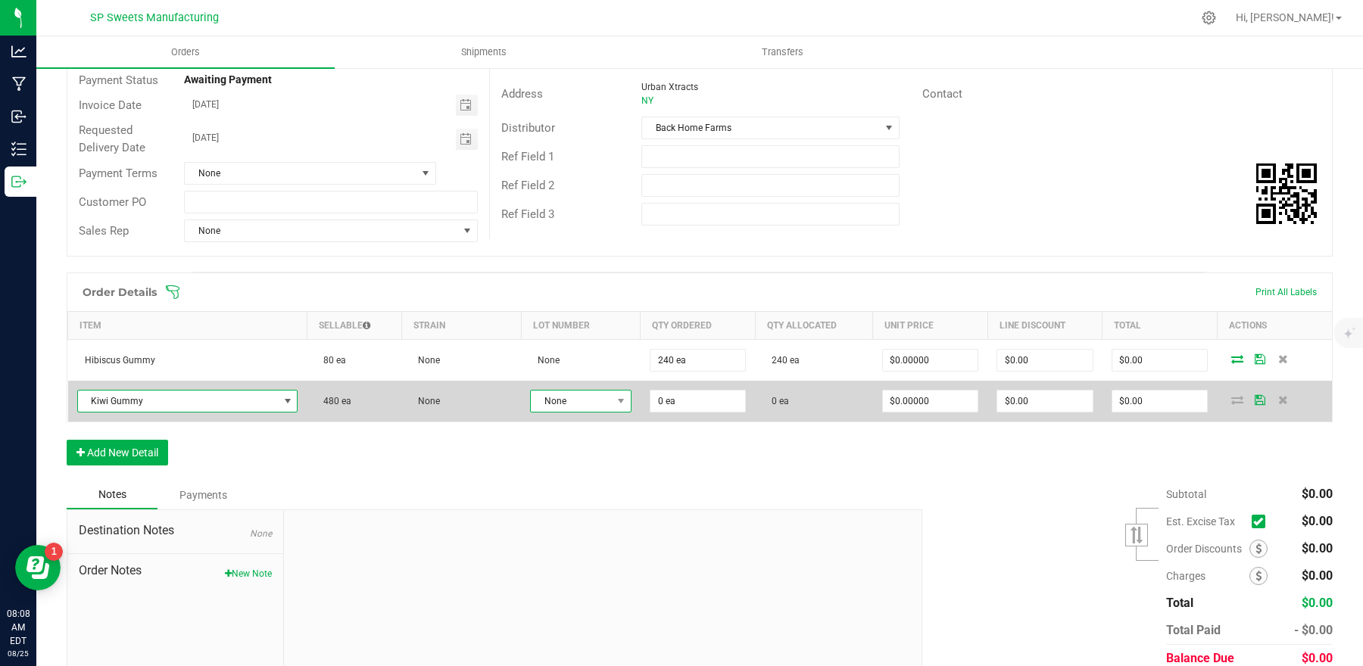
click at [565, 407] on span "None" at bounding box center [571, 401] width 81 height 21
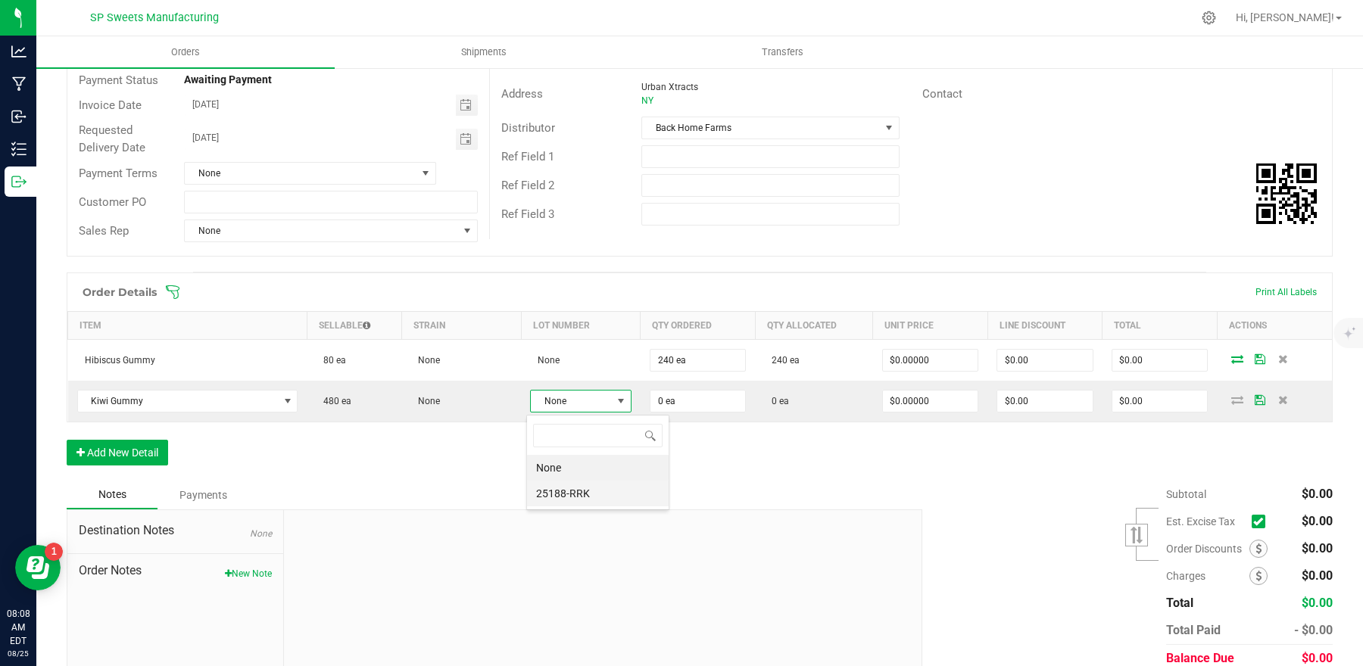
click at [569, 488] on li "25188-RRK" at bounding box center [598, 494] width 142 height 26
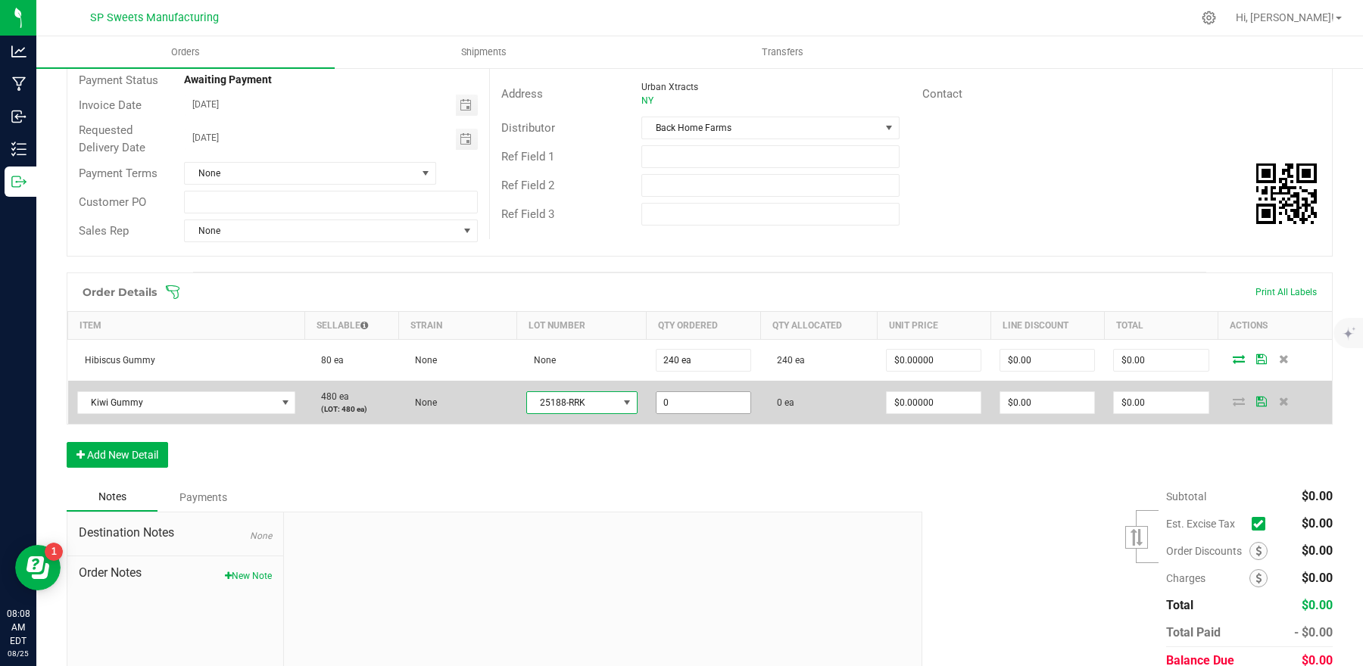
click at [691, 412] on input "0" at bounding box center [703, 402] width 94 height 21
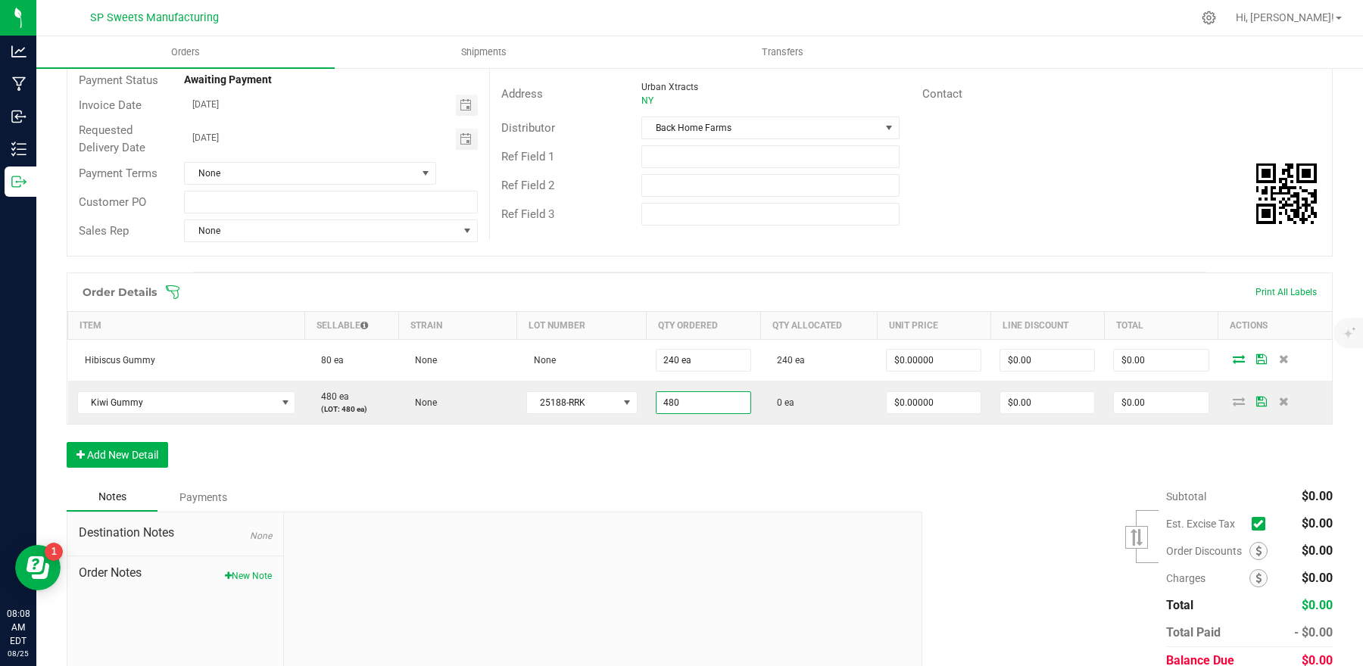
type input "480 ea"
click at [689, 531] on div at bounding box center [602, 614] width 637 height 203
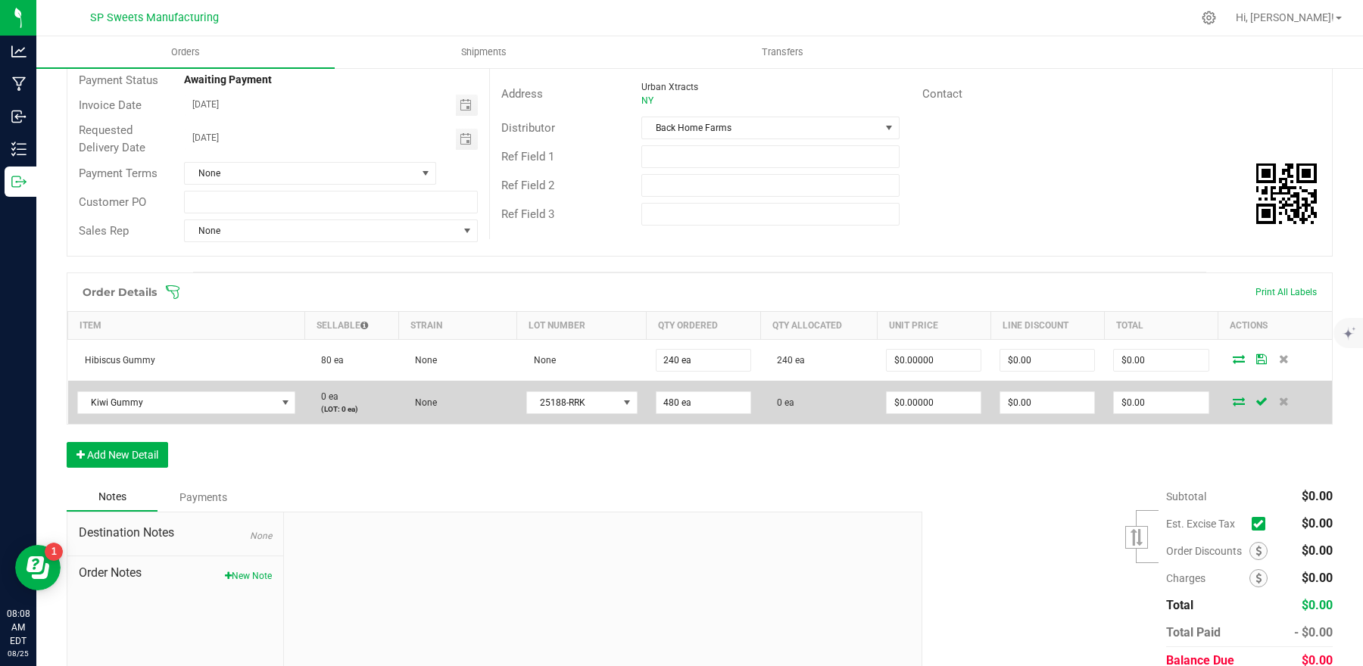
click at [1233, 405] on icon at bounding box center [1239, 401] width 12 height 9
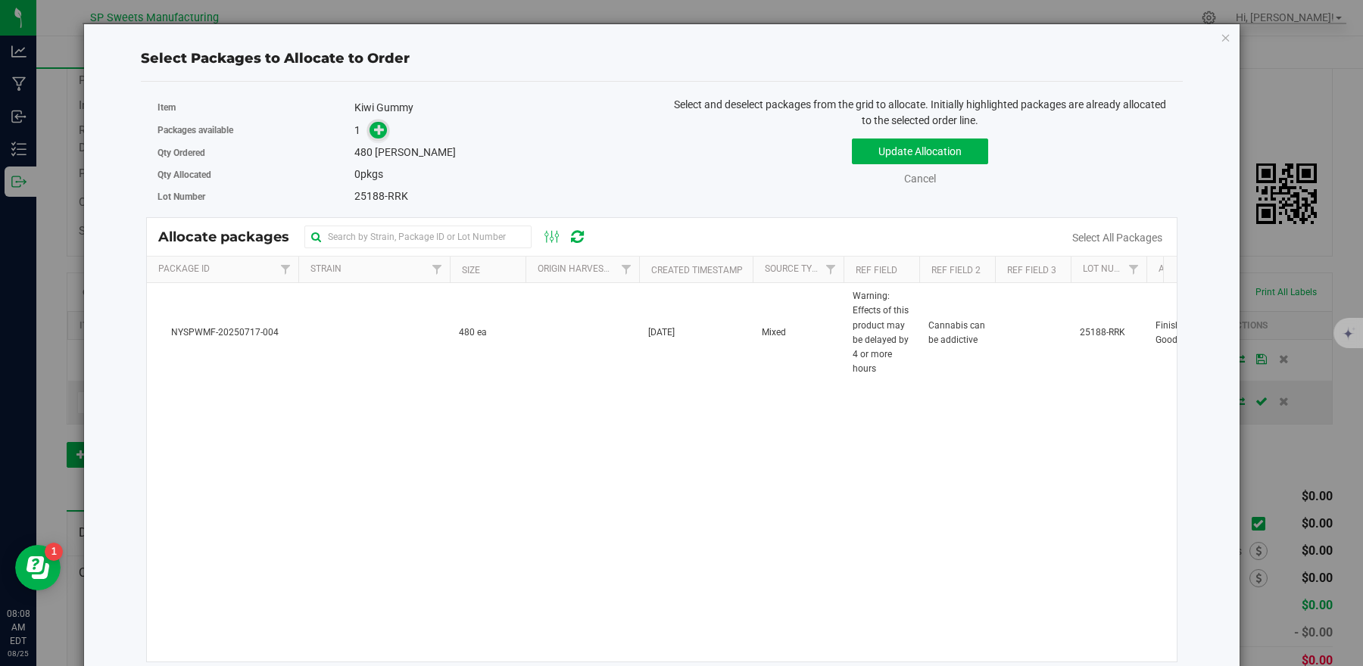
click at [382, 132] on icon at bounding box center [379, 129] width 11 height 11
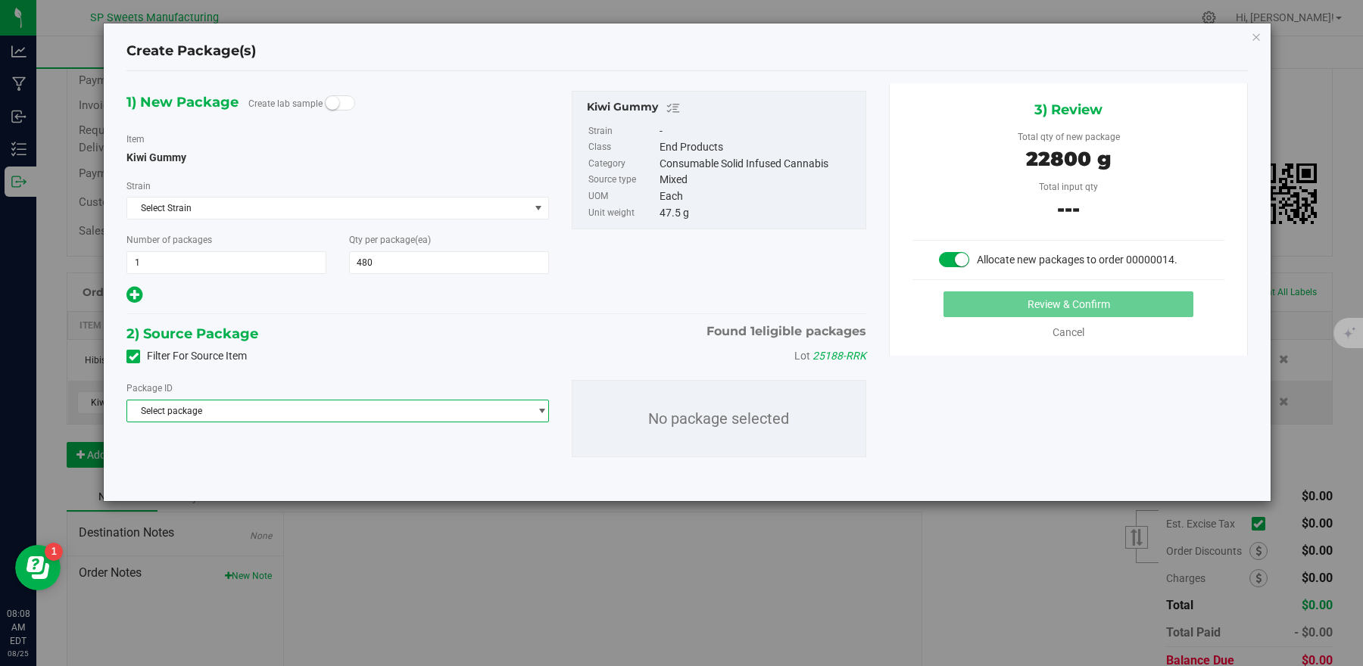
click at [256, 403] on span "Select package" at bounding box center [328, 411] width 402 height 21
click at [288, 474] on span "( Kiwi Gummy )" at bounding box center [277, 474] width 63 height 11
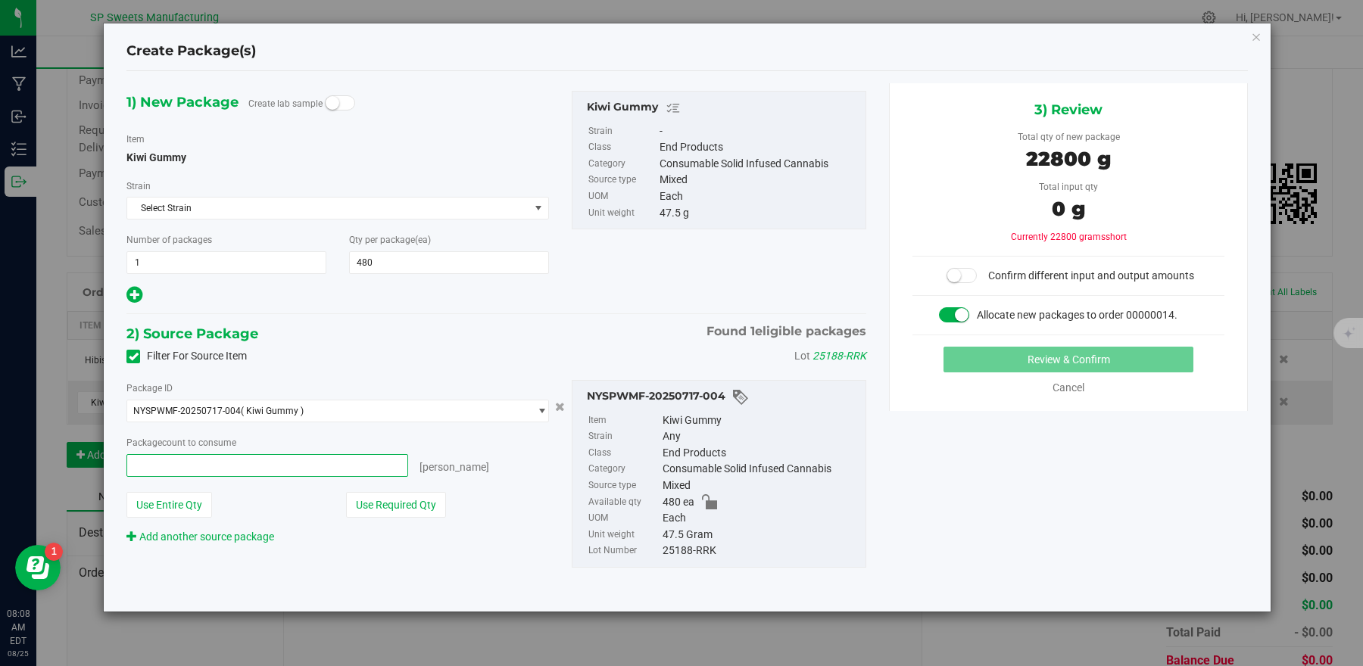
click at [279, 474] on span at bounding box center [267, 465] width 282 height 23
type input "480"
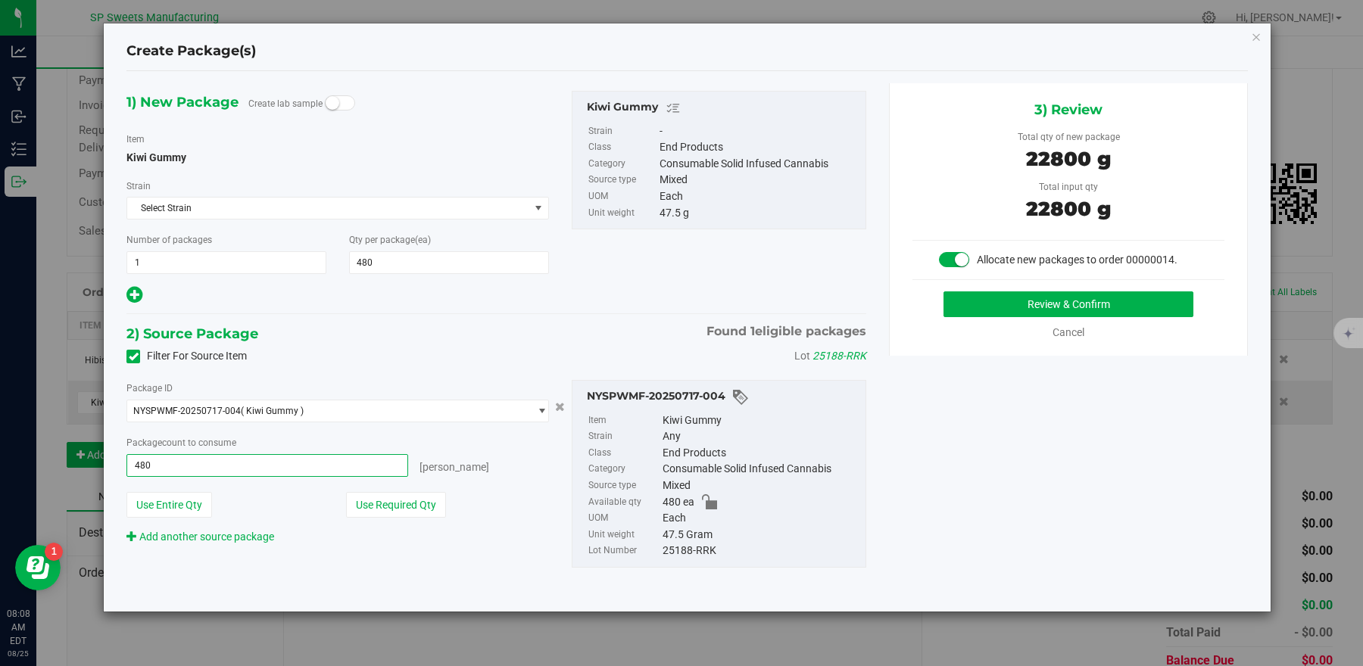
type input "480 ea"
click at [404, 338] on div "2) Source Package Found 1 eligible packages" at bounding box center [496, 334] width 740 height 23
click at [983, 298] on button "Review & Confirm" at bounding box center [1067, 304] width 249 height 26
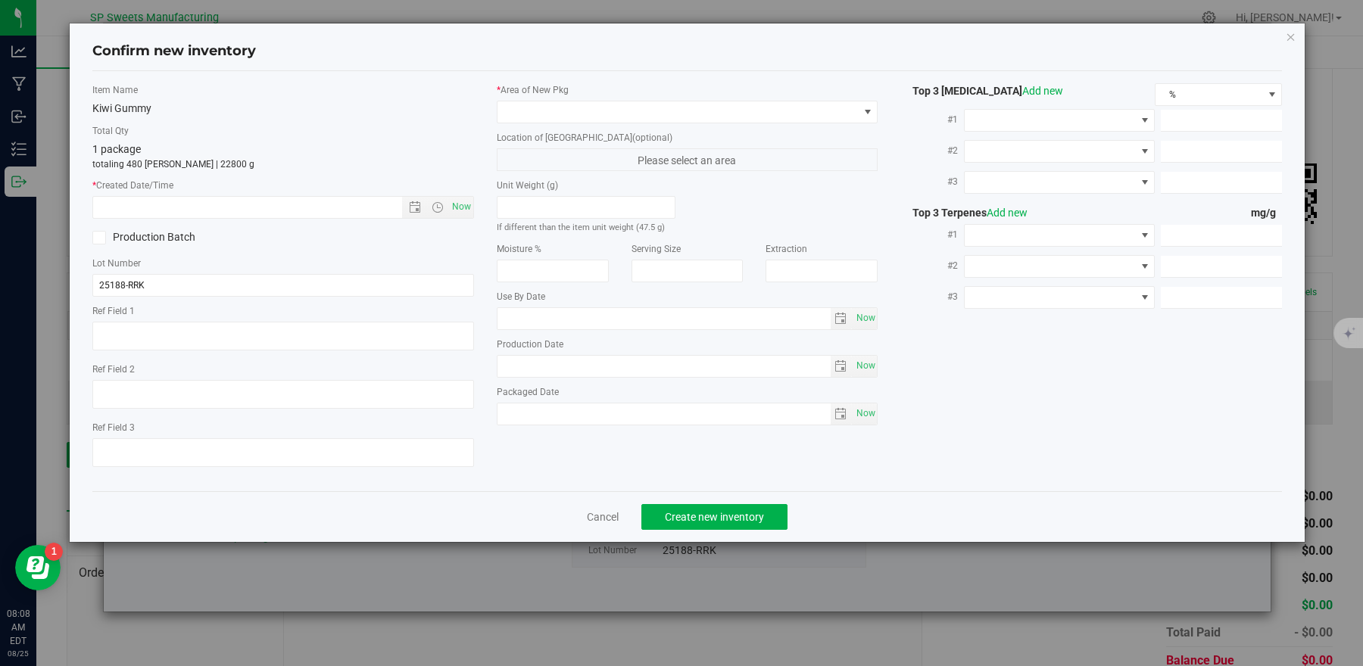
type textarea "Warning: Effects of this product may be delayed by 4 or more hours"
type textarea "Cannabis can be addictive"
type input "[DATE]"
click at [409, 209] on span "Open the date view" at bounding box center [415, 207] width 12 height 12
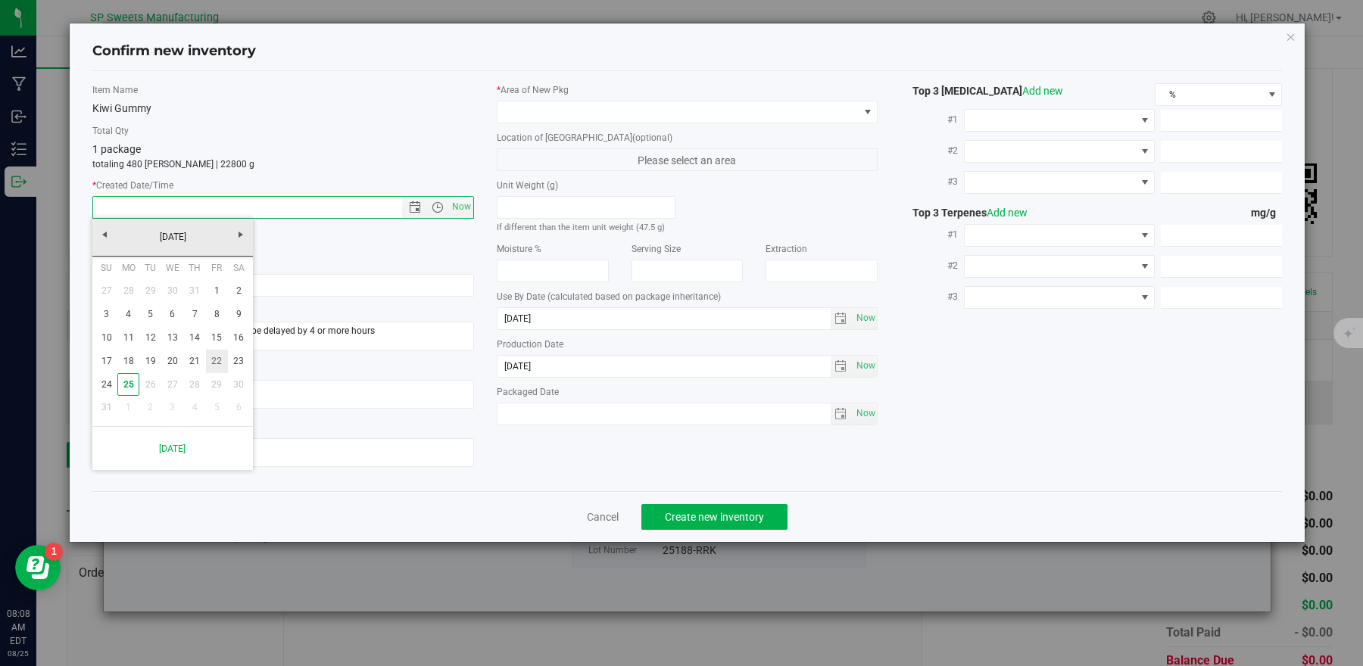
click at [217, 357] on link "22" at bounding box center [217, 361] width 22 height 23
type input "[DATE] 8:08 AM"
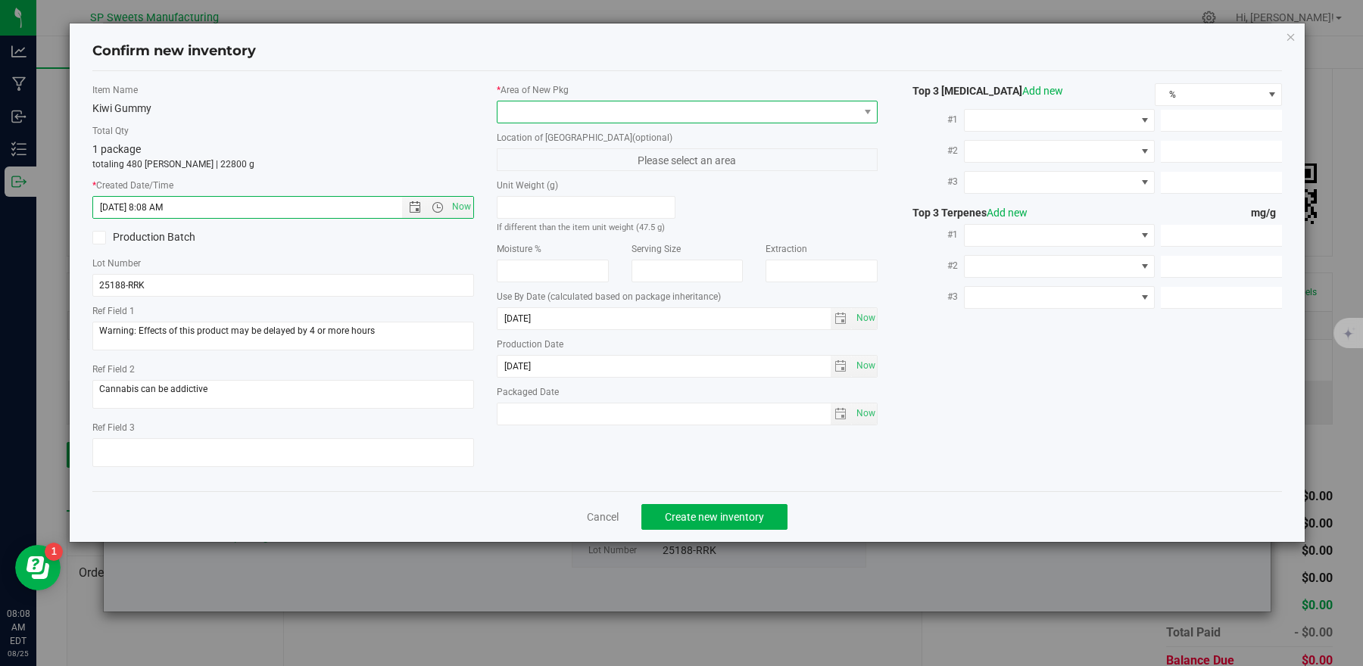
click at [543, 107] on span at bounding box center [677, 111] width 361 height 21
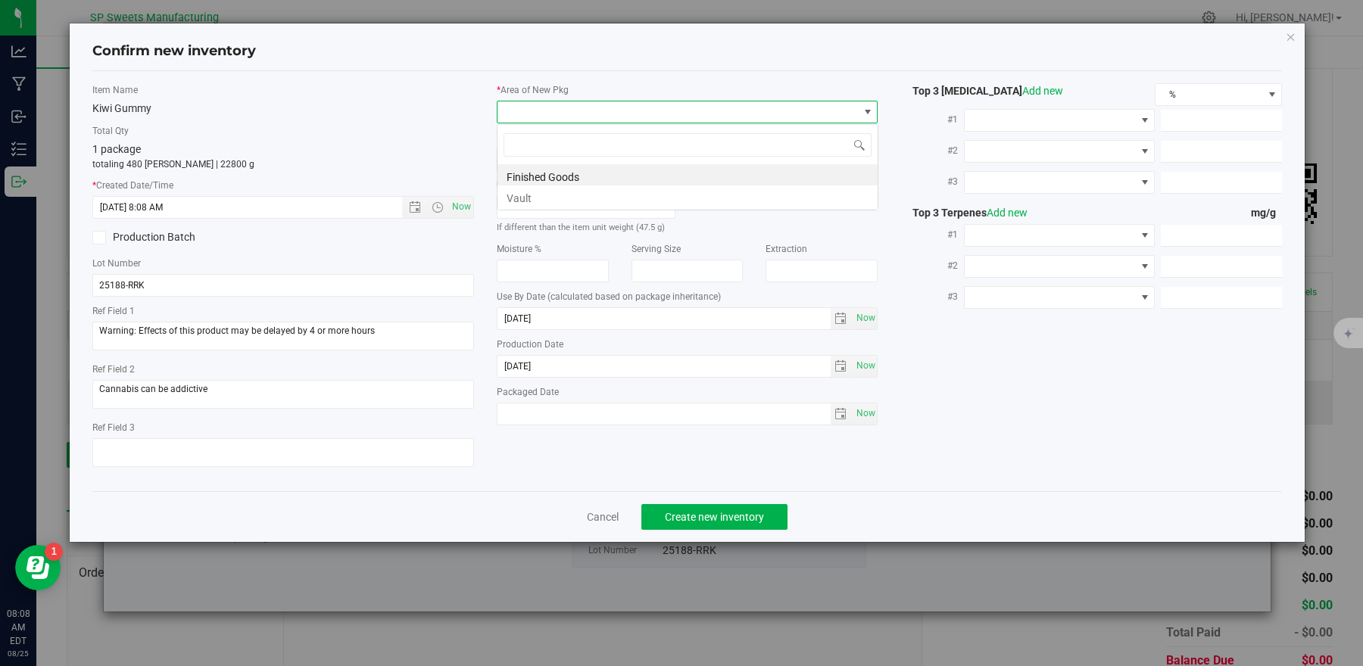
scroll to position [23, 381]
click at [546, 176] on li "Finished Goods" at bounding box center [687, 174] width 380 height 21
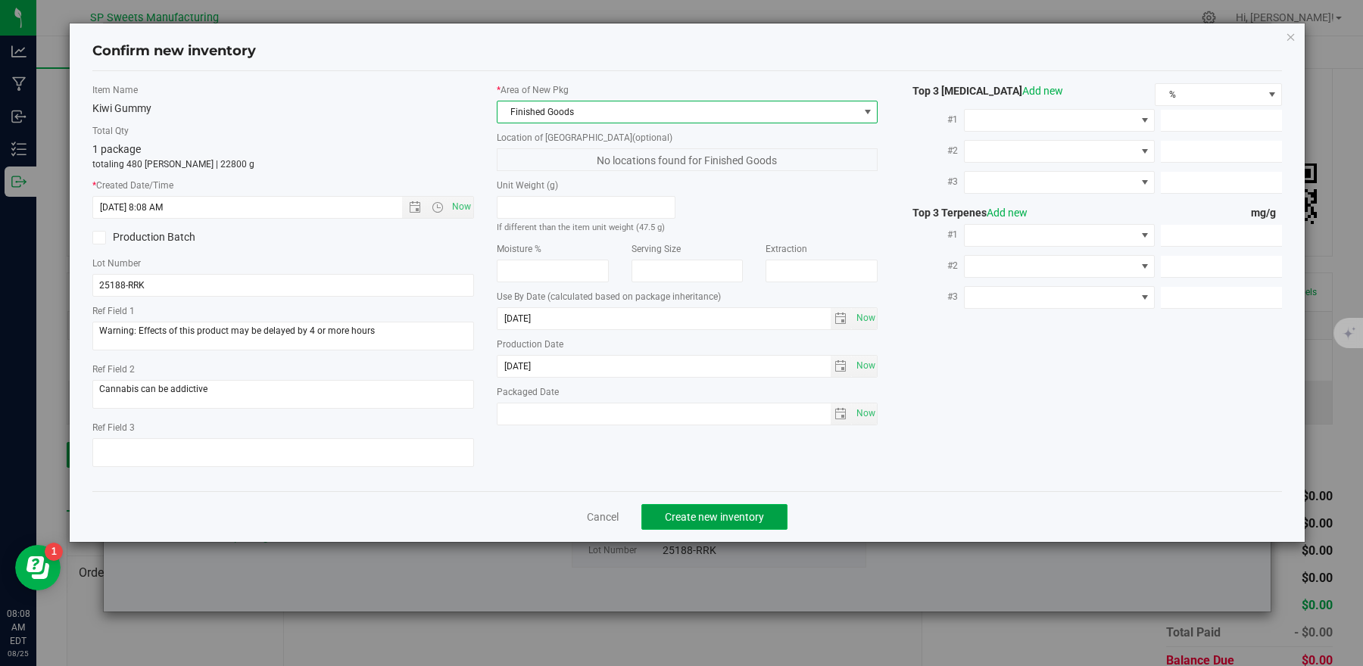
click at [751, 523] on span "Create new inventory" at bounding box center [714, 517] width 99 height 12
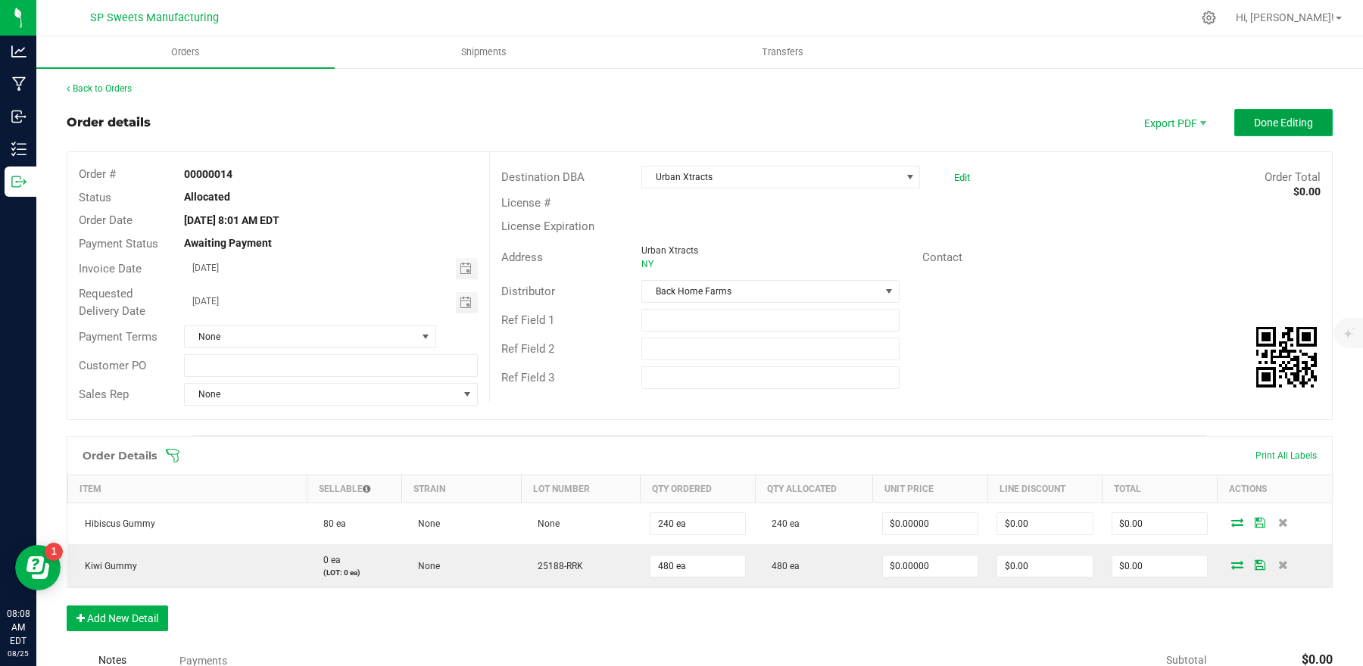
click at [1254, 127] on span "Done Editing" at bounding box center [1283, 123] width 59 height 12
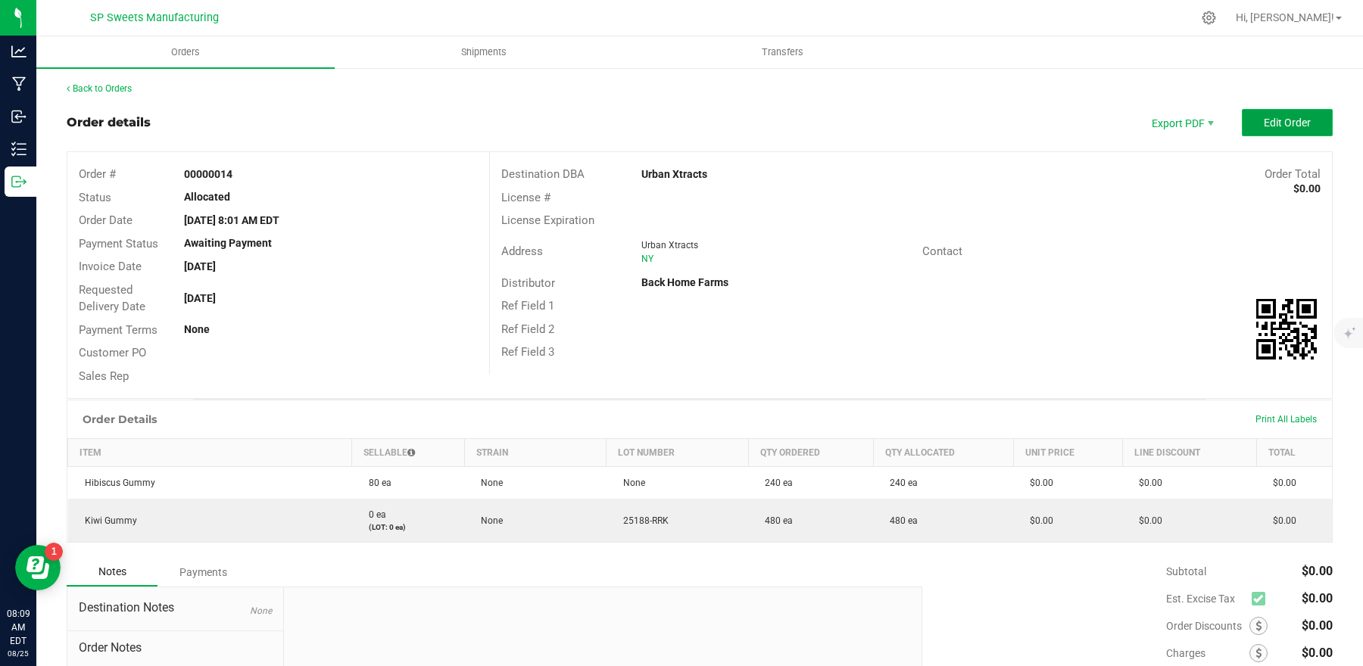
click at [1264, 122] on span "Edit Order" at bounding box center [1287, 123] width 47 height 12
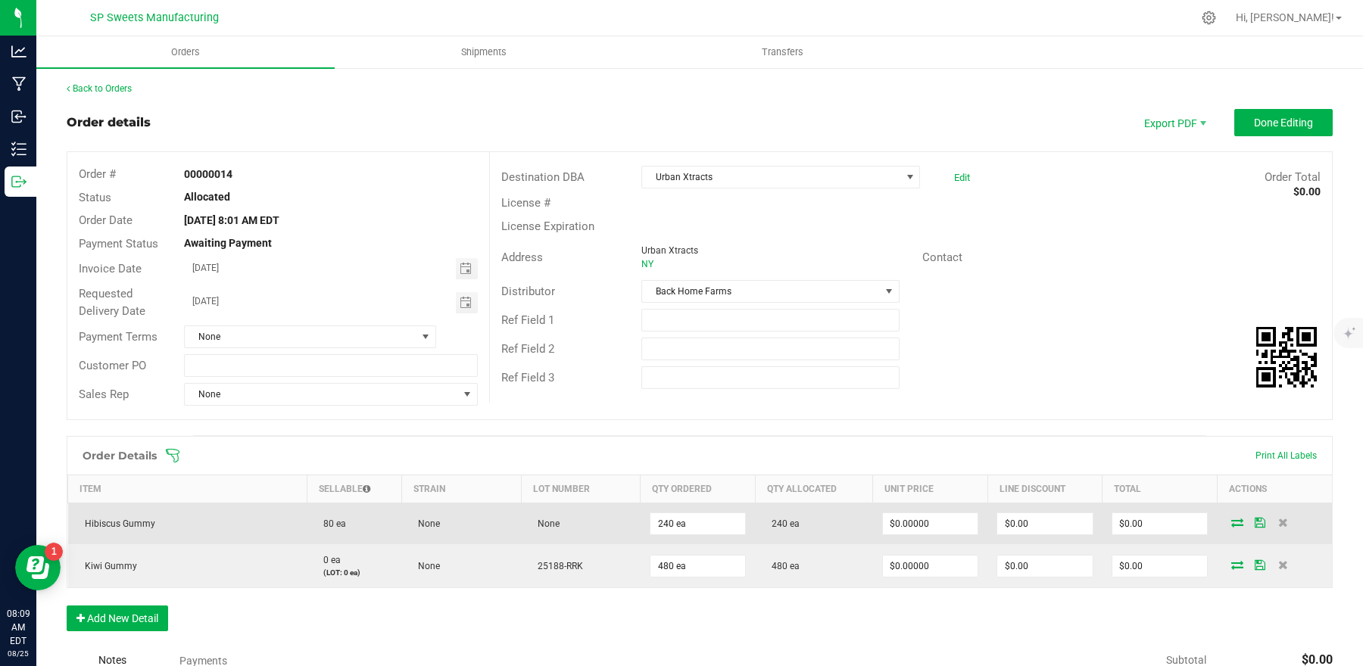
click at [369, 519] on td "80 ea" at bounding box center [354, 524] width 95 height 42
click at [1231, 527] on icon at bounding box center [1237, 522] width 12 height 9
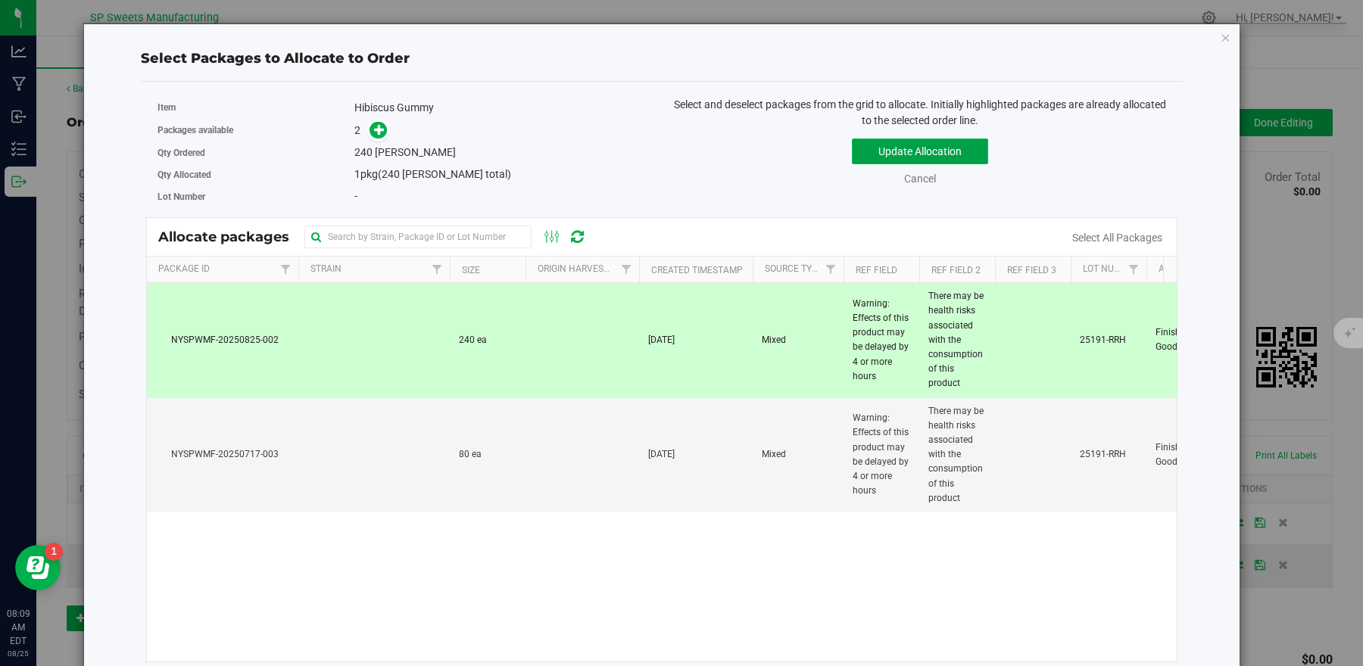
click at [874, 157] on button "Update Allocation" at bounding box center [920, 152] width 136 height 26
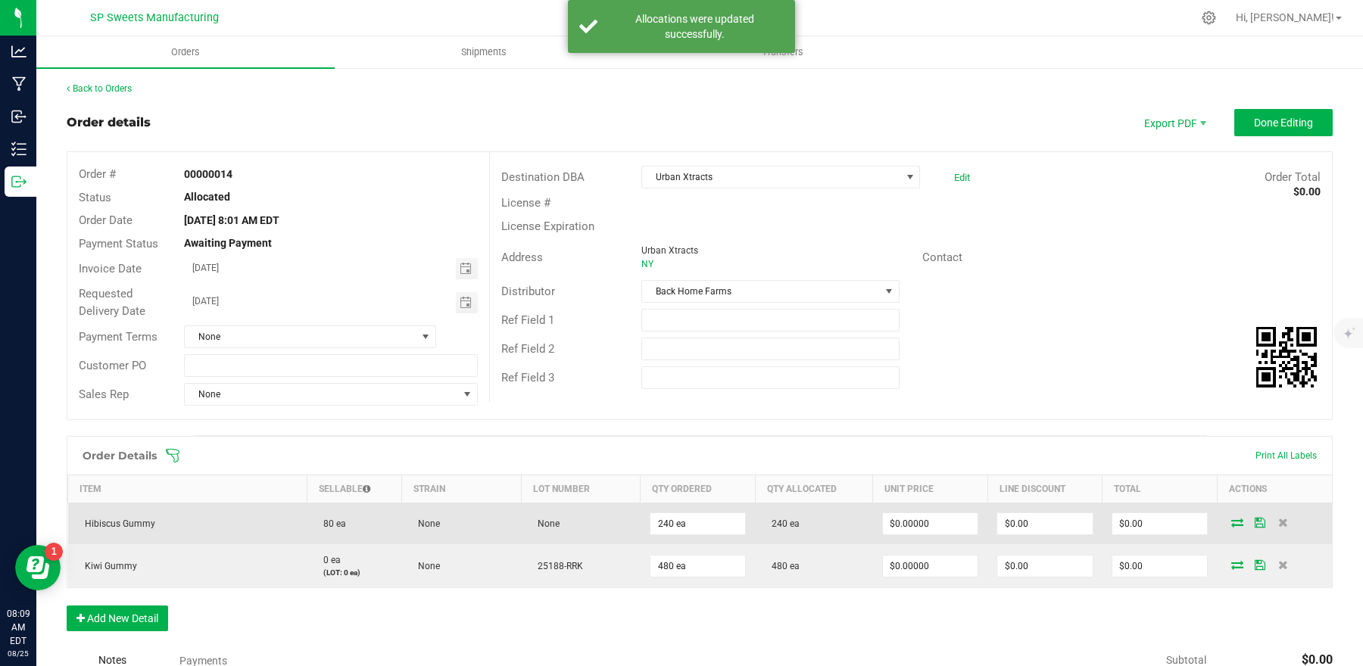
click at [388, 528] on td "80 ea" at bounding box center [354, 524] width 95 height 42
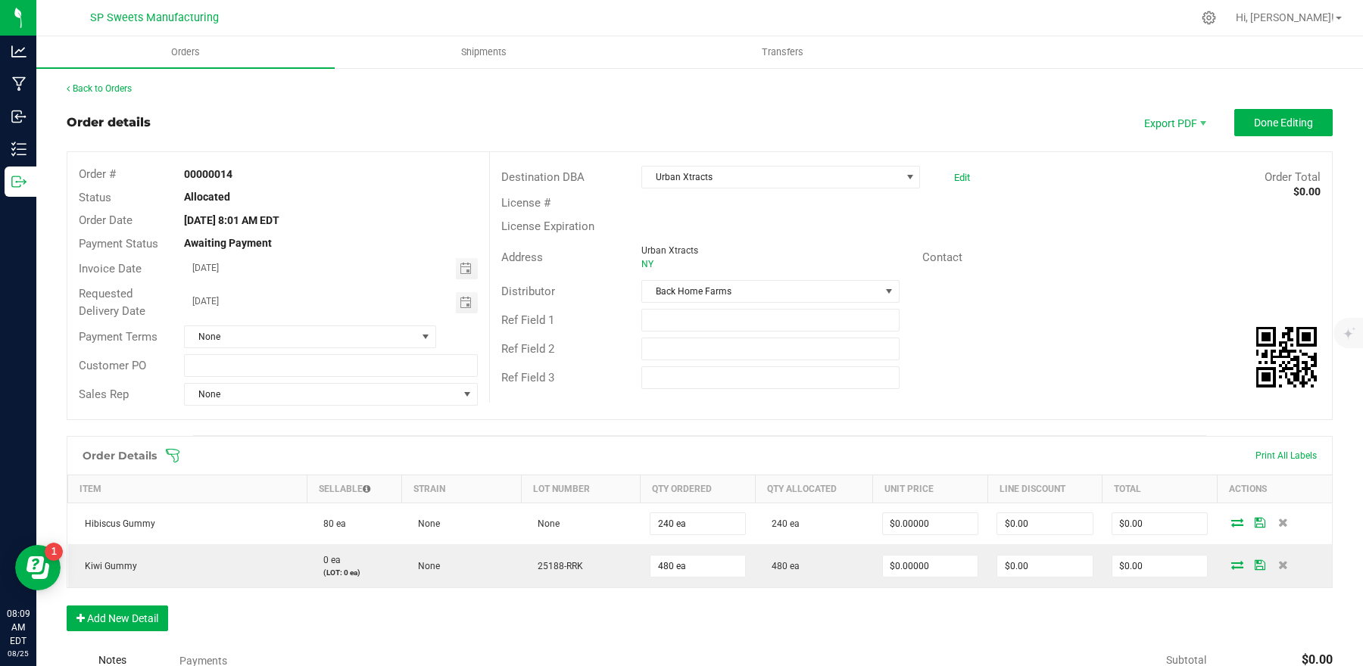
click at [814, 419] on div "Order # 00000014 Status Allocated Order Date [DATE] 8:01 AM EDT Payment Status …" at bounding box center [699, 285] width 1264 height 267
click at [1299, 120] on button "Done Editing" at bounding box center [1283, 122] width 98 height 27
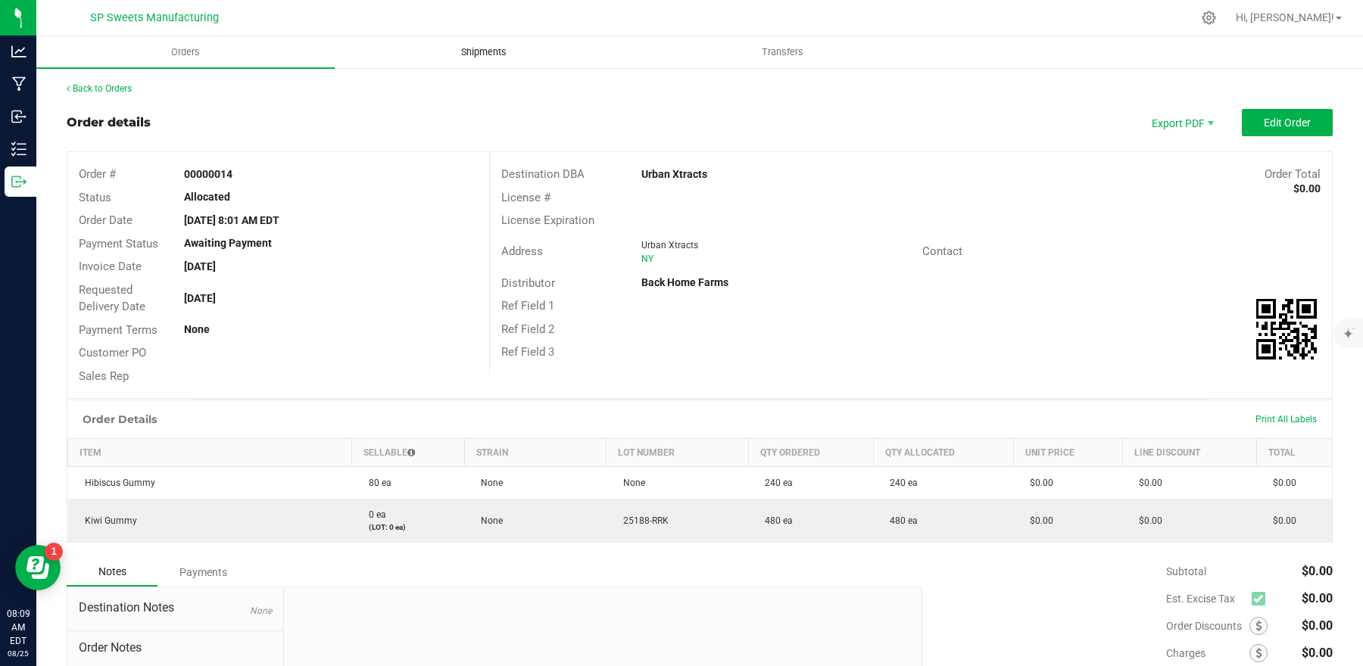
click at [508, 56] on span "Shipments" at bounding box center [484, 52] width 86 height 14
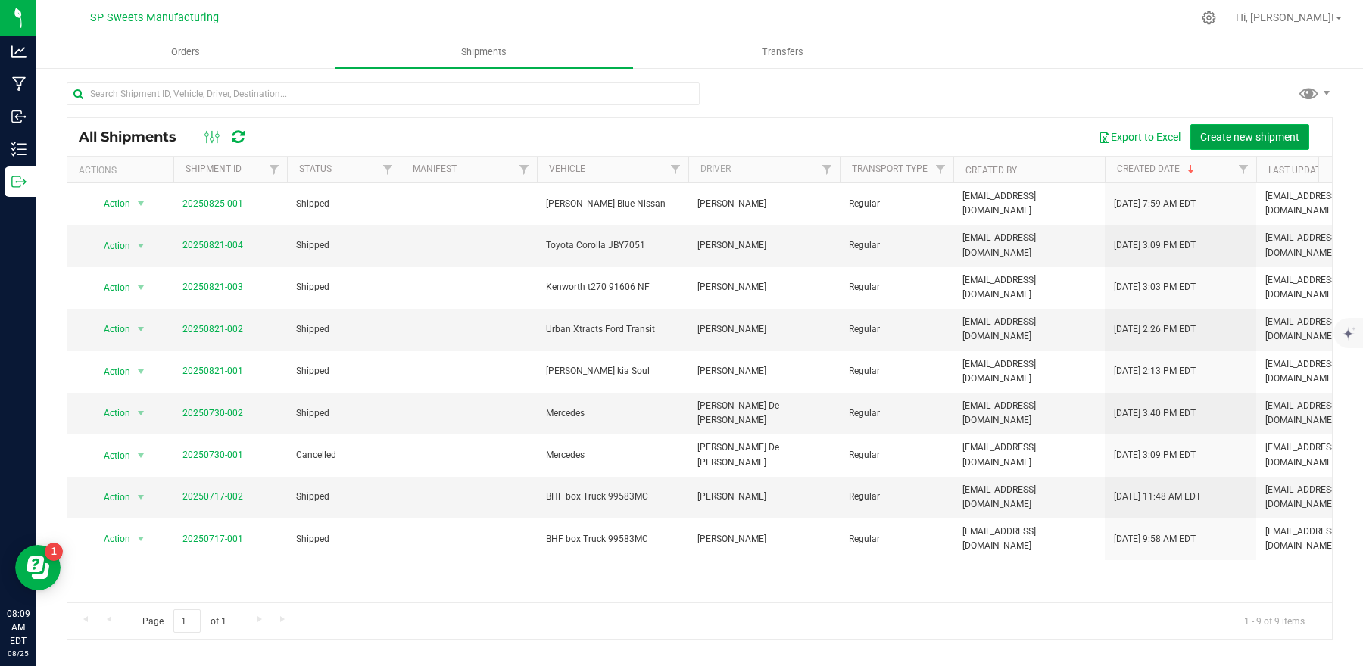
click at [1231, 127] on button "Create new shipment" at bounding box center [1249, 137] width 119 height 26
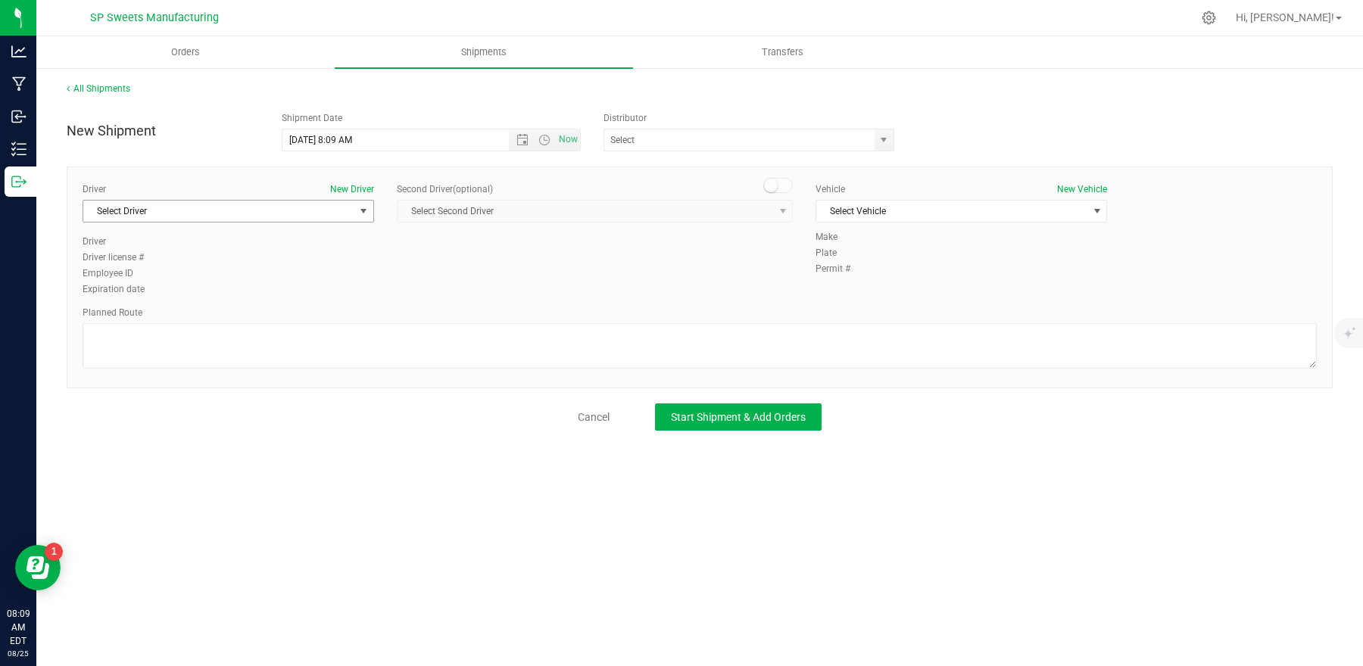
click at [338, 208] on span "Select Driver" at bounding box center [218, 211] width 271 height 21
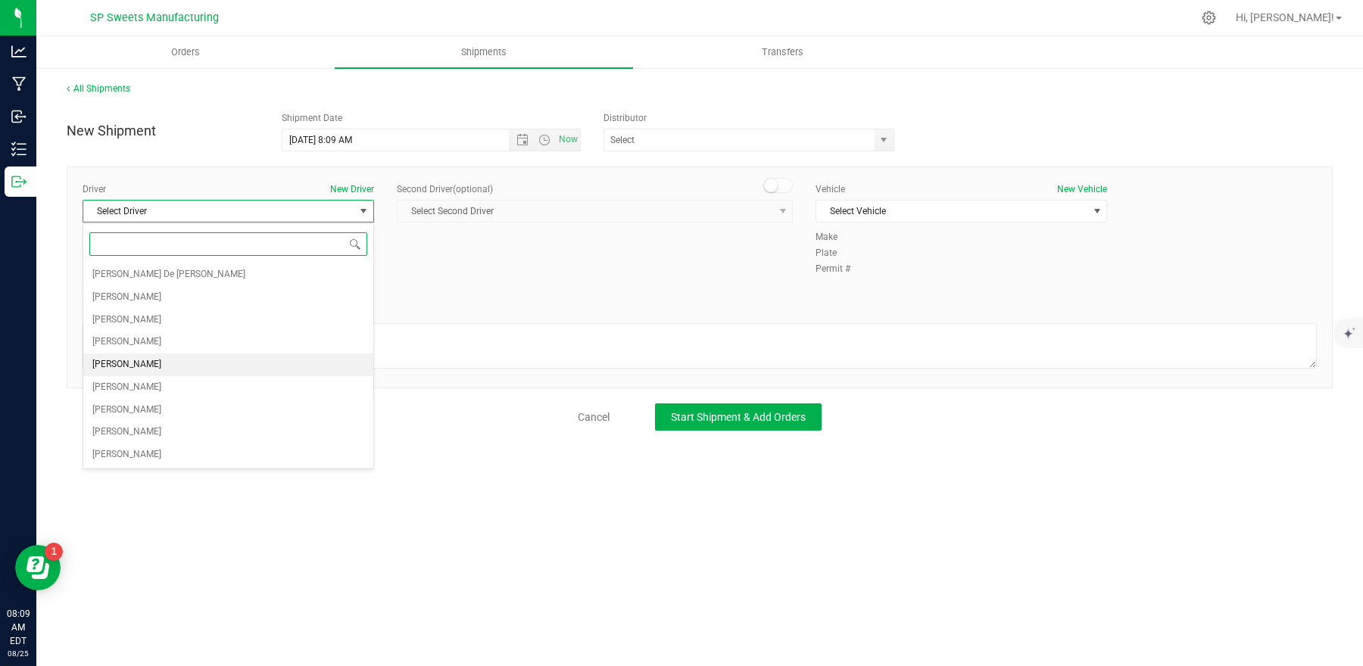
click at [151, 367] on span "[PERSON_NAME]" at bounding box center [126, 365] width 69 height 20
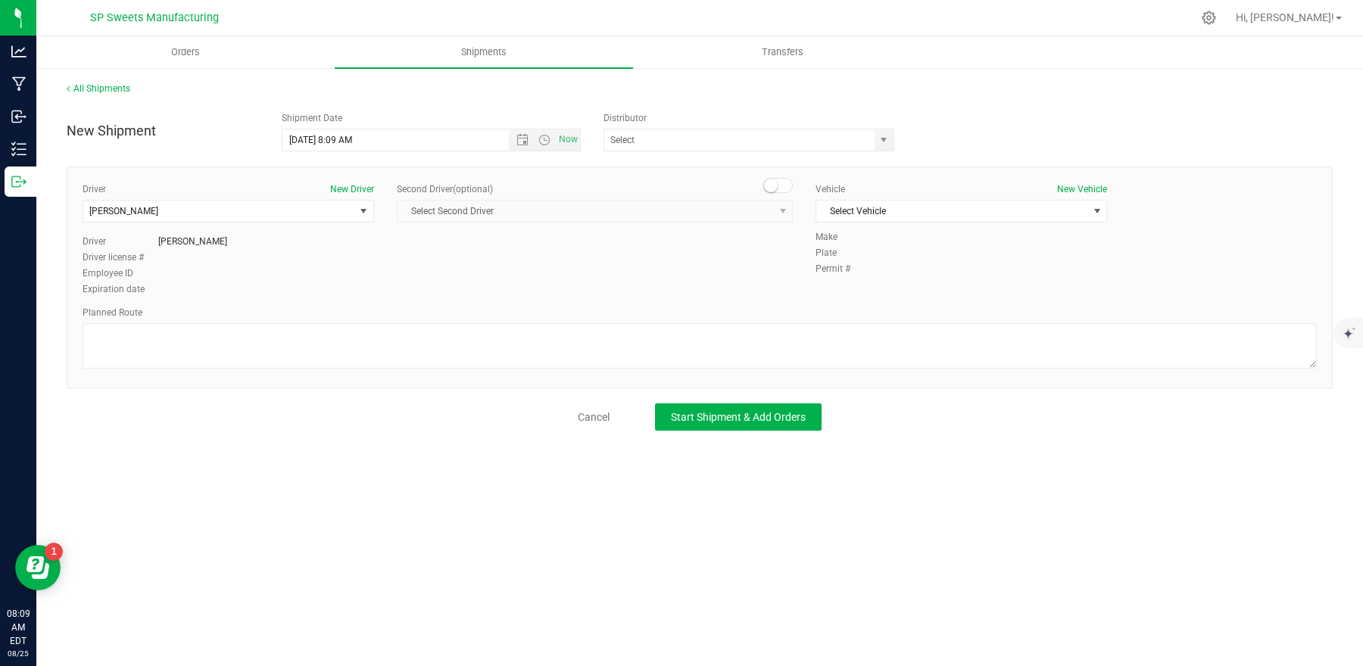
click at [492, 209] on span "Select Second Driver Select Second Driver [PERSON_NAME] De [PERSON_NAME] [PERSO…" at bounding box center [595, 211] width 396 height 23
click at [445, 282] on div "Driver New Driver [PERSON_NAME] Select Driver [PERSON_NAME] De [PERSON_NAME] [P…" at bounding box center [699, 240] width 1257 height 116
click at [511, 211] on span "Select Second Driver Select Second Driver [PERSON_NAME] De [PERSON_NAME] [PERSO…" at bounding box center [595, 211] width 396 height 23
click at [846, 207] on span "Select Vehicle" at bounding box center [951, 211] width 271 height 21
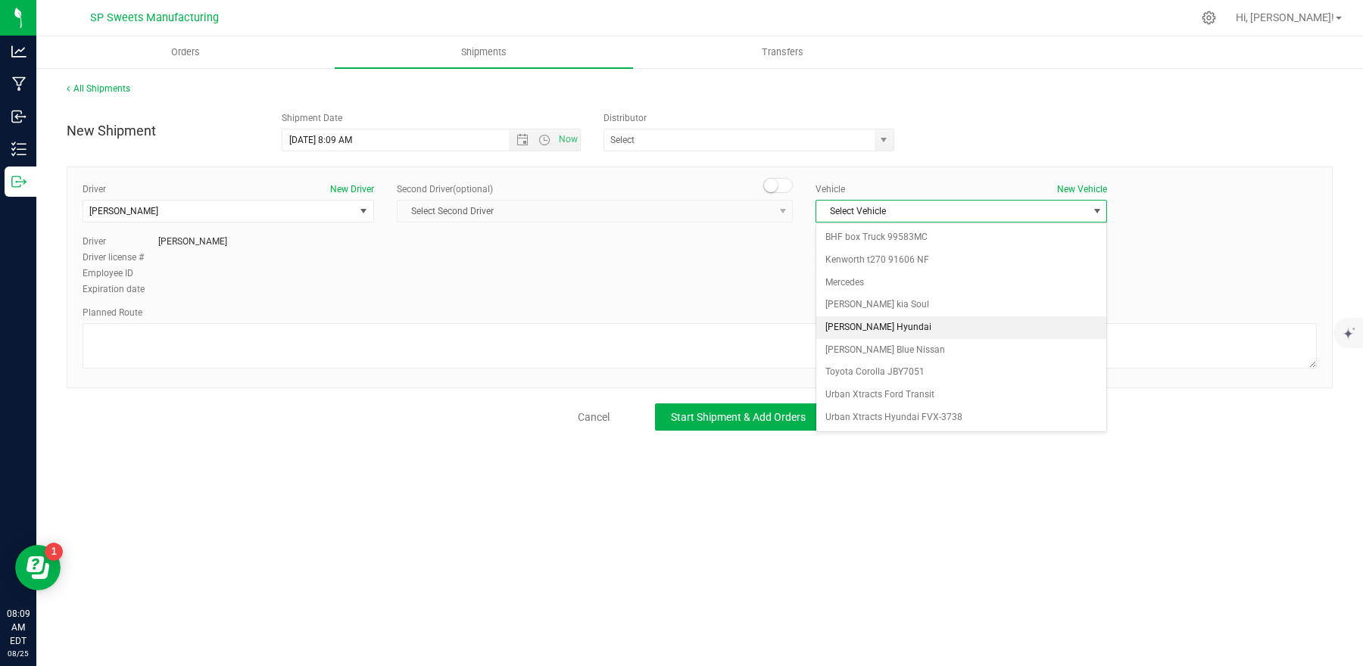
click at [852, 326] on li "[PERSON_NAME] Hyundai" at bounding box center [961, 327] width 290 height 23
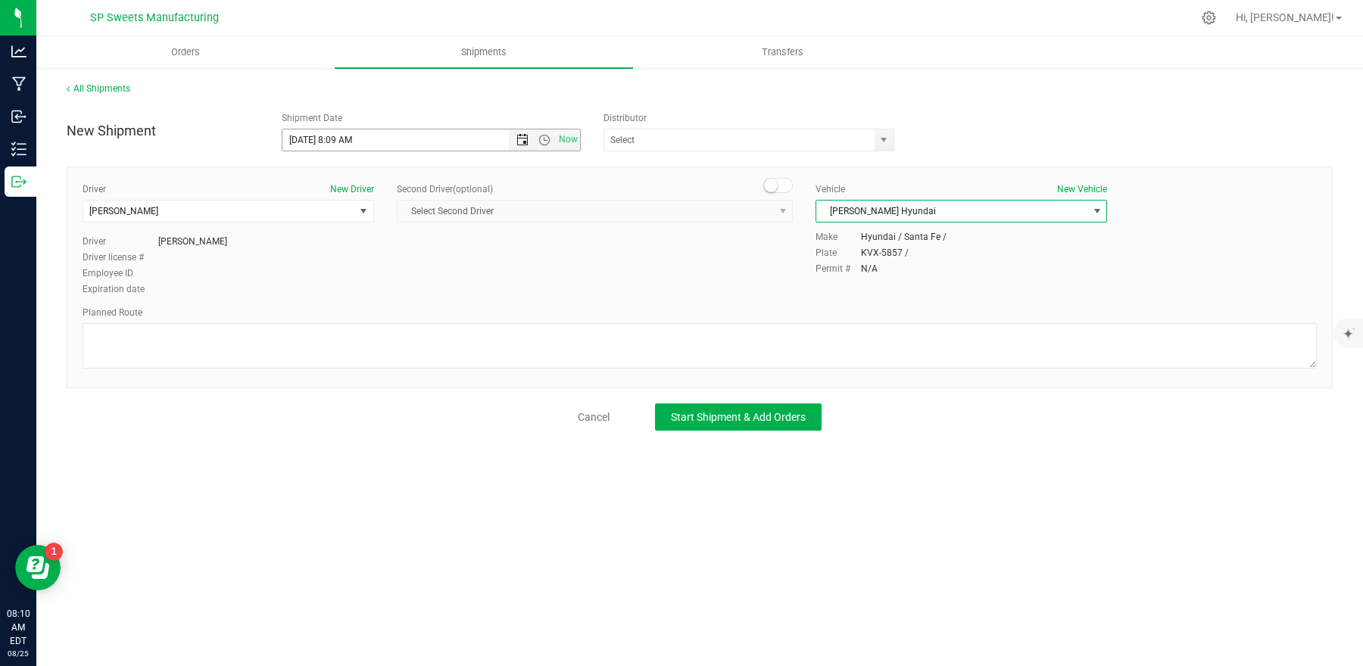
click at [517, 139] on span "Open the date view" at bounding box center [522, 140] width 12 height 12
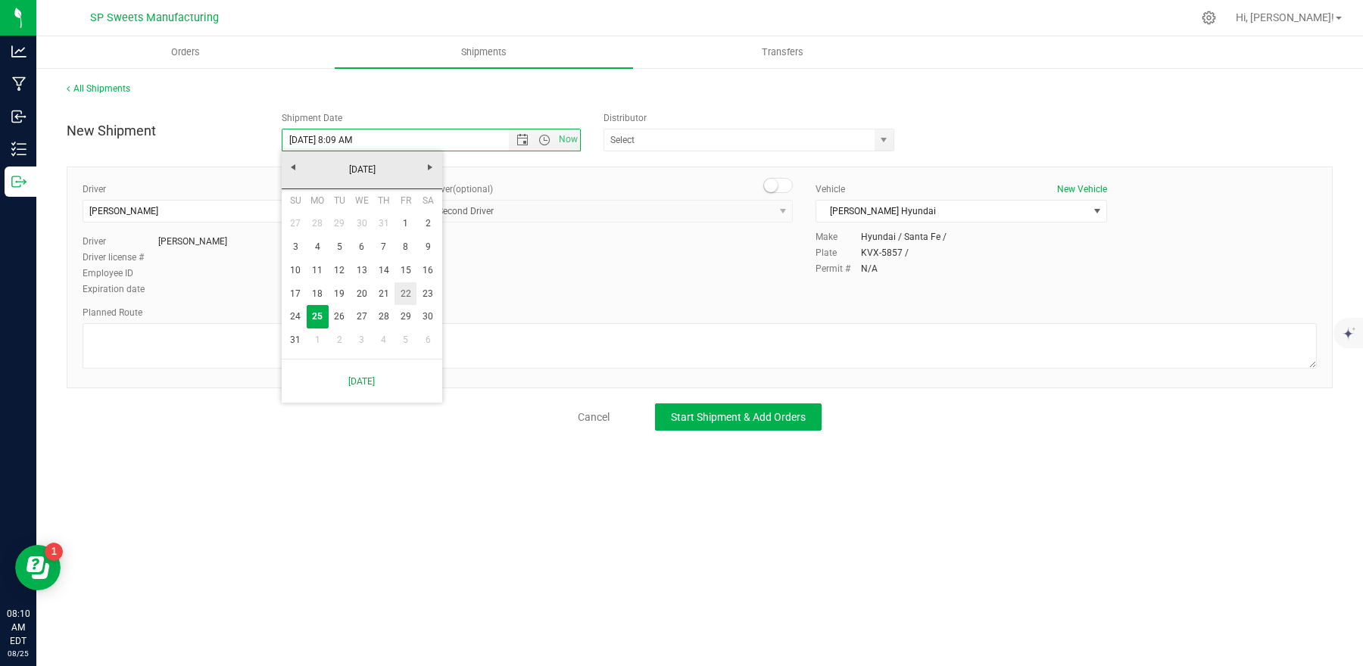
click at [410, 291] on link "22" at bounding box center [405, 293] width 22 height 23
type input "[DATE] 8:09 AM"
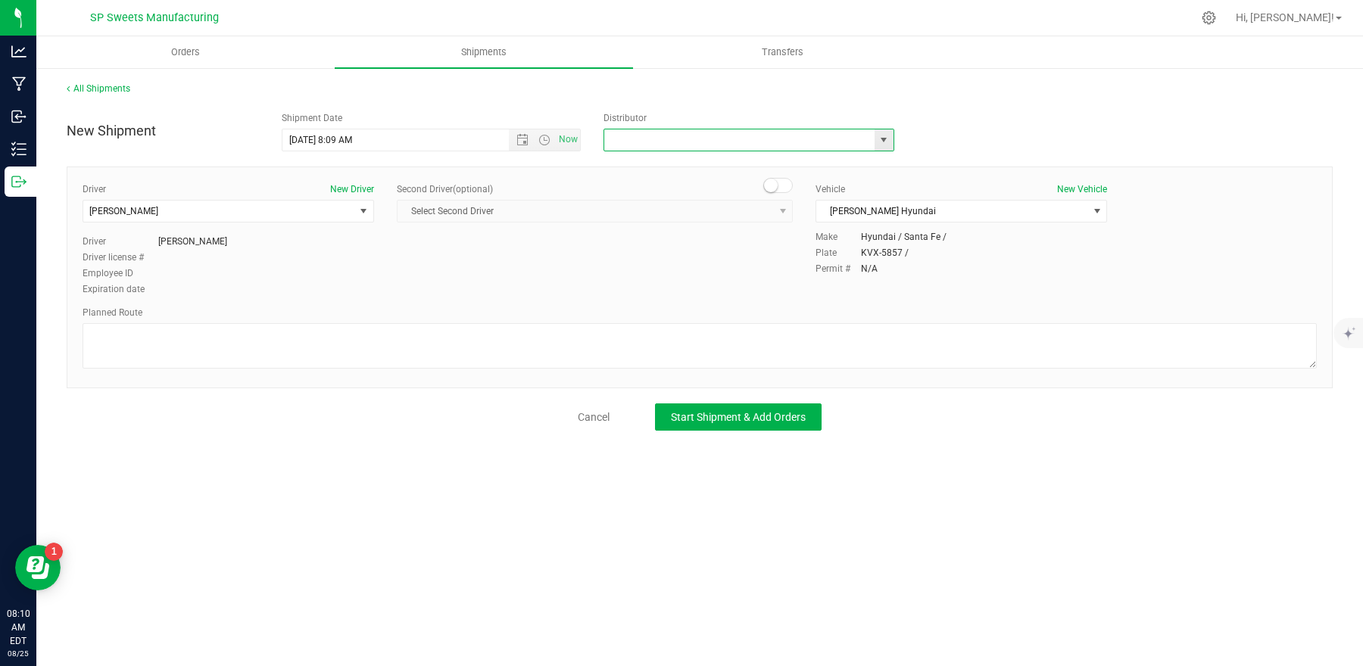
click at [691, 139] on input "text" at bounding box center [735, 139] width 262 height 21
click at [884, 144] on span "select" at bounding box center [883, 140] width 12 height 12
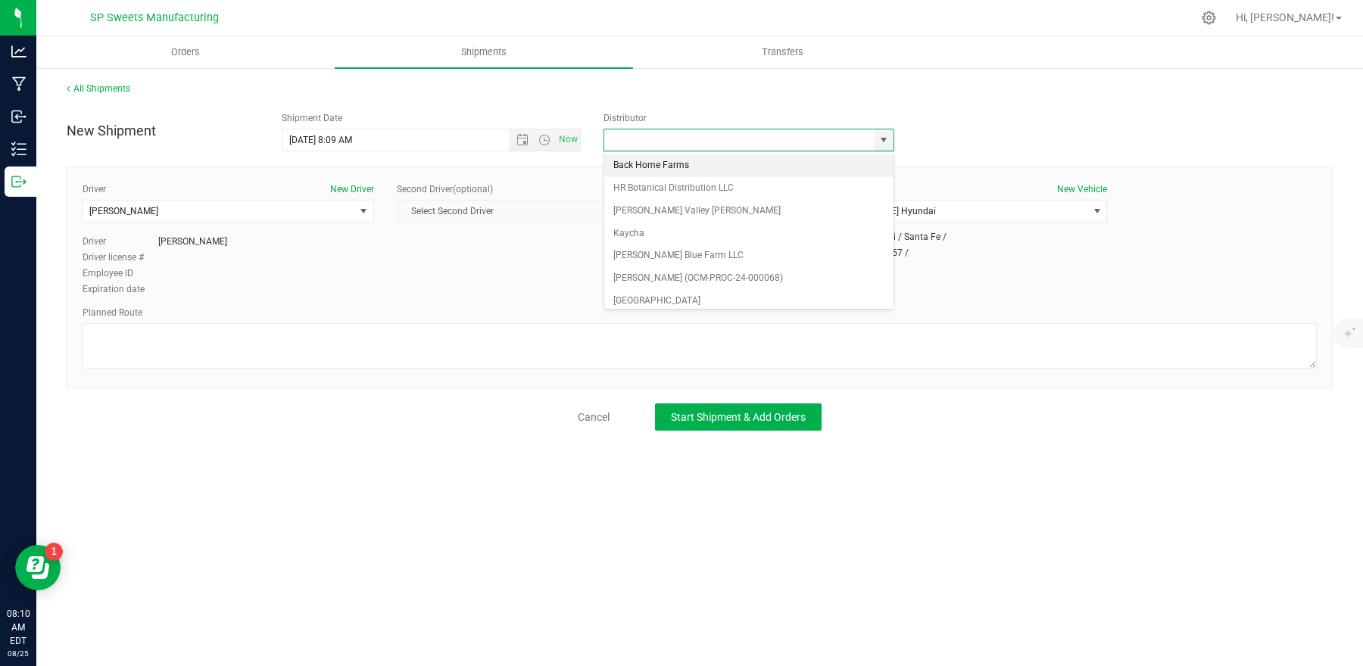
click at [673, 170] on li "Back Home Farms" at bounding box center [748, 165] width 289 height 23
type input "Back Home Farms"
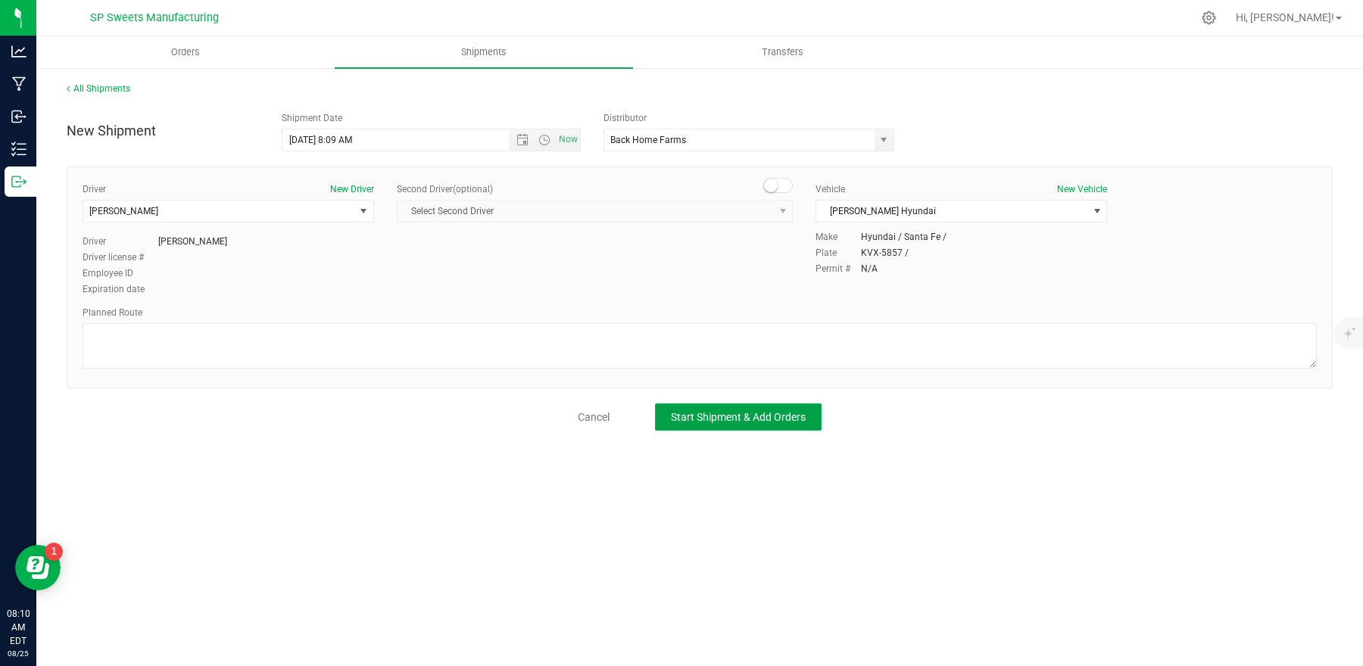
click at [776, 412] on span "Start Shipment & Add Orders" at bounding box center [738, 417] width 135 height 12
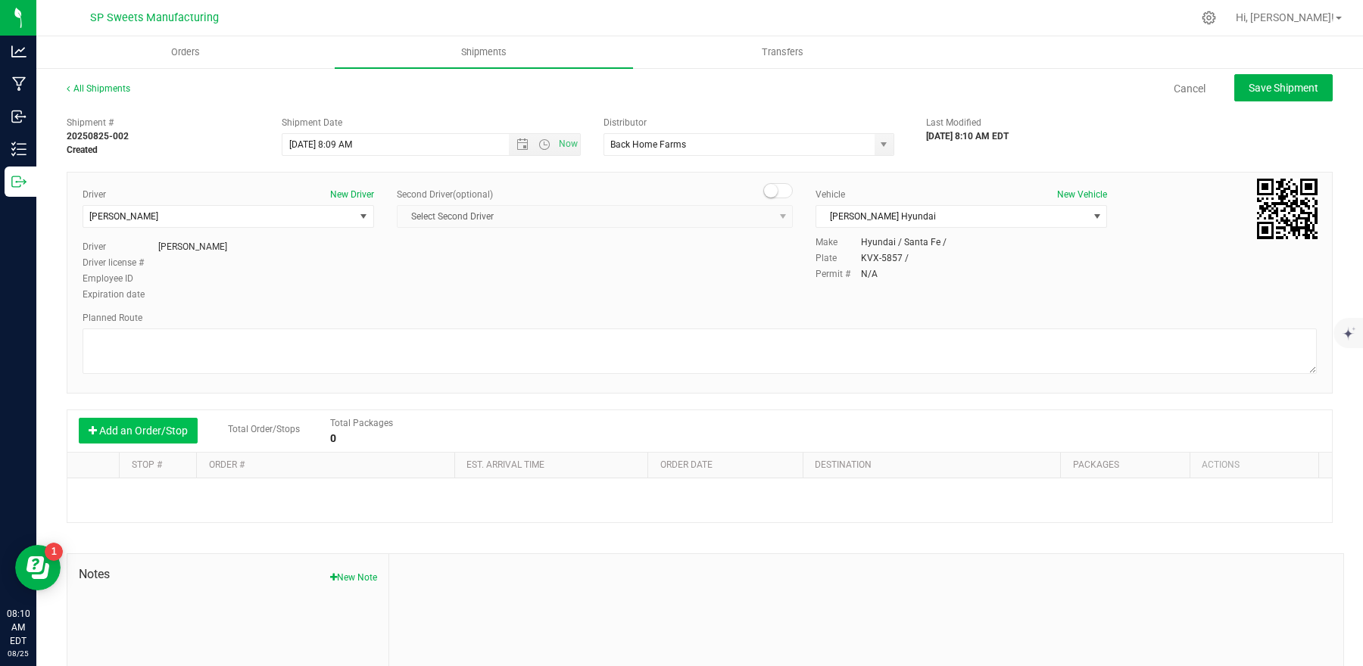
click at [149, 431] on button "Add an Order/Stop" at bounding box center [138, 431] width 119 height 26
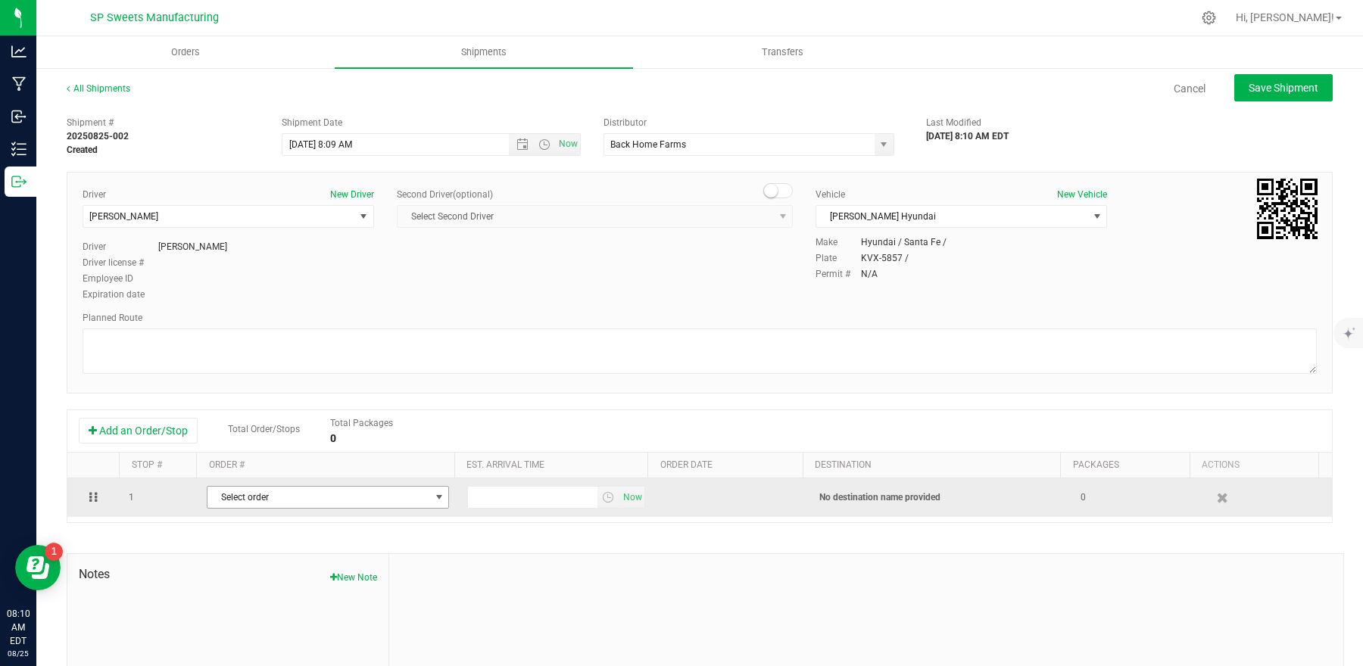
click at [294, 497] on span "Select order" at bounding box center [318, 497] width 222 height 21
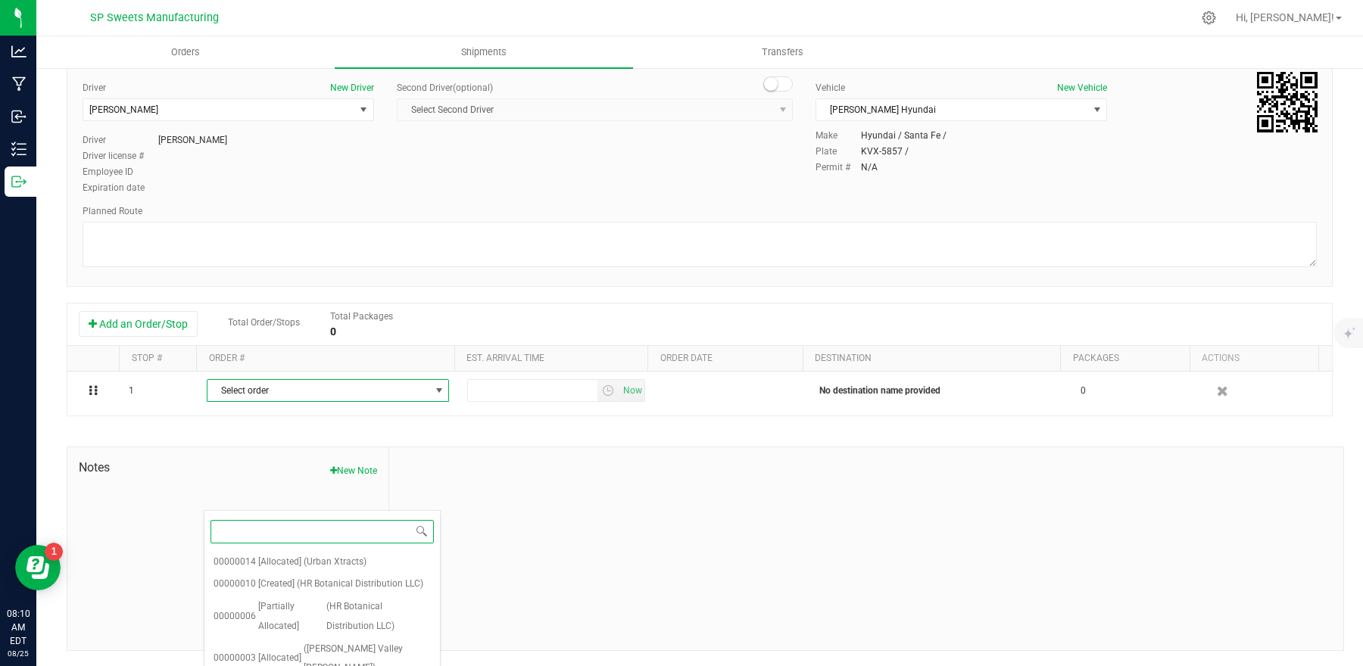
scroll to position [108, 0]
click at [332, 556] on span "(Urban Xtracts)" at bounding box center [335, 563] width 63 height 20
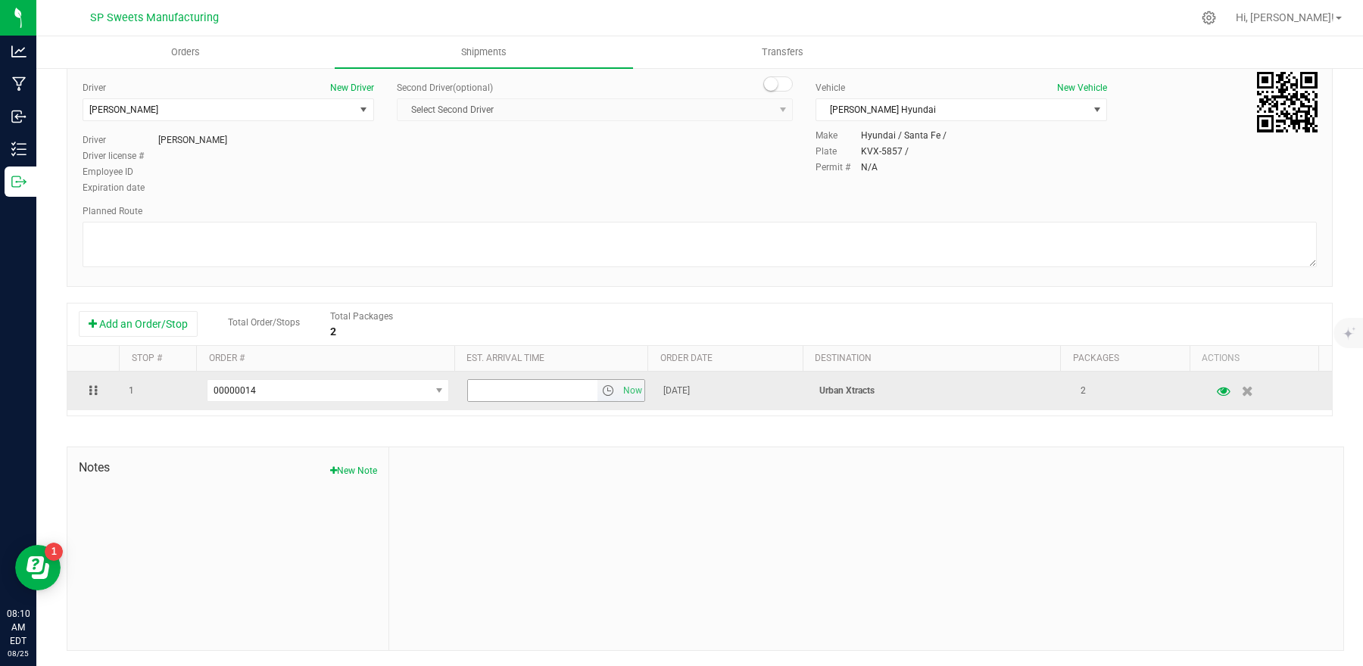
click at [602, 390] on span "select" at bounding box center [608, 391] width 12 height 12
click at [619, 387] on span "Now" at bounding box center [632, 391] width 26 height 22
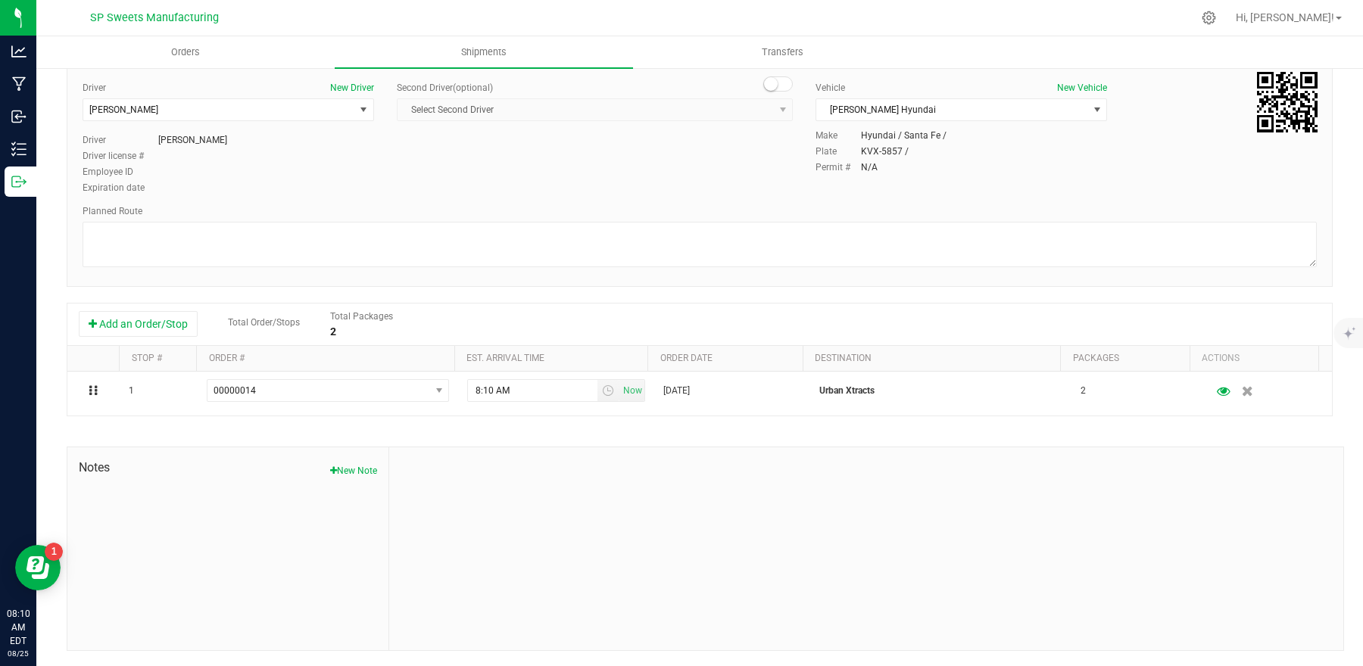
scroll to position [0, 0]
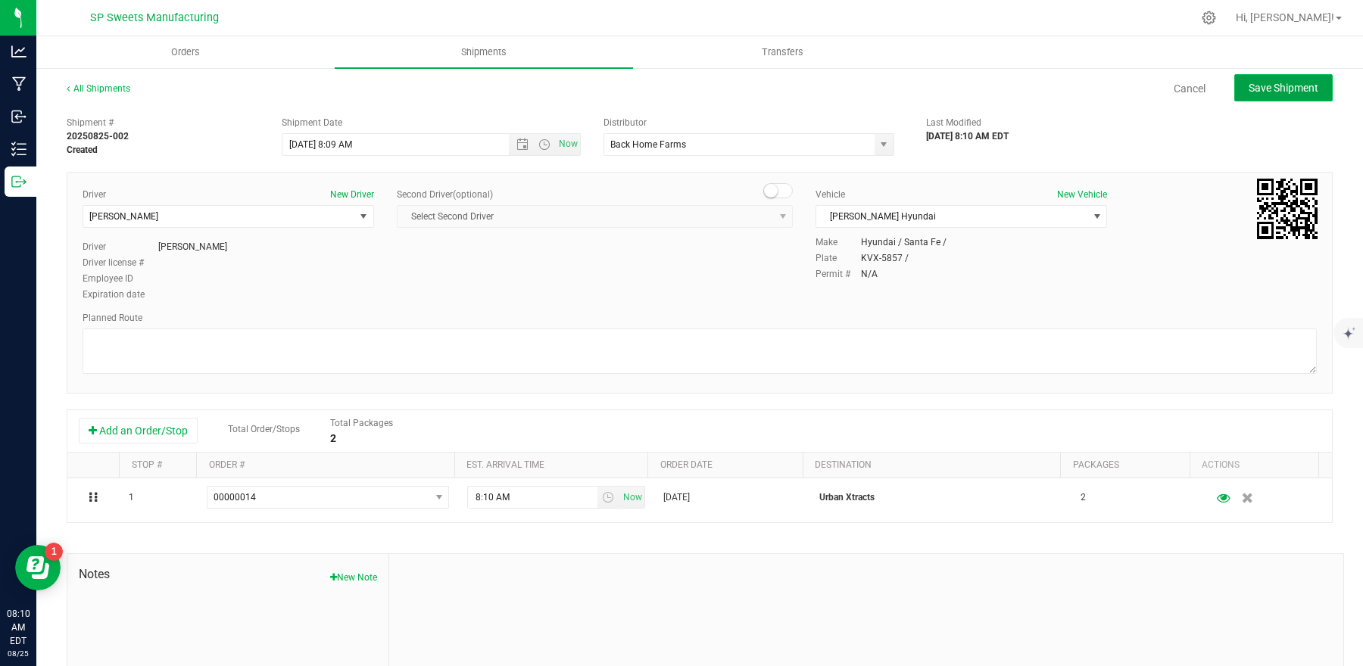
click at [1251, 82] on span "Save Shipment" at bounding box center [1283, 88] width 70 height 12
type input "[DATE] 12:09 PM"
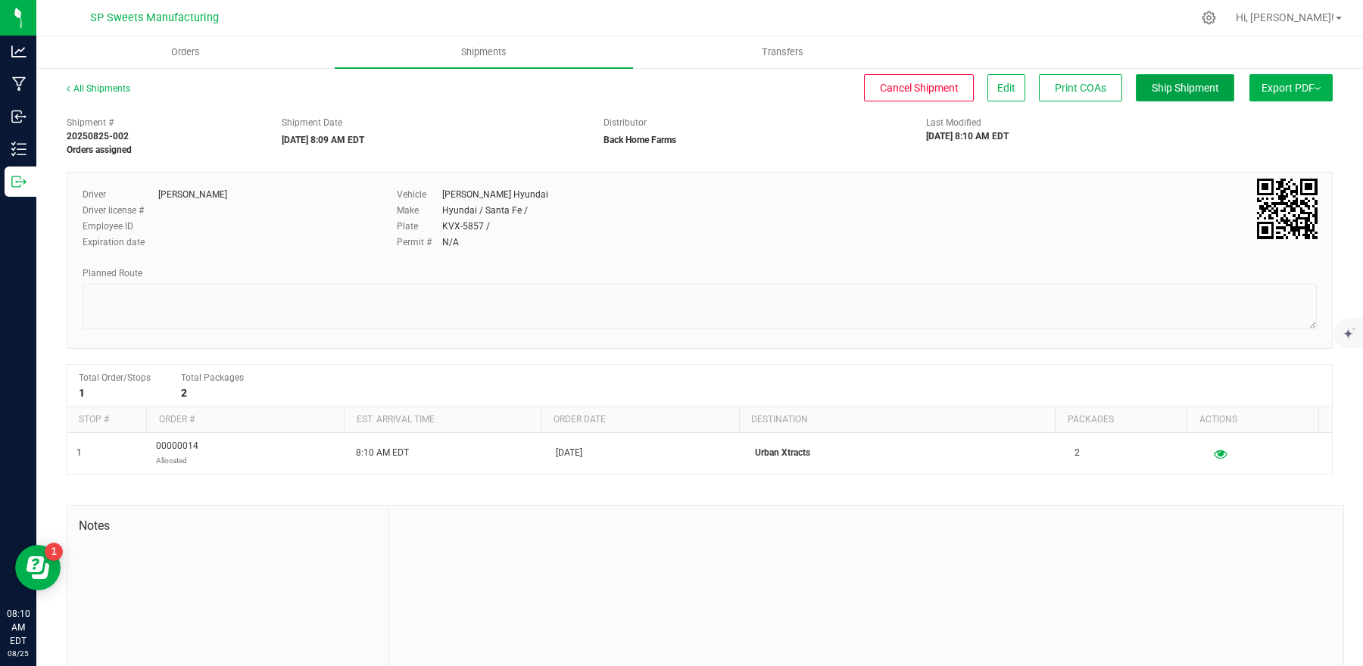
click at [1186, 85] on span "Ship Shipment" at bounding box center [1185, 88] width 67 height 12
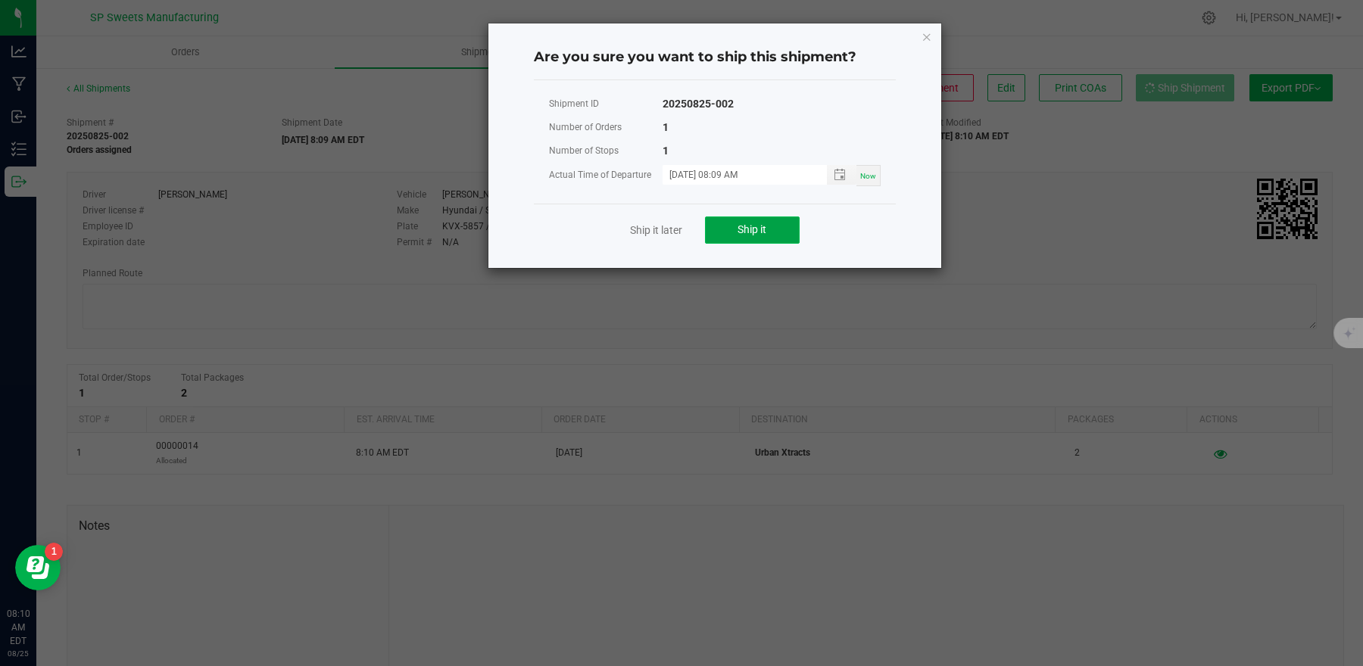
click at [773, 232] on button "Ship it" at bounding box center [752, 230] width 95 height 27
